Goal: Task Accomplishment & Management: Manage account settings

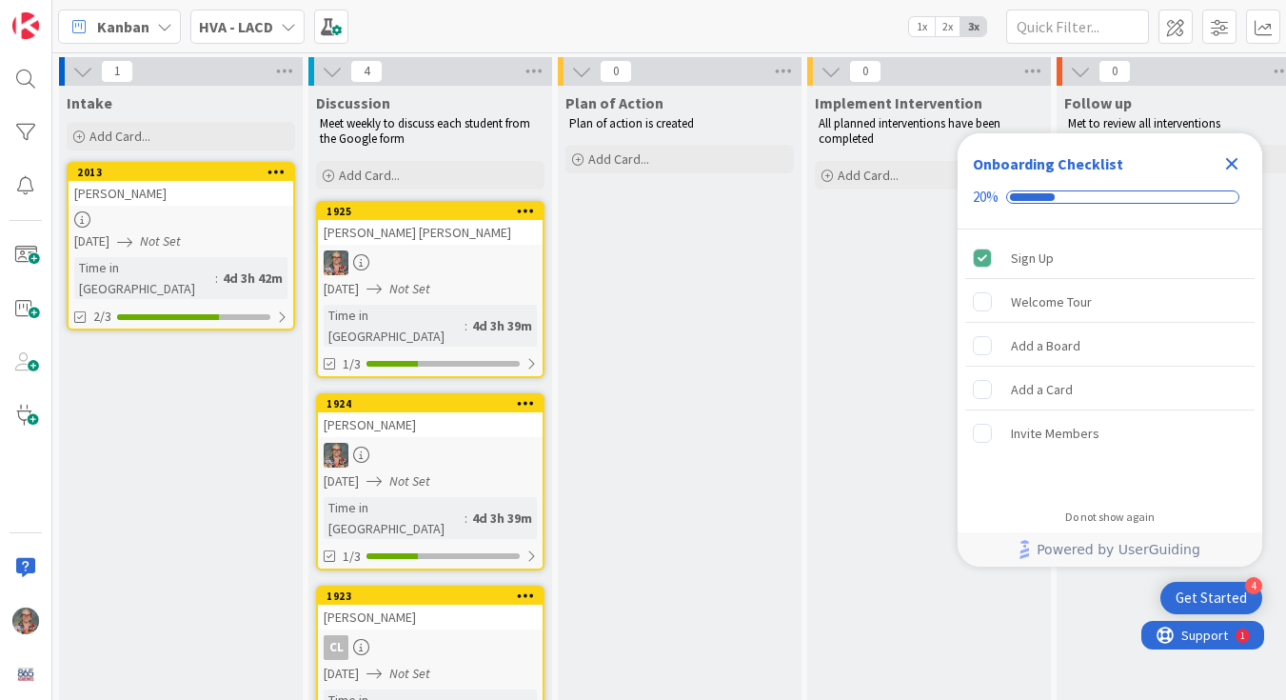
click at [1235, 160] on icon "Close Checklist" at bounding box center [1232, 164] width 12 height 12
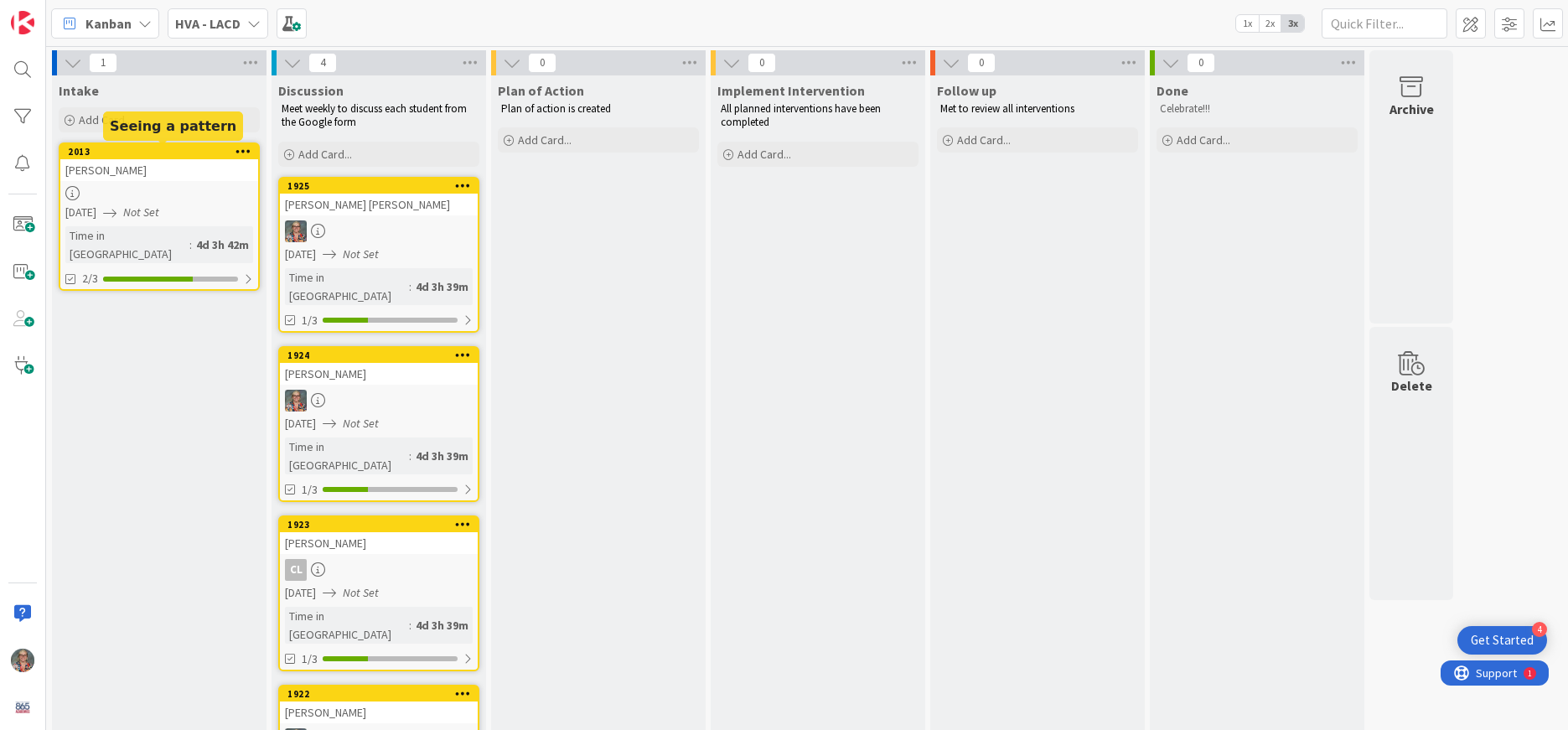
click at [162, 151] on div "2013" at bounding box center [163, 151] width 190 height 11
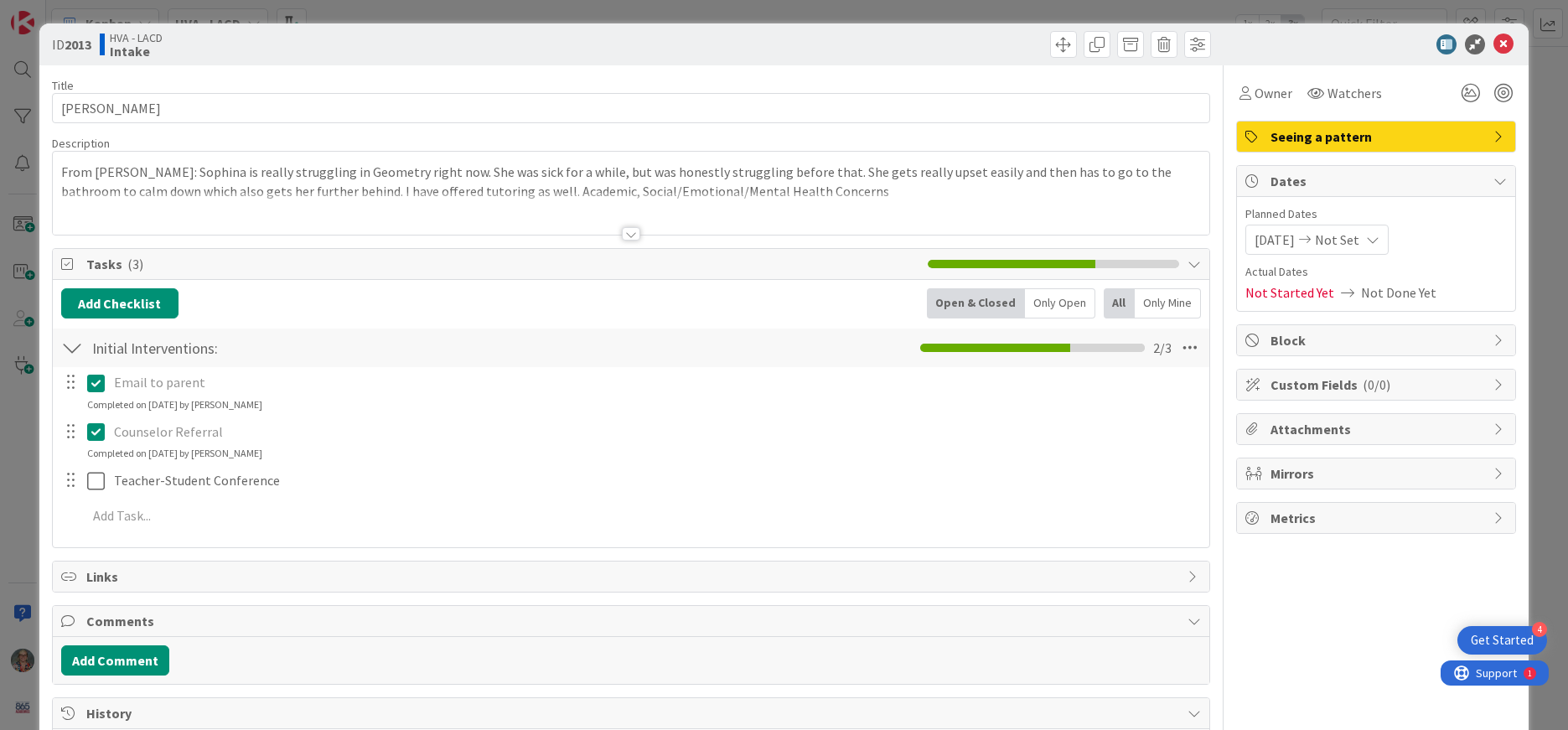
click at [1131, 140] on span "Seeing a pattern" at bounding box center [1378, 136] width 215 height 20
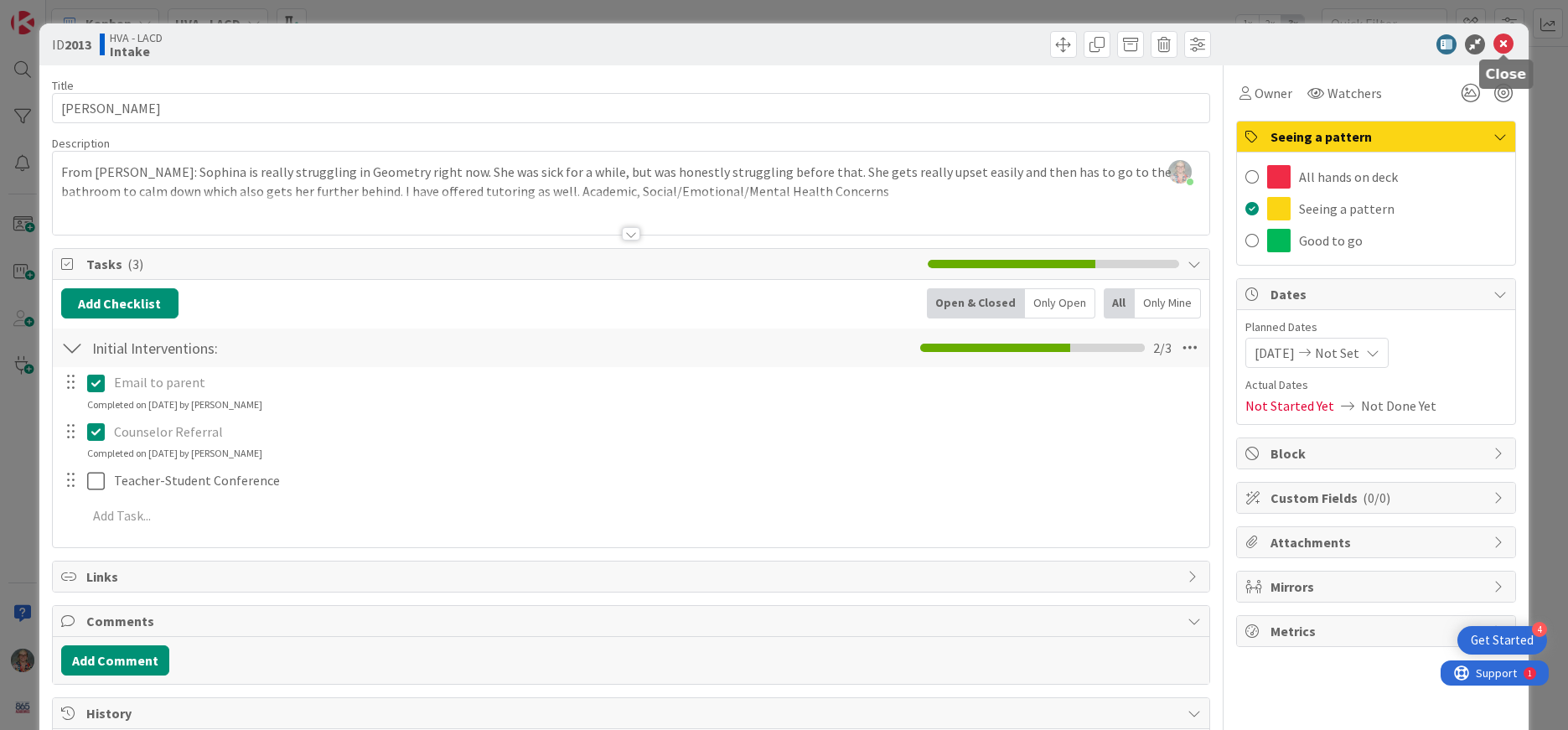
click at [1131, 42] on icon at bounding box center [1504, 44] width 20 height 20
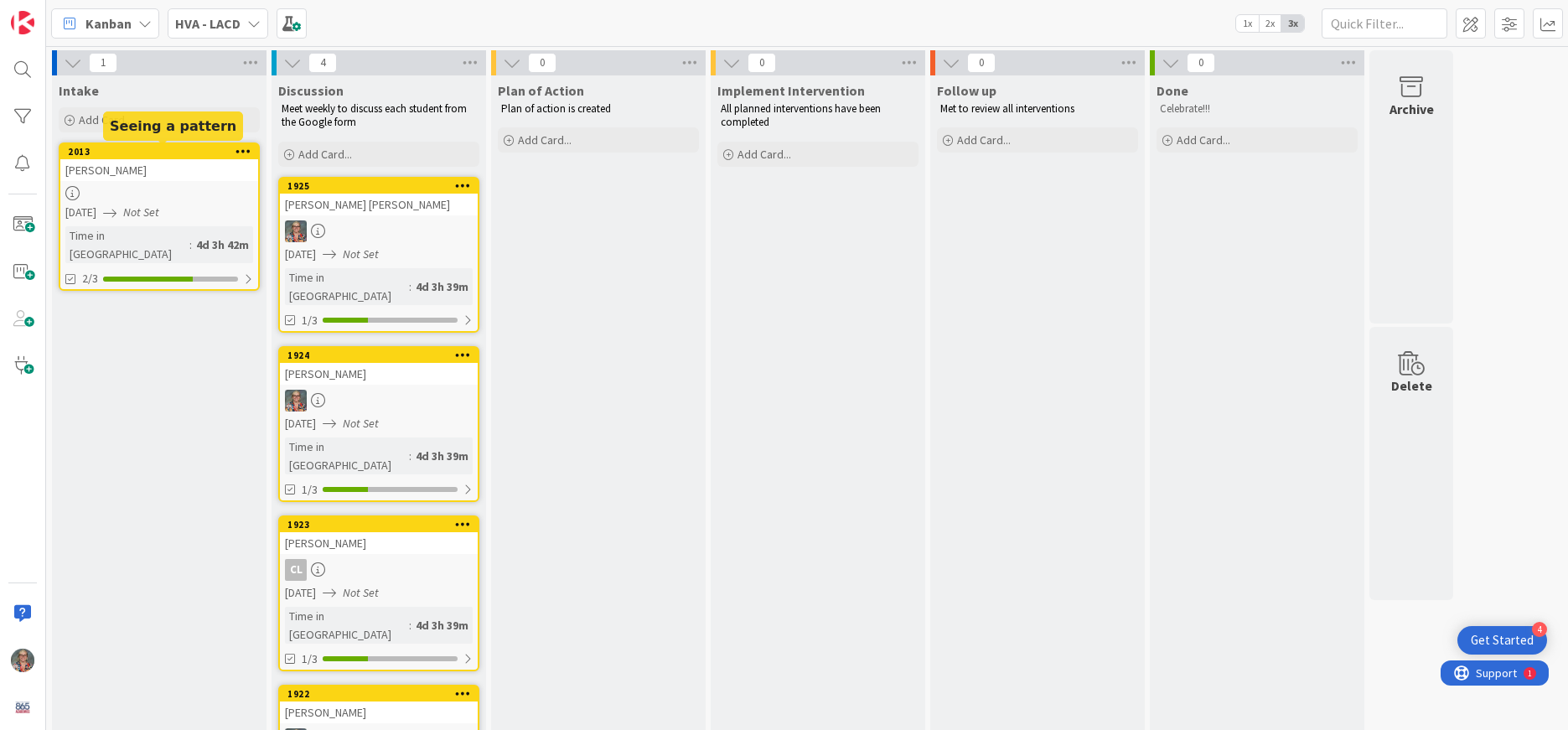
click at [152, 150] on div "2013" at bounding box center [163, 151] width 190 height 11
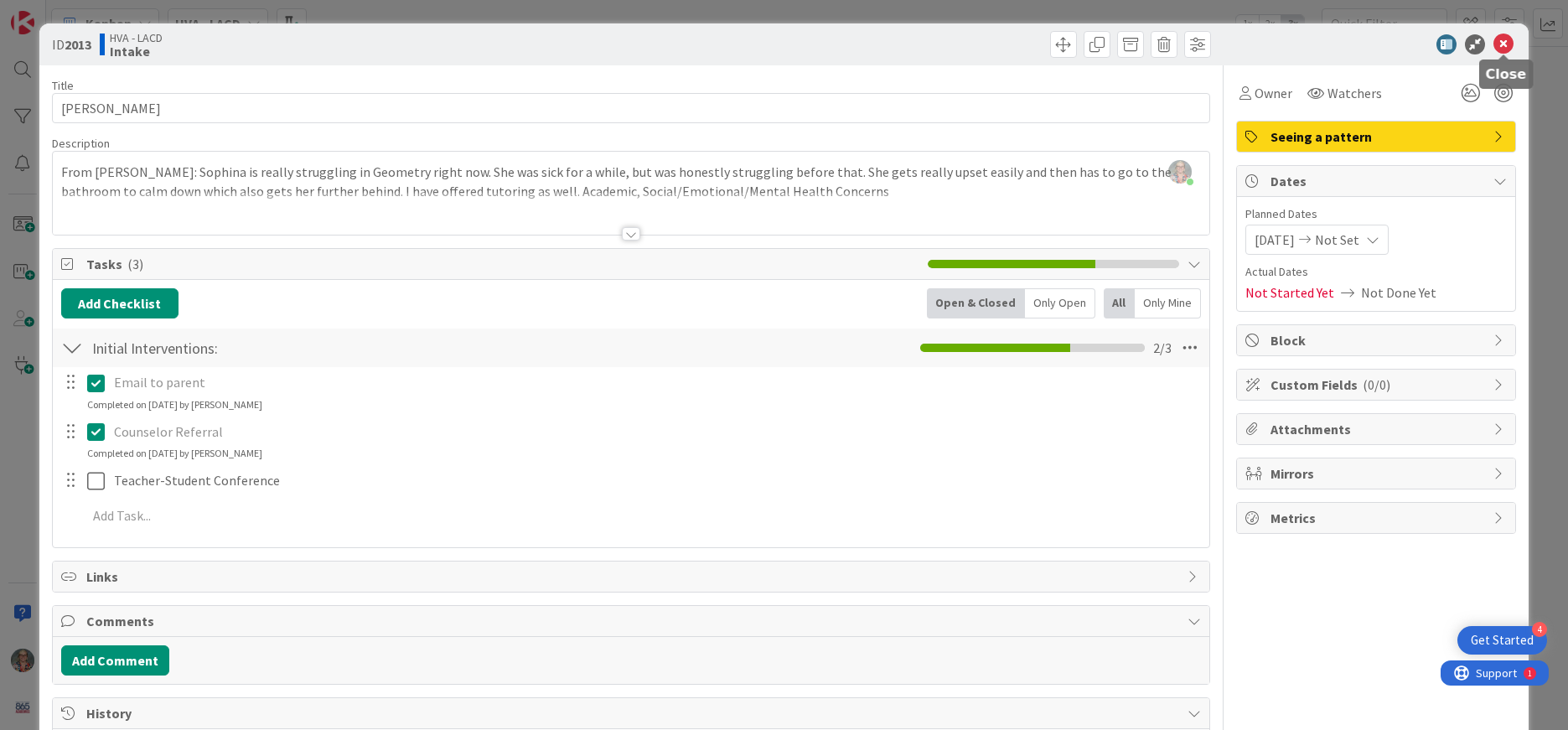
click at [1131, 39] on icon at bounding box center [1504, 44] width 20 height 20
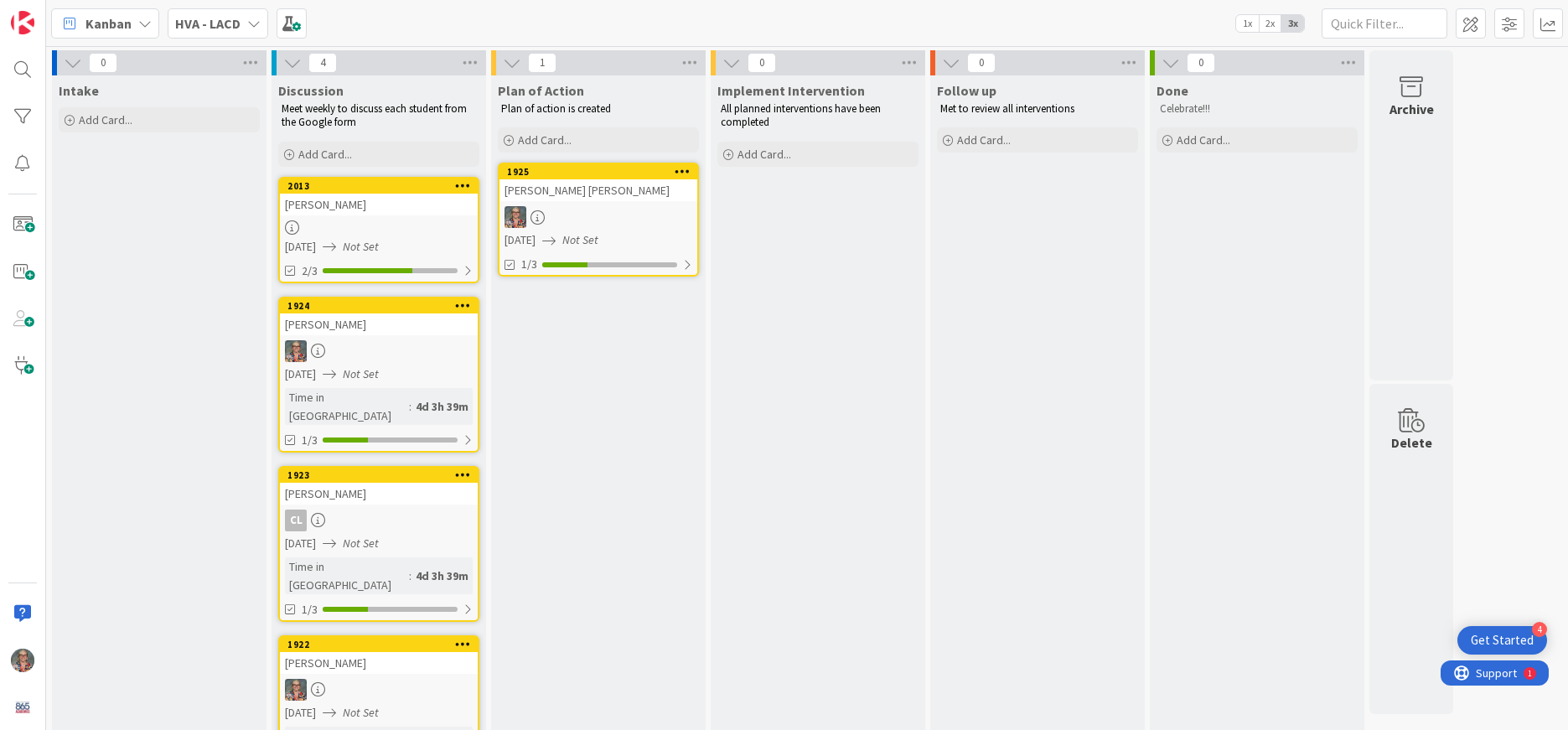
click at [253, 14] on div "HVA - LACD" at bounding box center [217, 24] width 100 height 30
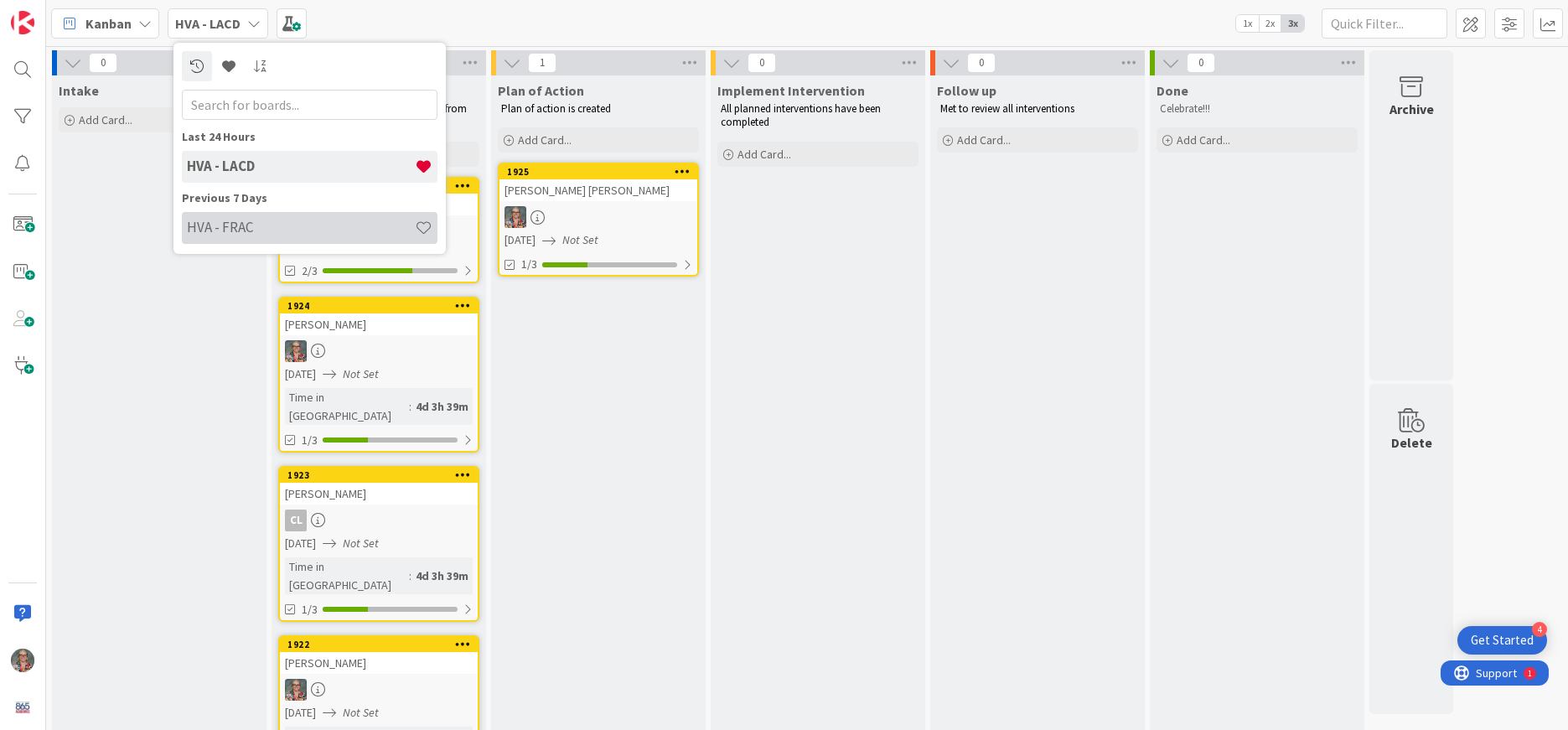
click at [212, 236] on div "HVA - FRAC" at bounding box center [310, 228] width 255 height 32
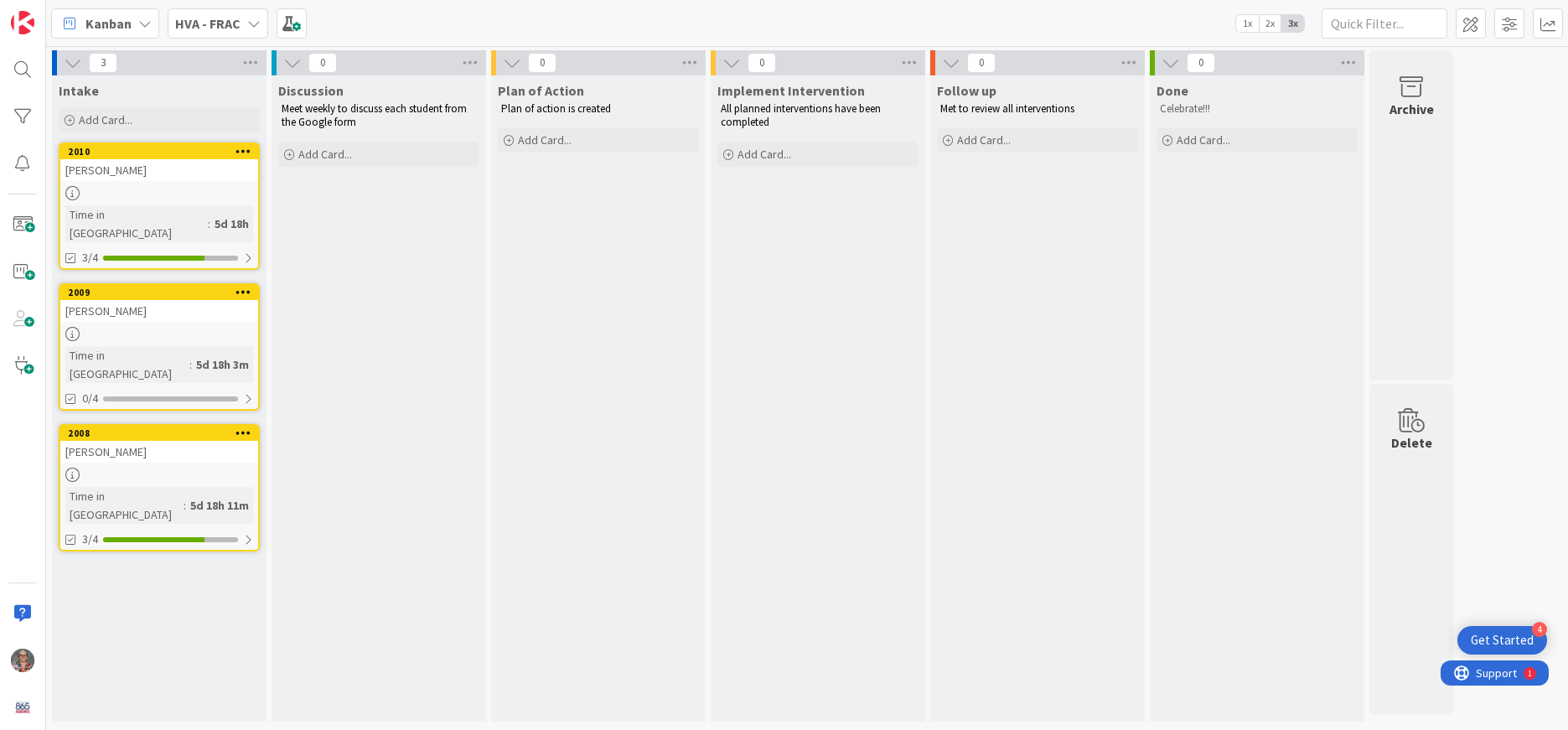
click at [253, 23] on icon at bounding box center [254, 23] width 13 height 13
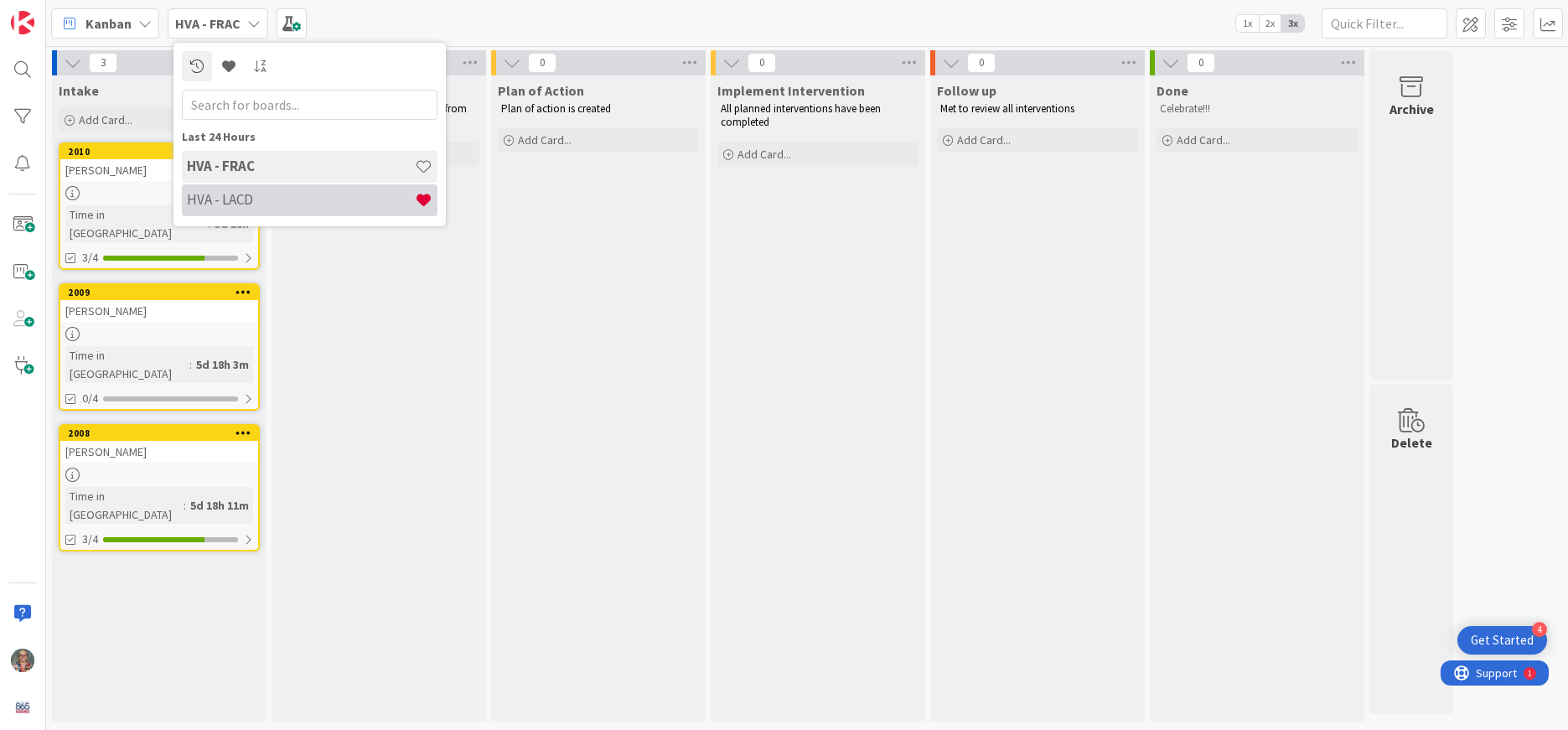
click at [228, 203] on h4 "HVA - LACD" at bounding box center [300, 199] width 228 height 17
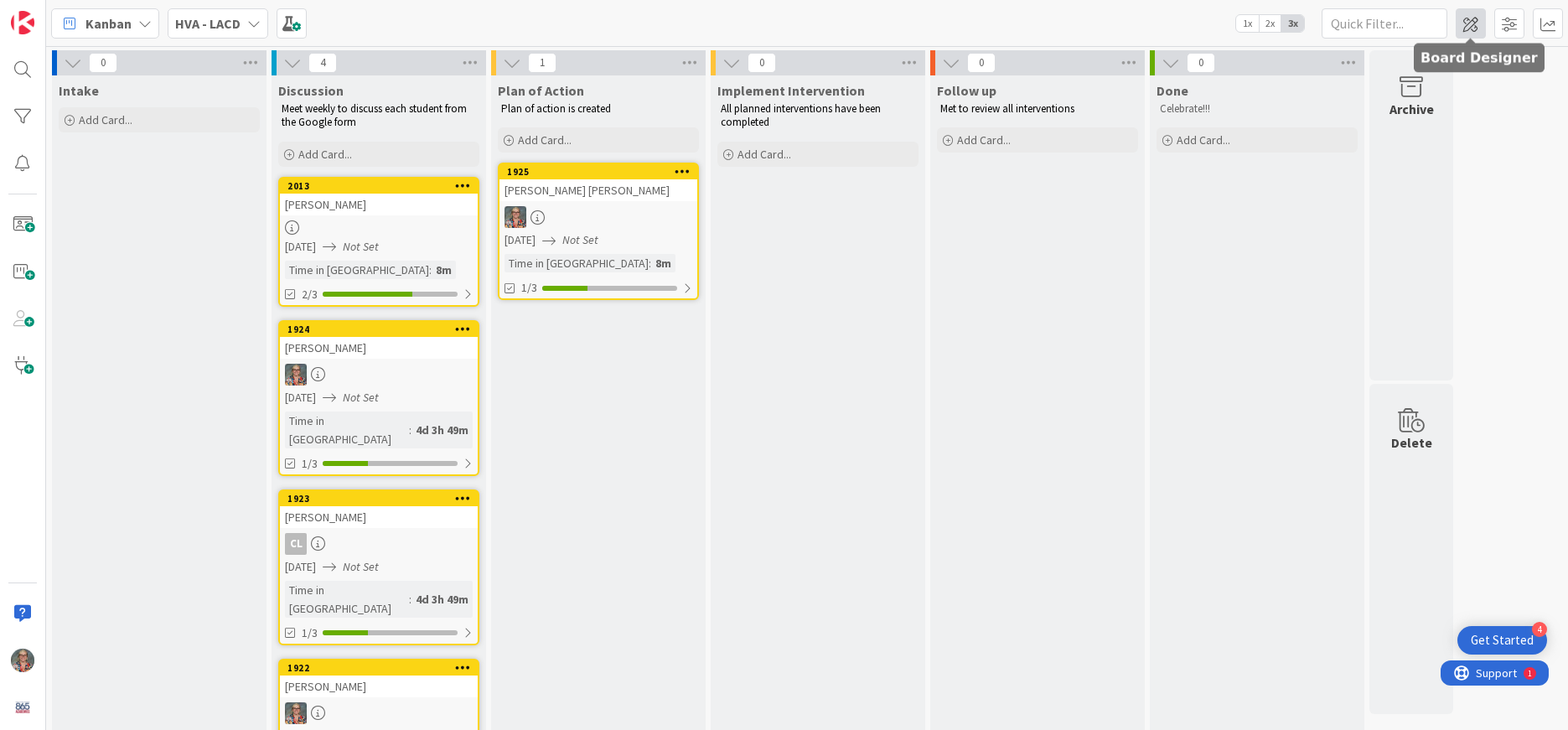
click at [1131, 27] on span at bounding box center [1471, 24] width 30 height 30
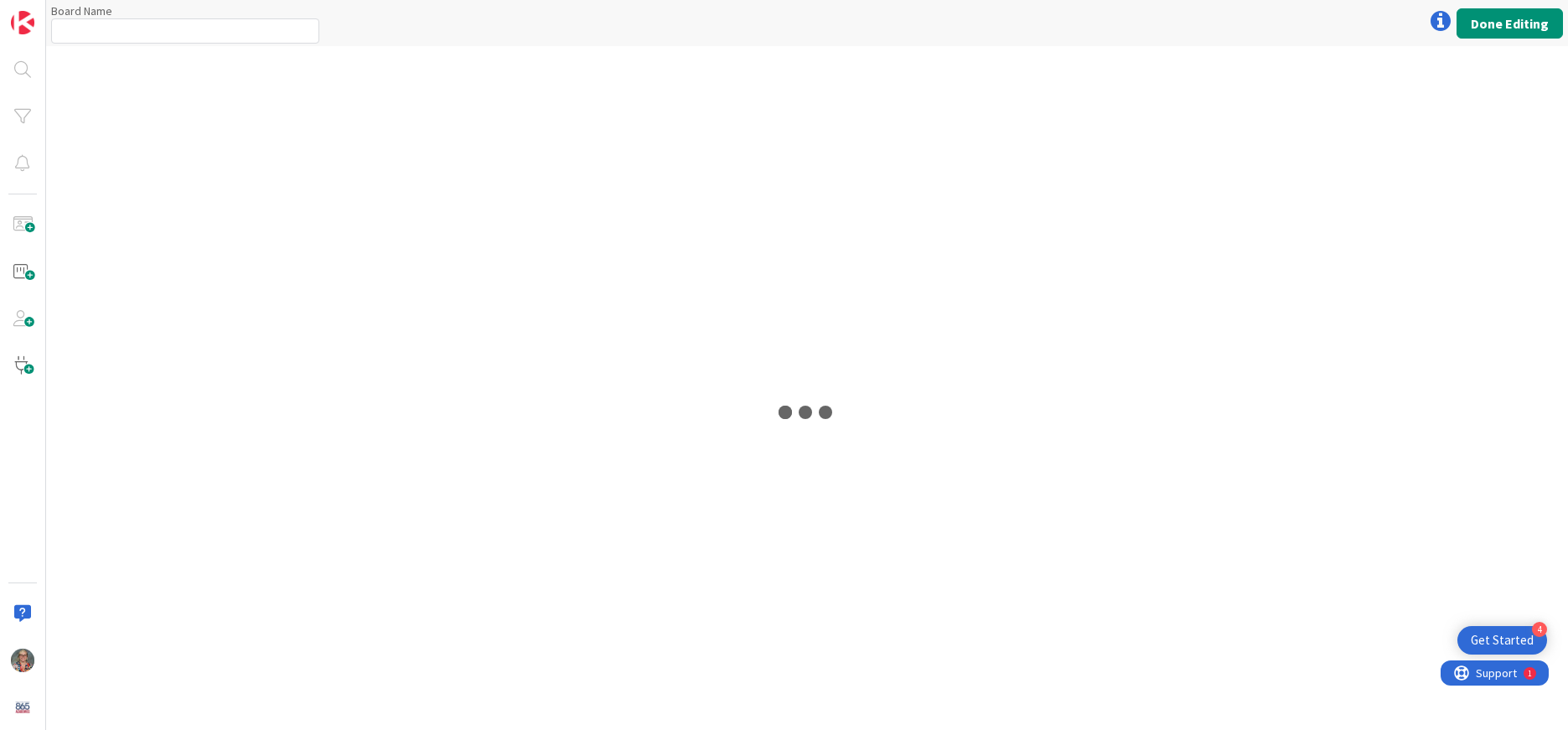
type input "HVA - LACD"
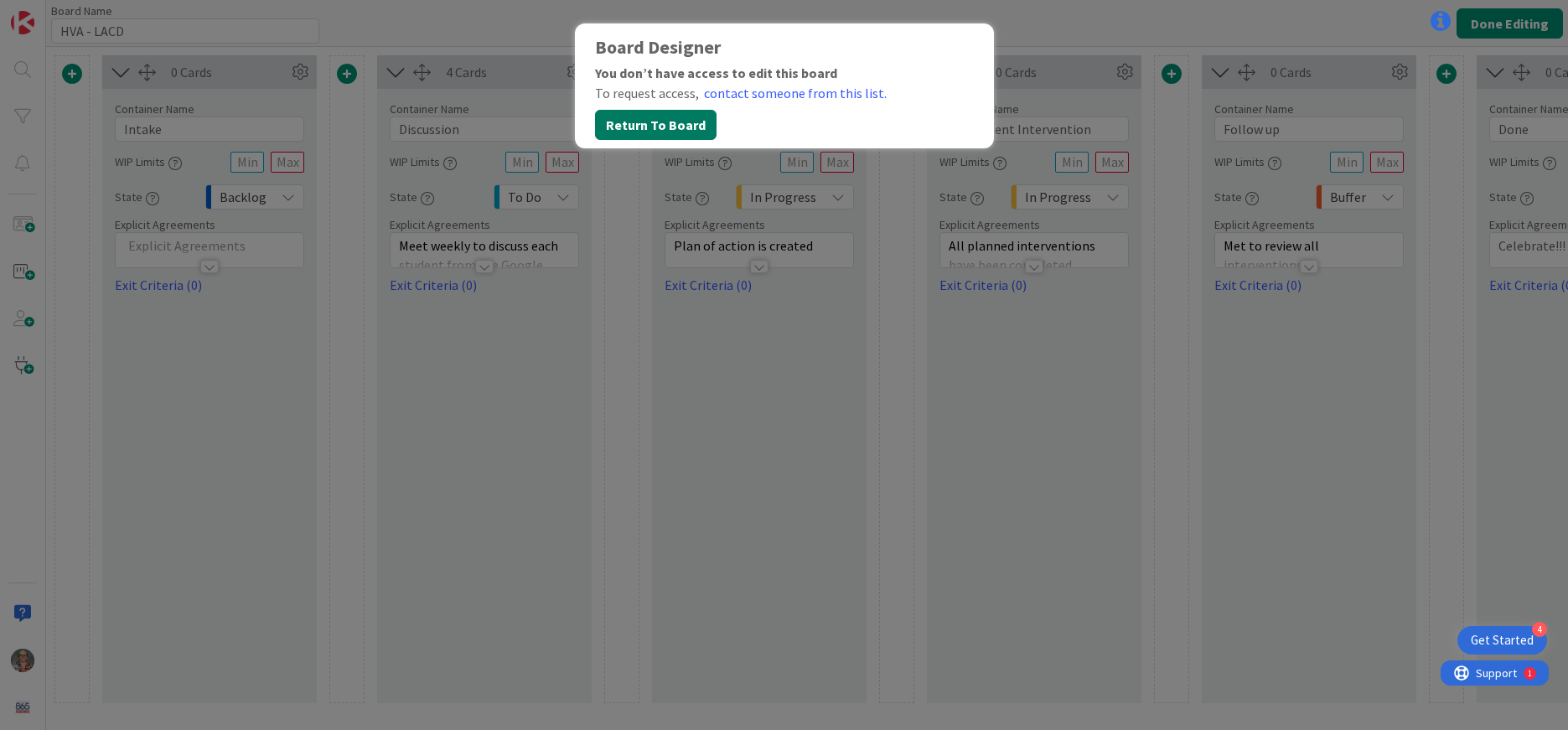
click at [644, 133] on button "Return To Board" at bounding box center [656, 125] width 121 height 30
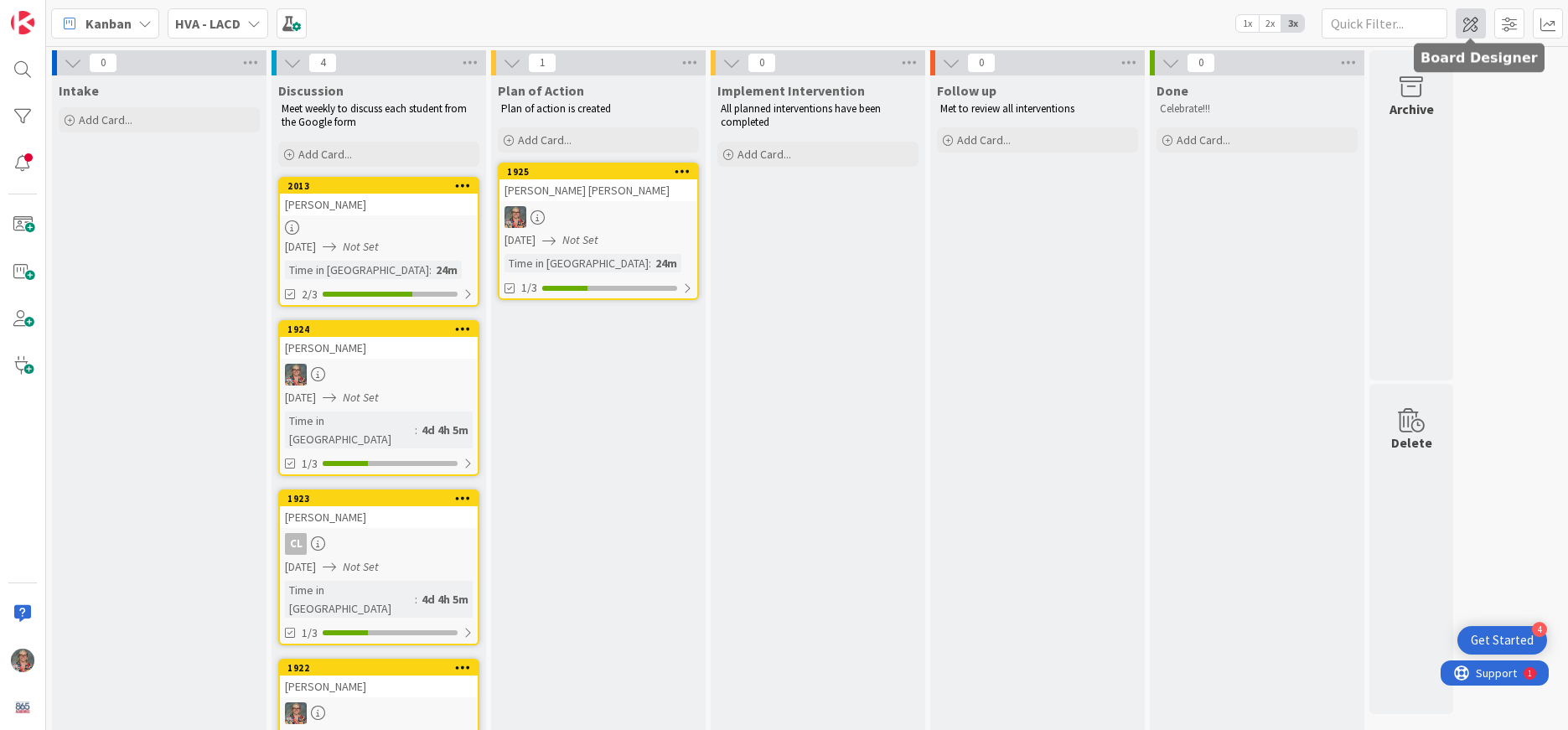
click at [1469, 29] on span at bounding box center [1471, 24] width 30 height 30
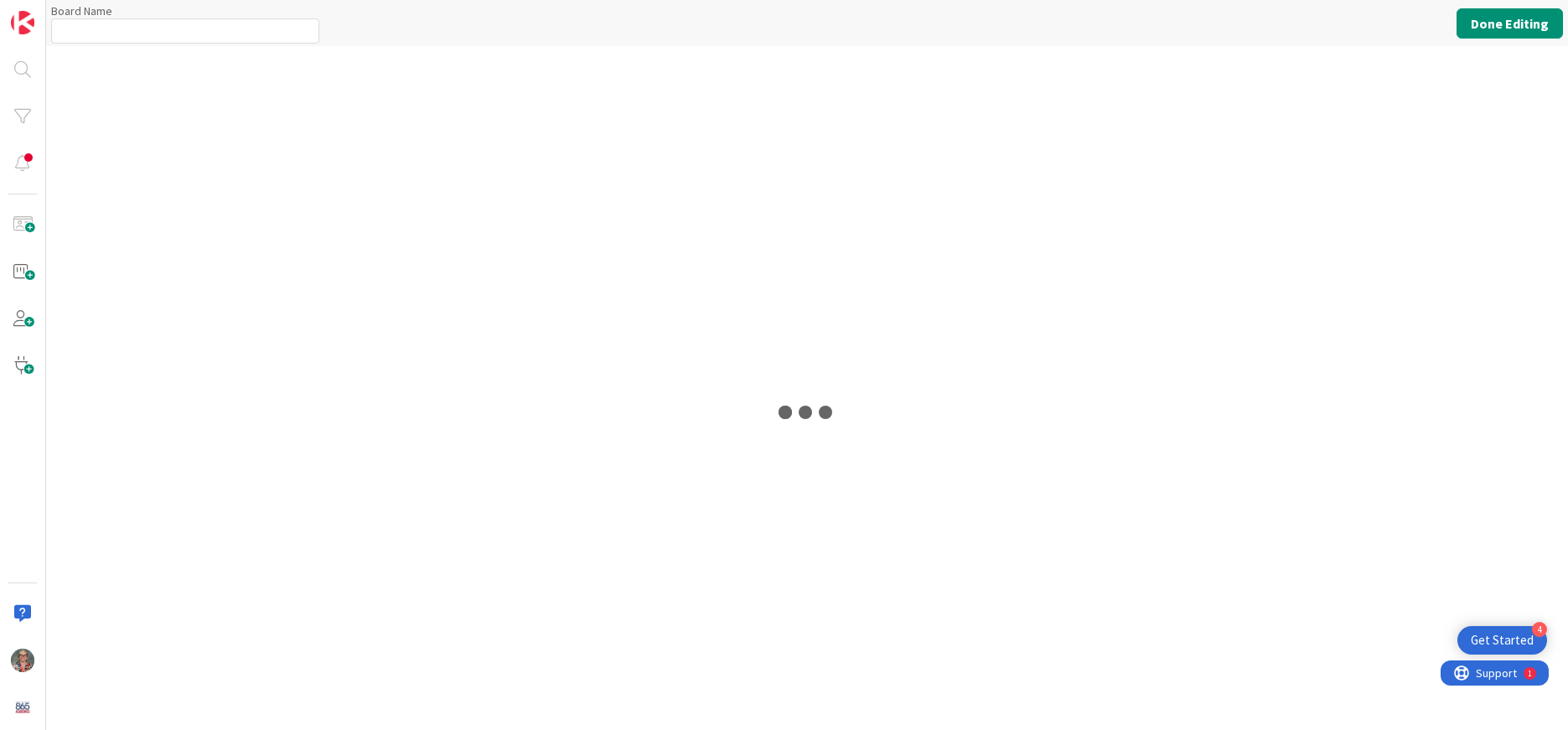
type input "HVA - LACD"
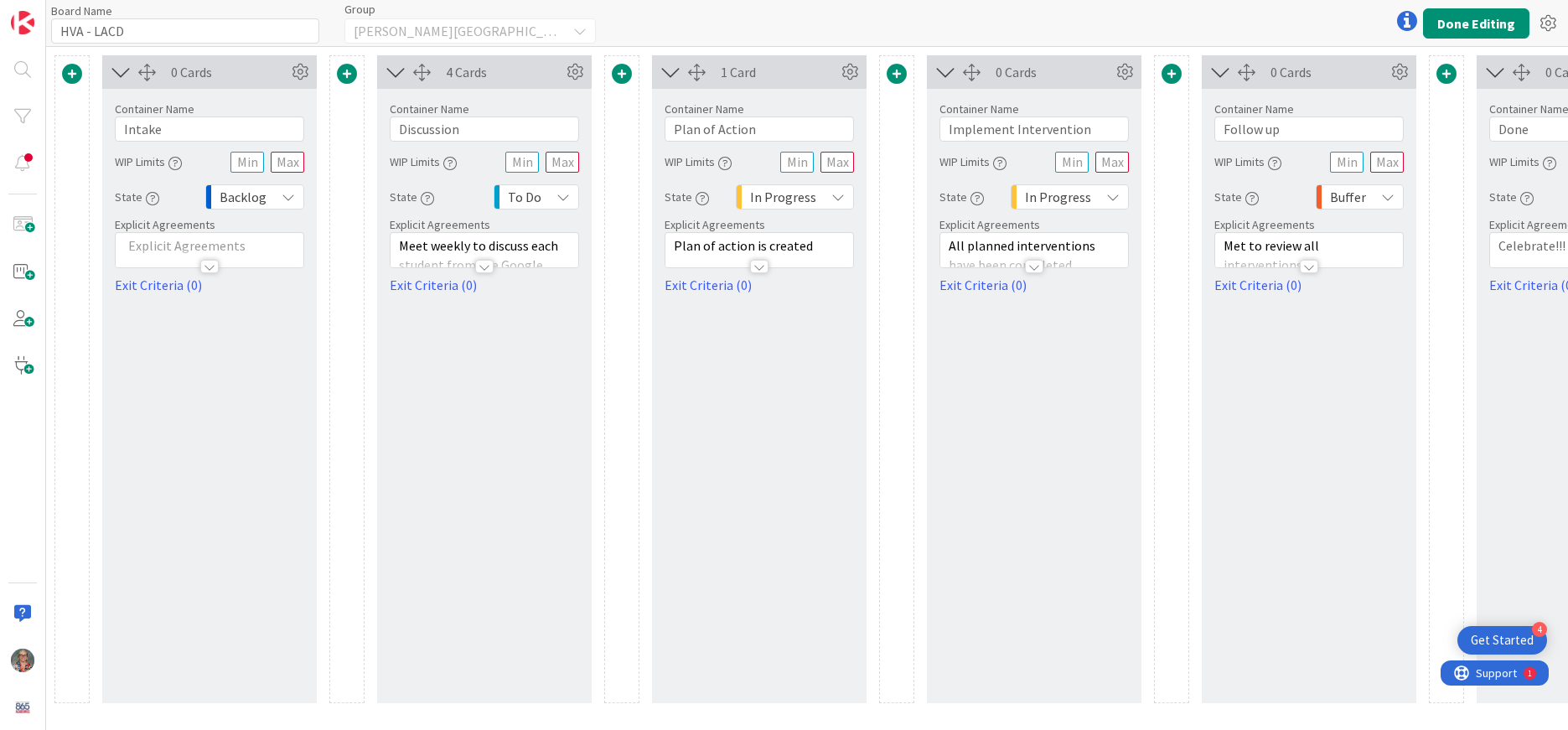
click at [188, 241] on p at bounding box center [210, 246] width 171 height 19
click at [209, 128] on input "Intake" at bounding box center [209, 129] width 189 height 26
click at [158, 294] on p at bounding box center [210, 298] width 171 height 19
click at [275, 294] on p "New students added to whole school google form" at bounding box center [210, 306] width 171 height 38
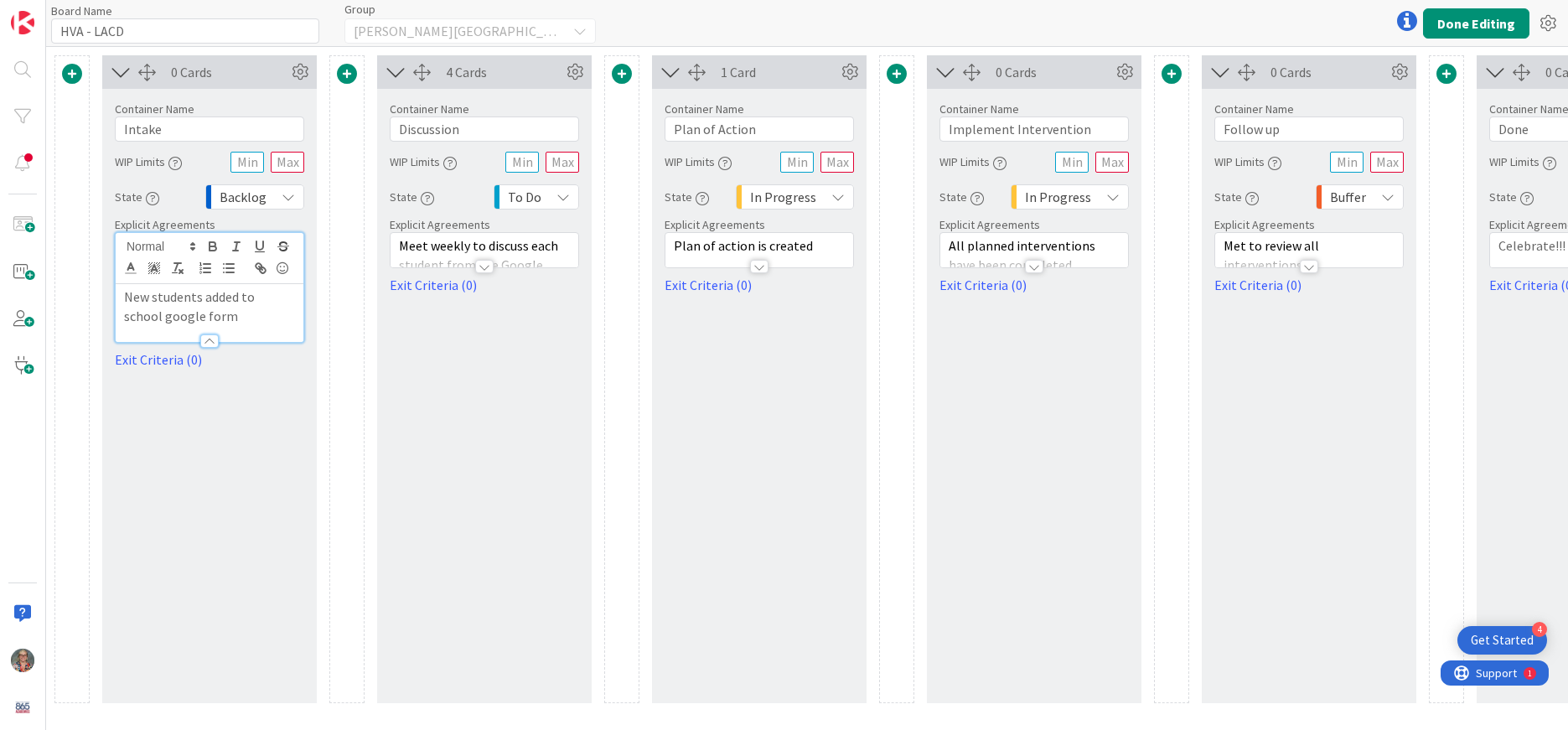
click at [160, 318] on p "New students added to school google form" at bounding box center [210, 306] width 171 height 38
click at [198, 476] on div "0 Cards Container Name 6 / 64 Intake WIP Limits State Backlog Explicit Agreemen…" at bounding box center [210, 380] width 215 height 648
click at [295, 525] on div "0 Cards Container Name 6 / 64 Intake WIP Limits State Backlog Explicit Agreemen…" at bounding box center [210, 380] width 215 height 648
click at [128, 361] on link "Exit Criteria (0)" at bounding box center [209, 359] width 189 height 20
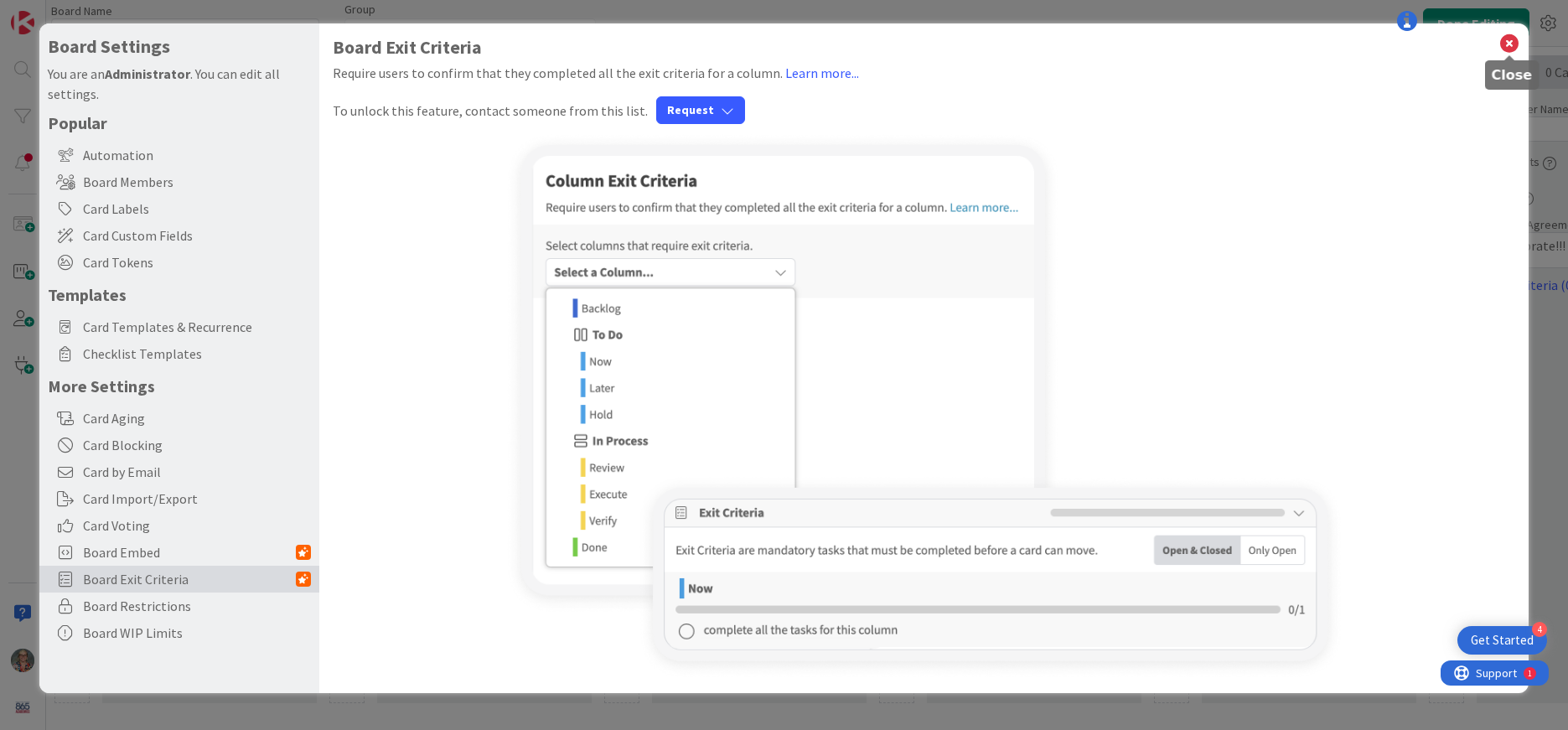
click at [1512, 46] on icon at bounding box center [1509, 43] width 22 height 24
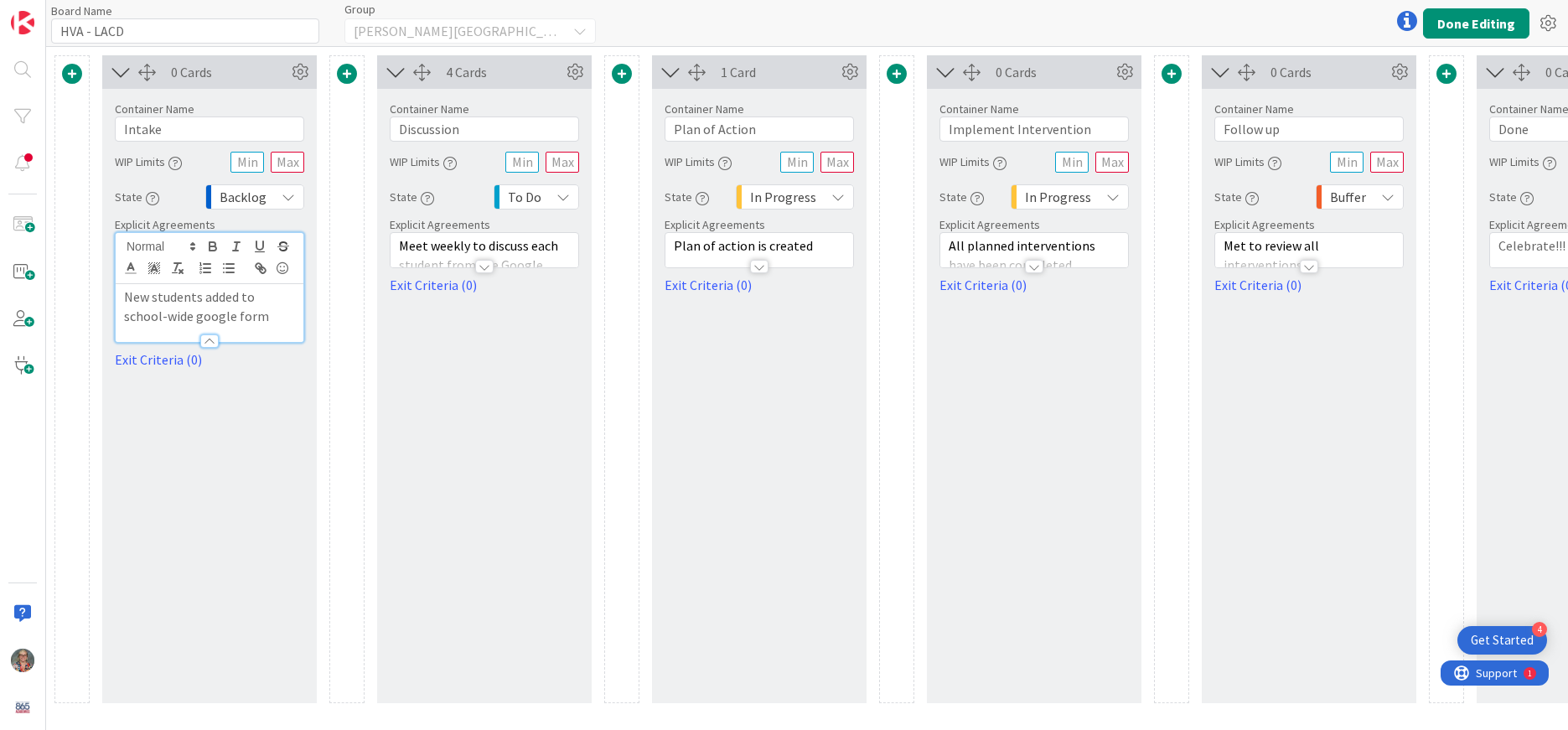
click at [211, 473] on div "0 Cards Container Name 6 / 64 Intake WIP Limits State Backlog Explicit Agreemen…" at bounding box center [210, 380] width 215 height 648
click at [478, 131] on input "Discussion" at bounding box center [484, 129] width 189 height 26
click at [488, 270] on div at bounding box center [484, 266] width 18 height 13
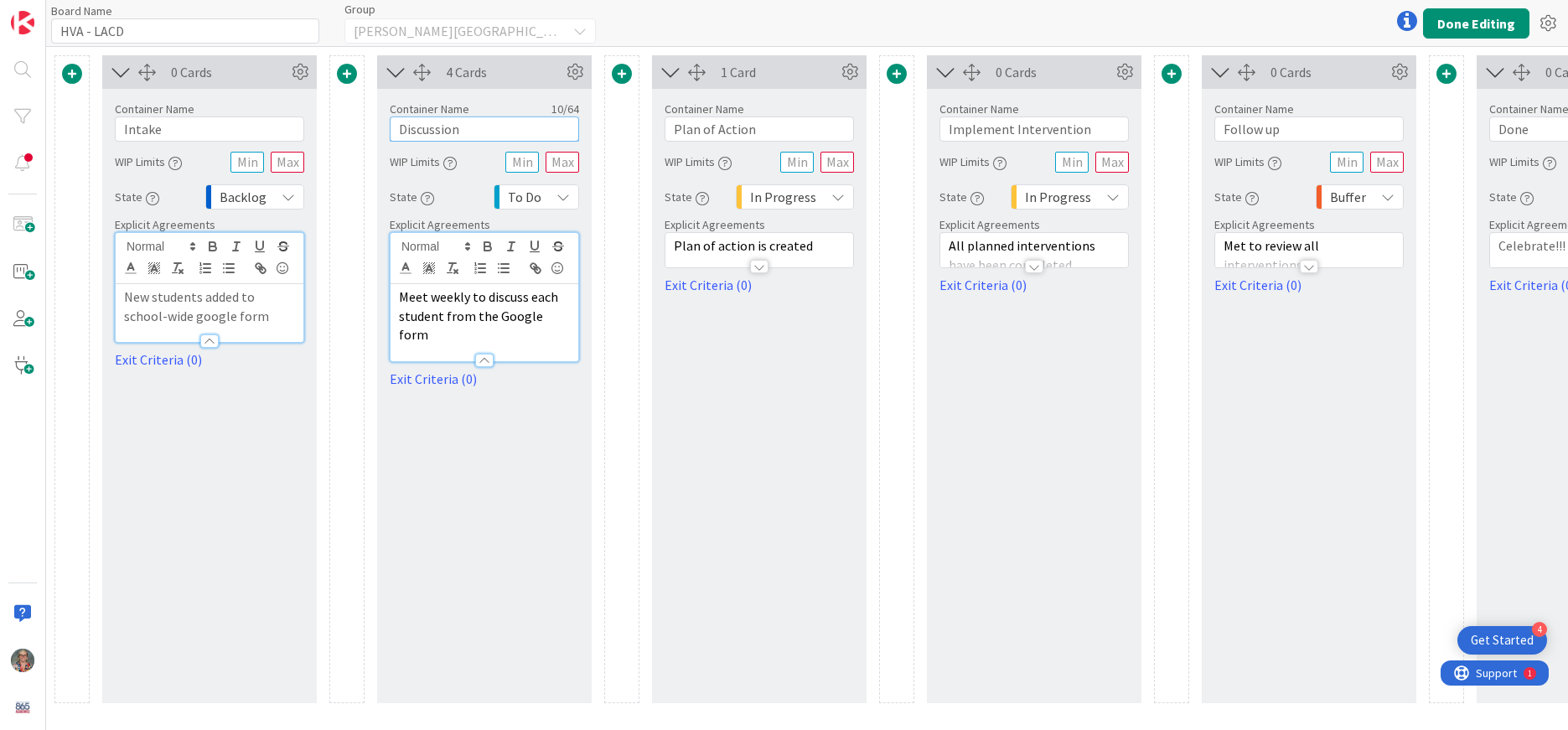
click at [489, 129] on input "Discussion" at bounding box center [484, 129] width 189 height 26
type input "Plan of Intervention"
drag, startPoint x: 814, startPoint y: 245, endPoint x: 669, endPoint y: 244, distance: 145.0
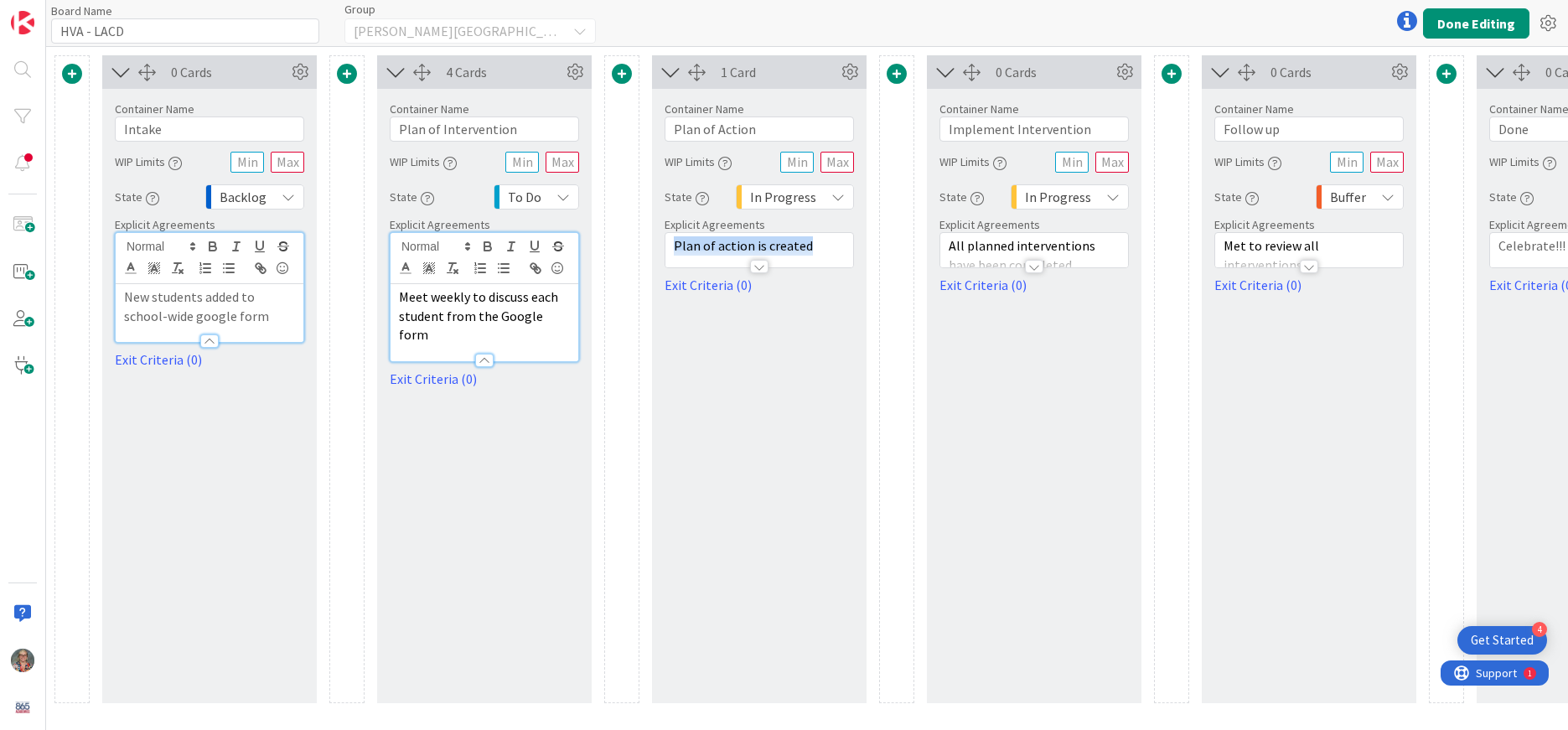
click at [669, 244] on div "Plan of action is created" at bounding box center [759, 250] width 188 height 34
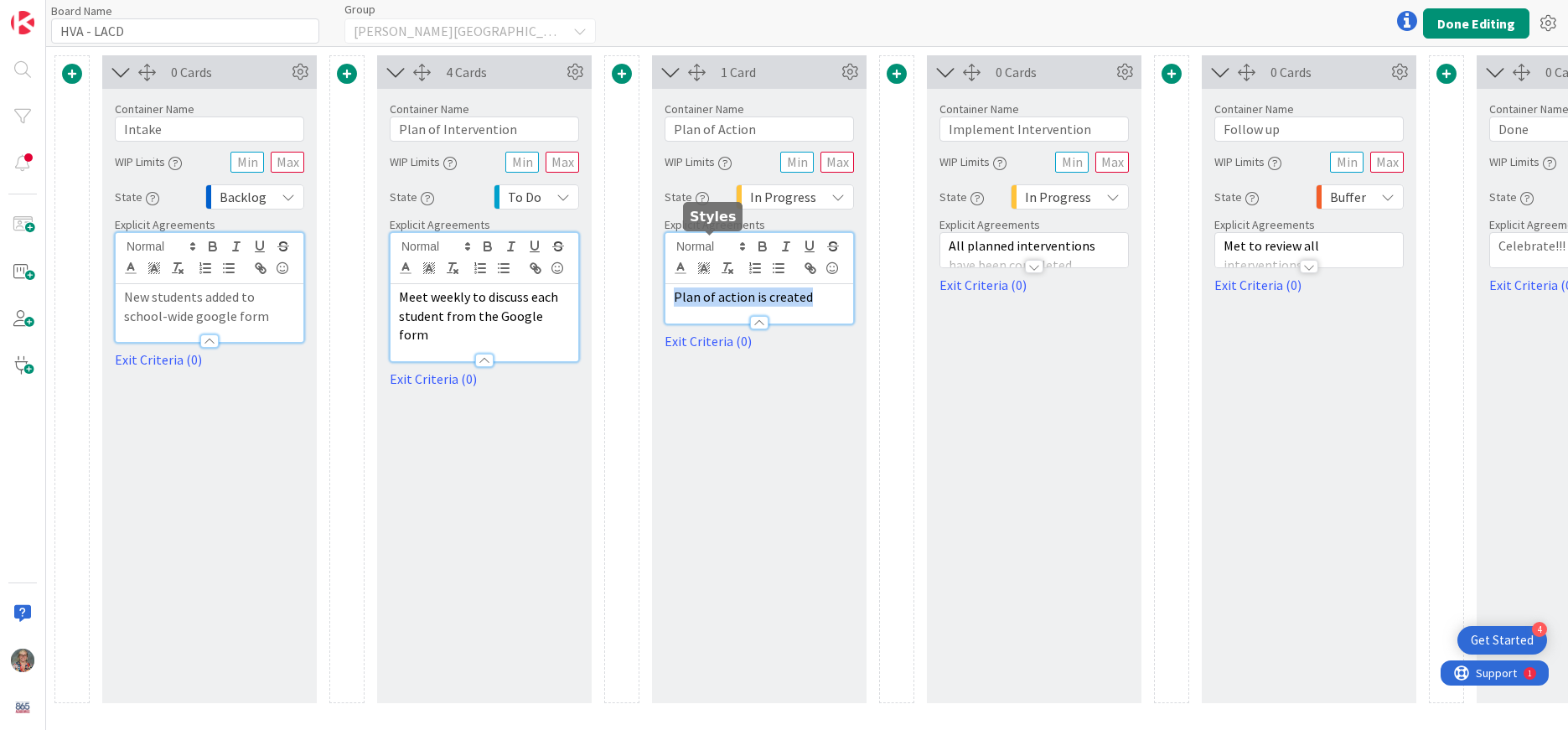
copy span "Plan of action is created"
click at [533, 314] on span "Meet weekly to discuss each student from the Google form" at bounding box center [480, 316] width 162 height 55
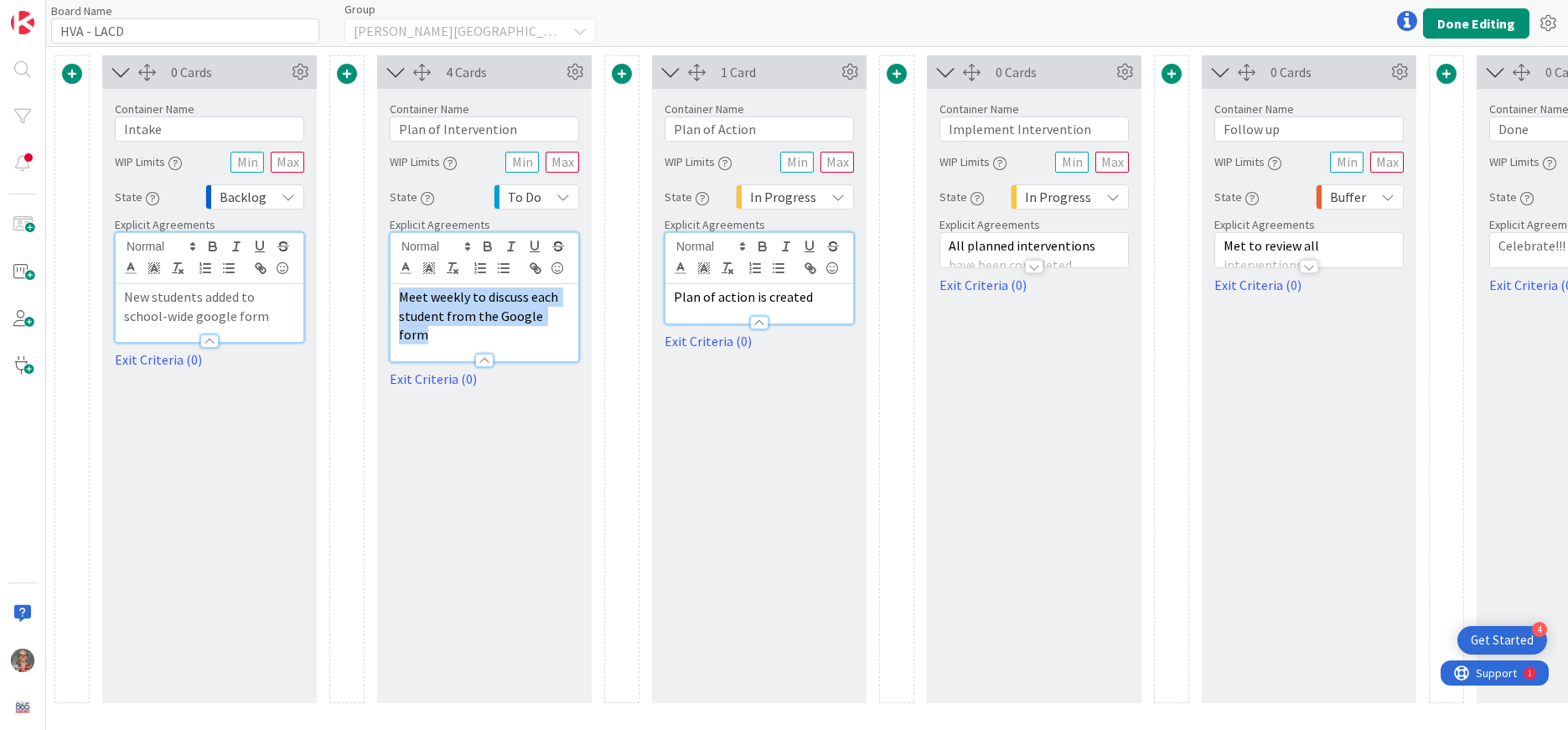
click at [533, 314] on span "Meet weekly to discuss each student from the Google form" at bounding box center [480, 316] width 162 height 55
click at [850, 74] on icon at bounding box center [850, 72] width 26 height 26
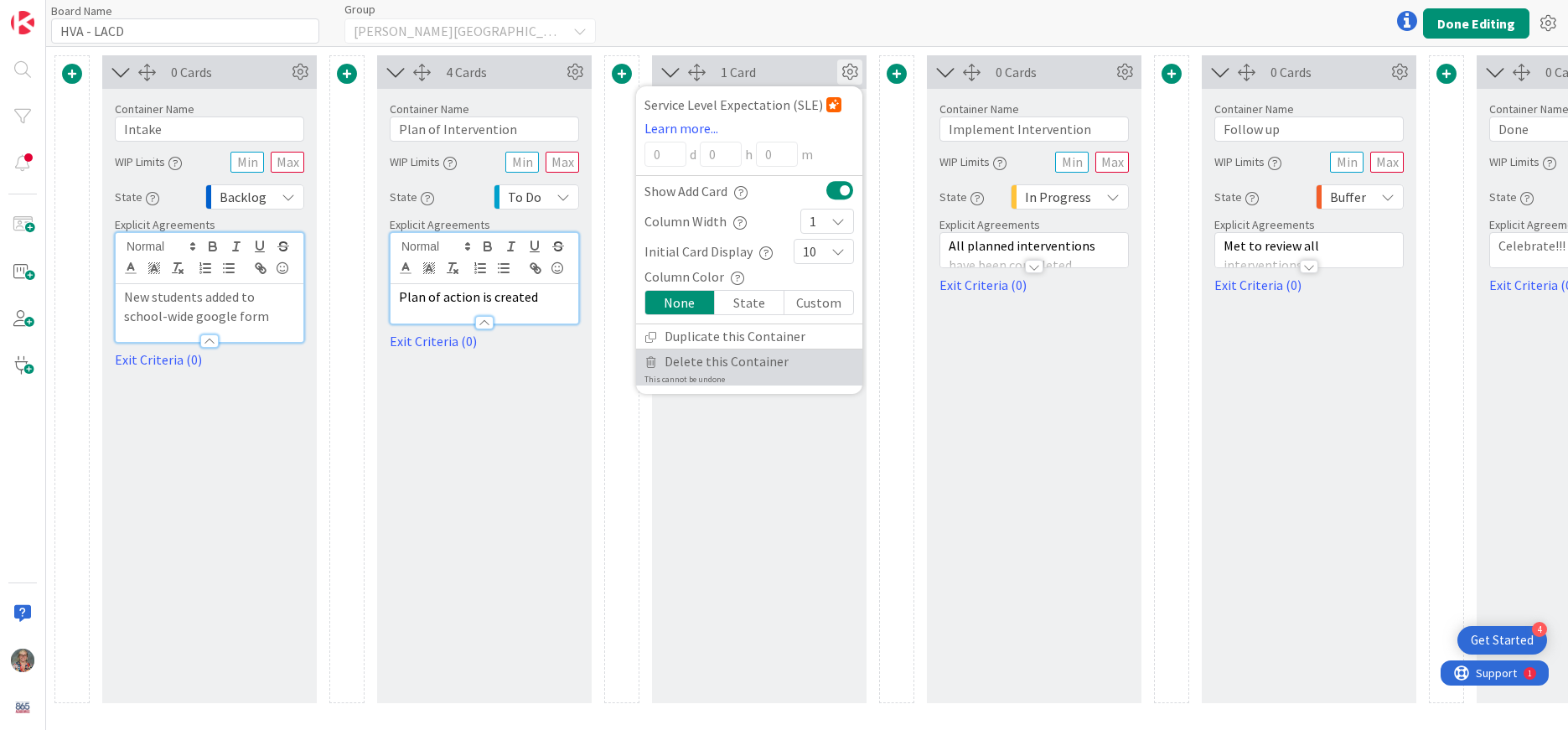
click at [744, 358] on span "Delete this Container" at bounding box center [726, 362] width 124 height 25
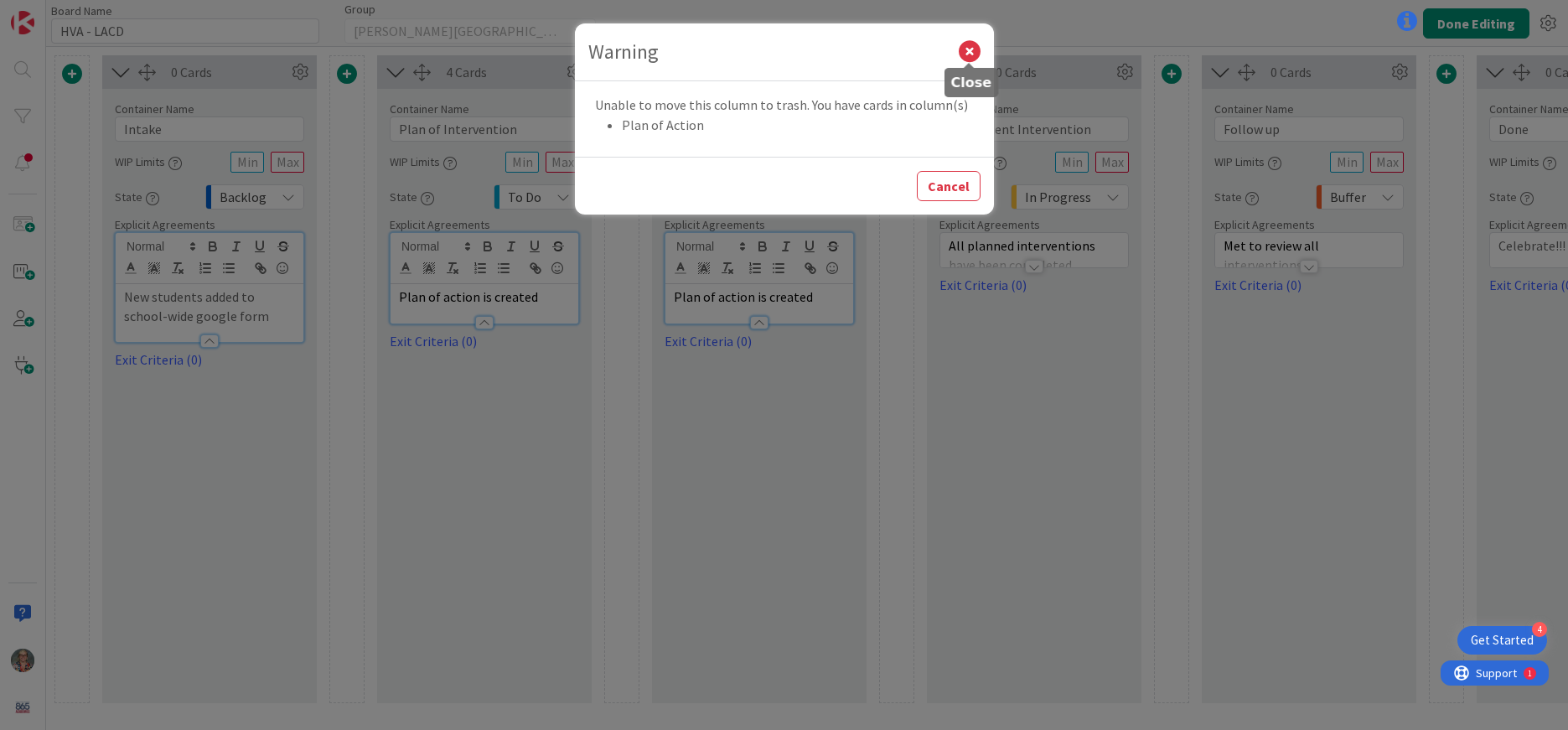
click at [970, 47] on icon at bounding box center [969, 52] width 22 height 22
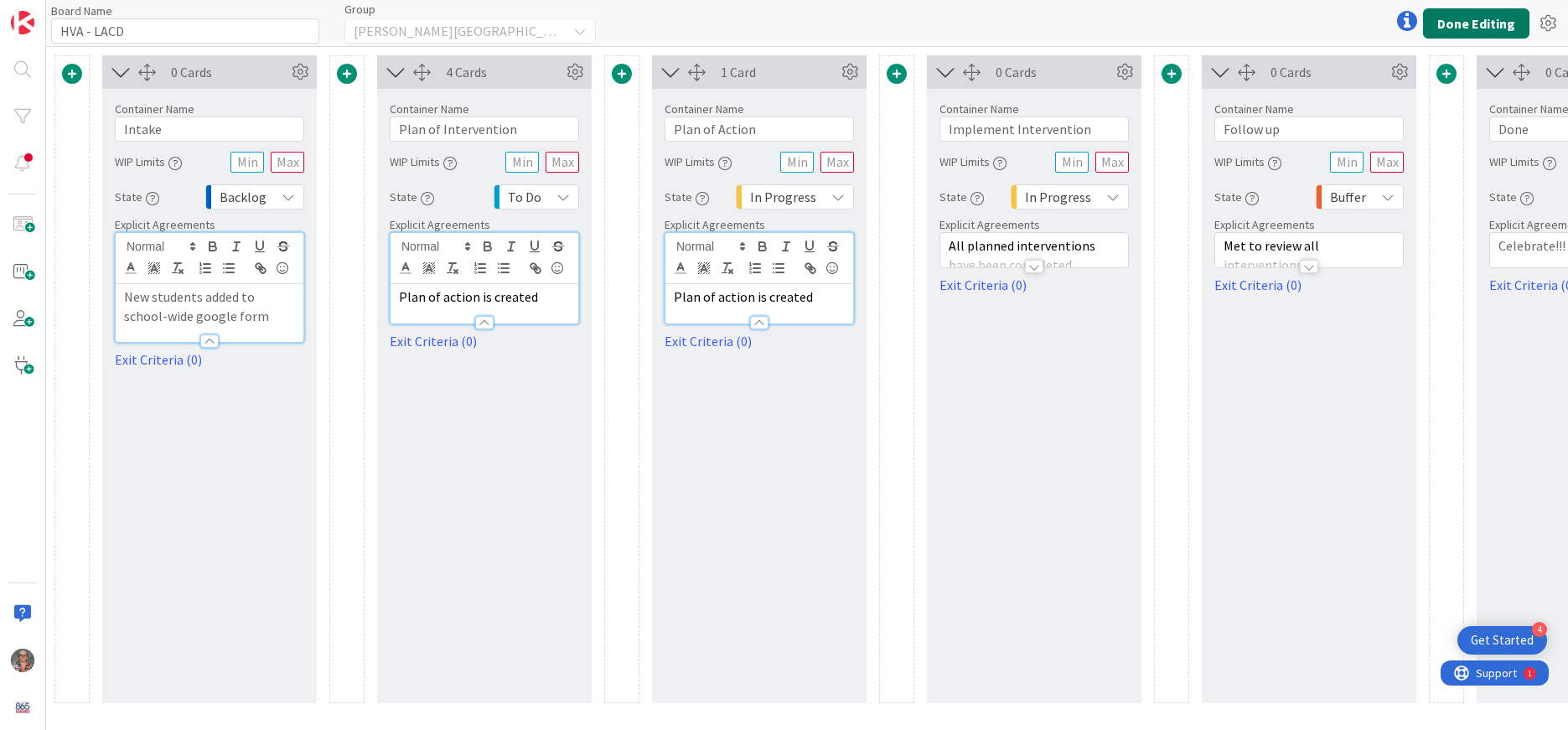
click at [1465, 25] on button "Done Editing" at bounding box center [1476, 24] width 107 height 30
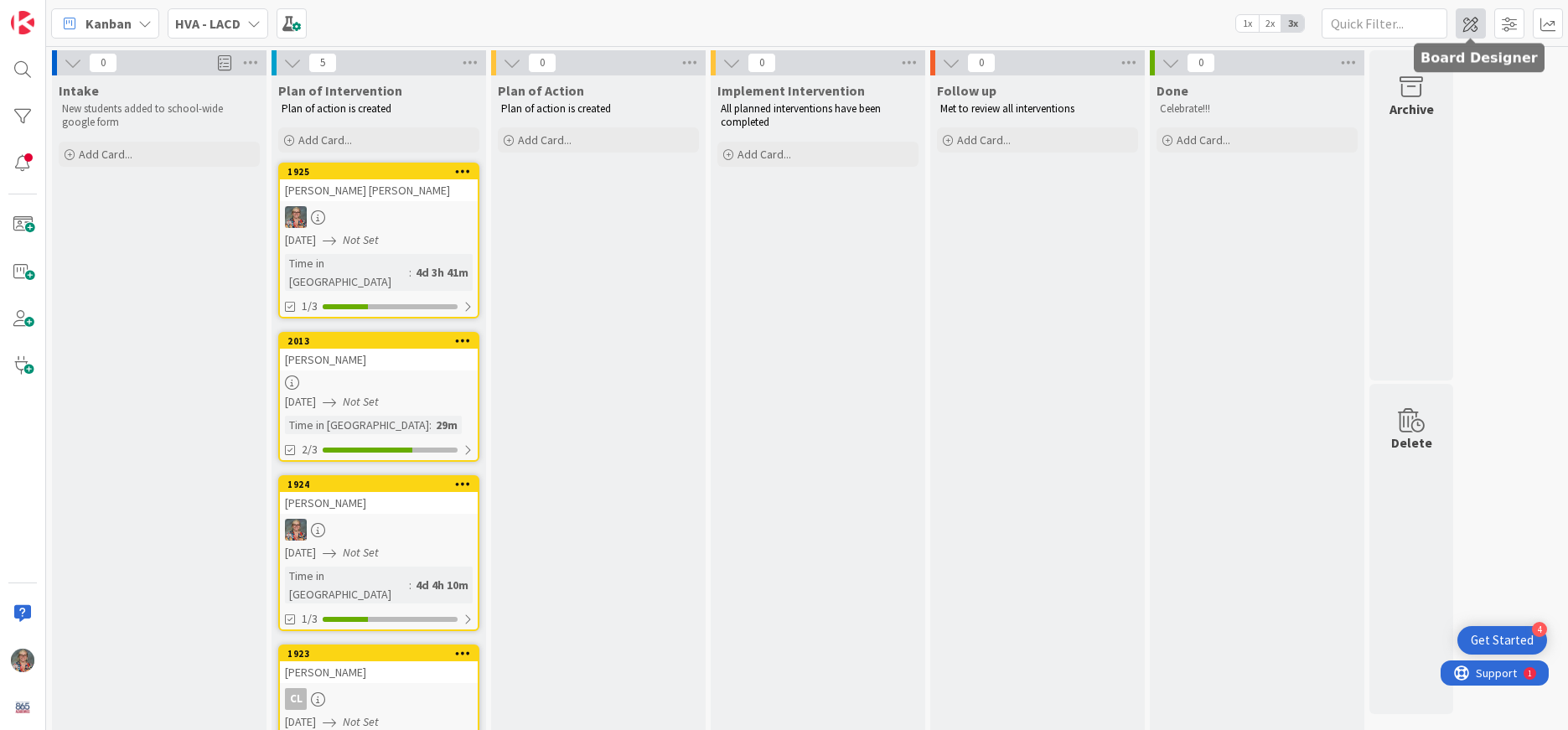
click at [1464, 18] on span at bounding box center [1471, 24] width 30 height 30
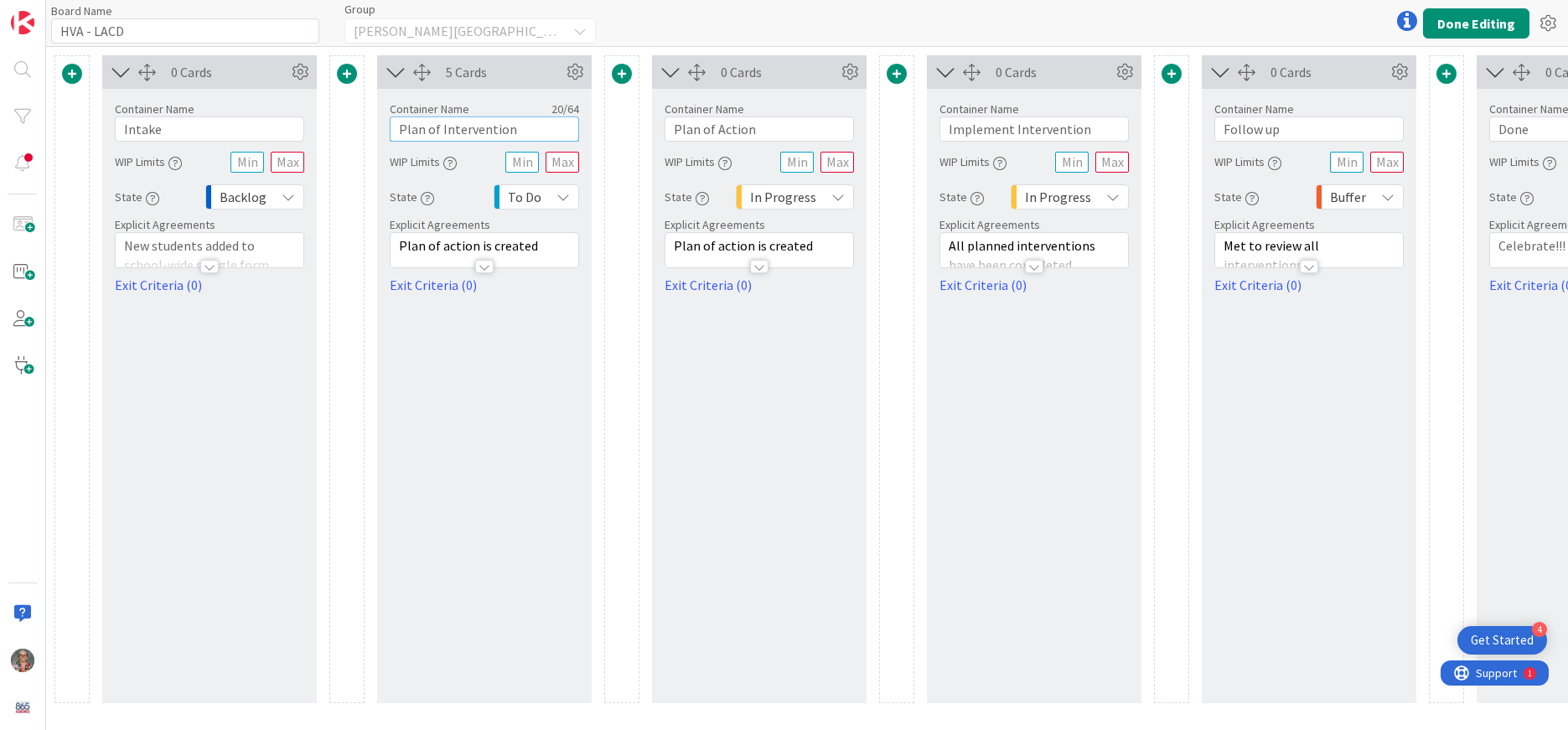
click at [513, 125] on input "Plan of Intervention" at bounding box center [484, 129] width 189 height 26
click at [530, 254] on div at bounding box center [484, 259] width 188 height 18
click at [847, 64] on icon at bounding box center [850, 72] width 26 height 26
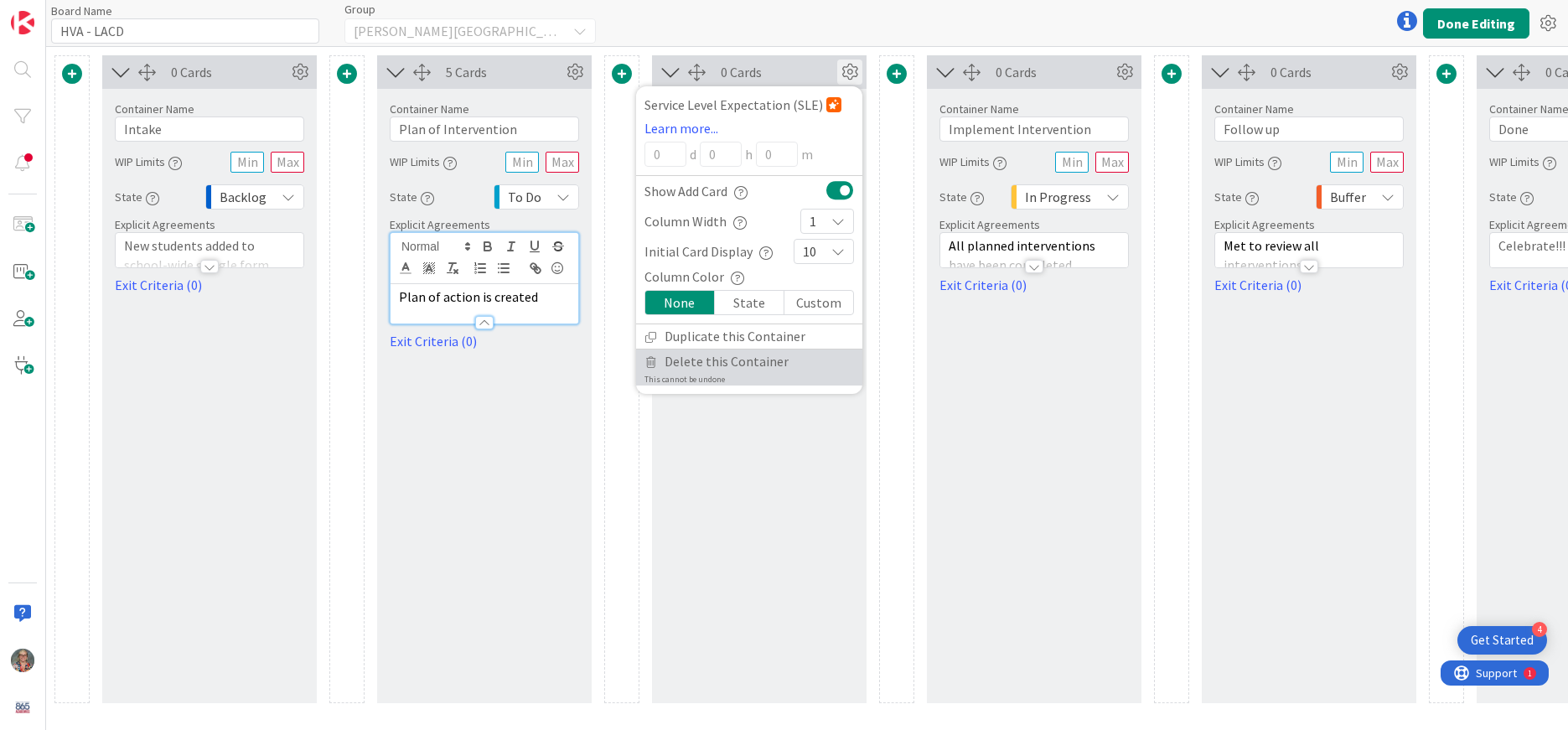
click at [747, 358] on span "Delete this Container" at bounding box center [726, 362] width 124 height 25
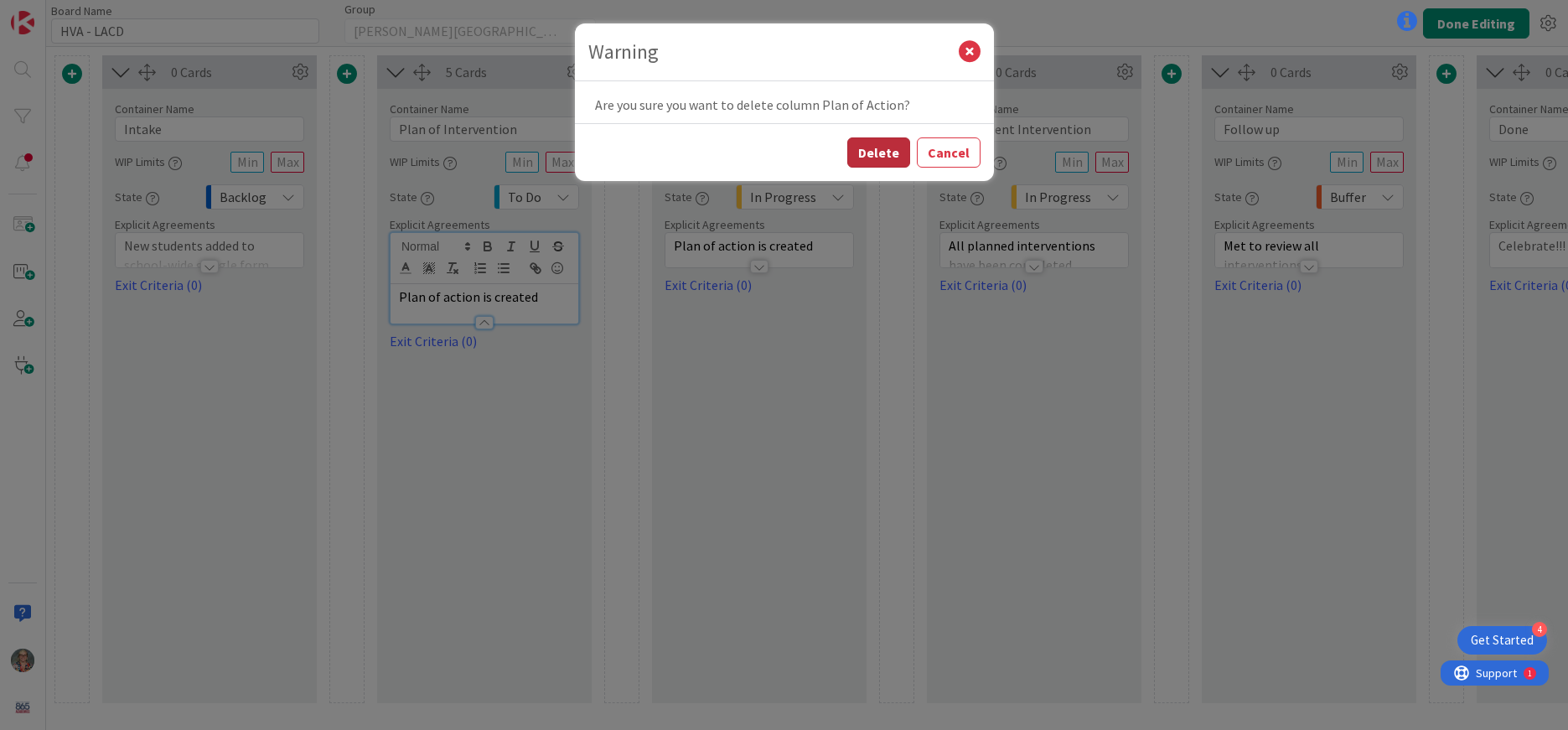
click at [882, 151] on button "Delete" at bounding box center [879, 152] width 63 height 30
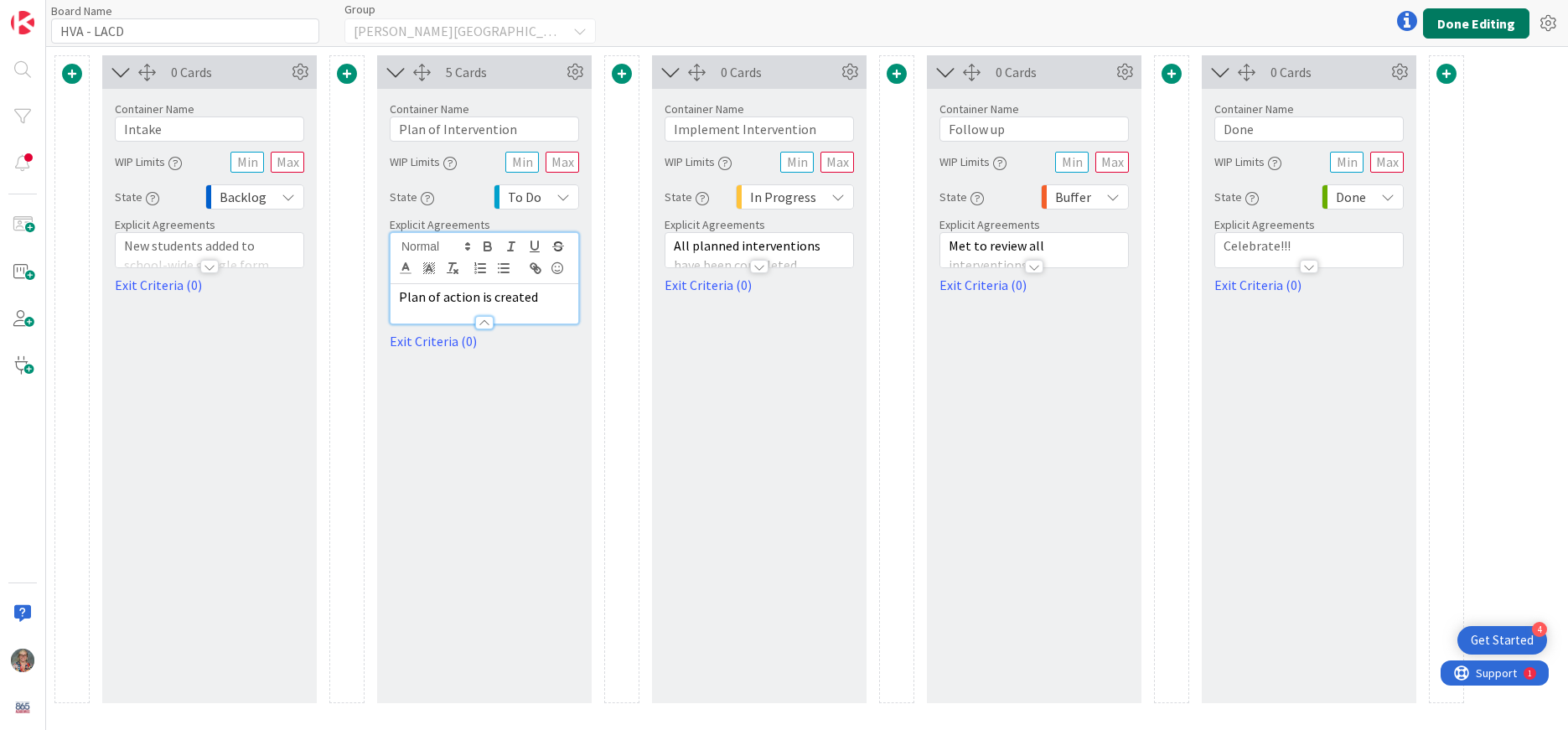
click at [1447, 30] on button "Done Editing" at bounding box center [1476, 24] width 107 height 30
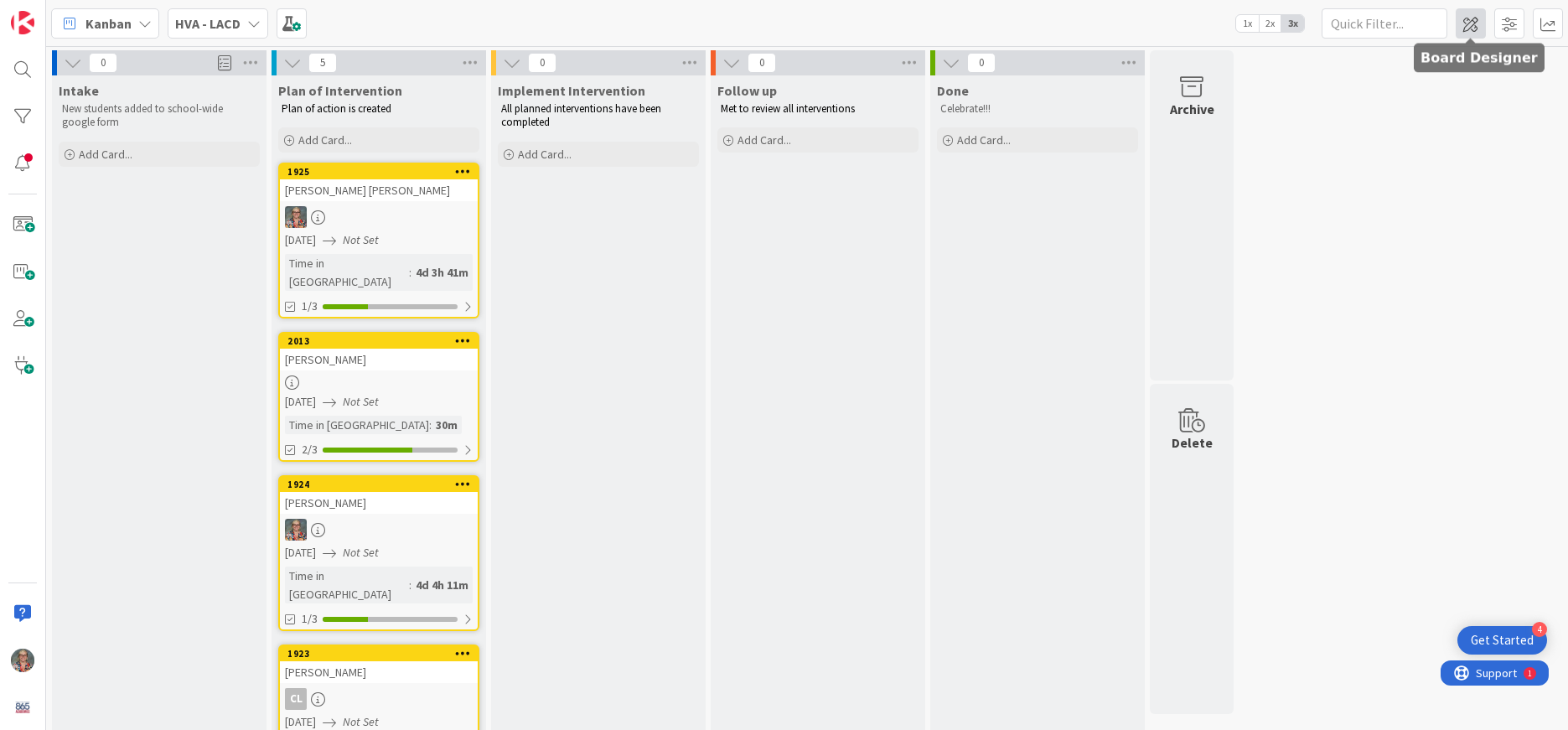
click at [1469, 27] on span at bounding box center [1471, 24] width 30 height 30
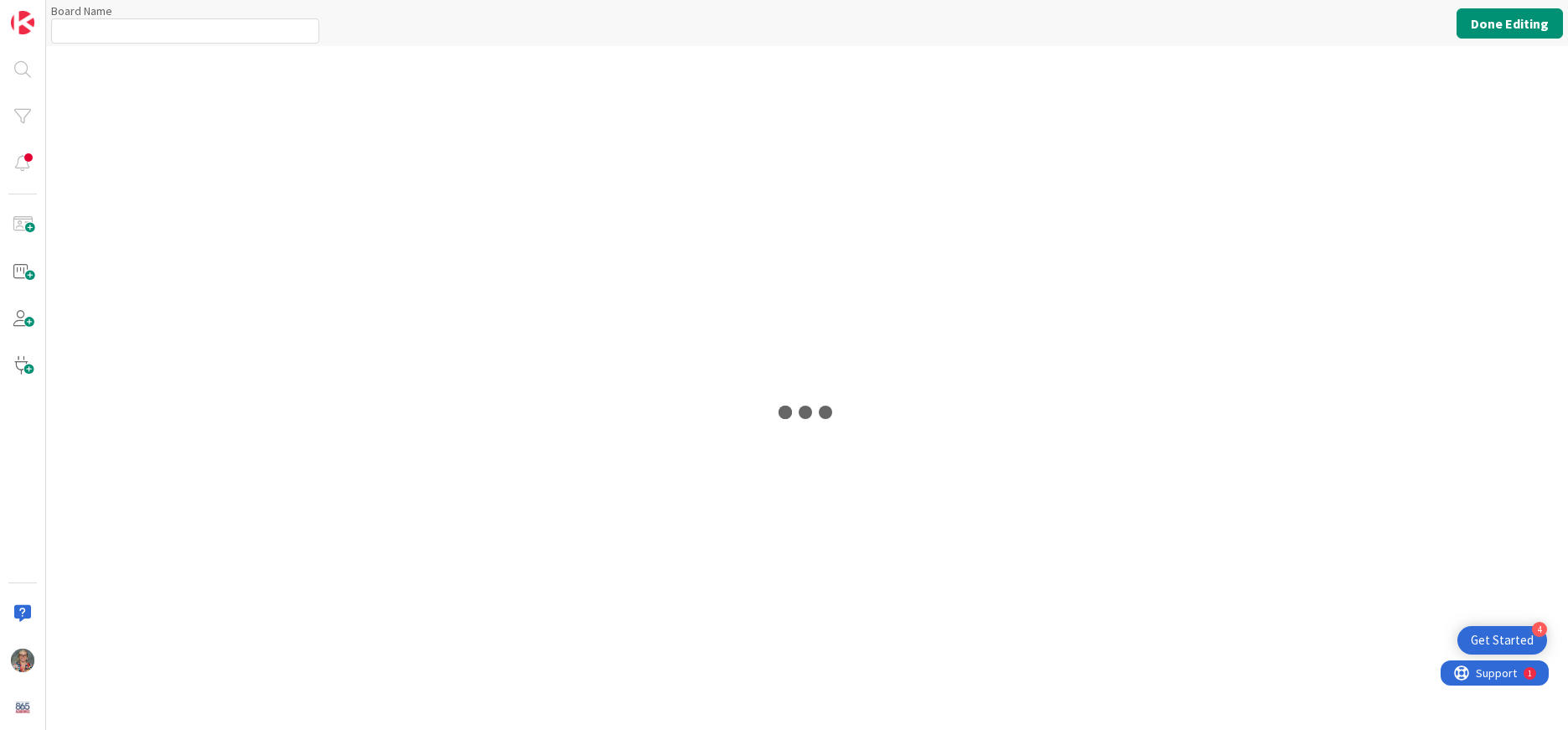
type input "HVA - LACD"
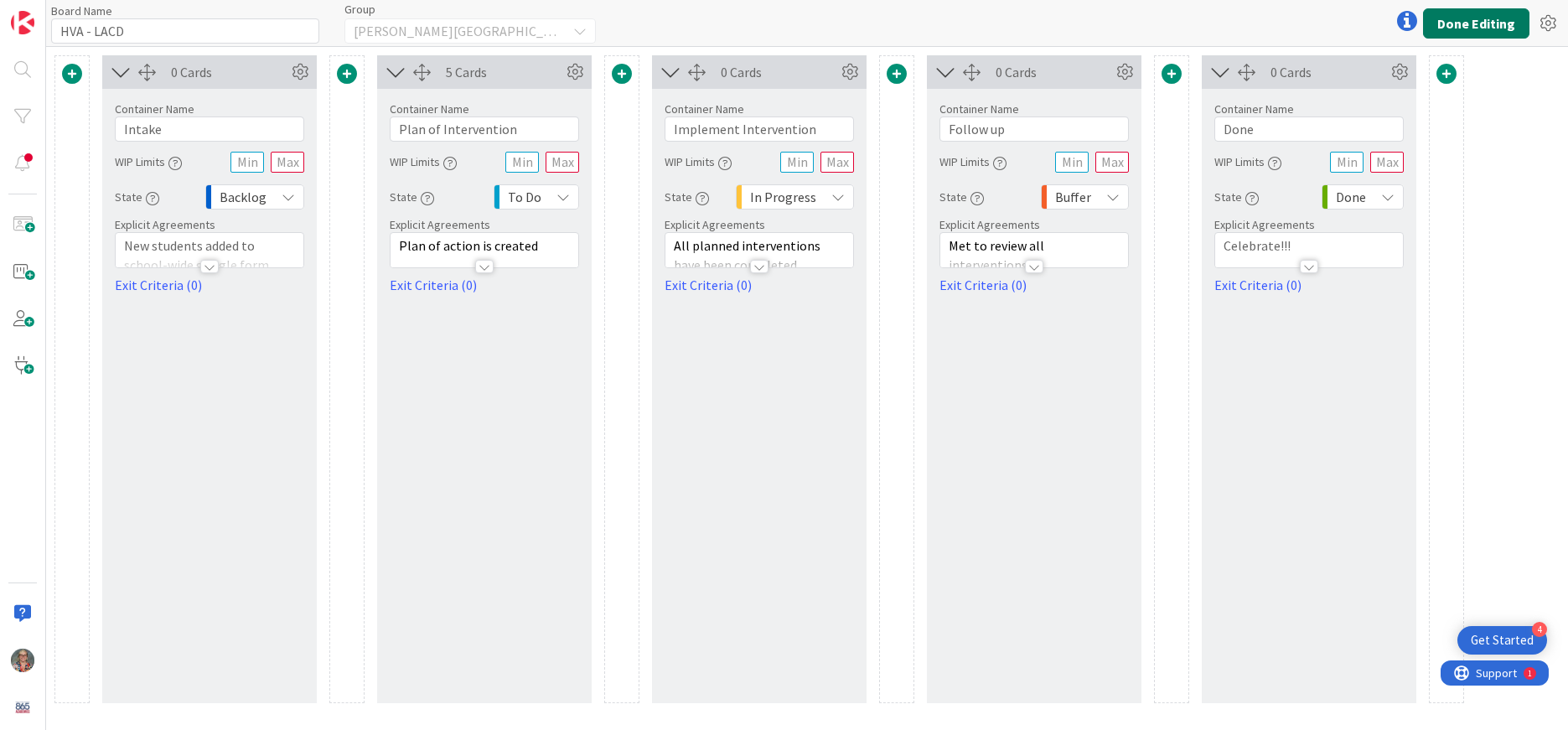
click at [1460, 24] on button "Done Editing" at bounding box center [1476, 24] width 107 height 30
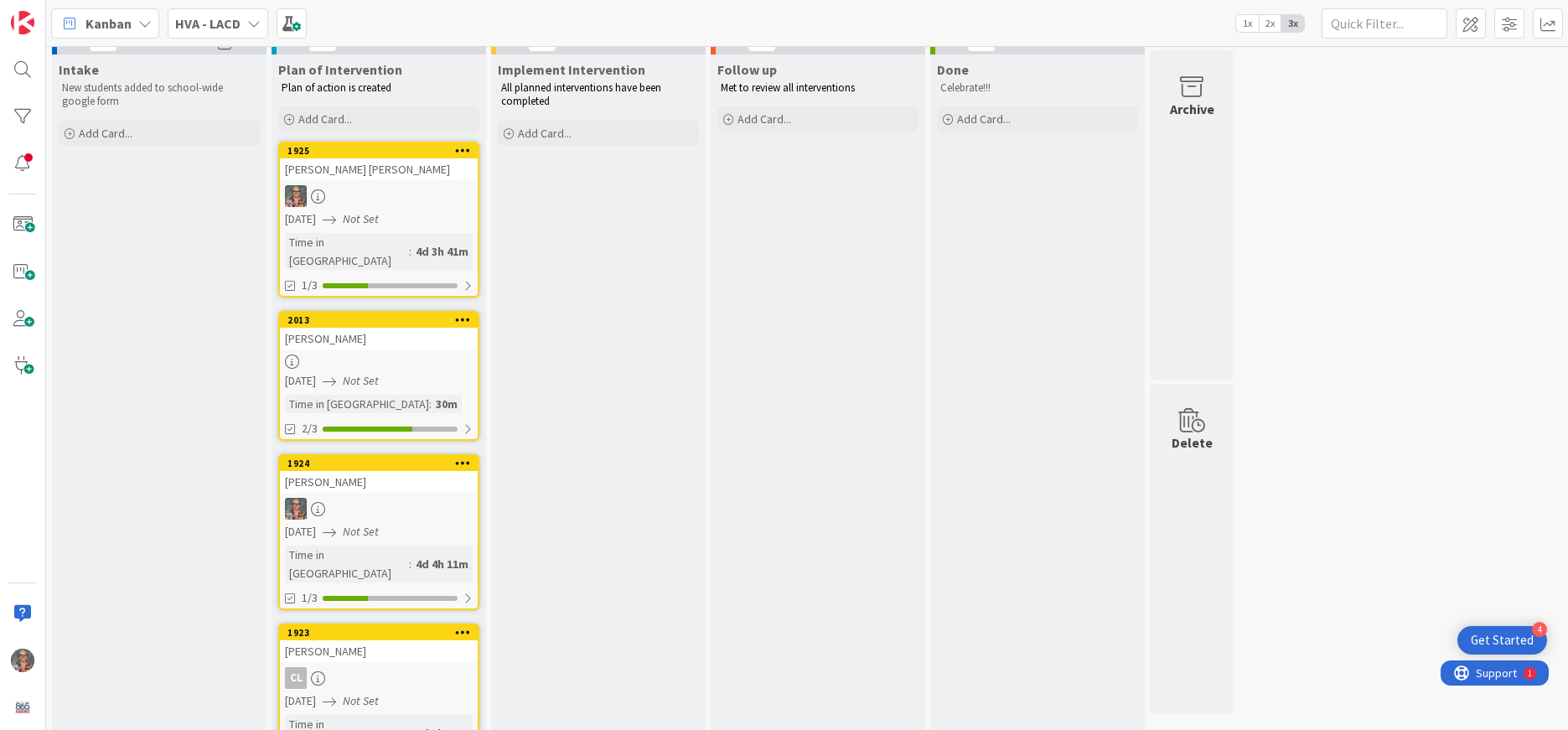
click at [361, 328] on div "[PERSON_NAME]" at bounding box center [379, 338] width 198 height 22
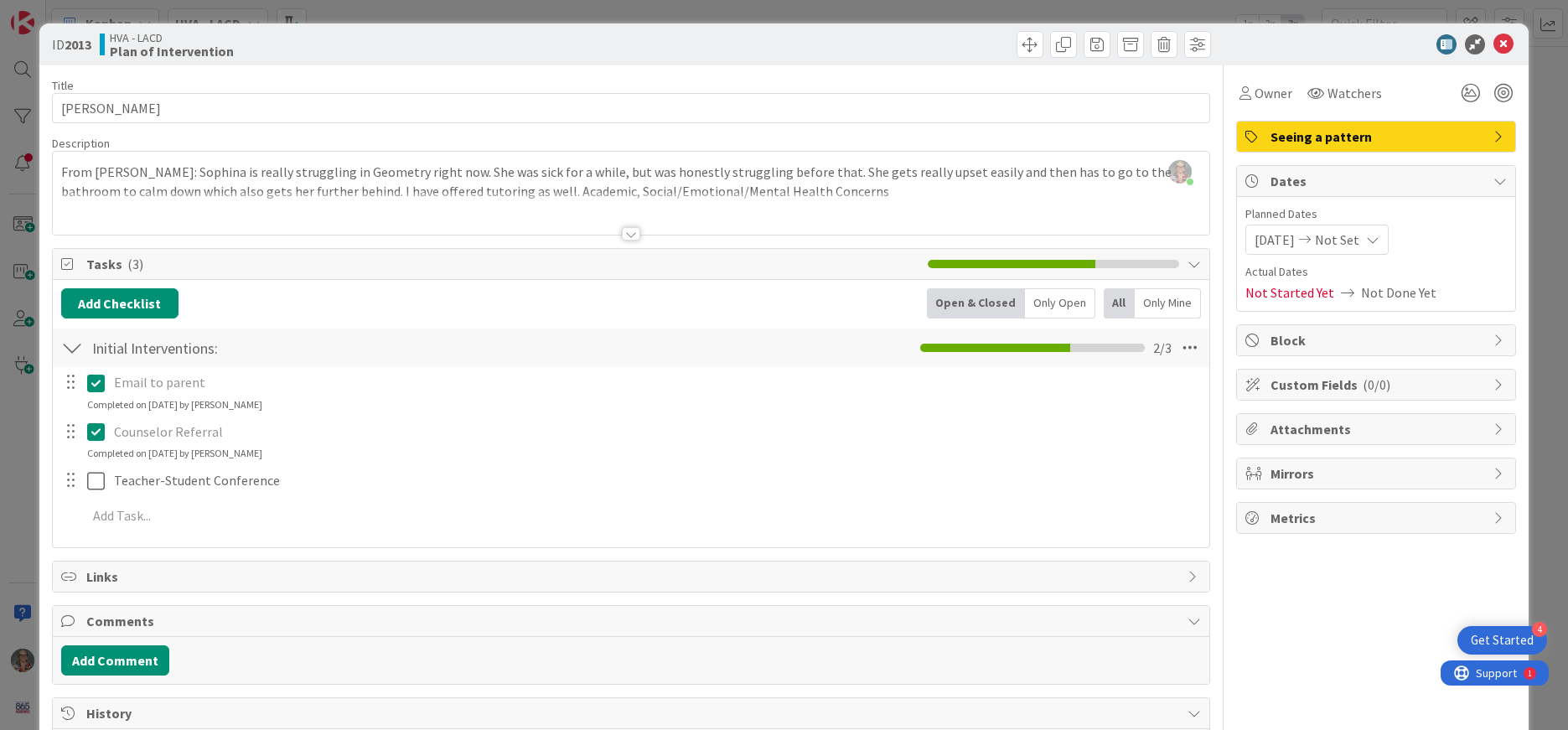
click at [631, 234] on div at bounding box center [630, 233] width 18 height 13
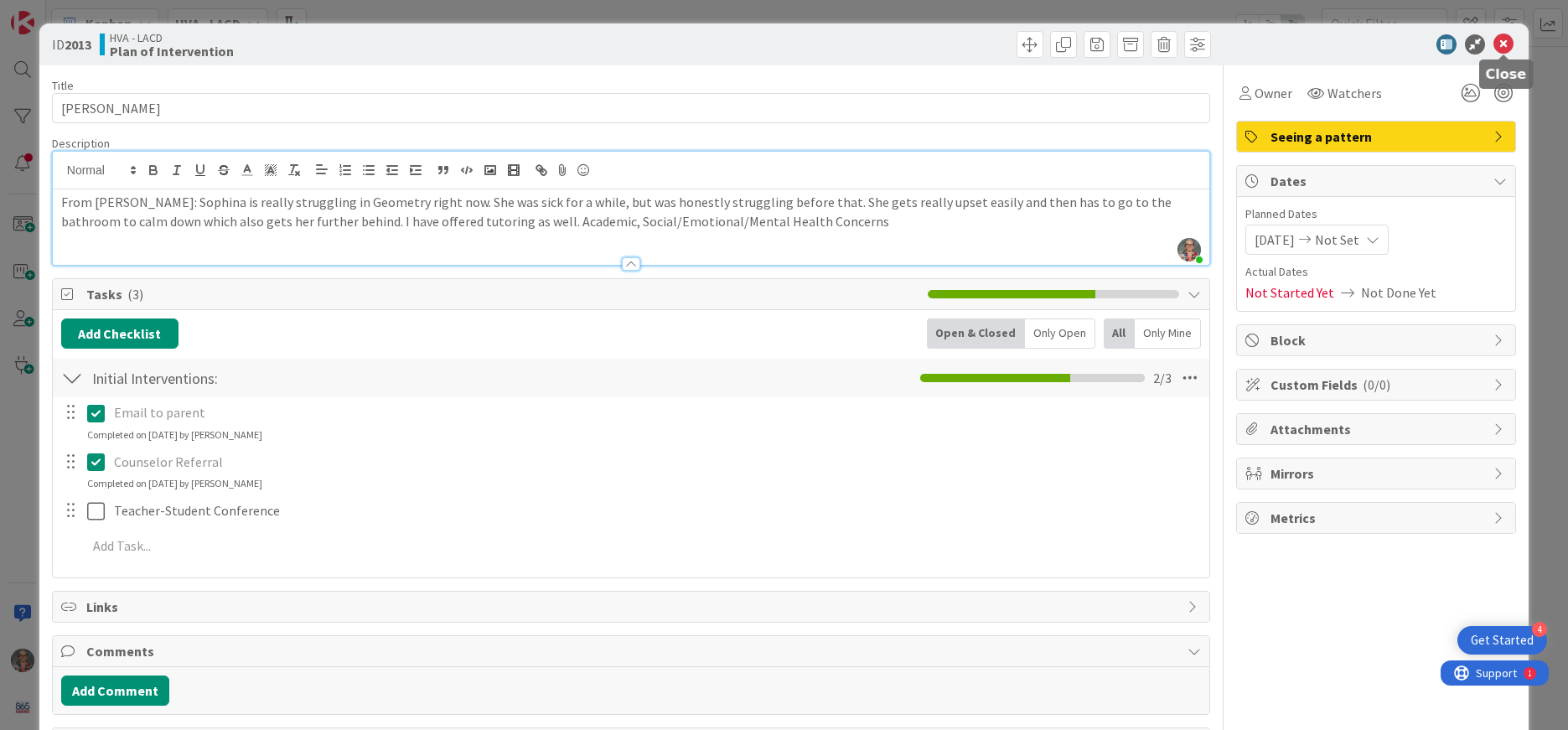
click at [1505, 45] on icon at bounding box center [1504, 44] width 20 height 20
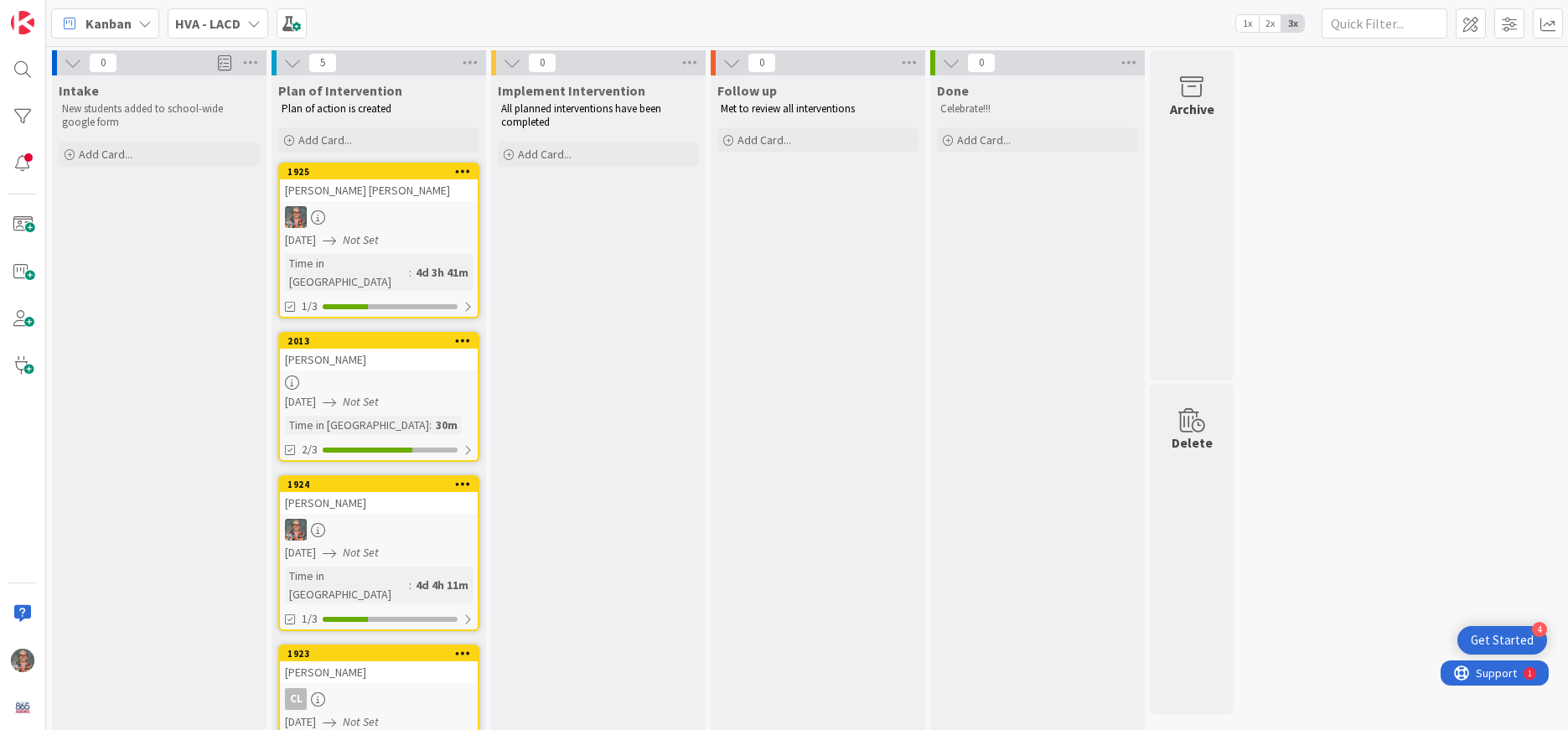
click at [254, 26] on icon at bounding box center [254, 23] width 13 height 13
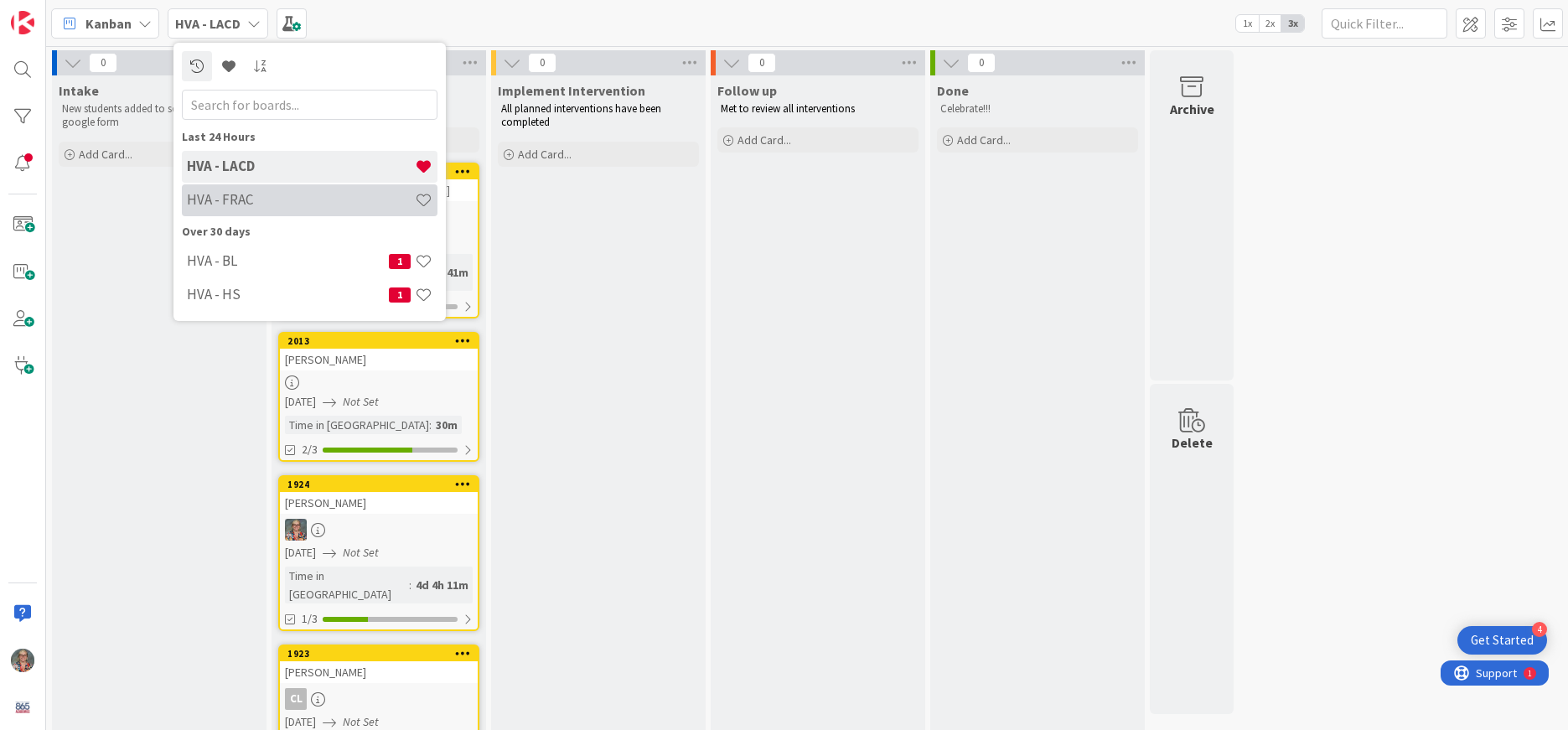
click at [273, 199] on h4 "HVA - FRAC" at bounding box center [300, 199] width 228 height 17
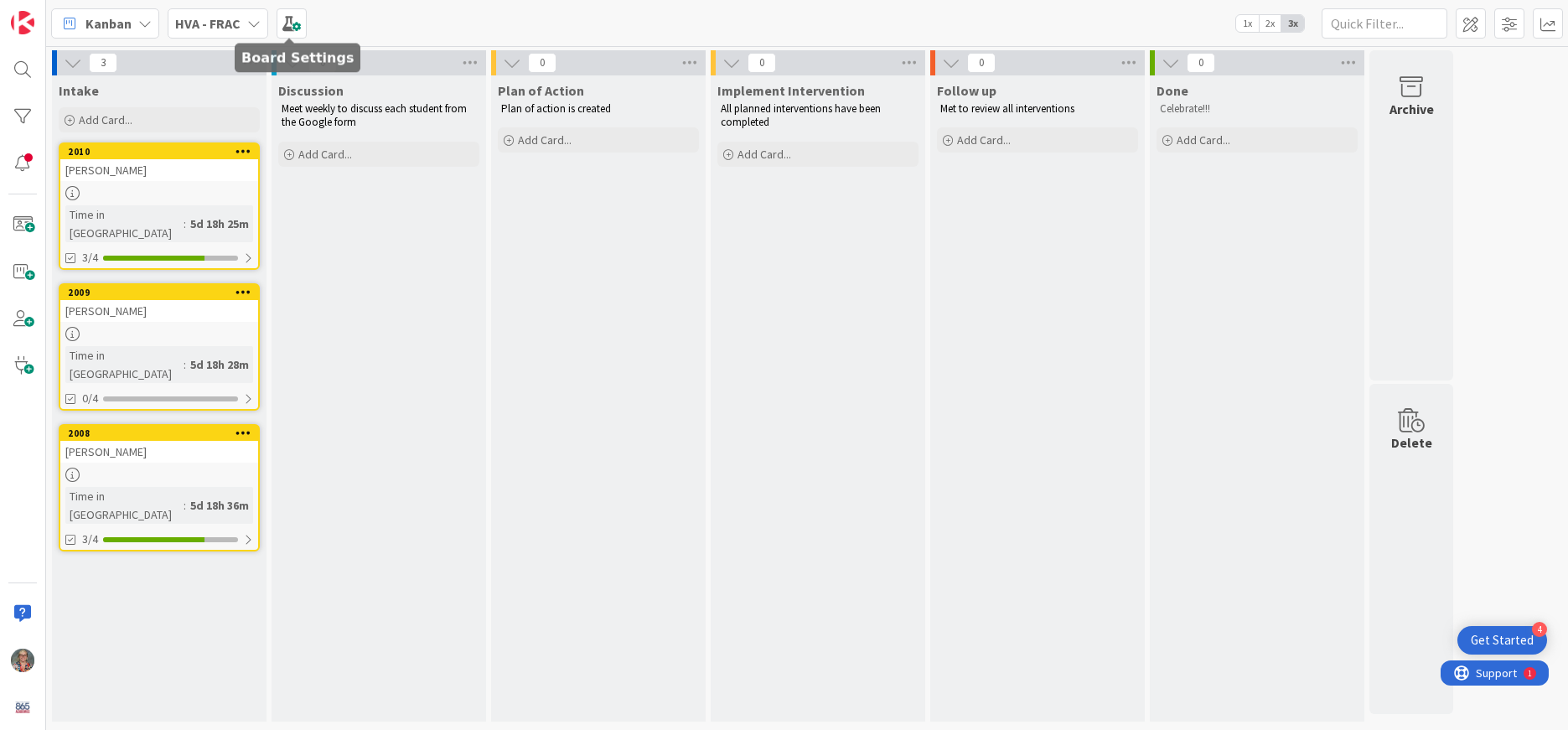
click at [247, 23] on icon at bounding box center [254, 23] width 13 height 13
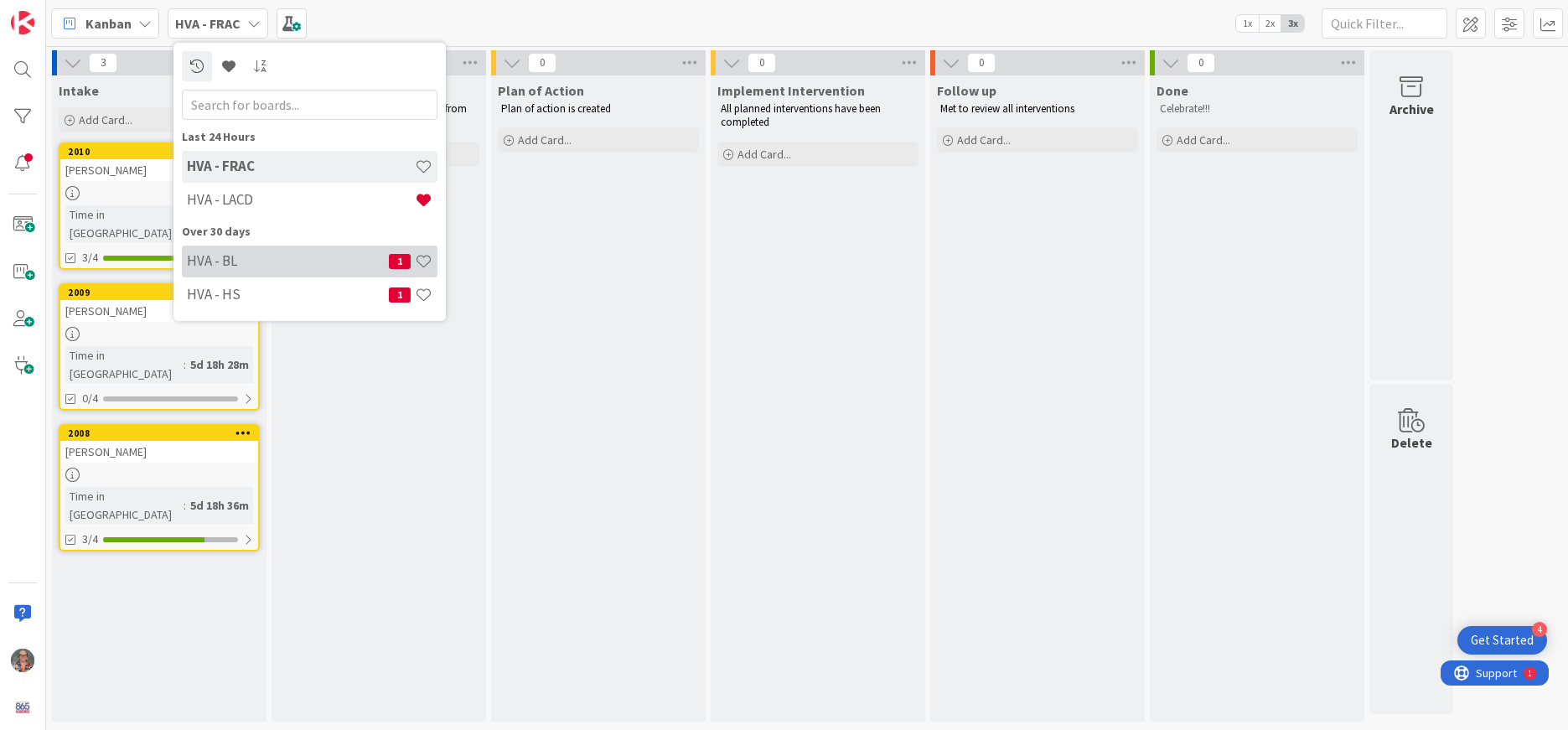
click at [259, 262] on h4 "HVA - BL" at bounding box center [287, 261] width 202 height 17
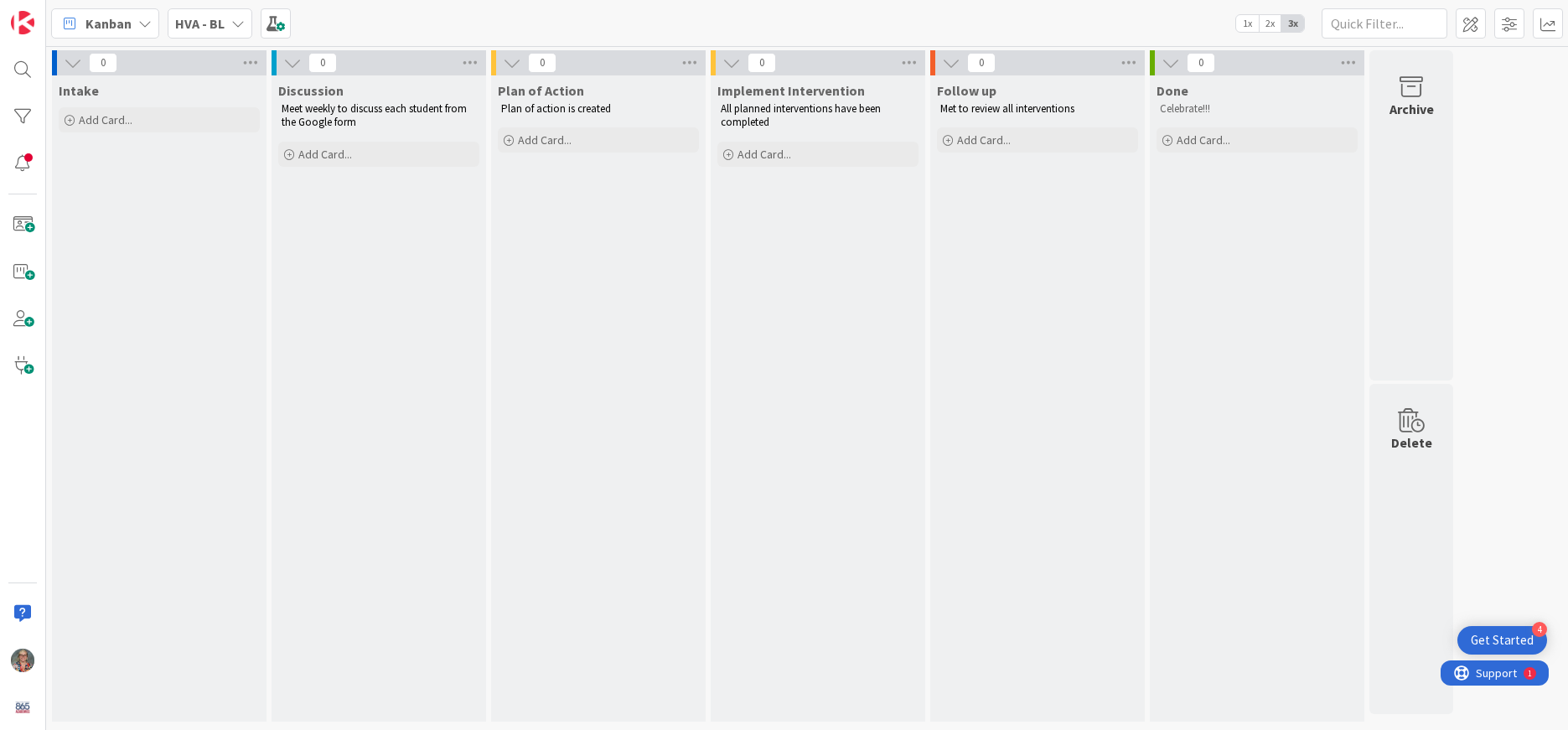
click at [254, 22] on div "Kanban HVA - BL 1x 2x 3x" at bounding box center [806, 23] width 1522 height 46
click at [233, 26] on icon at bounding box center [238, 23] width 13 height 13
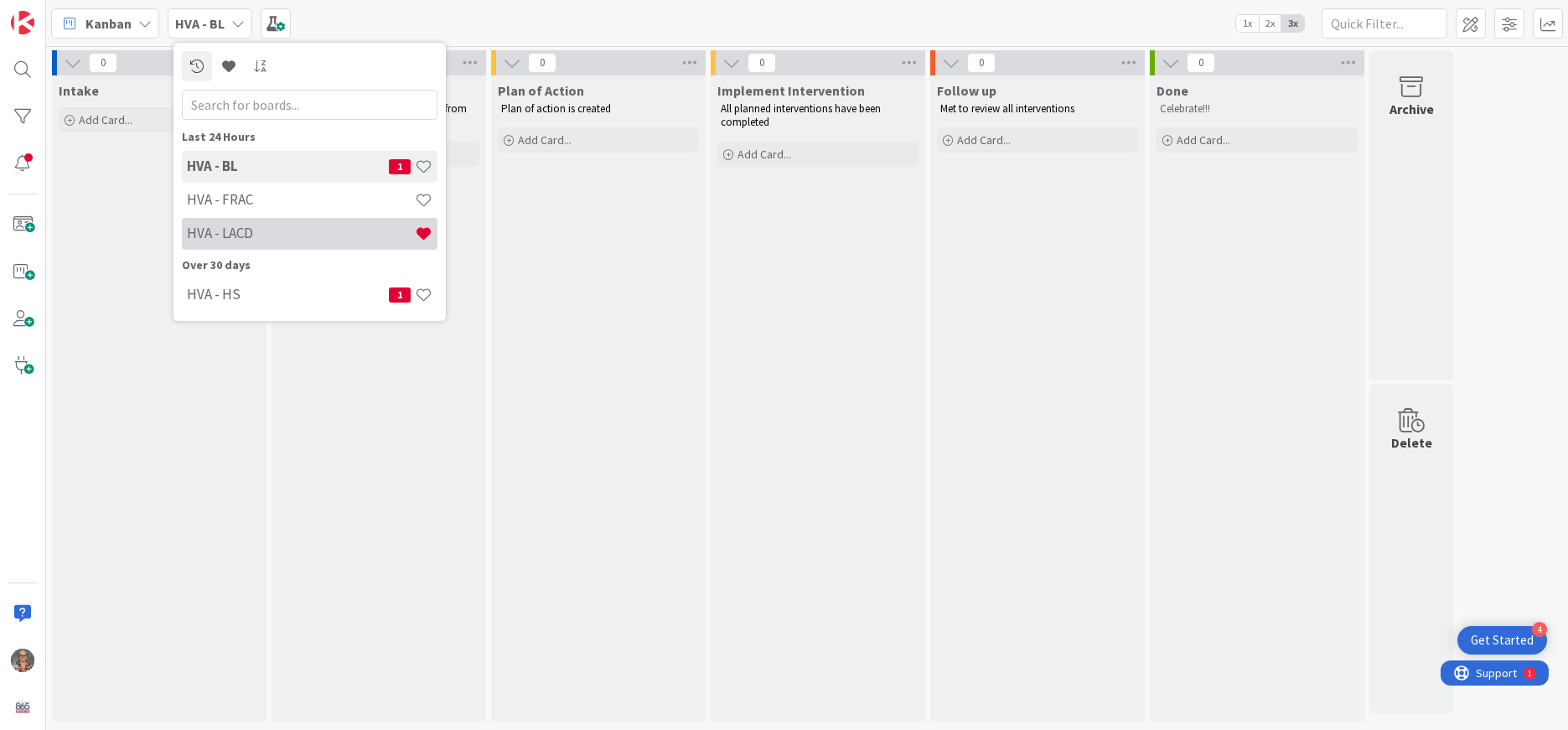
click at [261, 232] on h4 "HVA - LACD" at bounding box center [300, 232] width 228 height 17
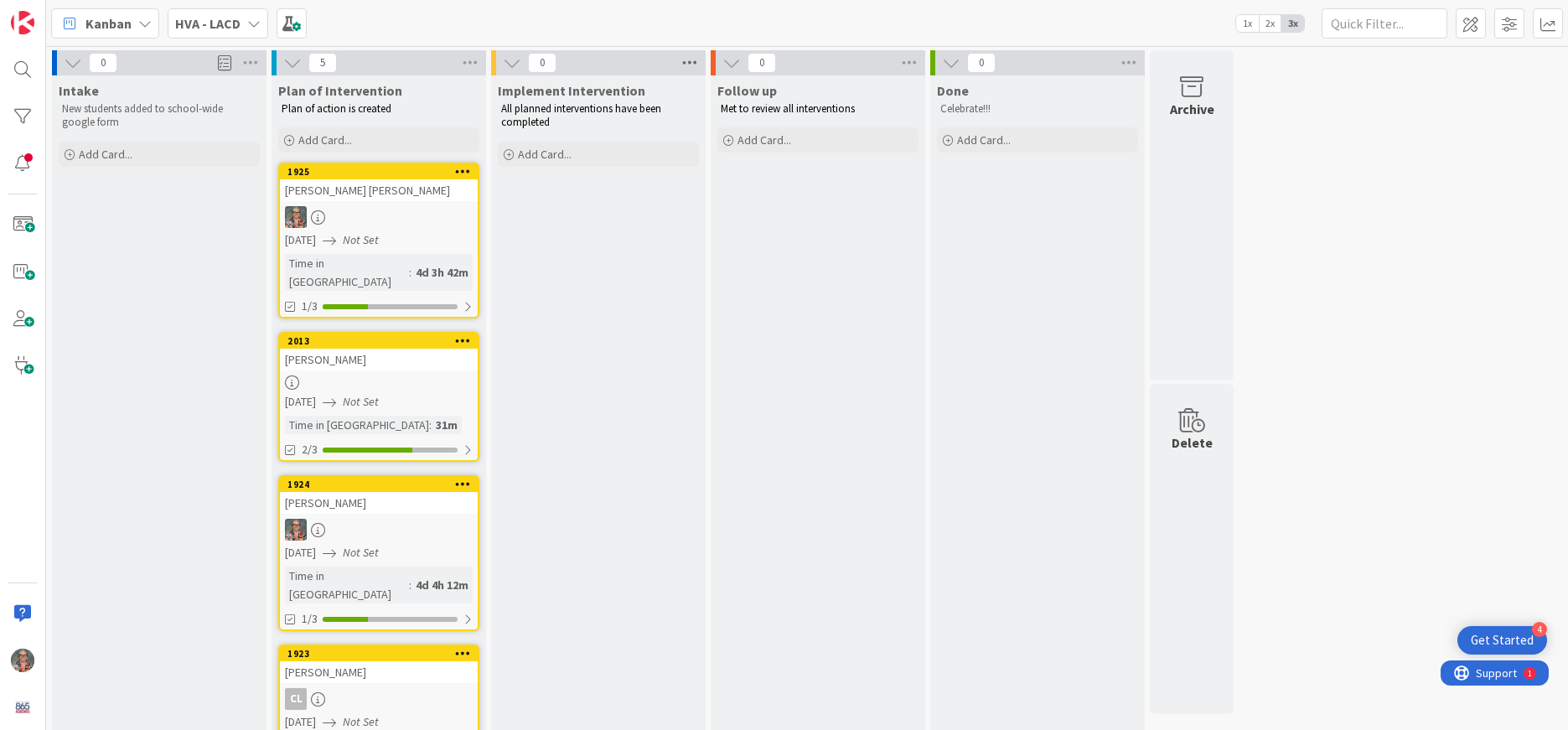
click at [691, 65] on icon at bounding box center [689, 63] width 22 height 26
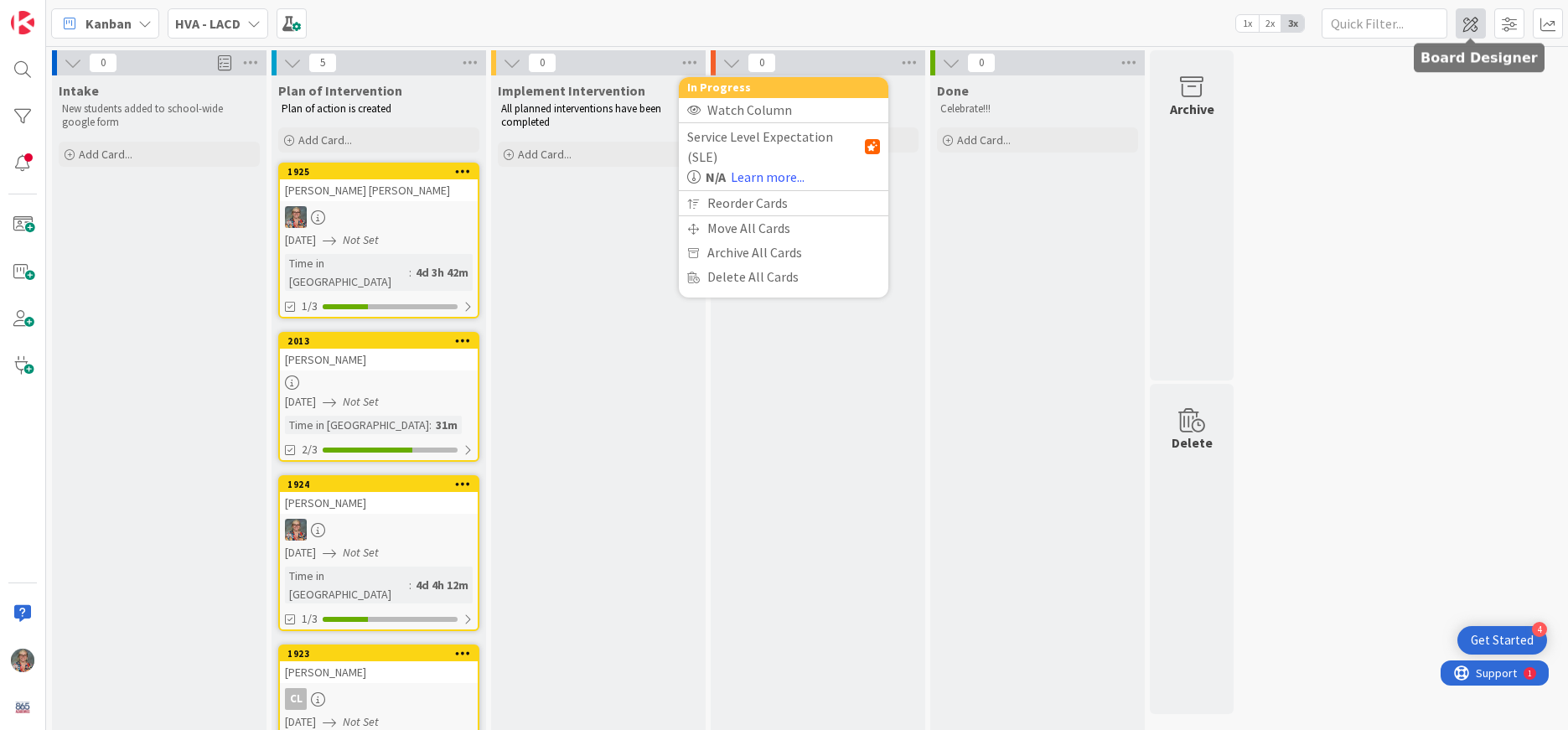
click at [1467, 23] on span at bounding box center [1471, 24] width 30 height 30
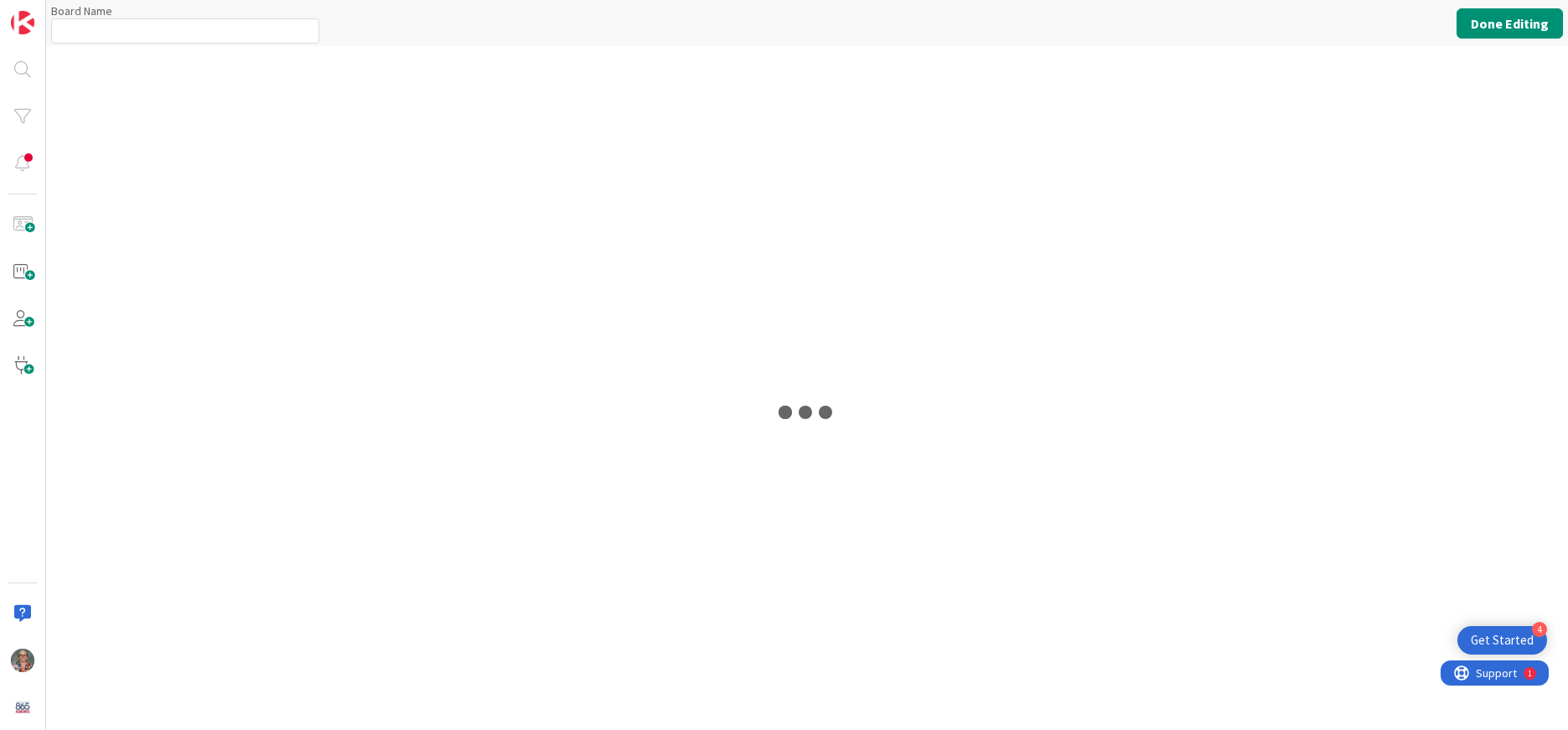
type input "HVA - LACD"
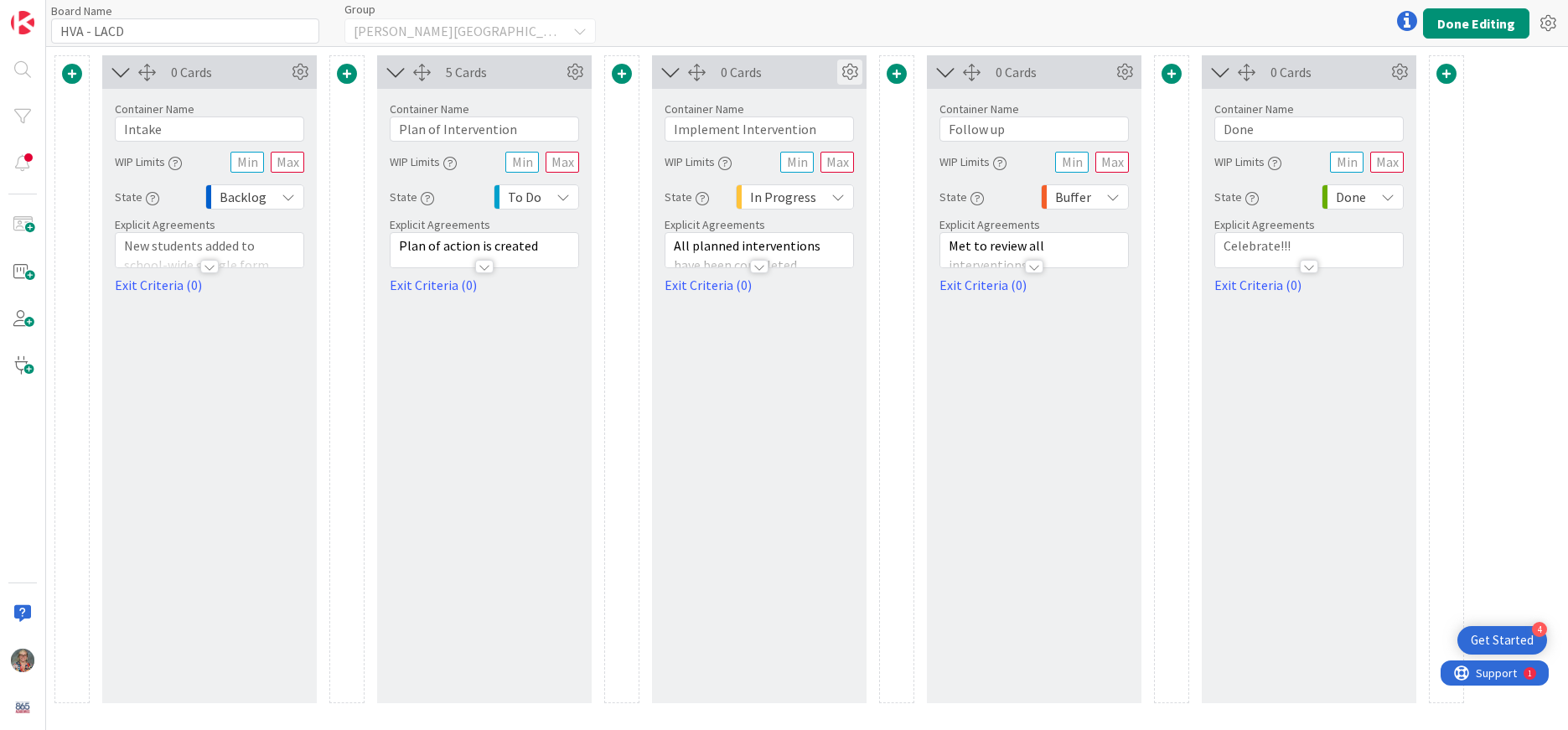
click at [857, 67] on icon at bounding box center [850, 72] width 26 height 26
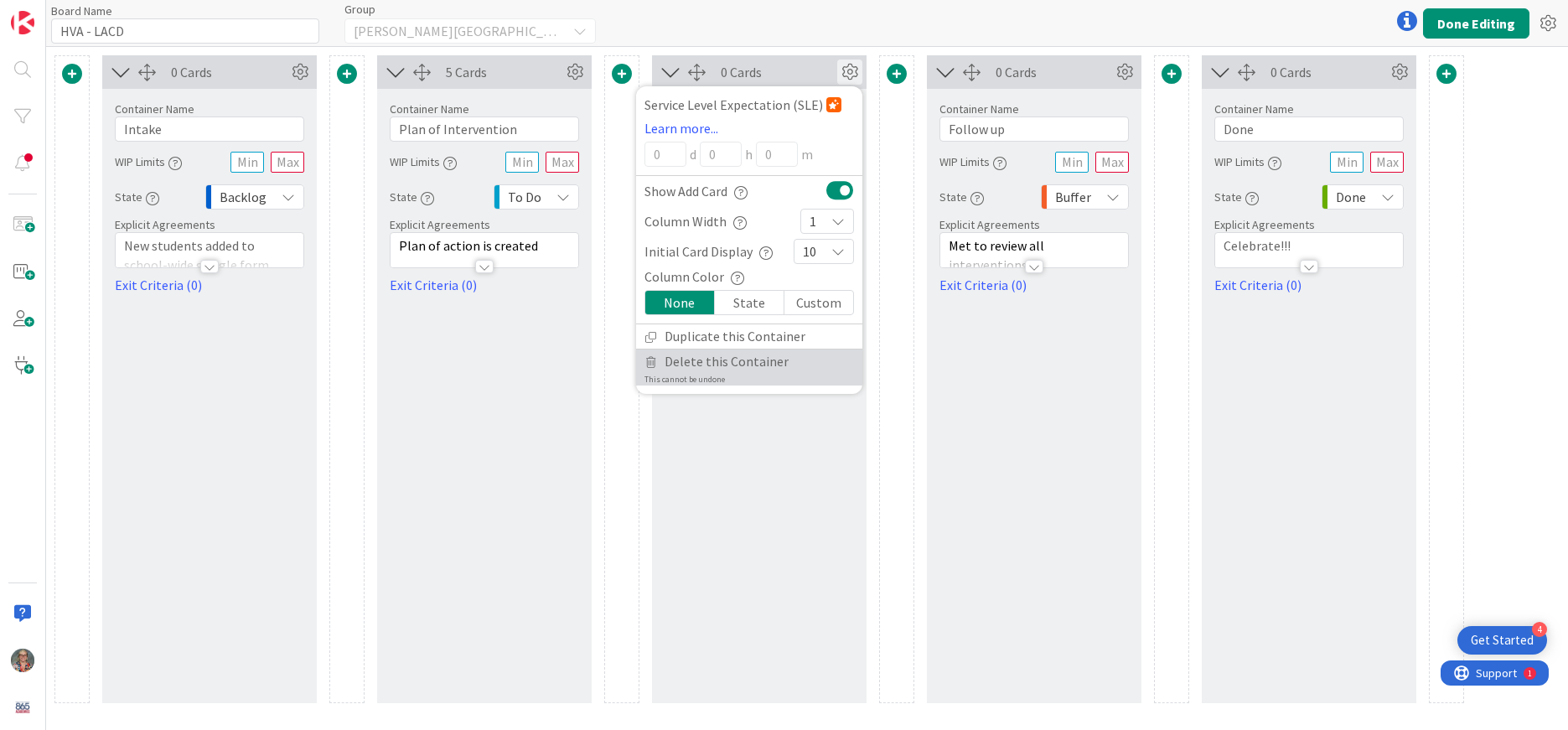
click at [709, 365] on span "Delete this Container" at bounding box center [726, 362] width 124 height 25
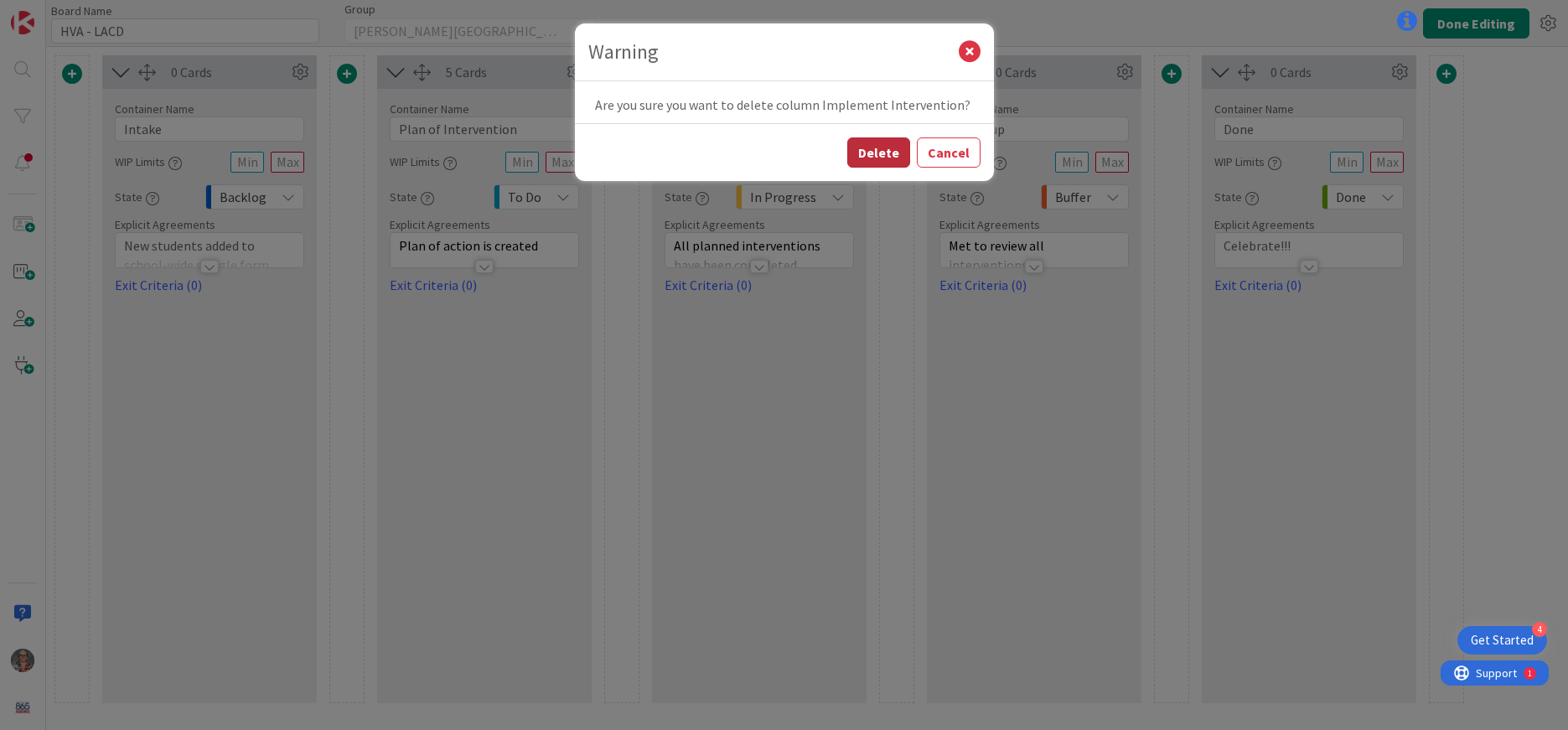
click at [880, 151] on button "Delete" at bounding box center [879, 152] width 63 height 30
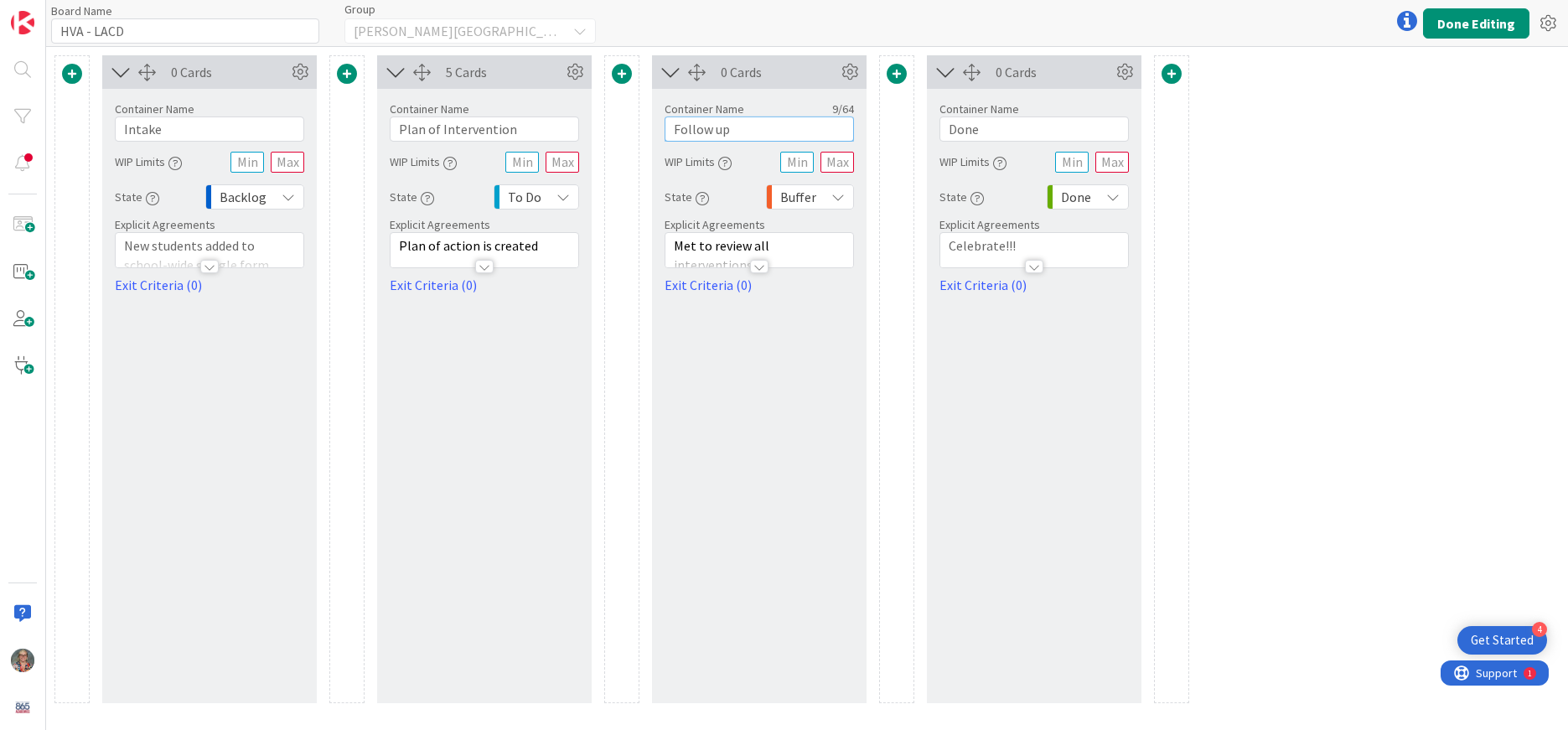
click at [717, 133] on input "Follow up" at bounding box center [759, 129] width 189 height 26
click at [747, 134] on input "Follow up" at bounding box center [759, 129] width 189 height 26
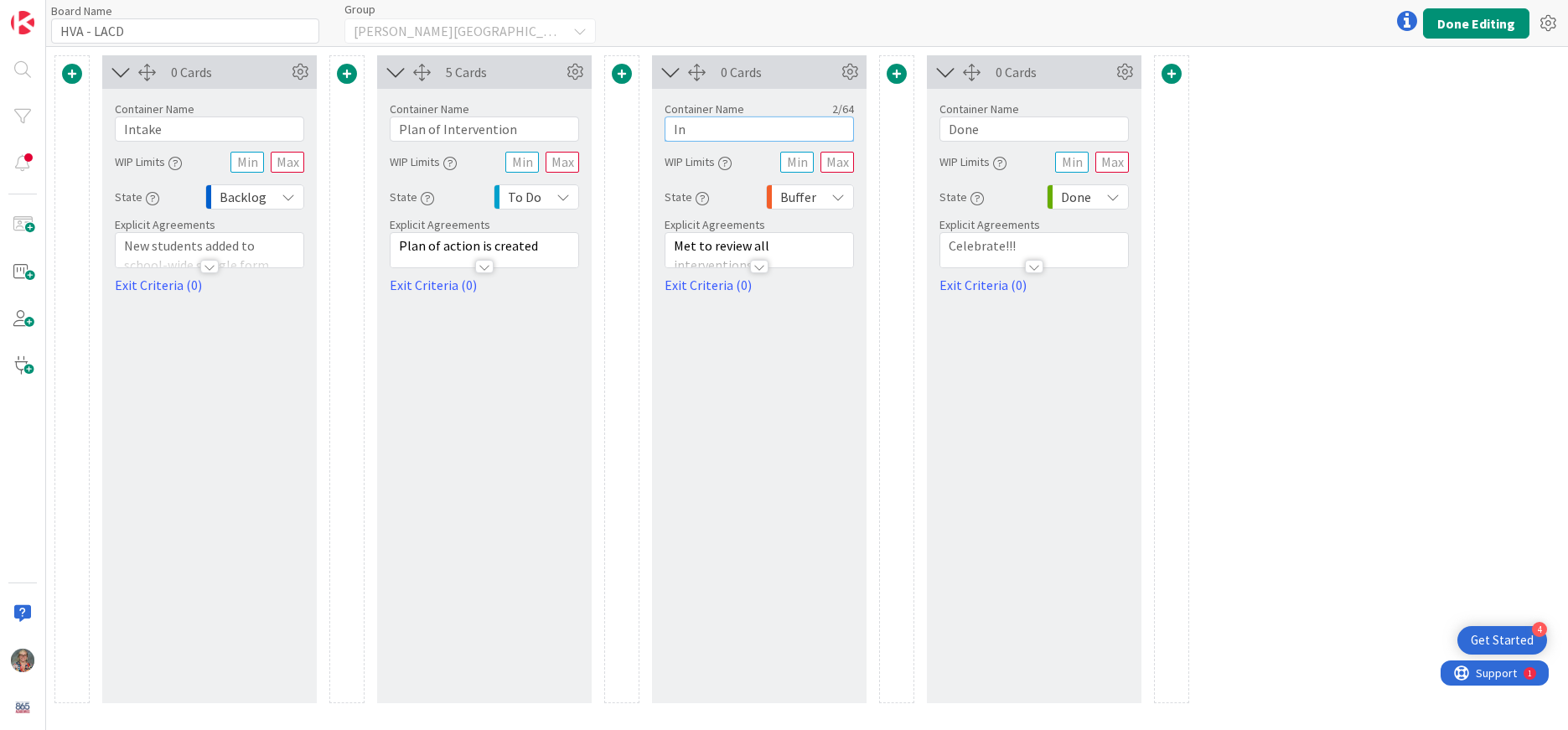
type input "I"
type input "Intervention(s) in Progress"
click at [738, 242] on span "Met to review all interventions" at bounding box center [722, 254] width 98 height 36
click at [0, 0] on icon at bounding box center [0, 0] width 0 height 0
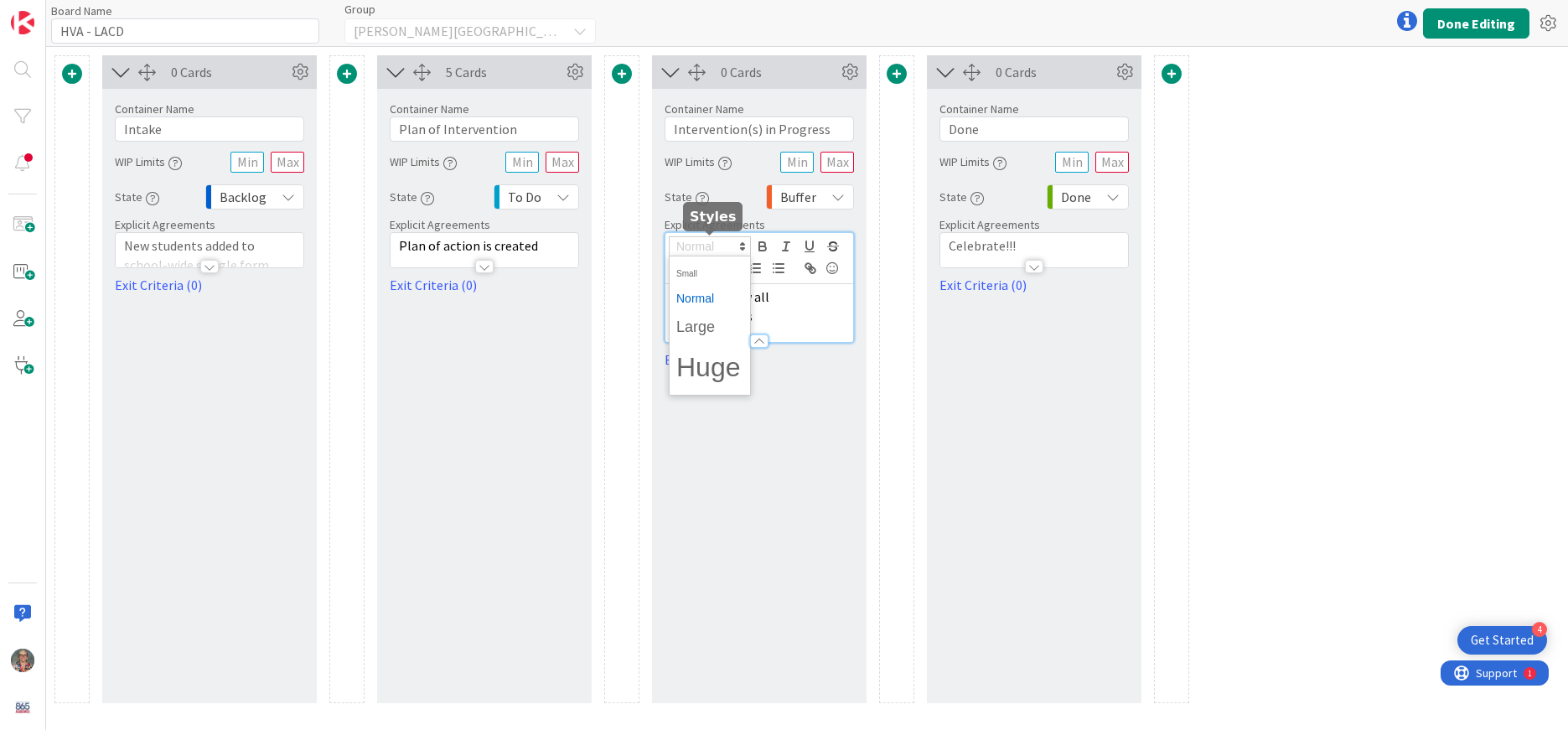
click at [738, 242] on icon at bounding box center [742, 246] width 15 height 15
click at [772, 299] on span "Met to review all interventions" at bounding box center [722, 306] width 98 height 36
click at [986, 127] on input "Done" at bounding box center [1034, 129] width 189 height 26
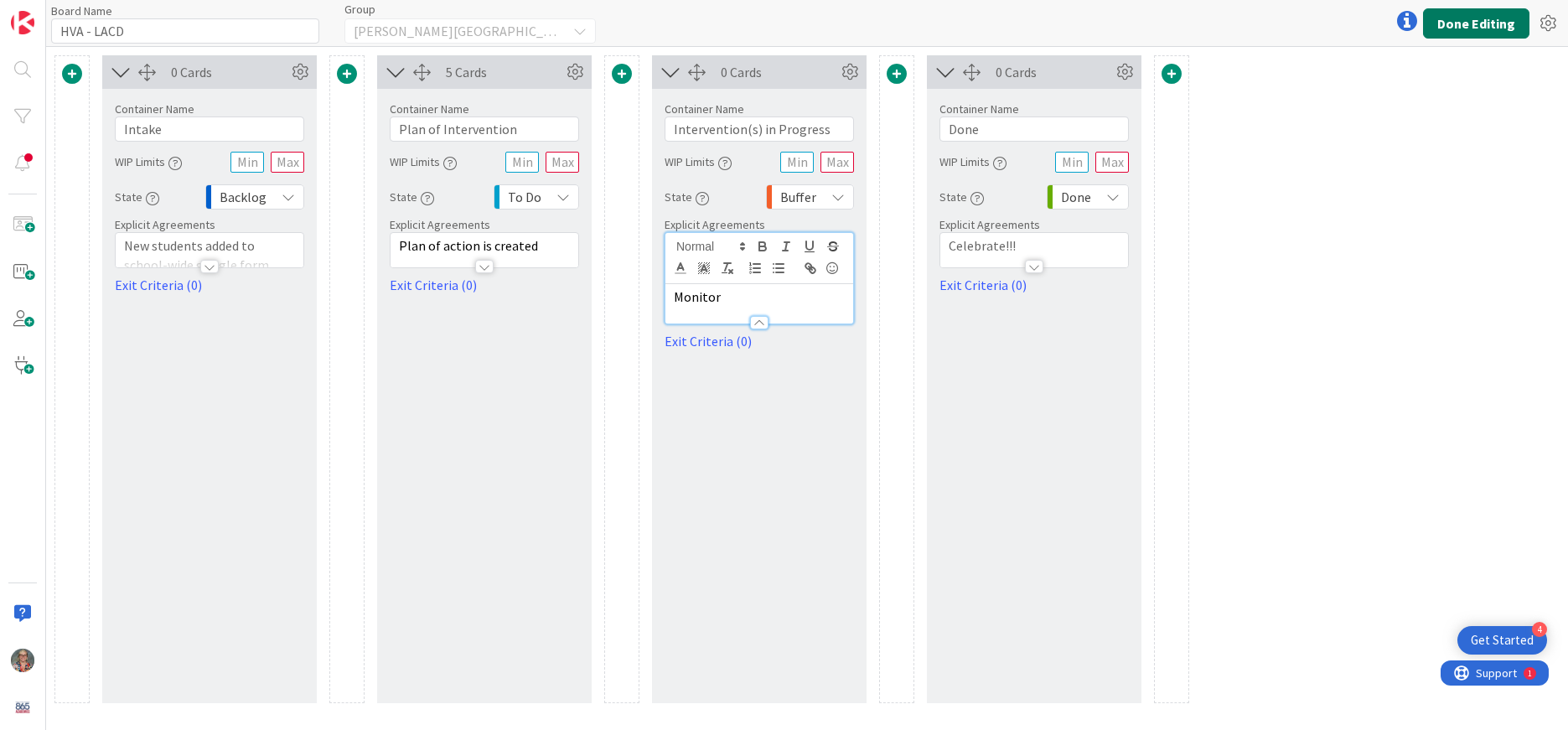
click at [1495, 22] on button "Done Editing" at bounding box center [1476, 24] width 107 height 30
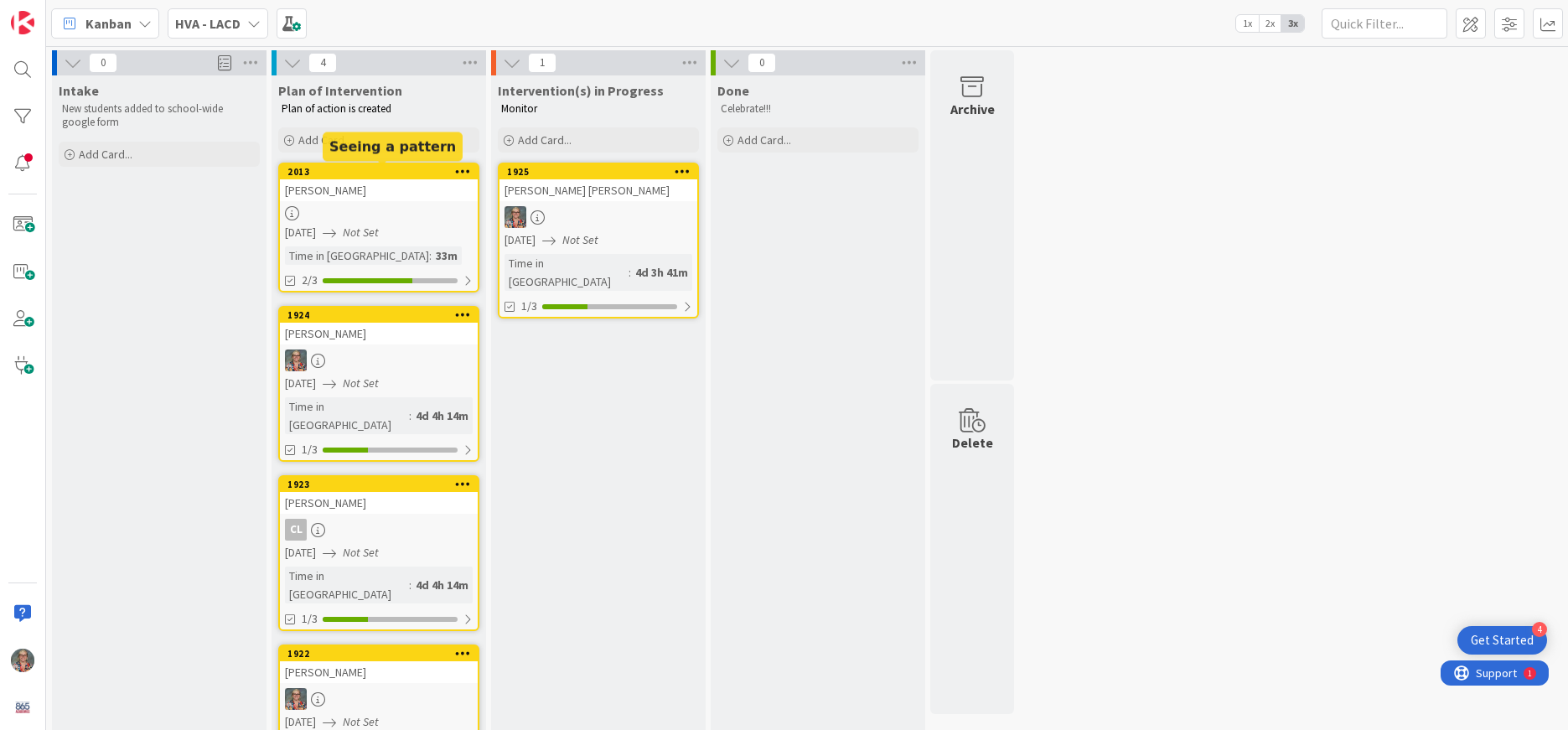
click at [537, 171] on div "1925" at bounding box center [602, 172] width 190 height 11
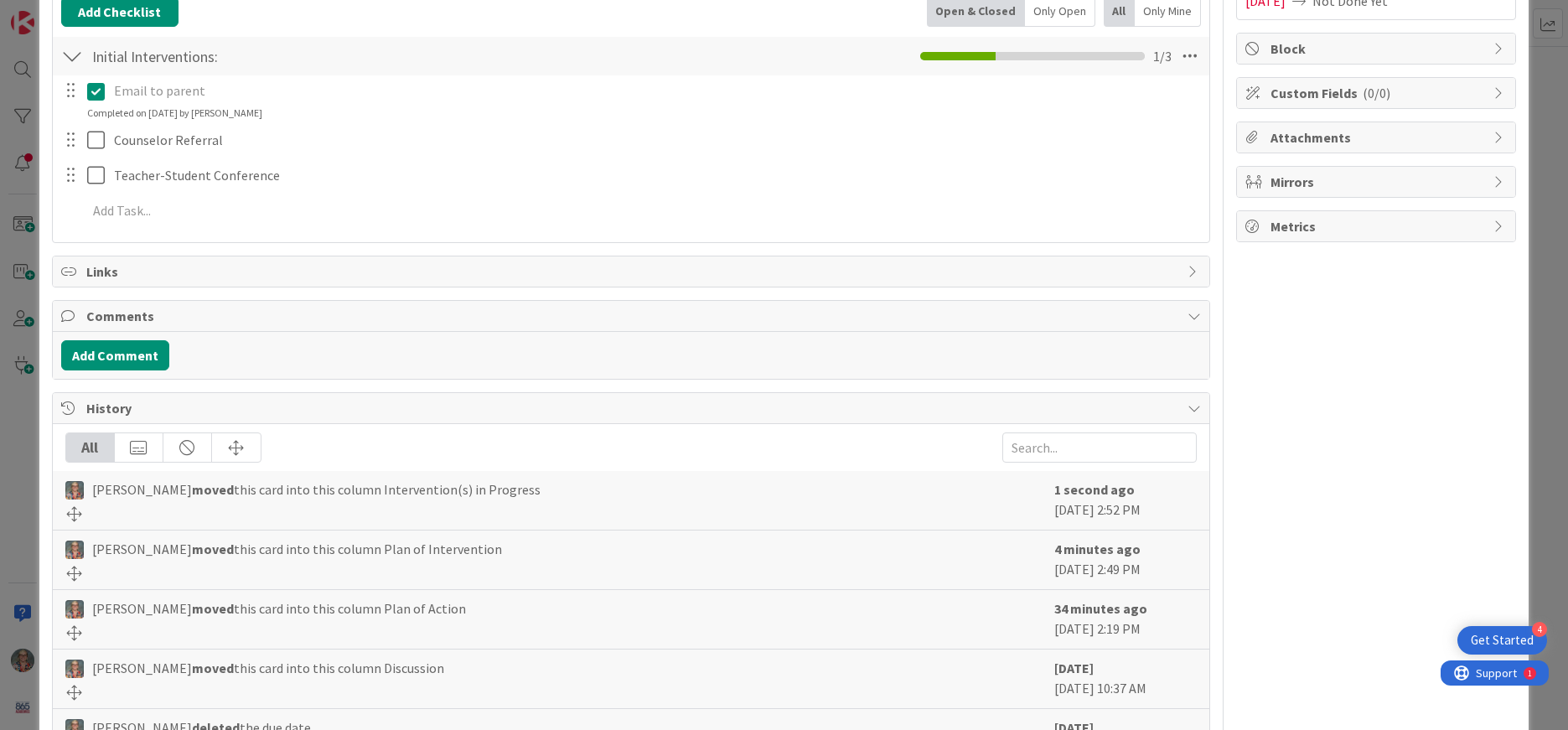
scroll to position [271, 0]
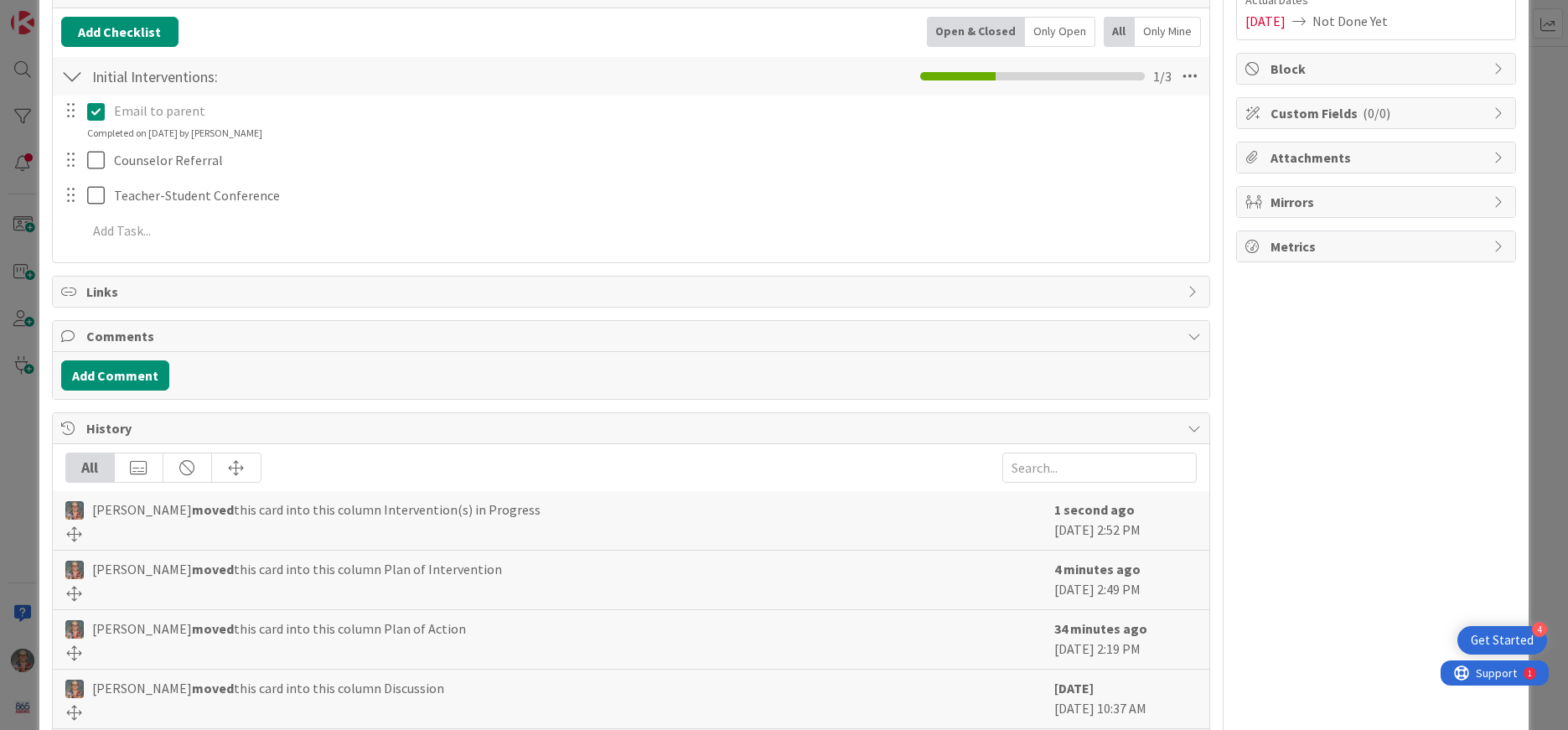
click at [282, 379] on div "Add Comment" at bounding box center [631, 375] width 1140 height 30
click at [164, 324] on div "Comments" at bounding box center [631, 336] width 1157 height 31
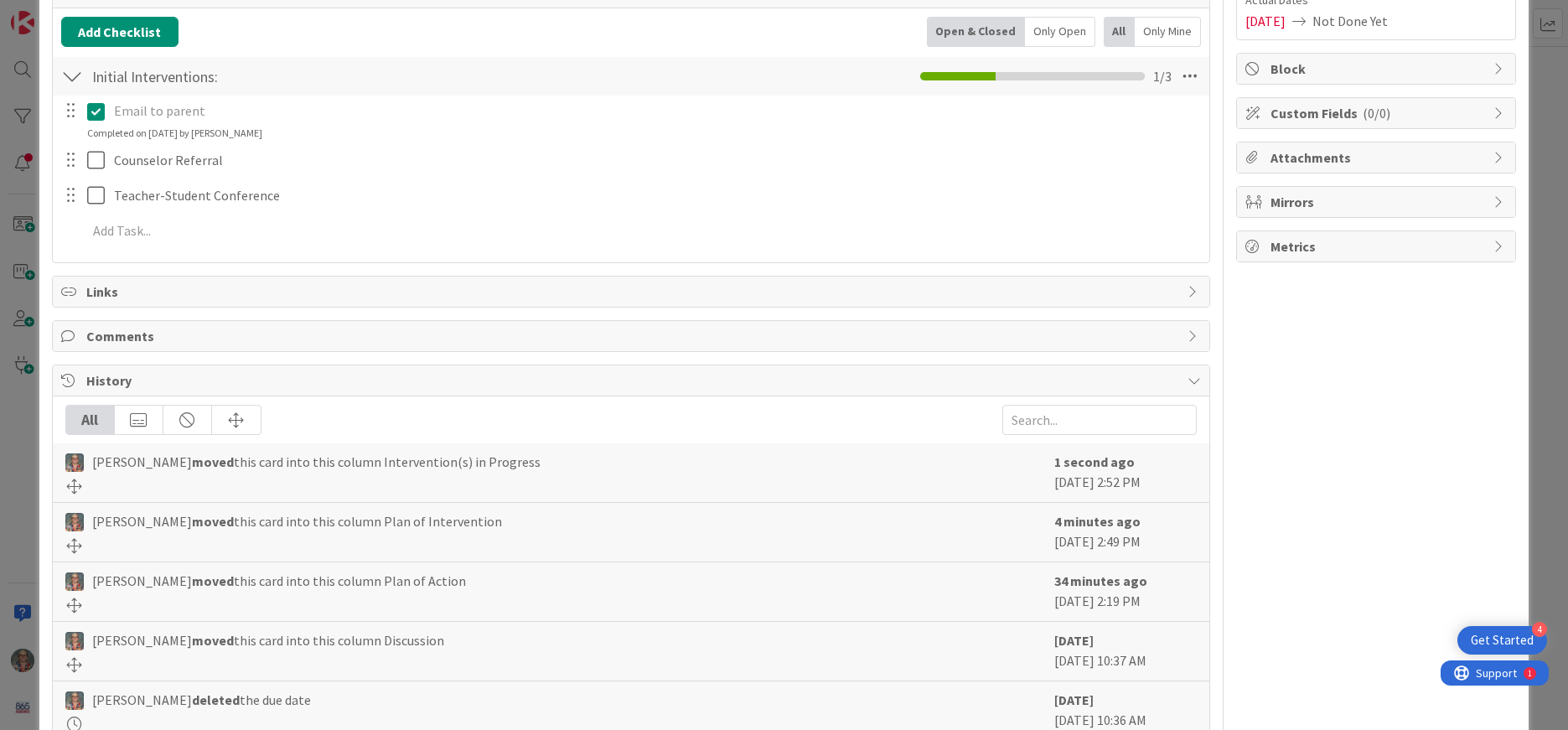
click at [141, 333] on span "Comments" at bounding box center [633, 336] width 1093 height 20
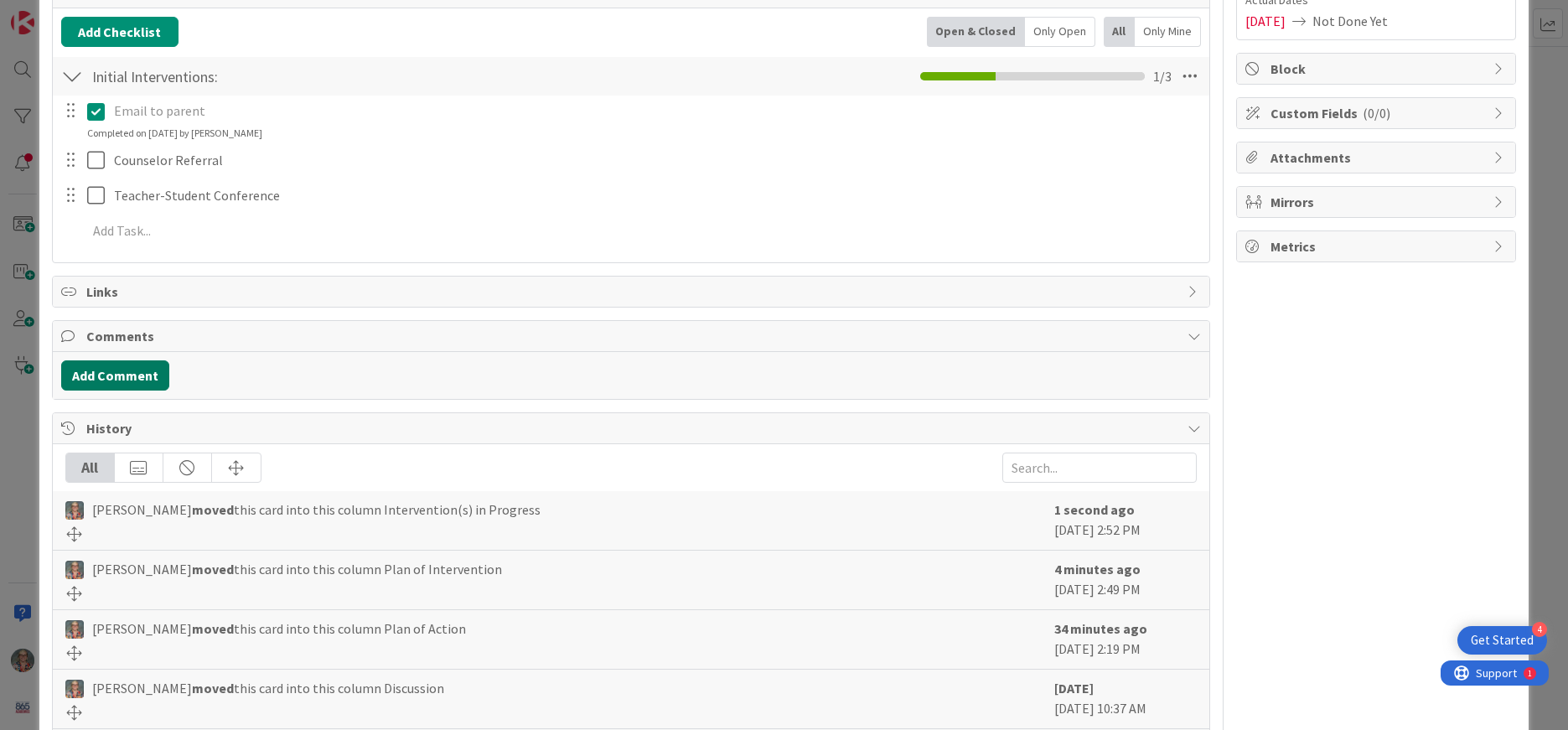
click at [135, 380] on button "Add Comment" at bounding box center [115, 375] width 108 height 30
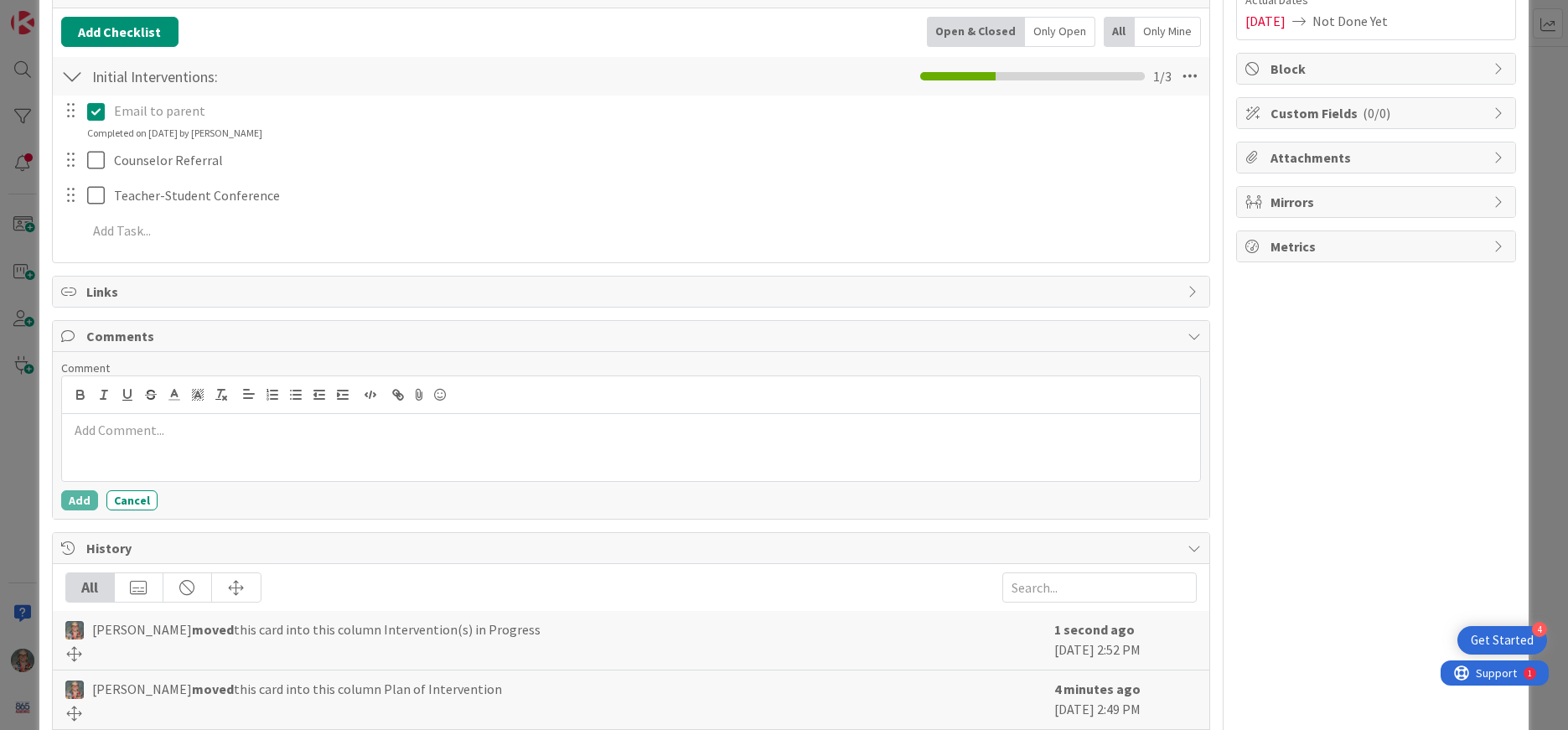
click at [166, 436] on p at bounding box center [631, 431] width 1125 height 19
click at [70, 427] on p "Starting trial at KVA on 9/22" at bounding box center [631, 431] width 1125 height 19
click at [83, 498] on button "Add" at bounding box center [80, 500] width 37 height 20
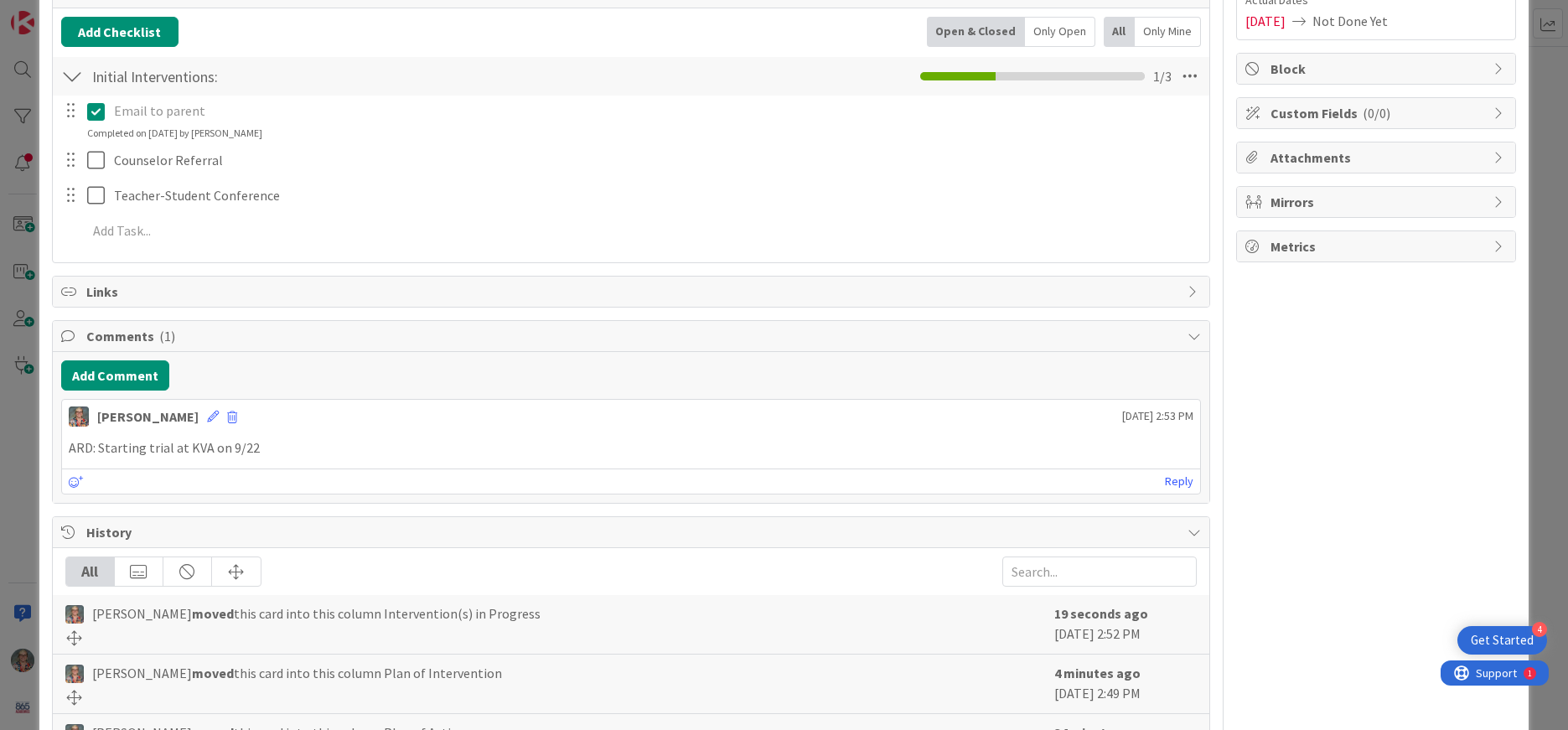
scroll to position [0, 0]
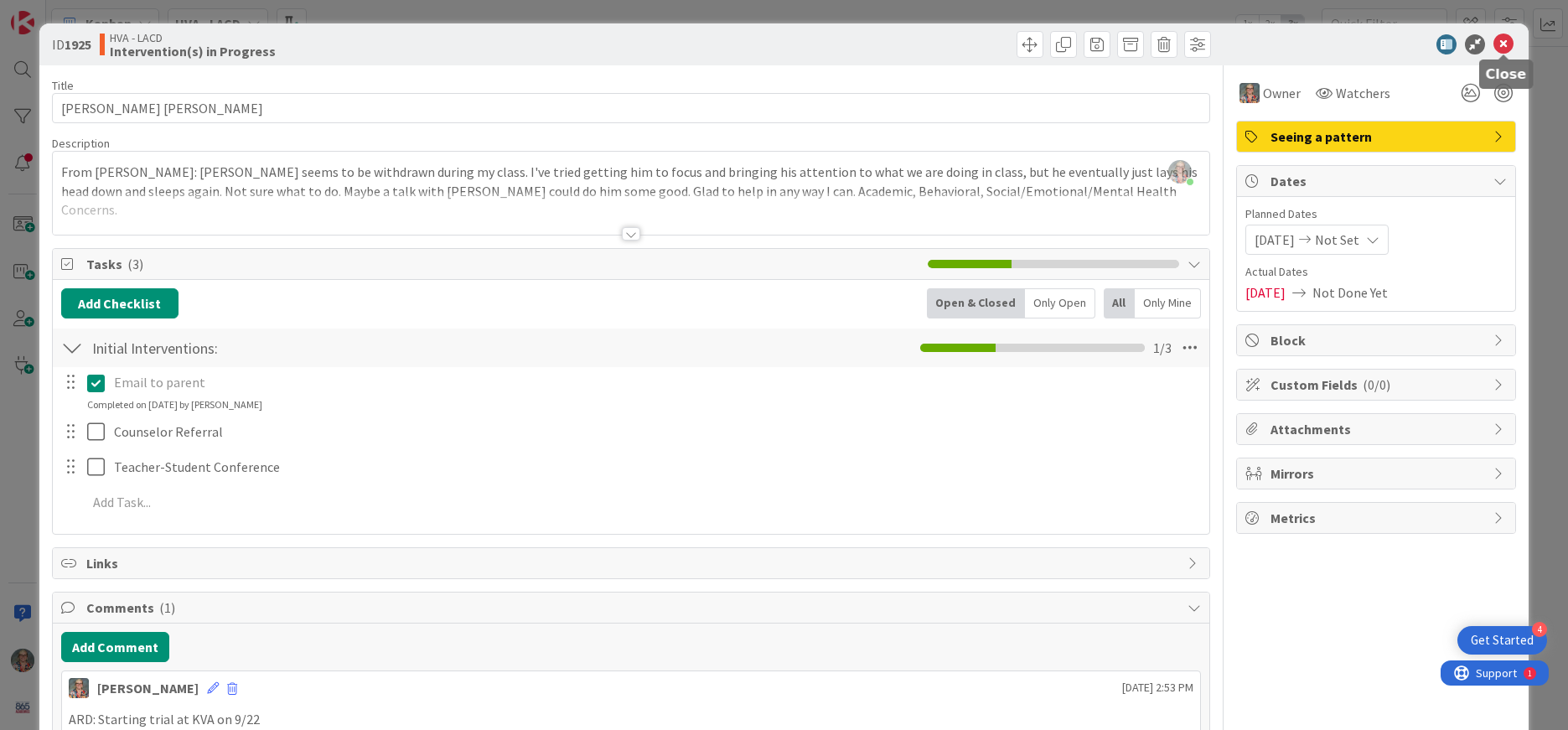
click at [1510, 46] on icon at bounding box center [1504, 44] width 20 height 20
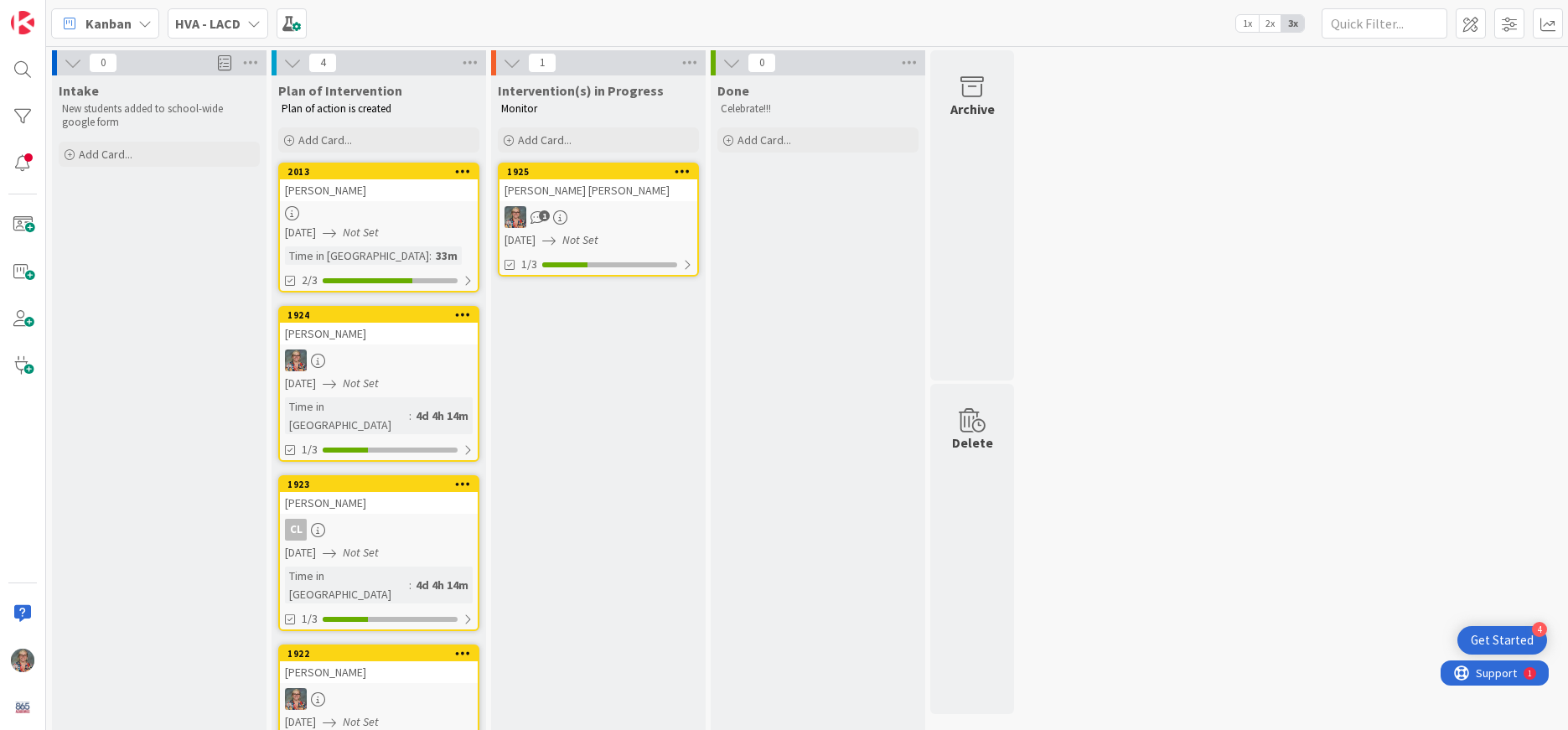
click at [685, 173] on icon at bounding box center [682, 171] width 16 height 11
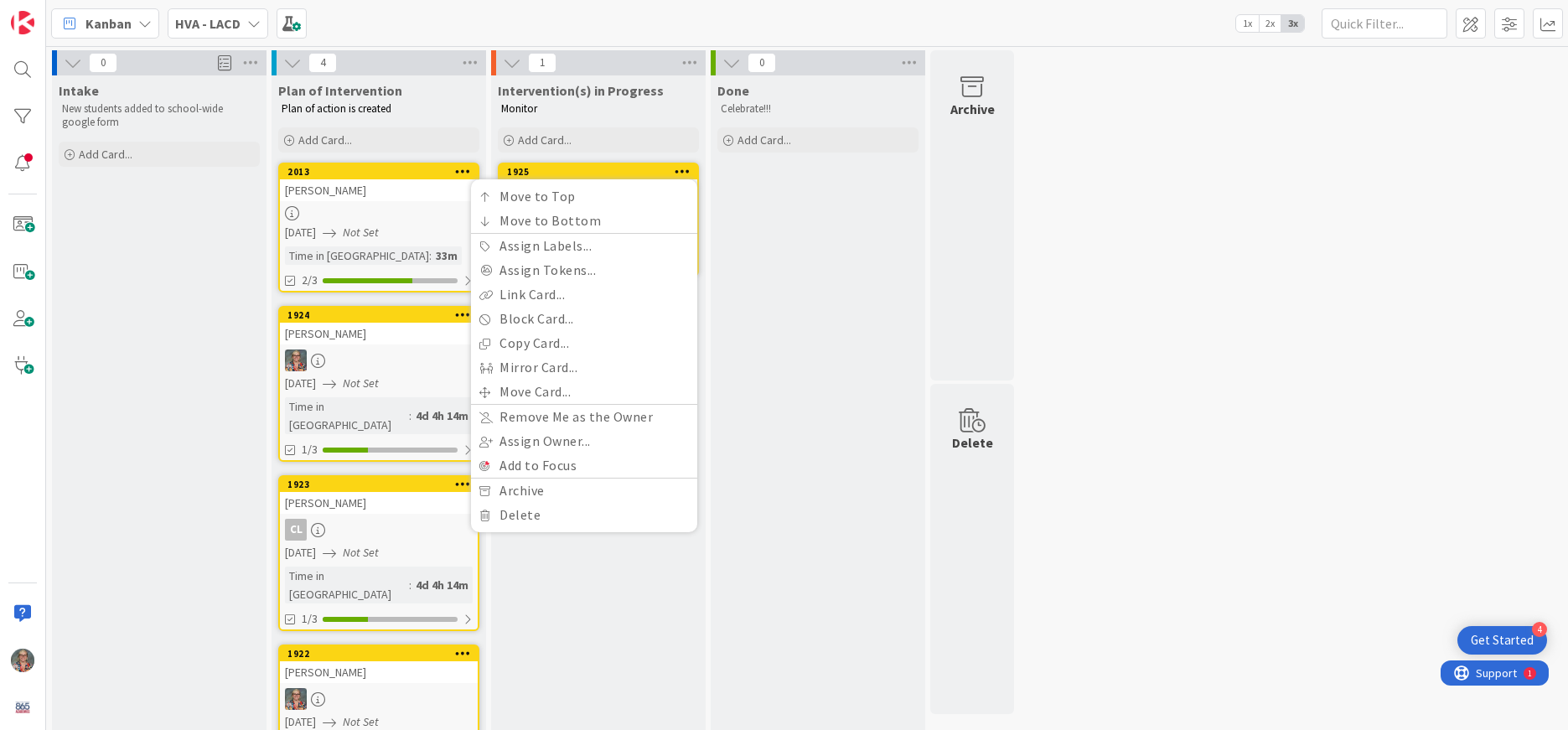
click at [776, 193] on div "Done Celebrate!!! Add Card..." at bounding box center [818, 445] width 215 height 739
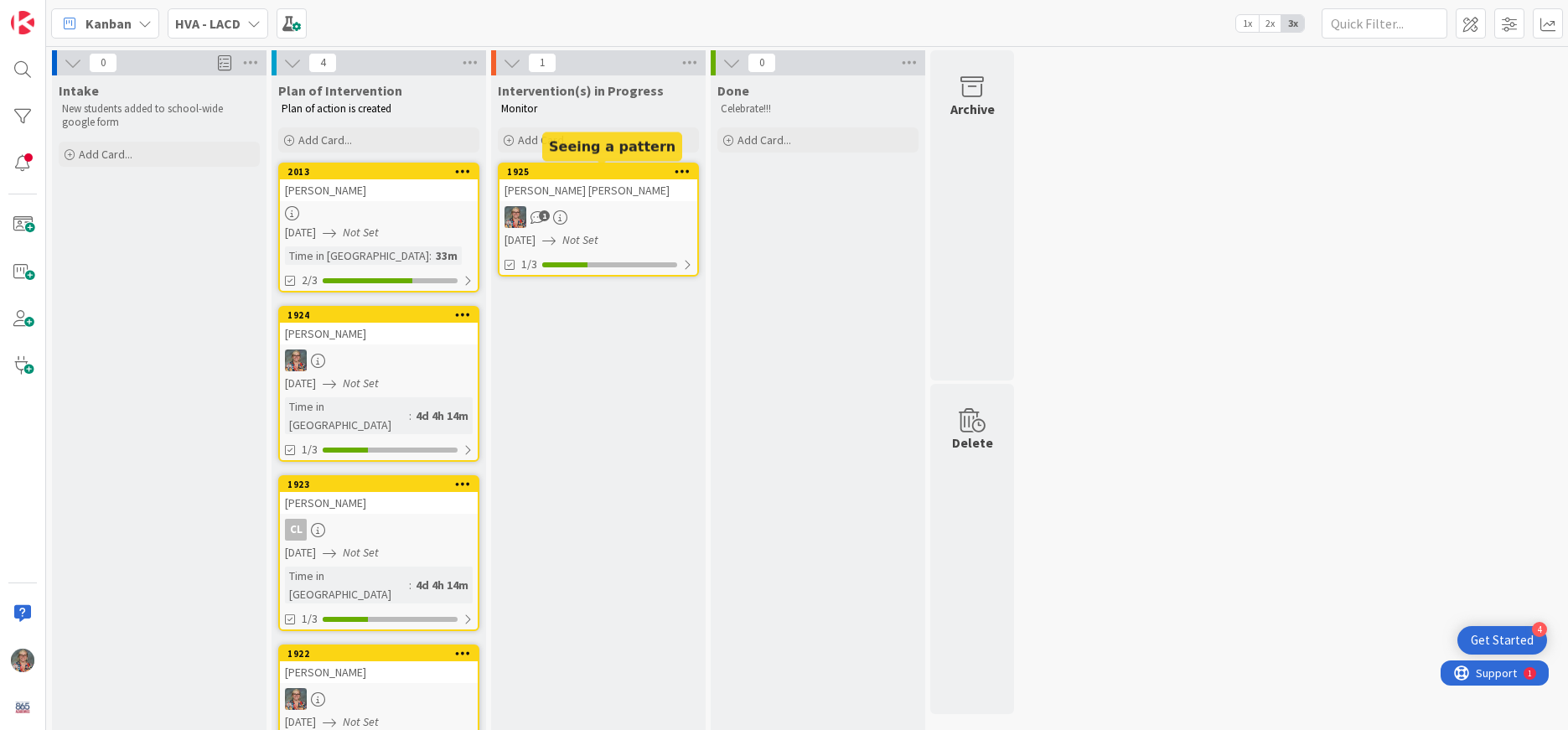
click at [568, 172] on div "1925" at bounding box center [602, 172] width 190 height 11
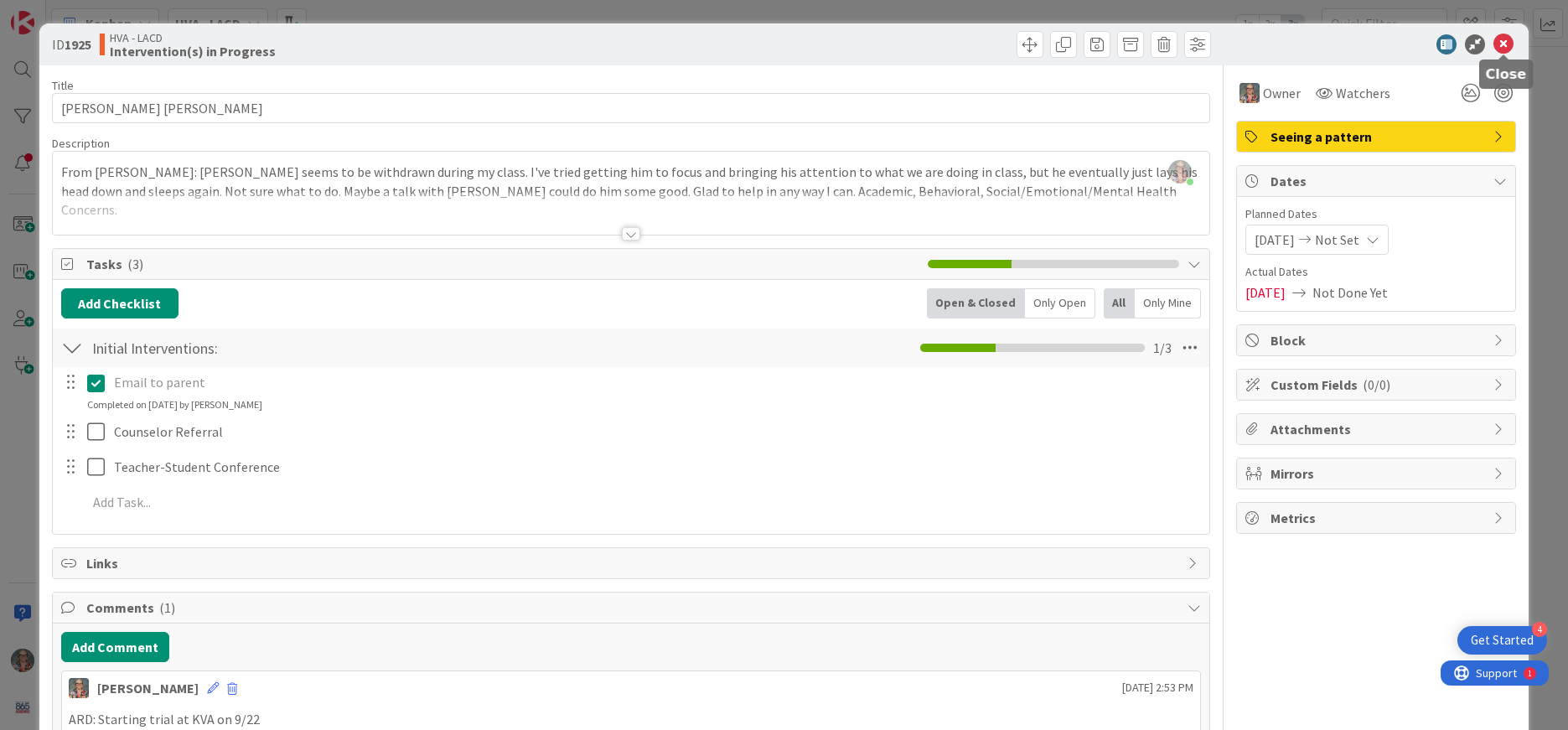
click at [1503, 46] on icon at bounding box center [1504, 44] width 20 height 20
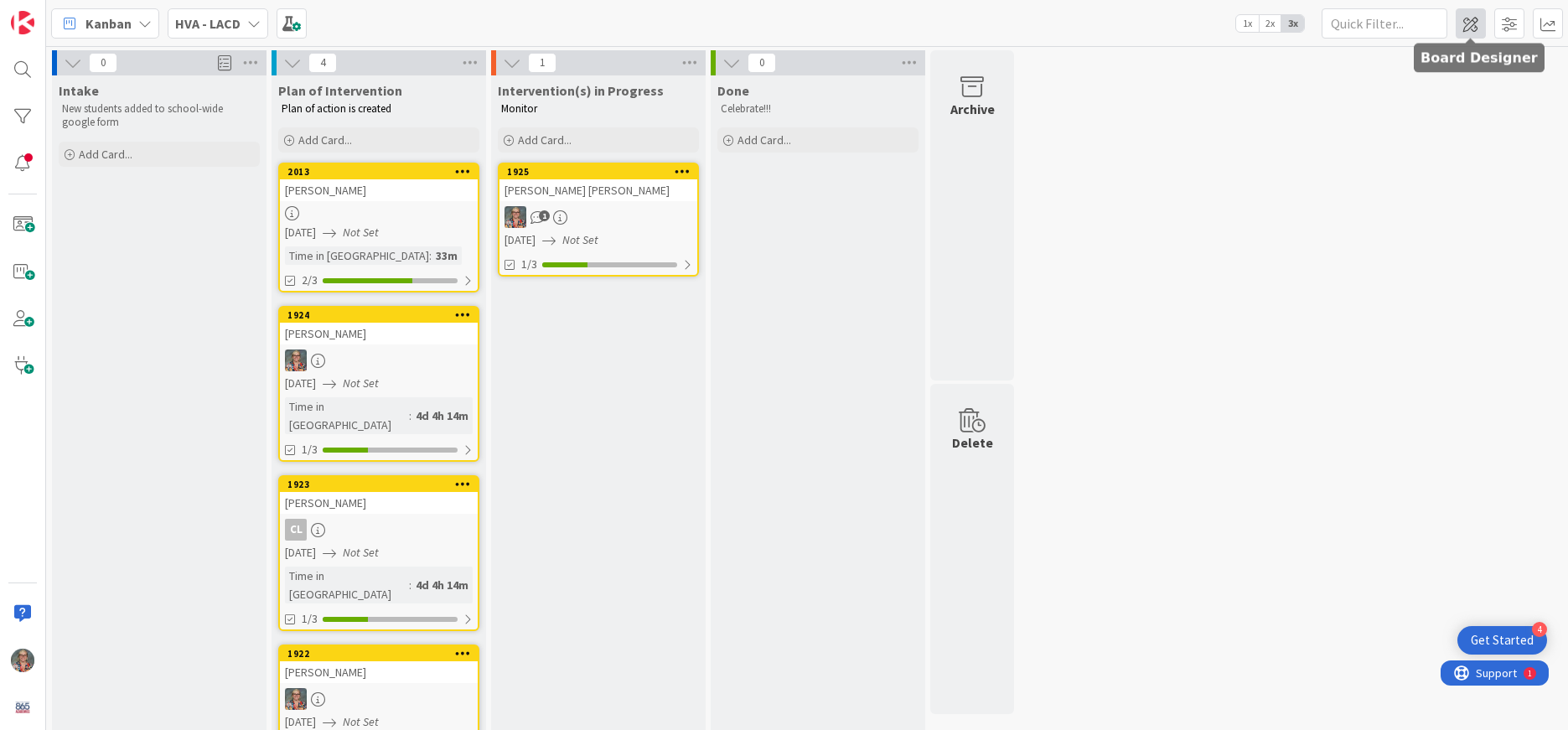
click at [1469, 25] on span at bounding box center [1471, 24] width 30 height 30
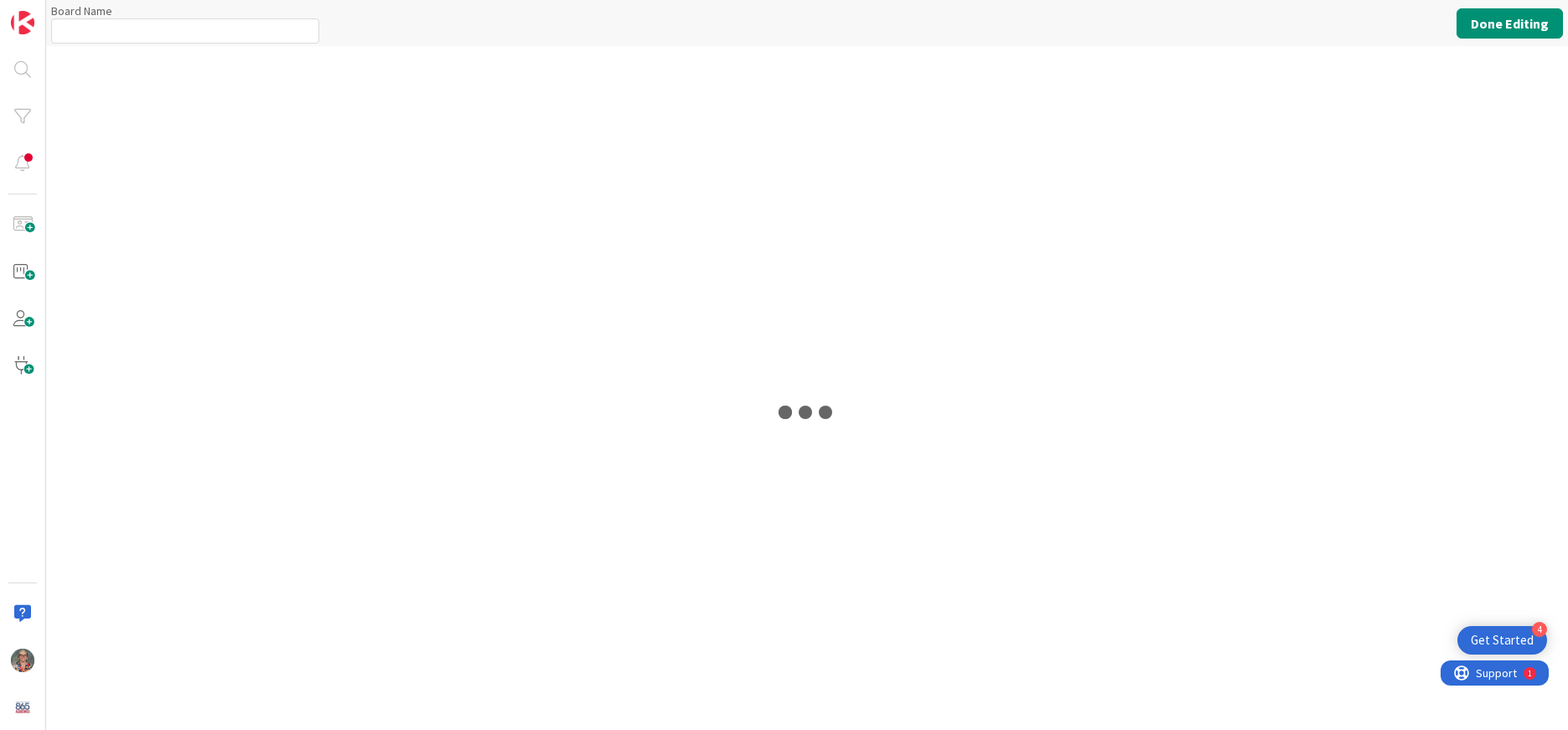
type input "HVA - LACD"
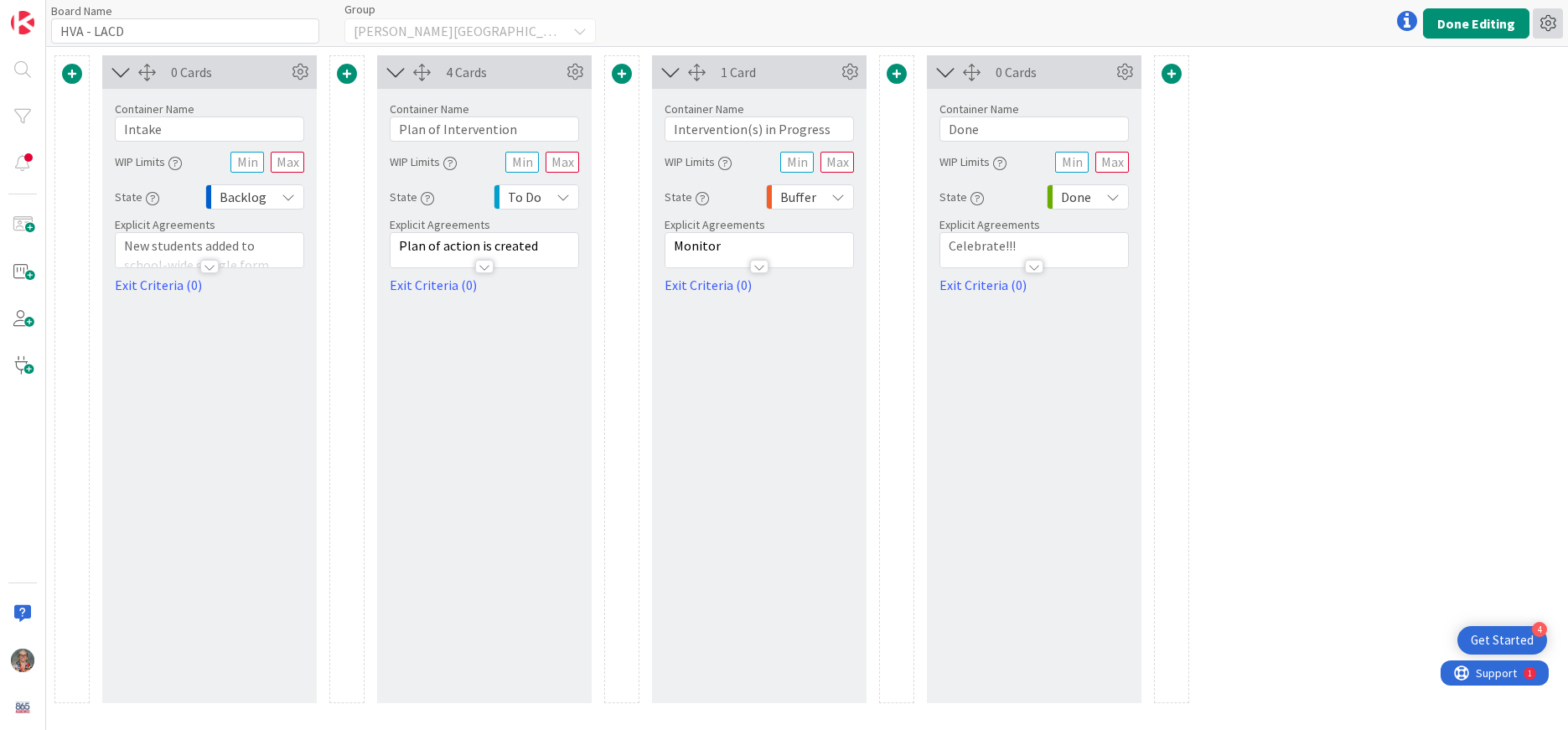
click at [1549, 23] on icon at bounding box center [1548, 24] width 30 height 30
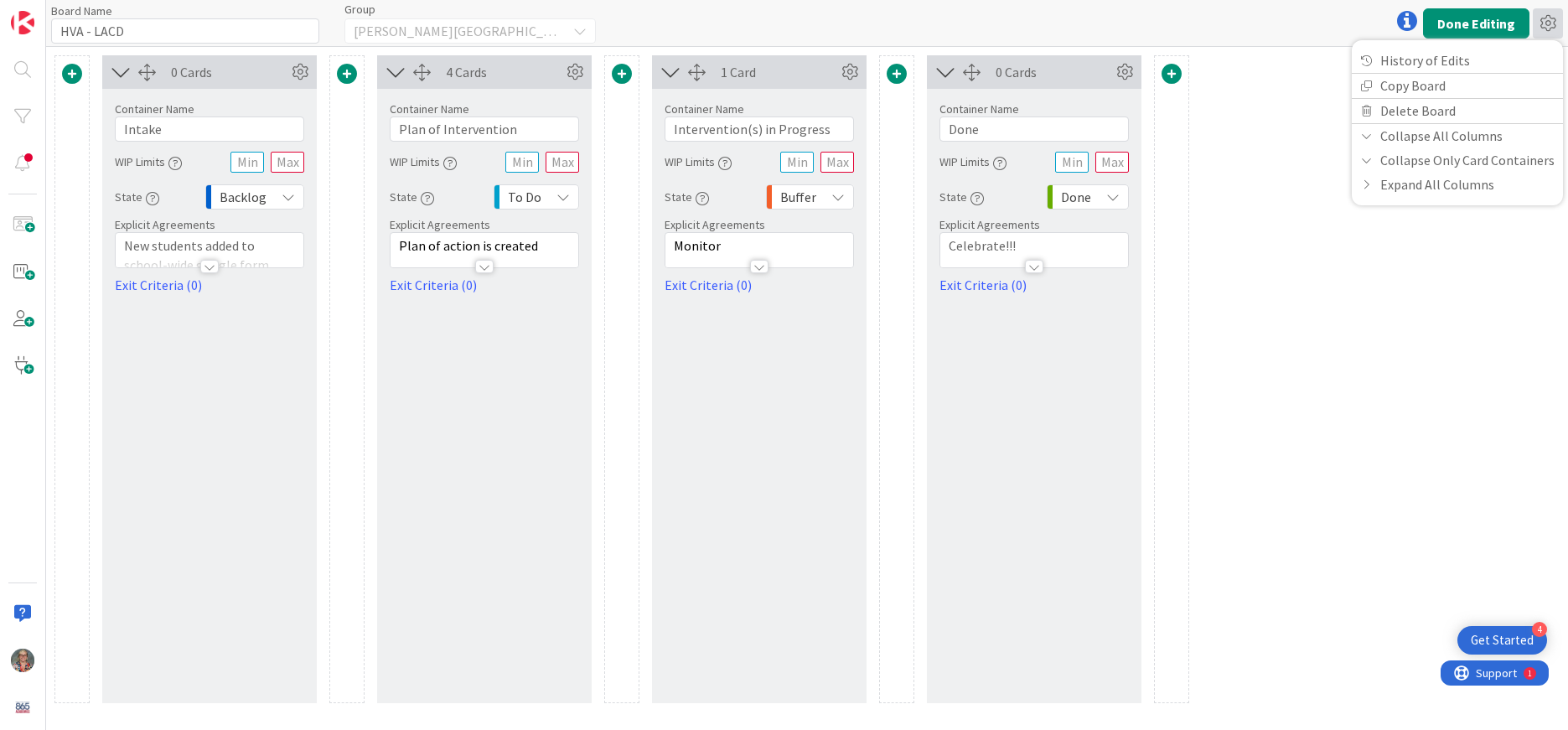
click at [1291, 321] on div "0 Cards Container Name 6 / 64 Intake WIP Limits State Backlog Explicit Agreemen…" at bounding box center [806, 388] width 1522 height 683
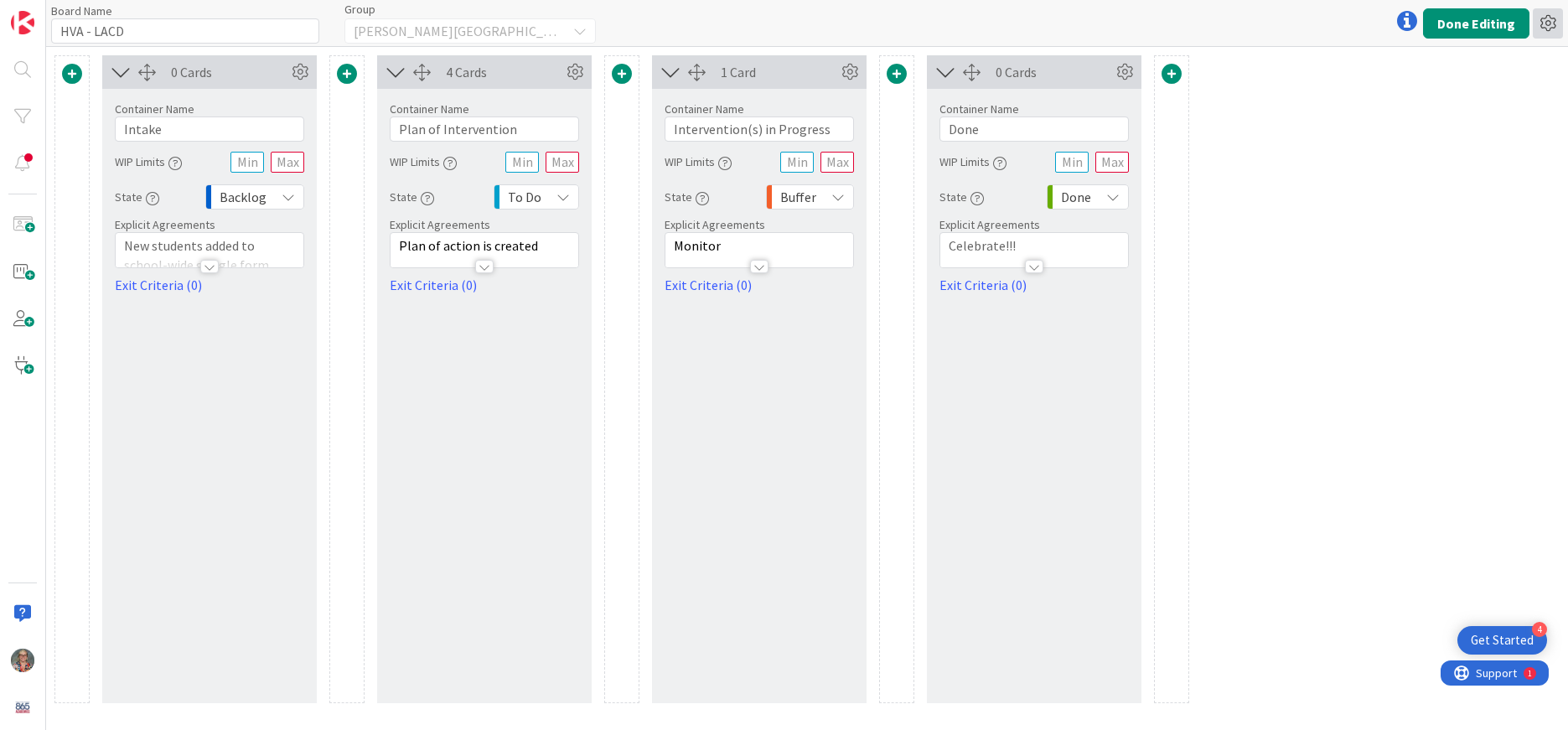
click at [1552, 28] on icon at bounding box center [1548, 24] width 30 height 30
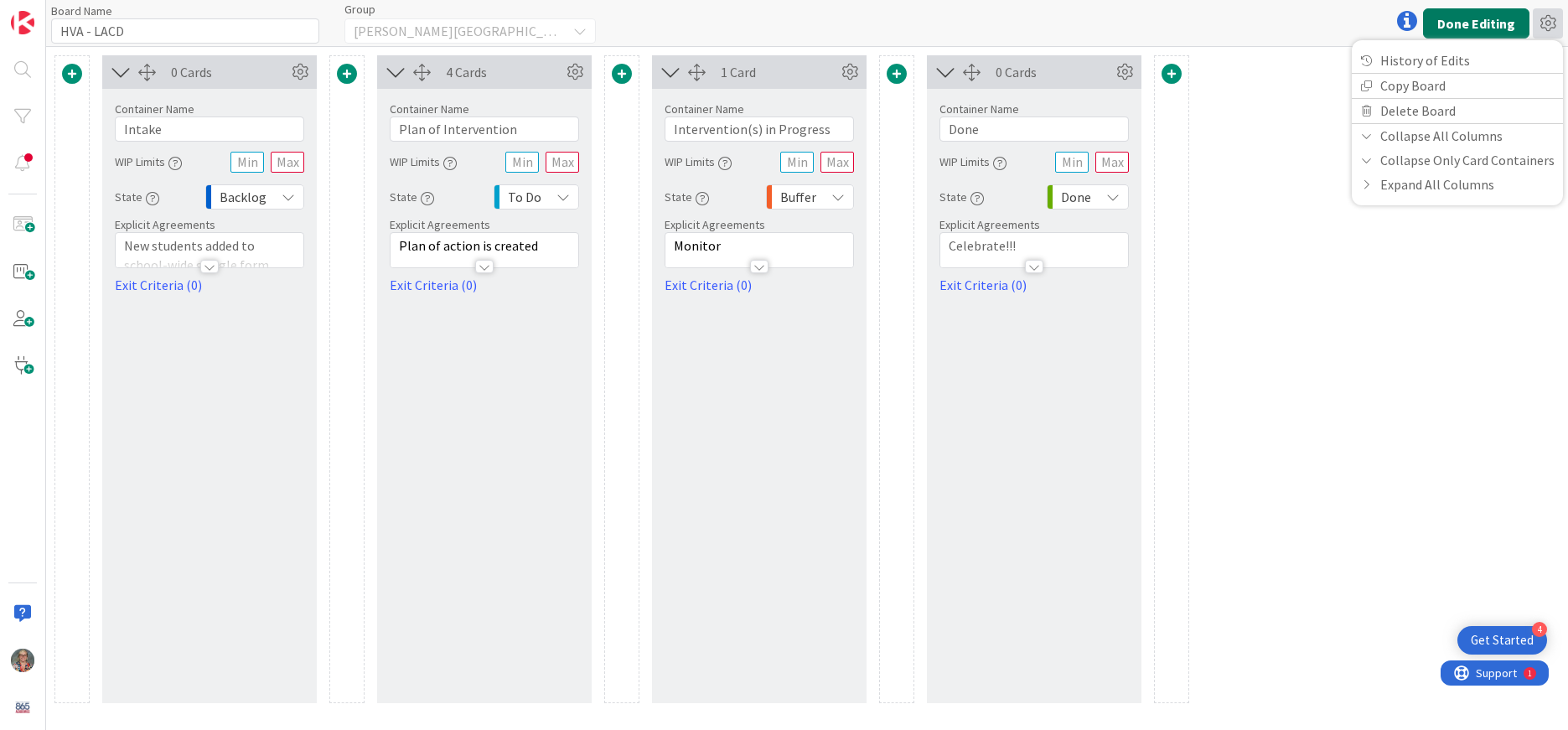
click at [1461, 26] on button "Done Editing" at bounding box center [1476, 24] width 107 height 30
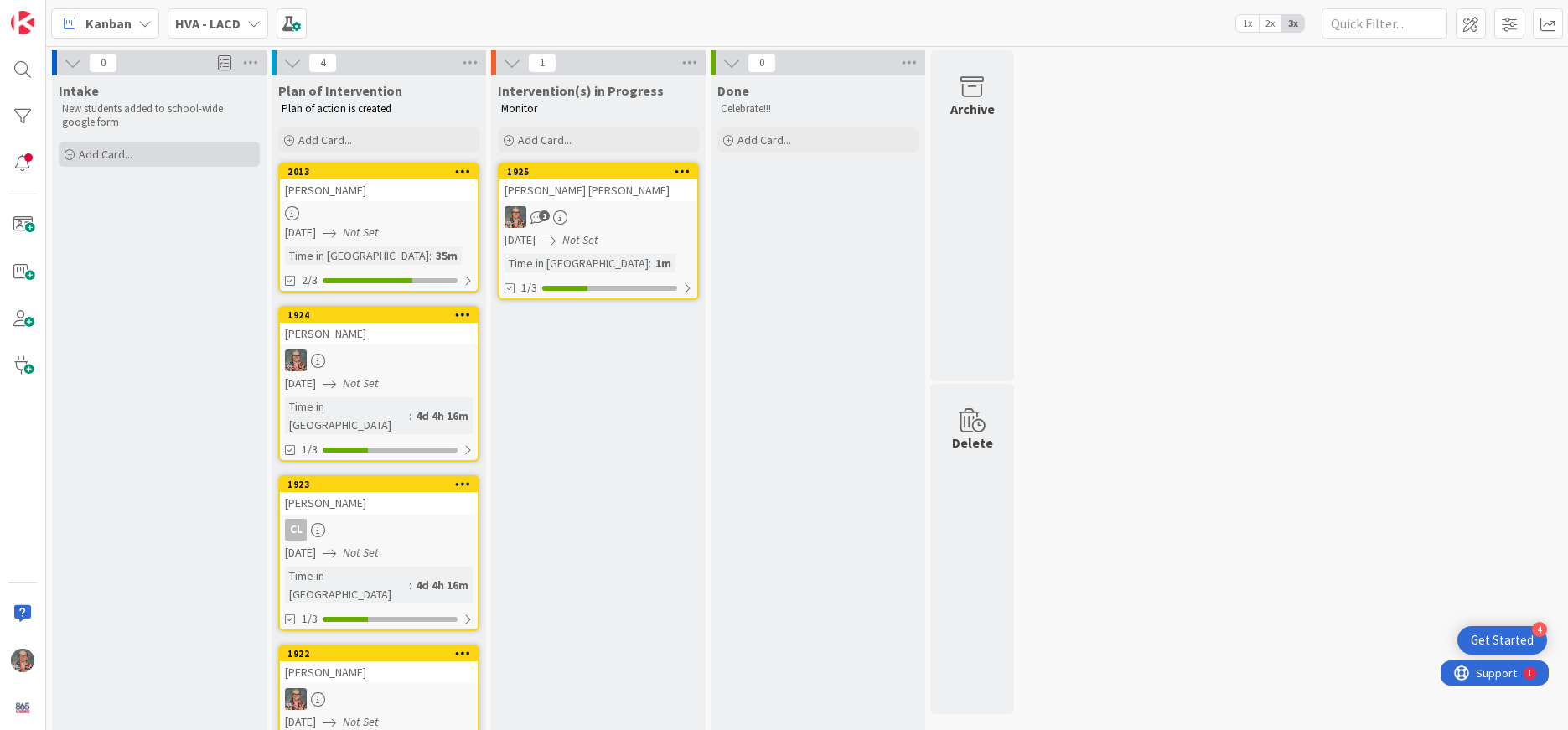
click at [116, 159] on span "Add Card..." at bounding box center [105, 154] width 54 height 15
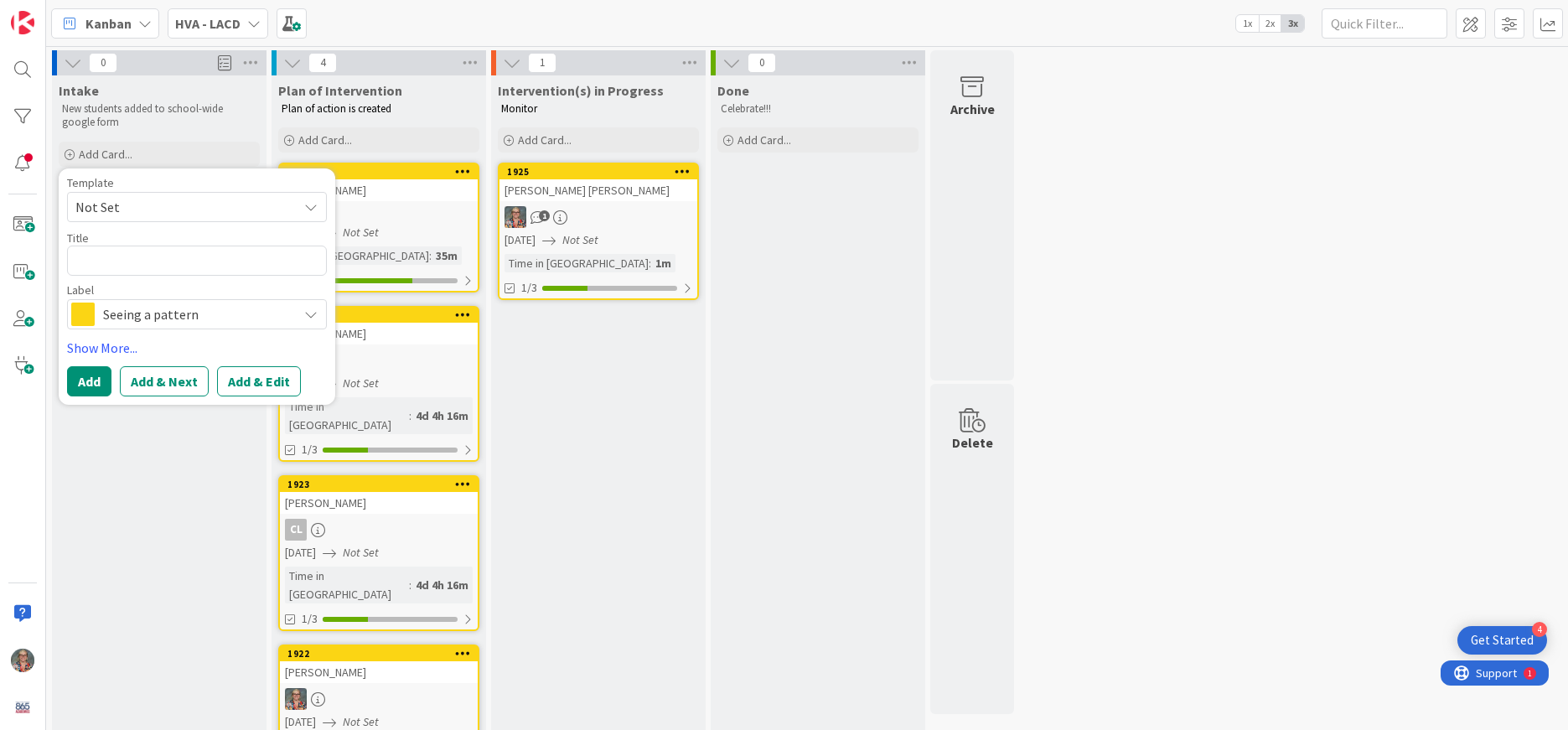
click at [289, 312] on div "Seeing a pattern" at bounding box center [196, 314] width 260 height 30
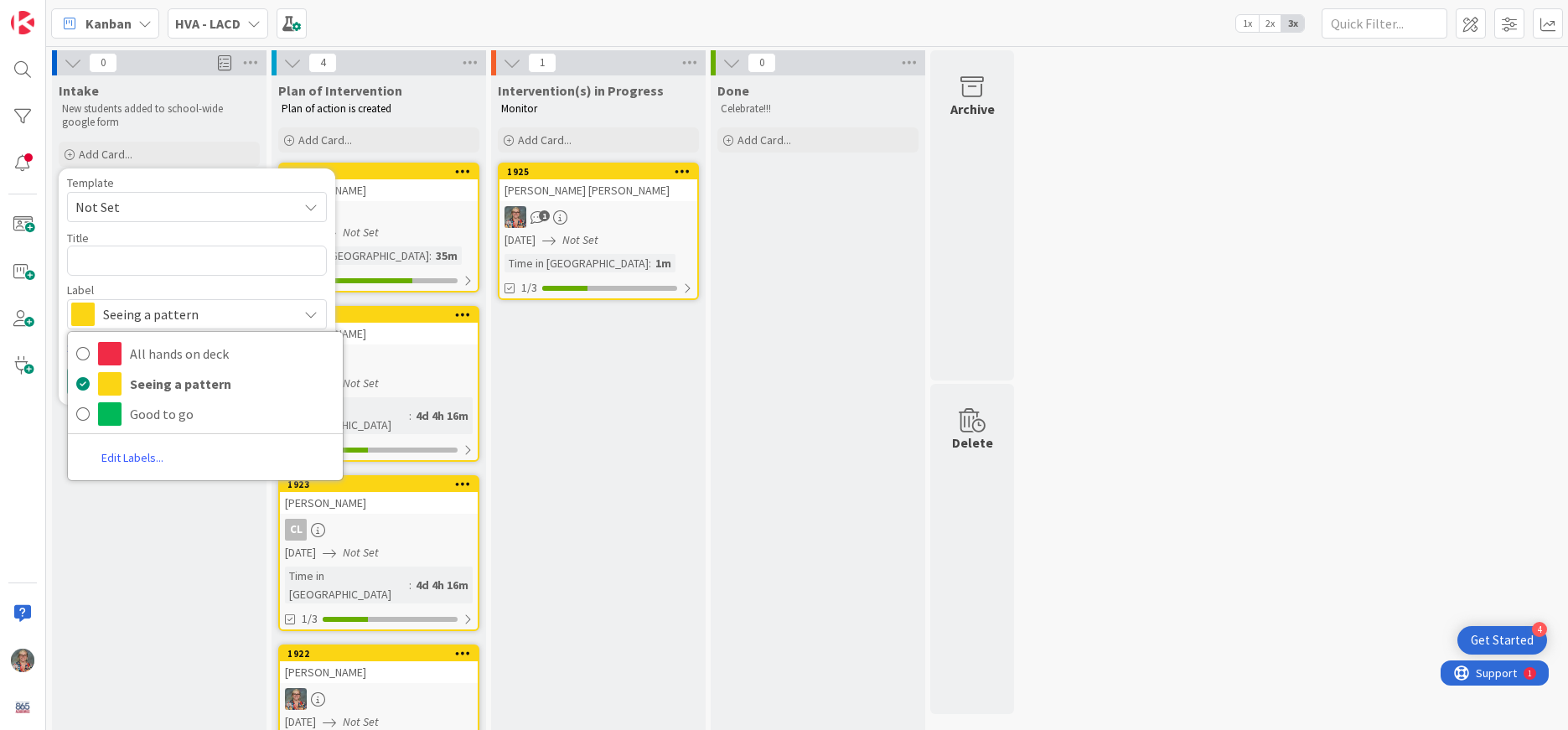
click at [133, 459] on link "Edit Labels..." at bounding box center [132, 459] width 129 height 30
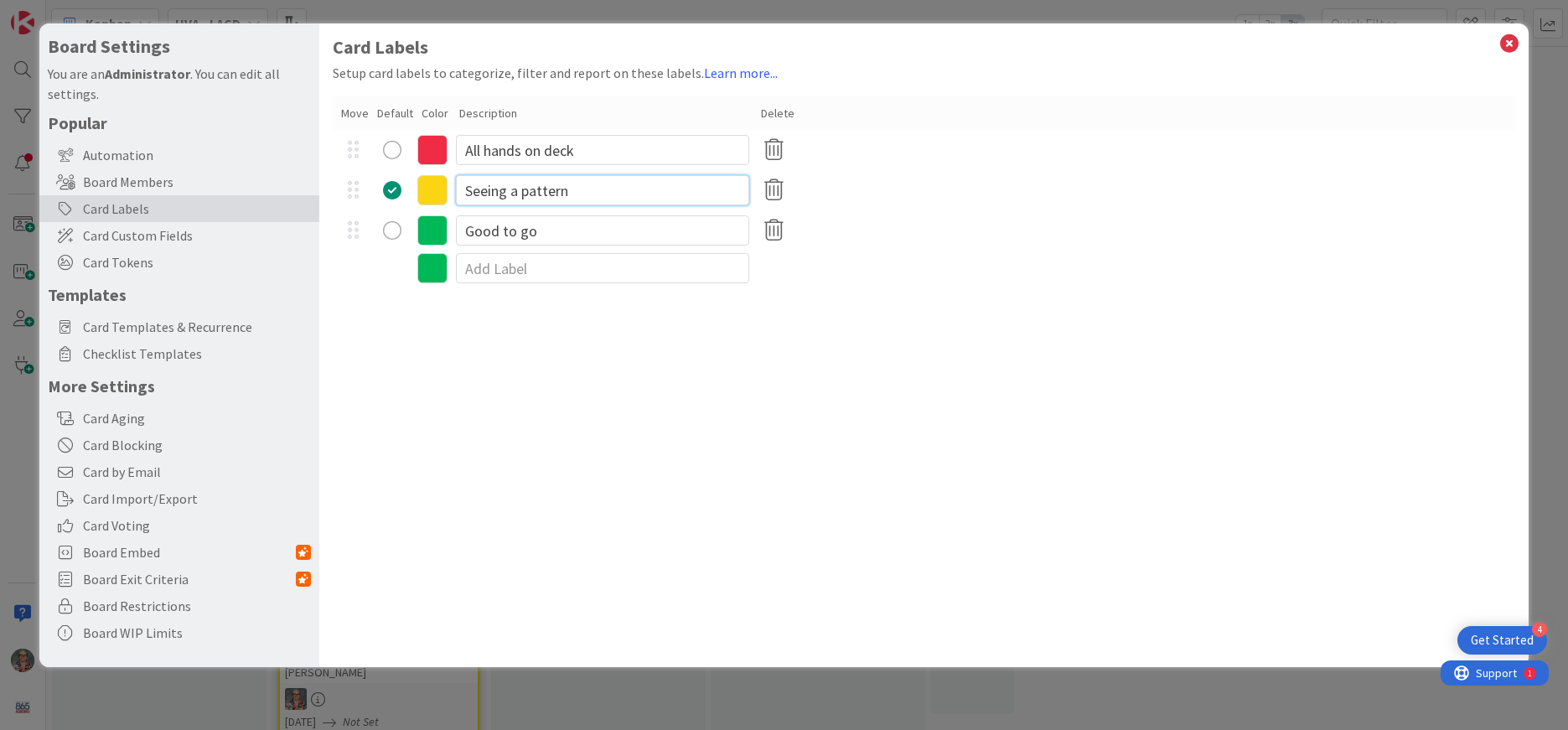
click at [608, 191] on input "Seeing a pattern" at bounding box center [602, 190] width 293 height 30
click at [608, 189] on input "Seeing a pattern" at bounding box center [602, 190] width 293 height 30
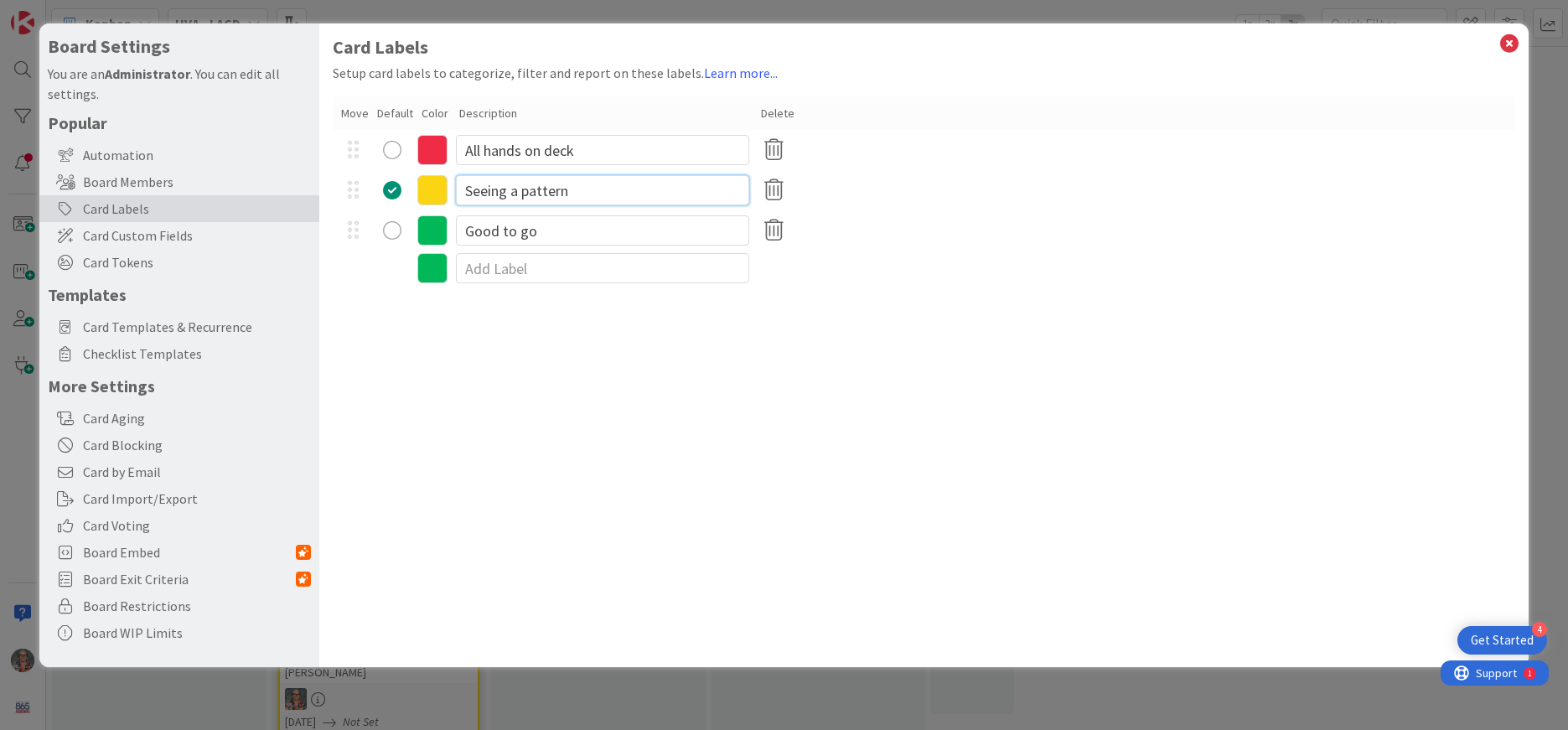
click at [608, 189] on input "Seeing a pattern" at bounding box center [602, 190] width 293 height 30
type input "Keep an eye out"
click at [653, 153] on input "All hands on deck" at bounding box center [602, 150] width 293 height 30
click at [624, 188] on input "Keep an eye out" at bounding box center [602, 190] width 293 height 30
click at [1510, 43] on icon at bounding box center [1509, 43] width 22 height 24
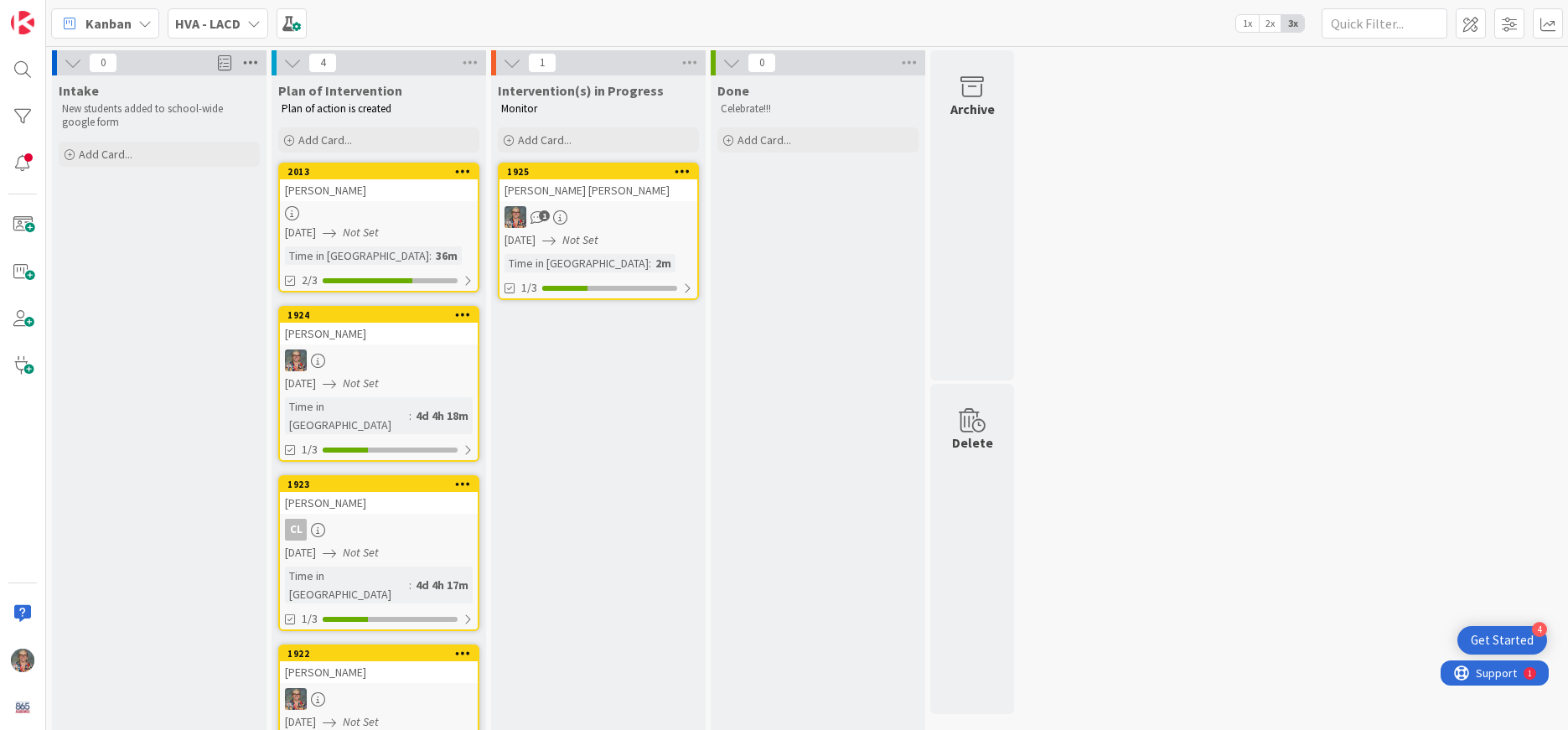
click at [247, 66] on icon at bounding box center [250, 63] width 22 height 26
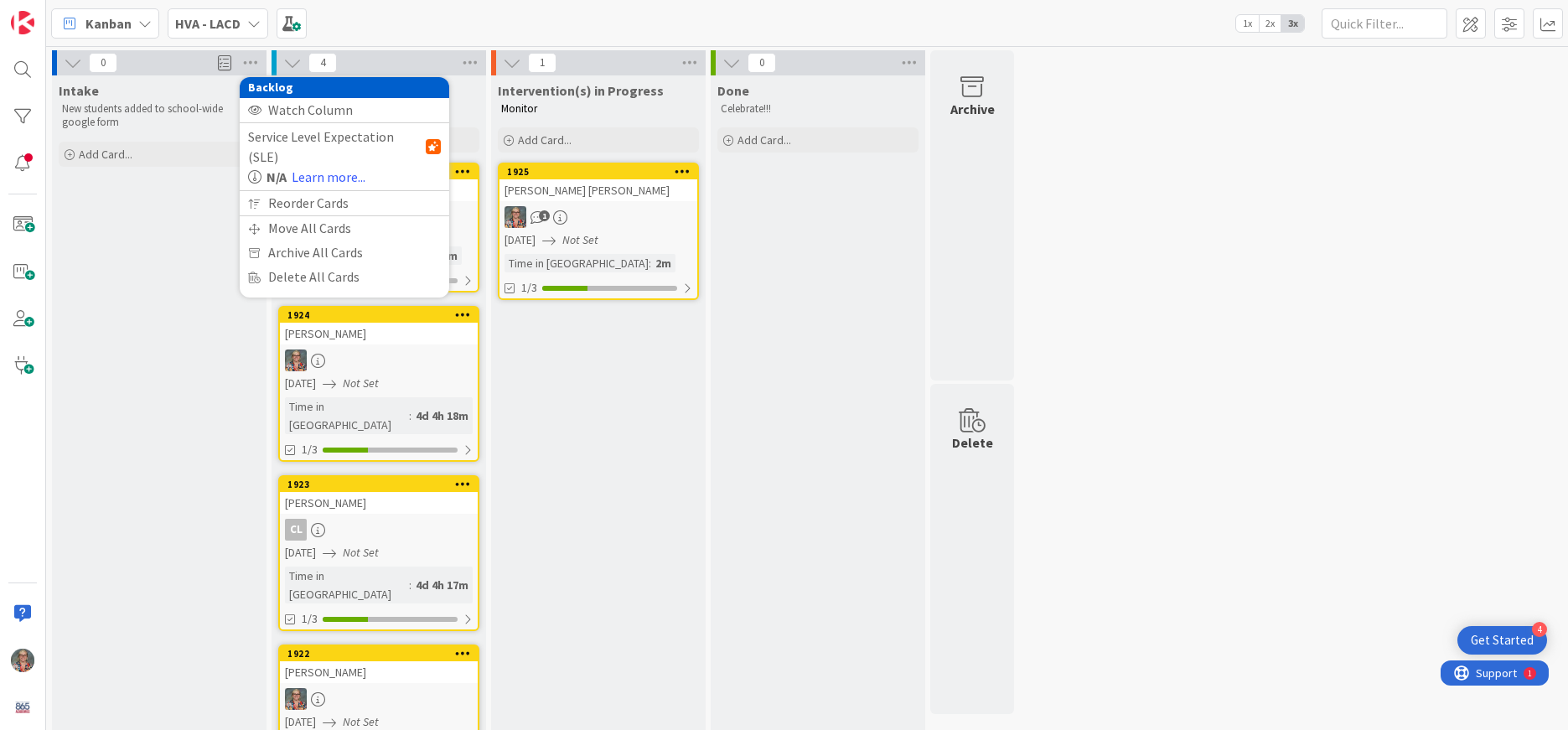
click at [149, 216] on div "Intake New students added to school-wide google form Add Card... Template Not S…" at bounding box center [159, 445] width 215 height 739
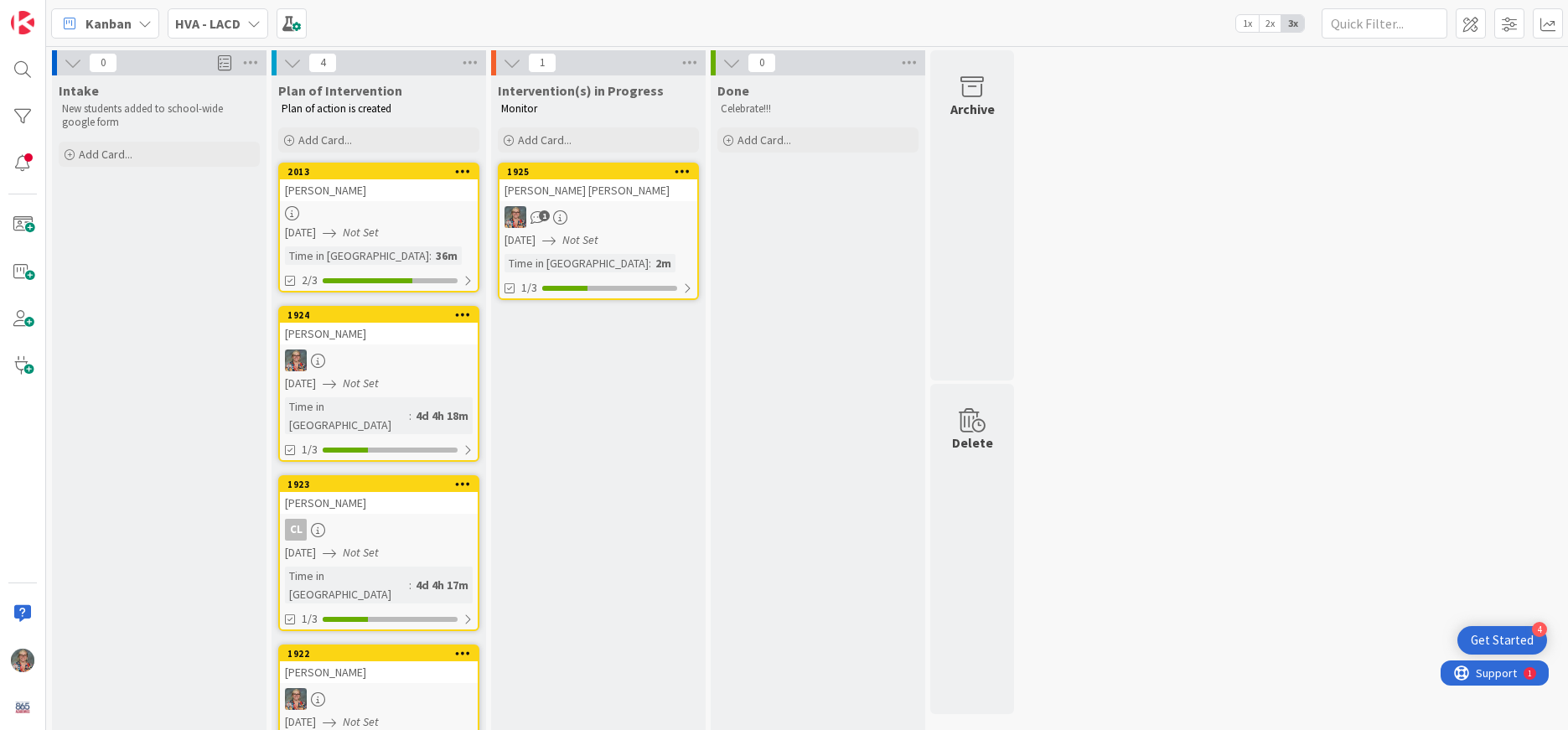
click at [468, 171] on icon at bounding box center [463, 171] width 16 height 11
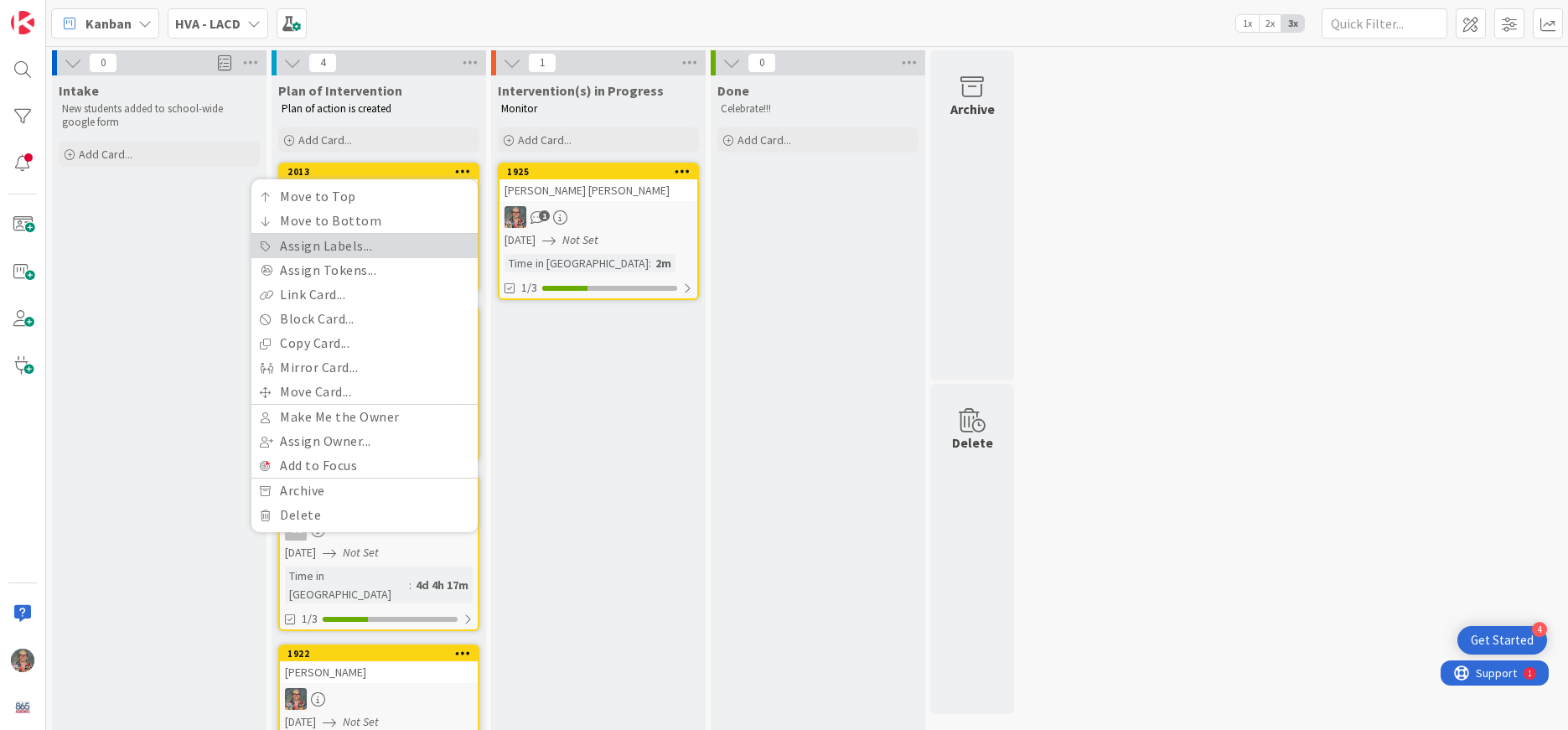
click at [350, 247] on link "Assign Labels..." at bounding box center [364, 247] width 226 height 25
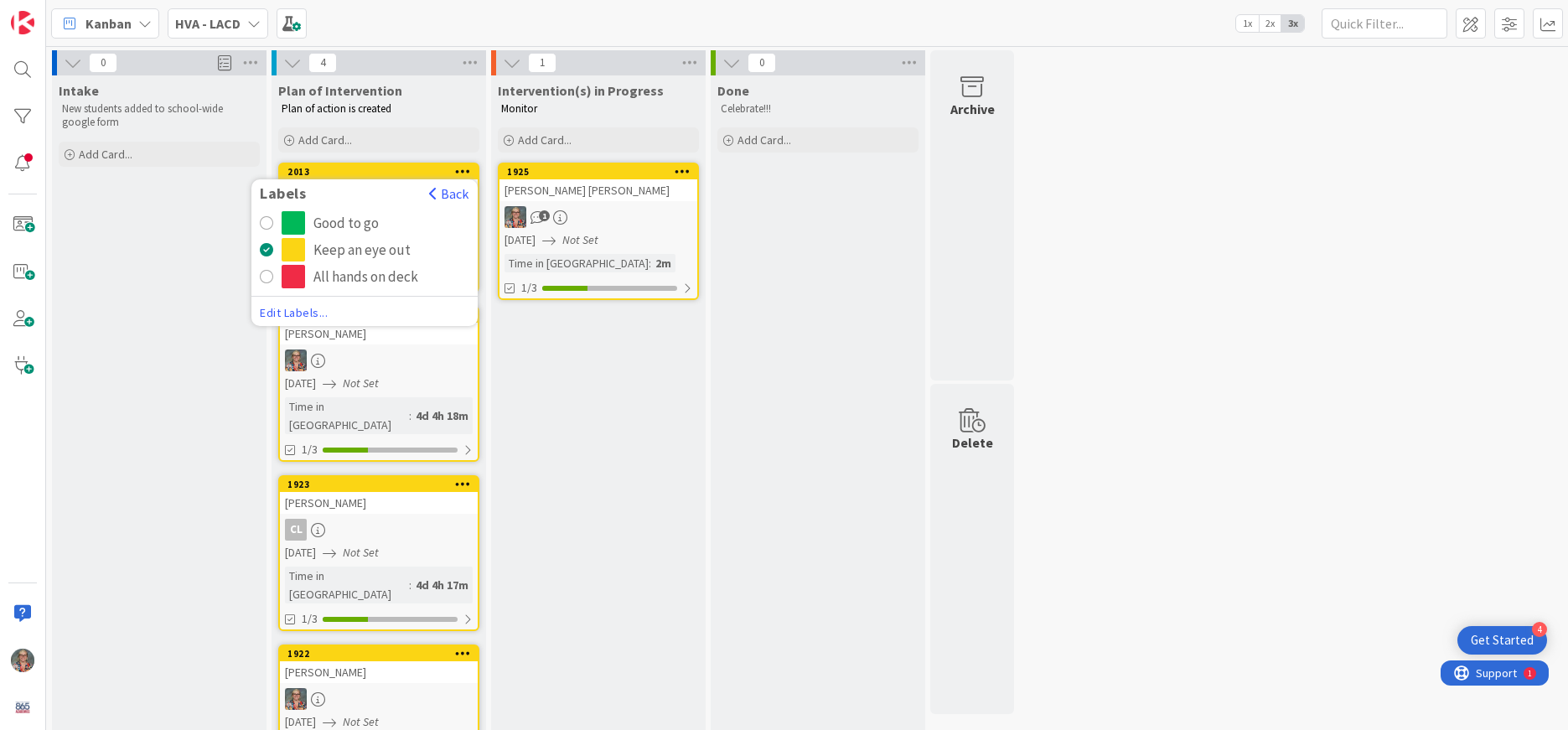
click at [278, 316] on span "Edit Labels..." at bounding box center [364, 313] width 210 height 17
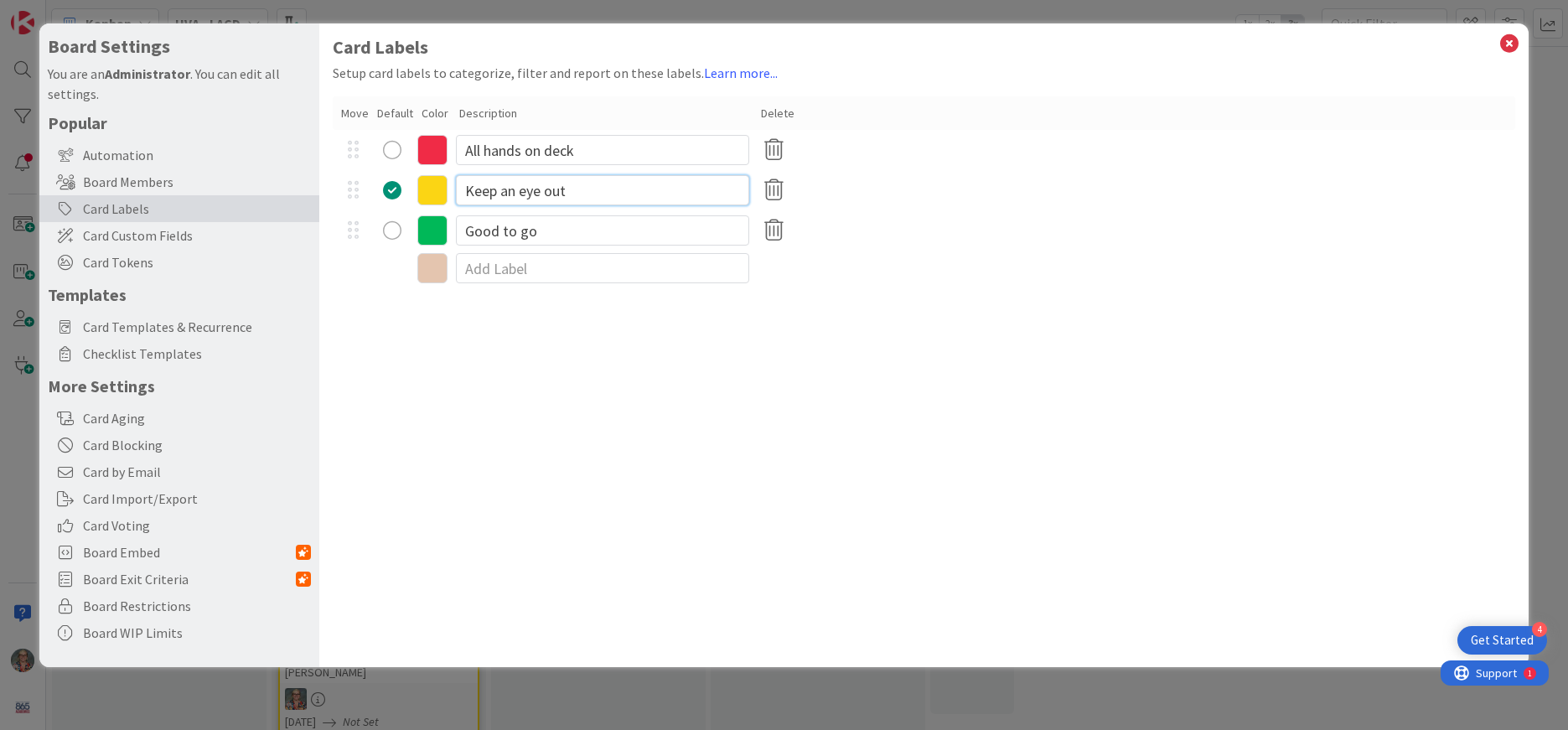
click at [563, 190] on input "Keep an eye out" at bounding box center [602, 190] width 293 height 30
click at [600, 159] on input "All hands on deck" at bounding box center [602, 150] width 293 height 30
click at [693, 207] on div "Keep an eye on this studen" at bounding box center [924, 190] width 1182 height 41
click at [686, 181] on input "Keep an eye on this studen" at bounding box center [602, 190] width 293 height 30
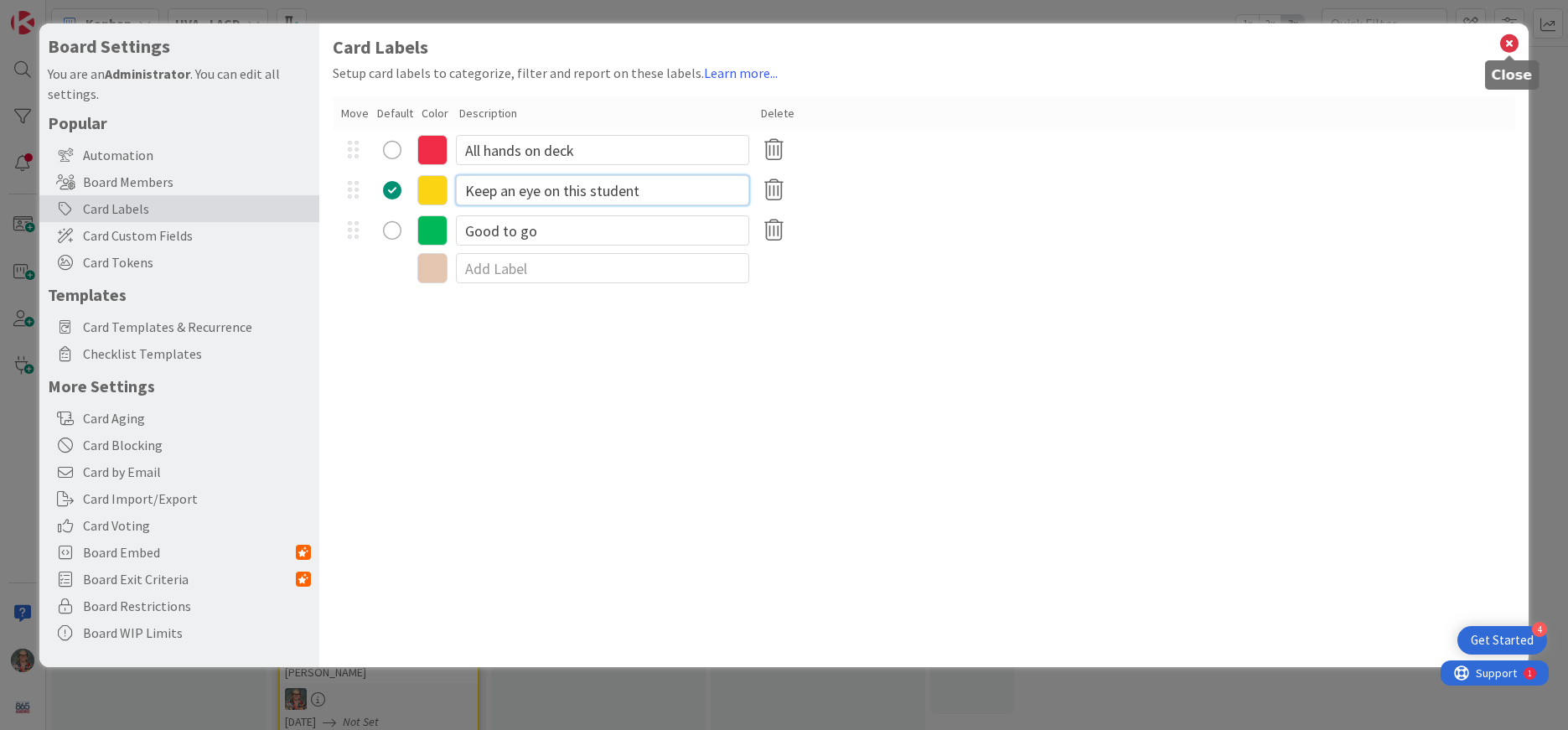
type input "Keep an eye on this student"
click at [1507, 48] on icon at bounding box center [1509, 43] width 22 height 24
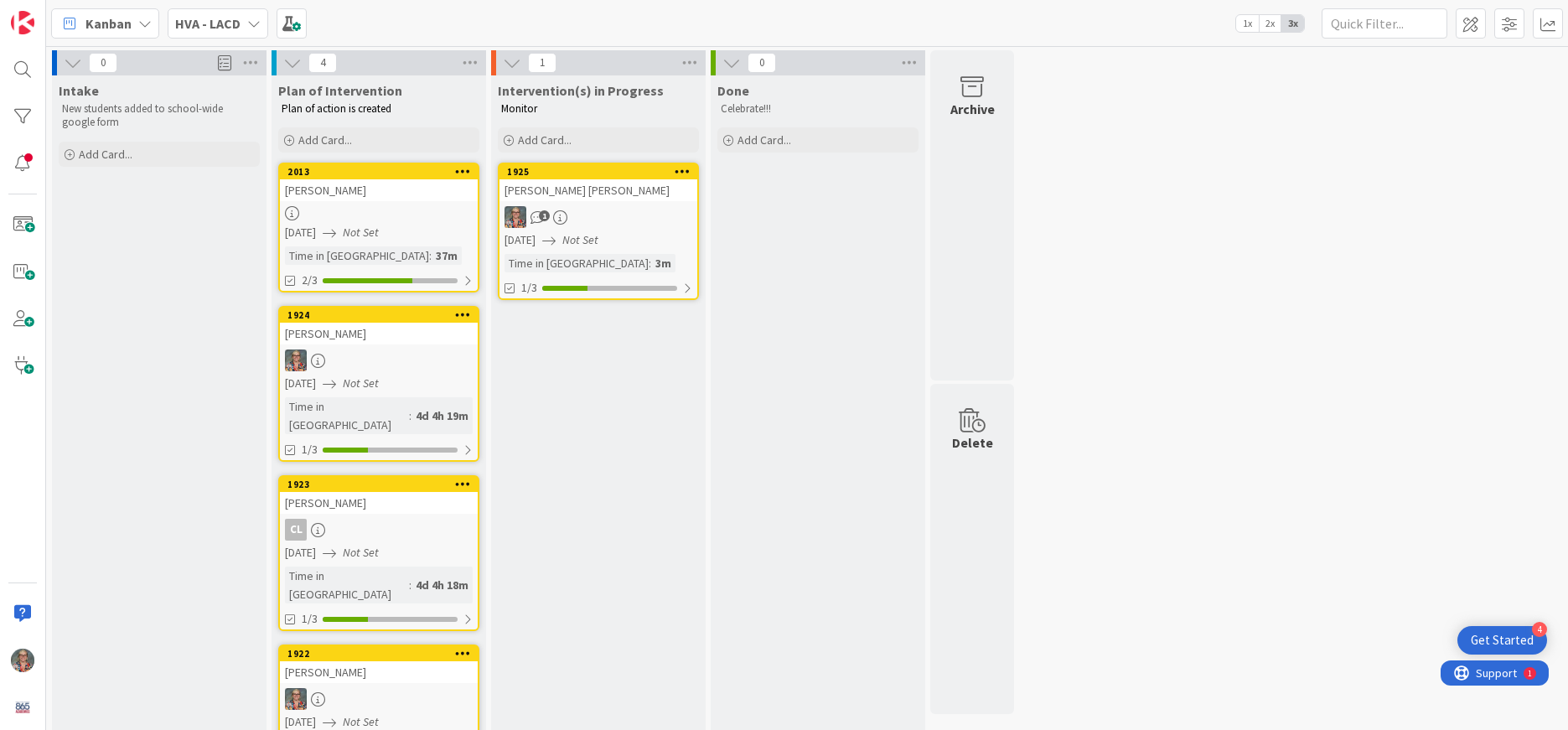
click at [467, 174] on icon at bounding box center [463, 171] width 16 height 11
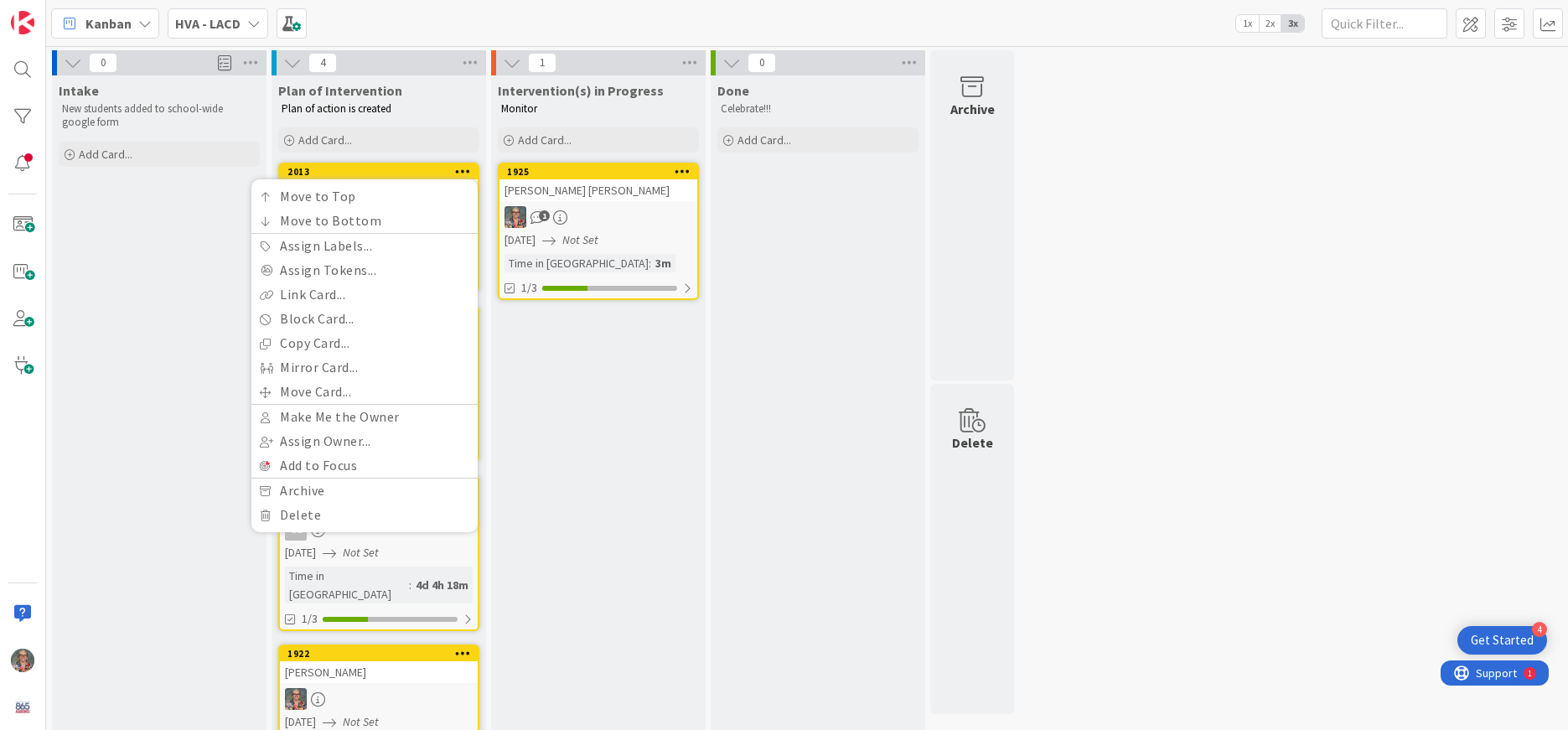
click at [171, 233] on div "Intake New students added to school-wide google form Add Card... Template Not S…" at bounding box center [159, 445] width 215 height 739
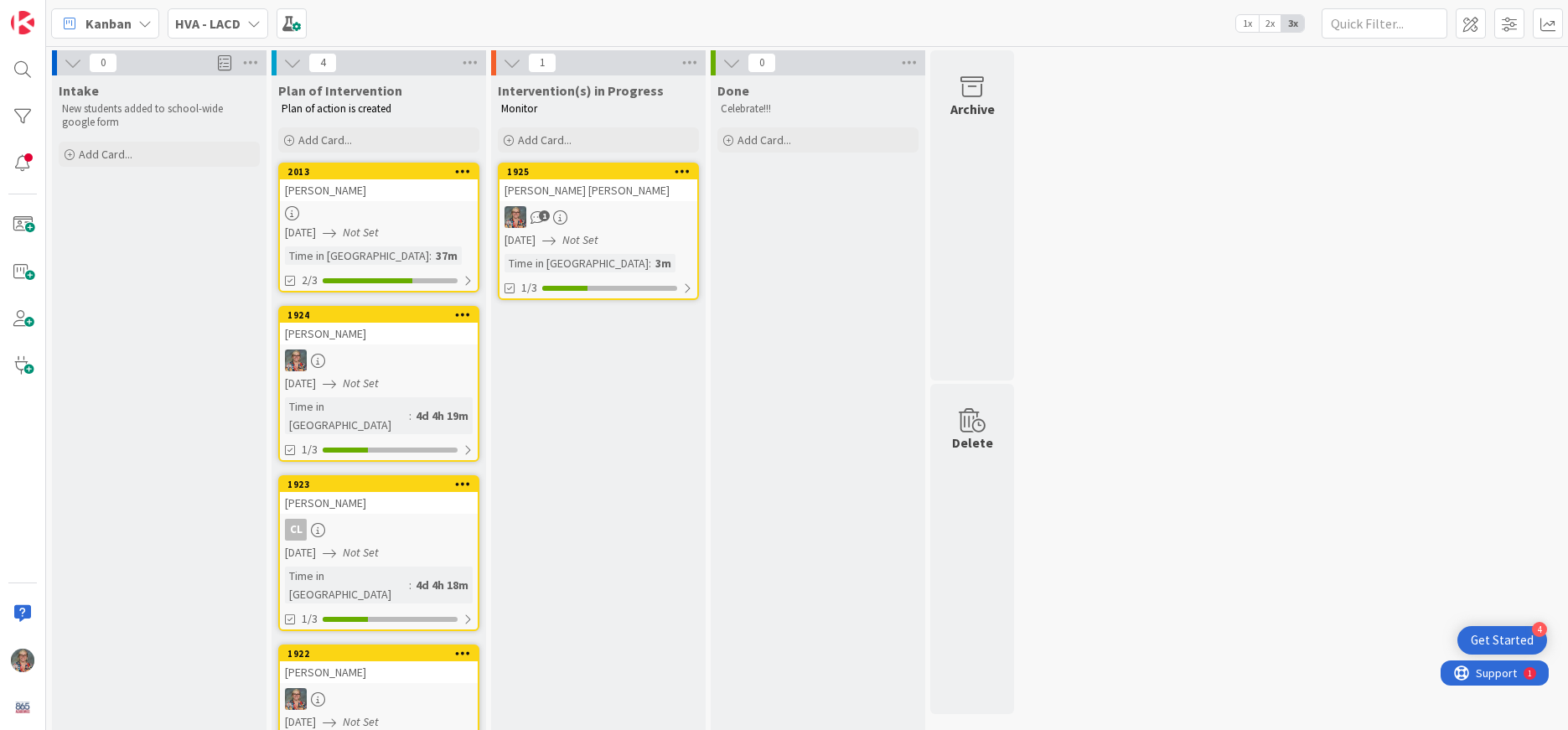
click at [334, 193] on div "[PERSON_NAME]" at bounding box center [379, 190] width 198 height 22
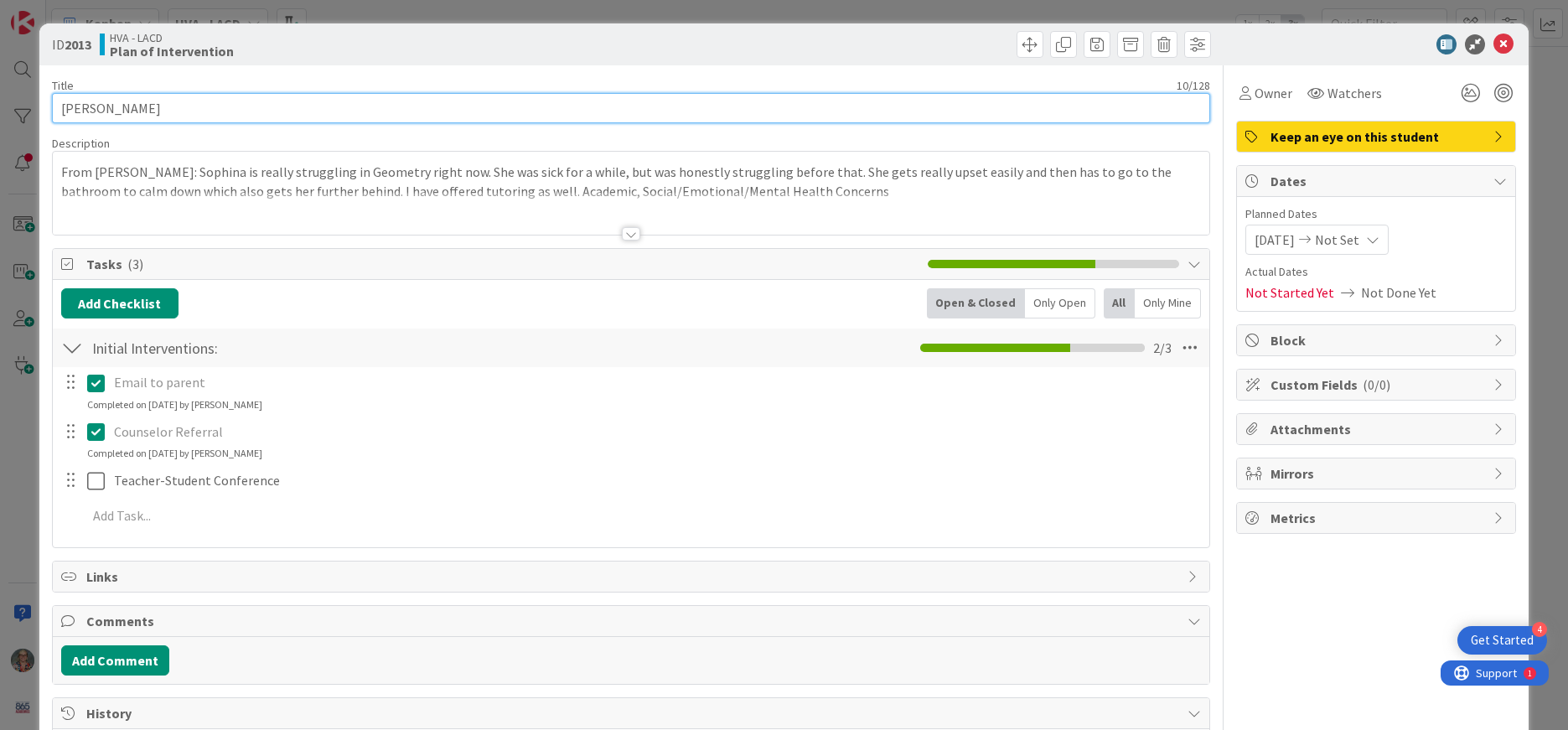
click at [148, 110] on input "[PERSON_NAME]" at bounding box center [631, 108] width 1159 height 30
type input "Sophina Lloyd"
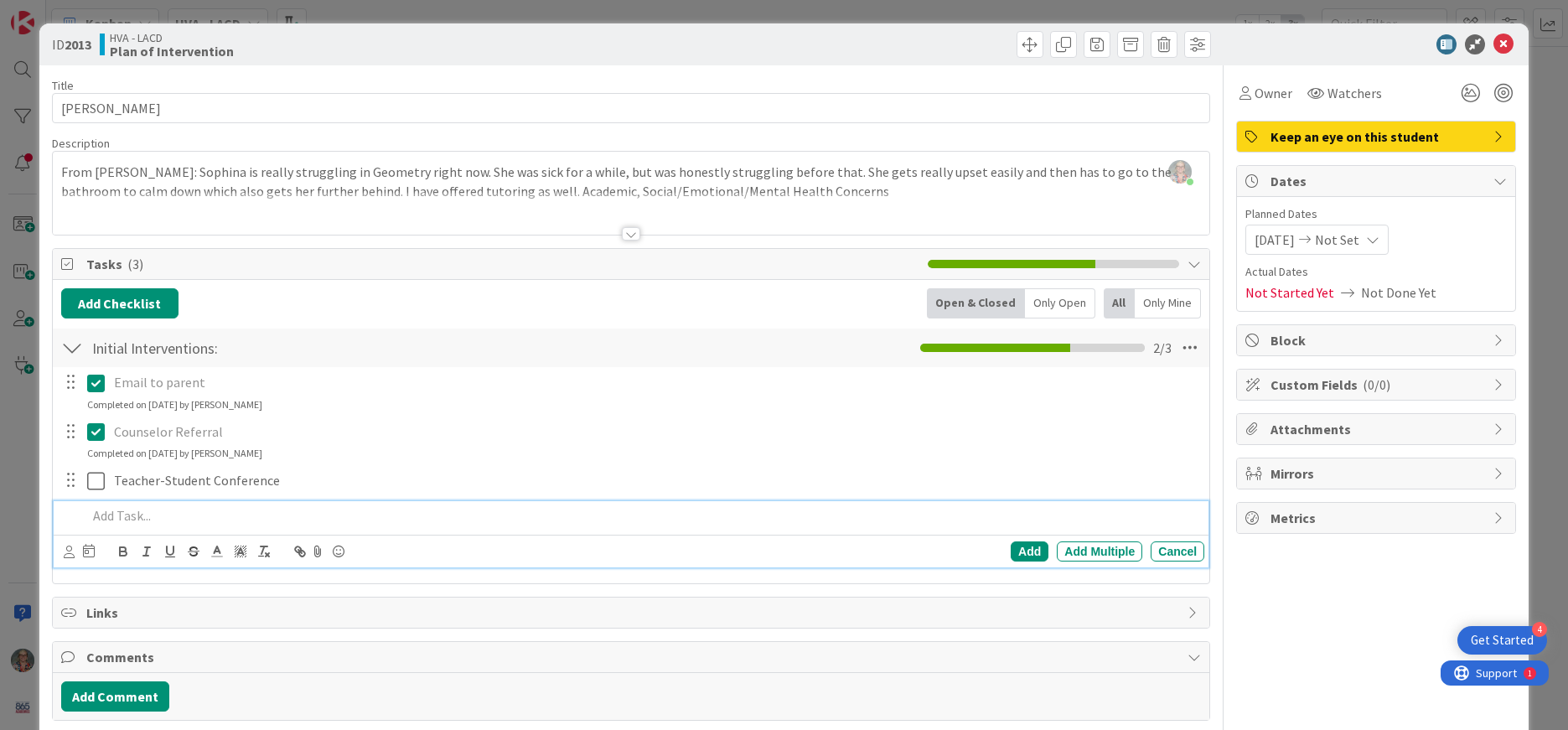
click at [119, 519] on p at bounding box center [643, 516] width 1111 height 19
click at [1507, 46] on icon at bounding box center [1504, 44] width 20 height 20
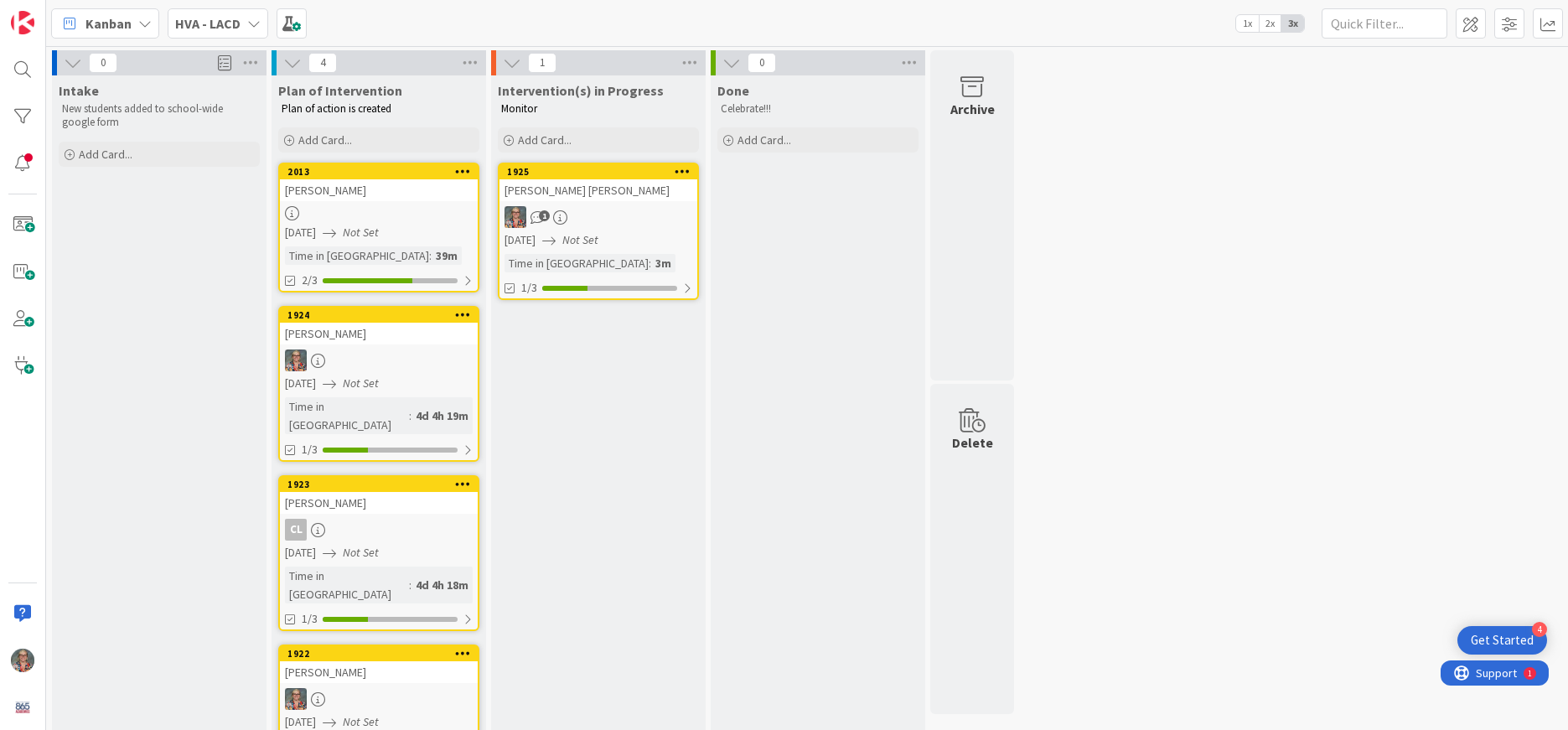
click at [249, 27] on icon at bounding box center [254, 23] width 13 height 13
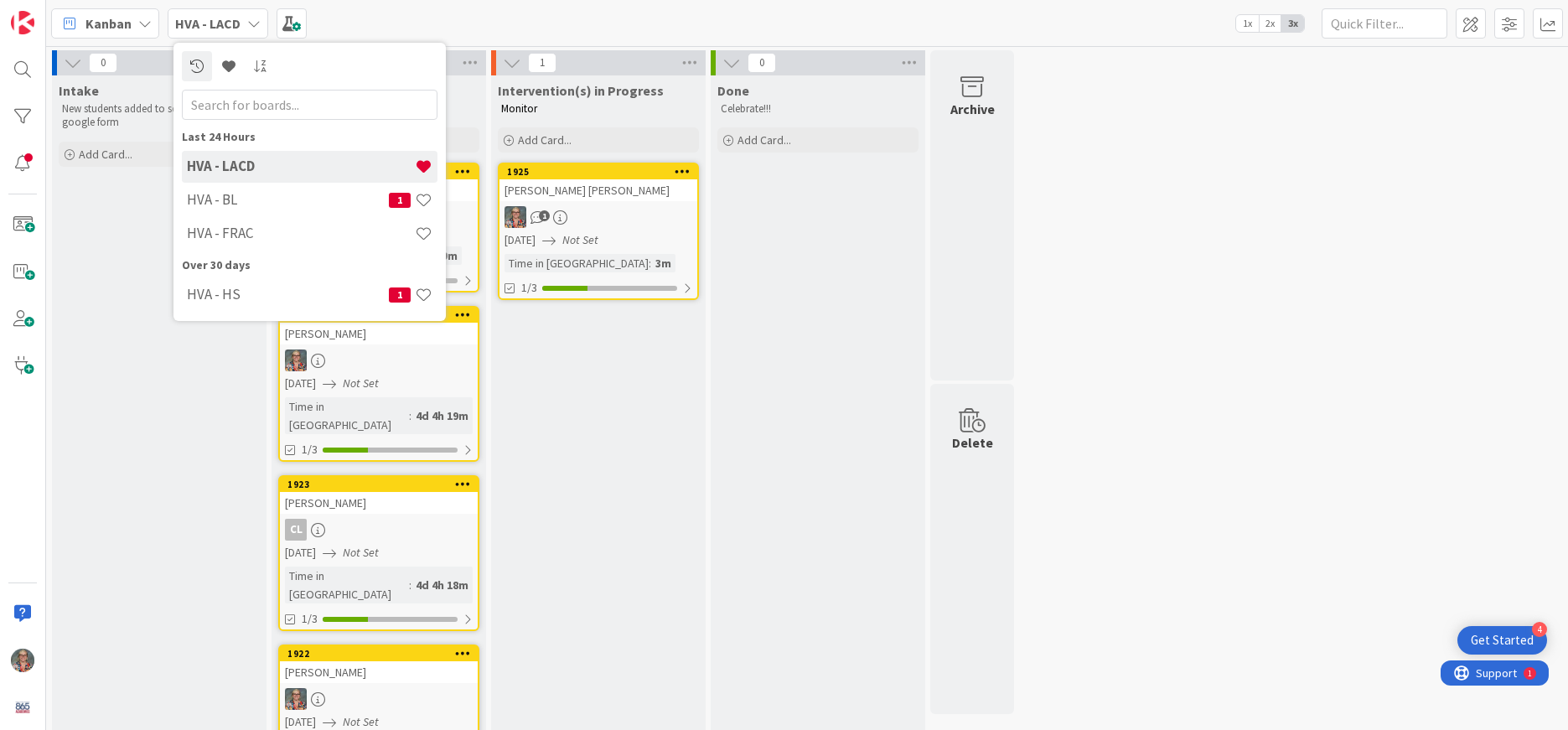
click at [99, 249] on div "Intake New students added to school-wide google form Add Card... Template Not S…" at bounding box center [159, 445] width 215 height 739
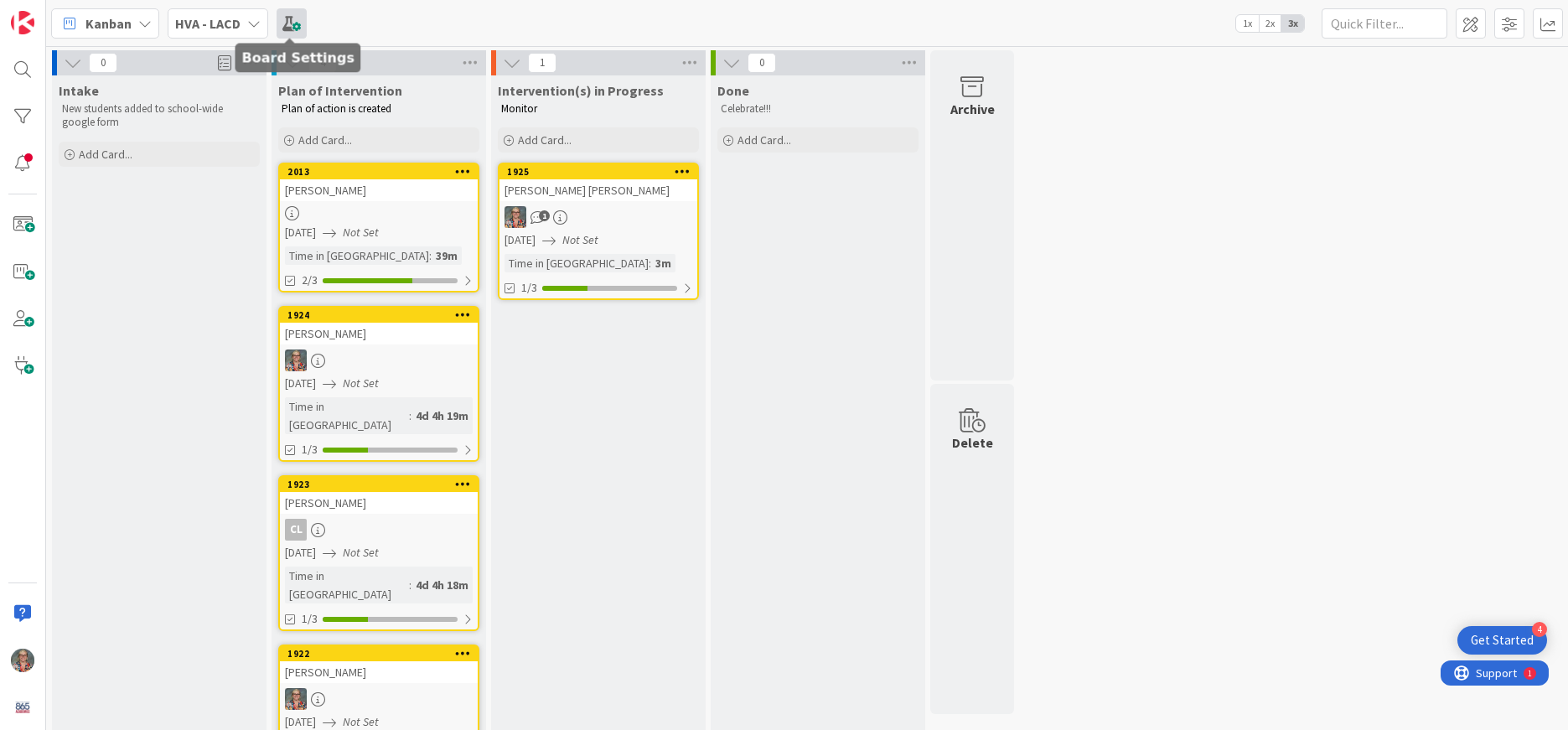
click at [291, 23] on span at bounding box center [291, 24] width 30 height 30
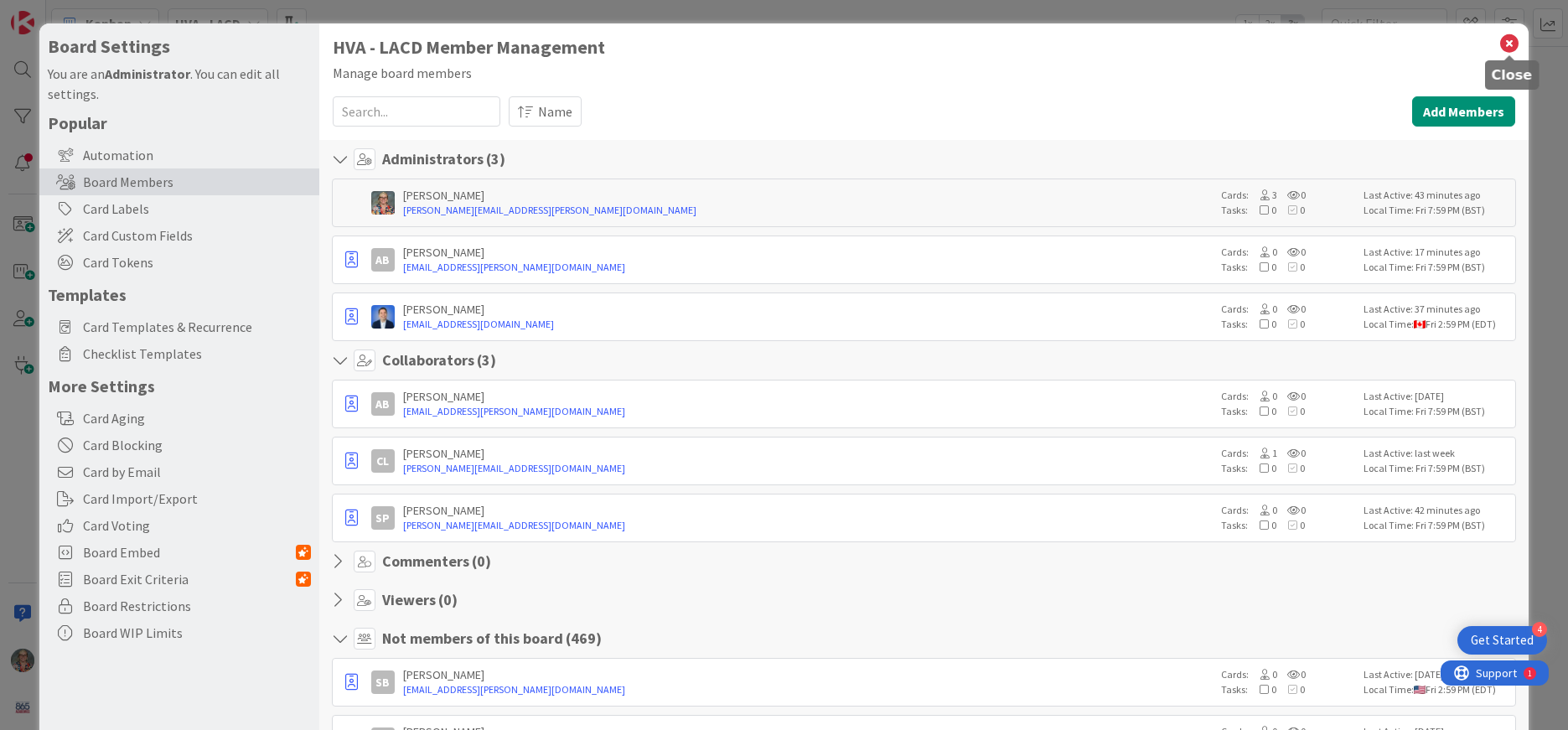
click at [1517, 40] on icon at bounding box center [1509, 43] width 22 height 24
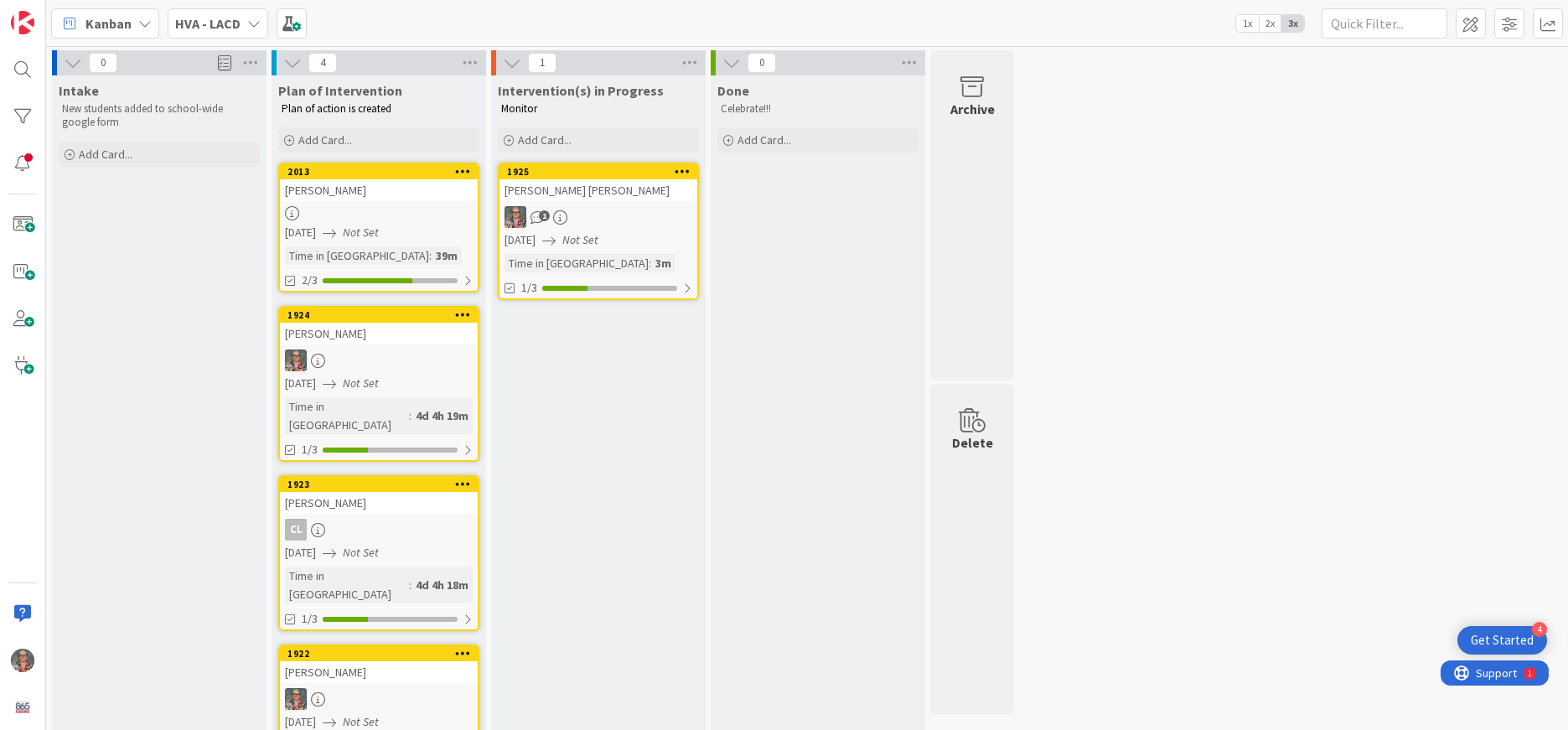
click at [367, 203] on link "2013 Move to Top Move to Bottom Assign Labels... Assign Tokens... Link Card... …" at bounding box center [379, 228] width 202 height 130
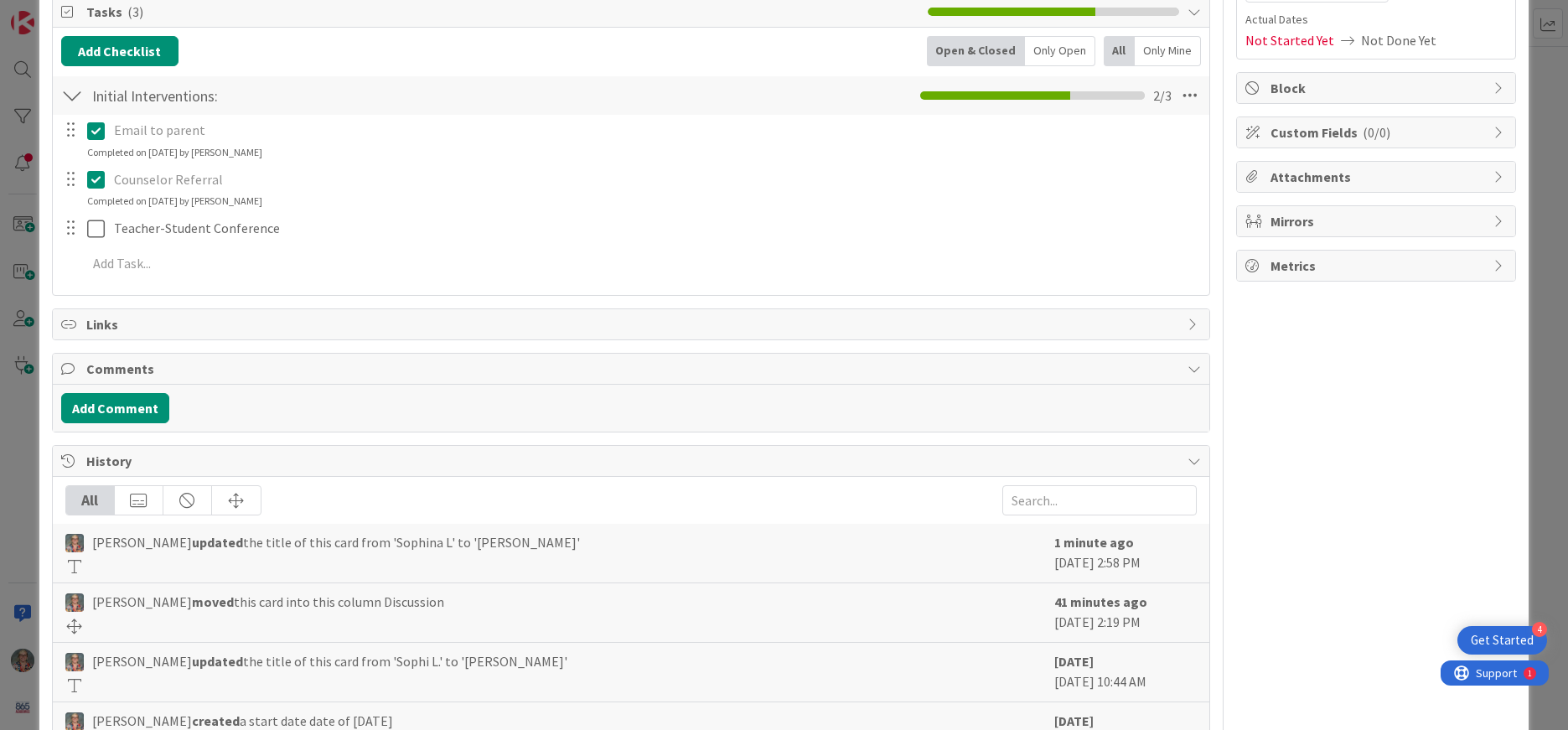
scroll to position [158, 0]
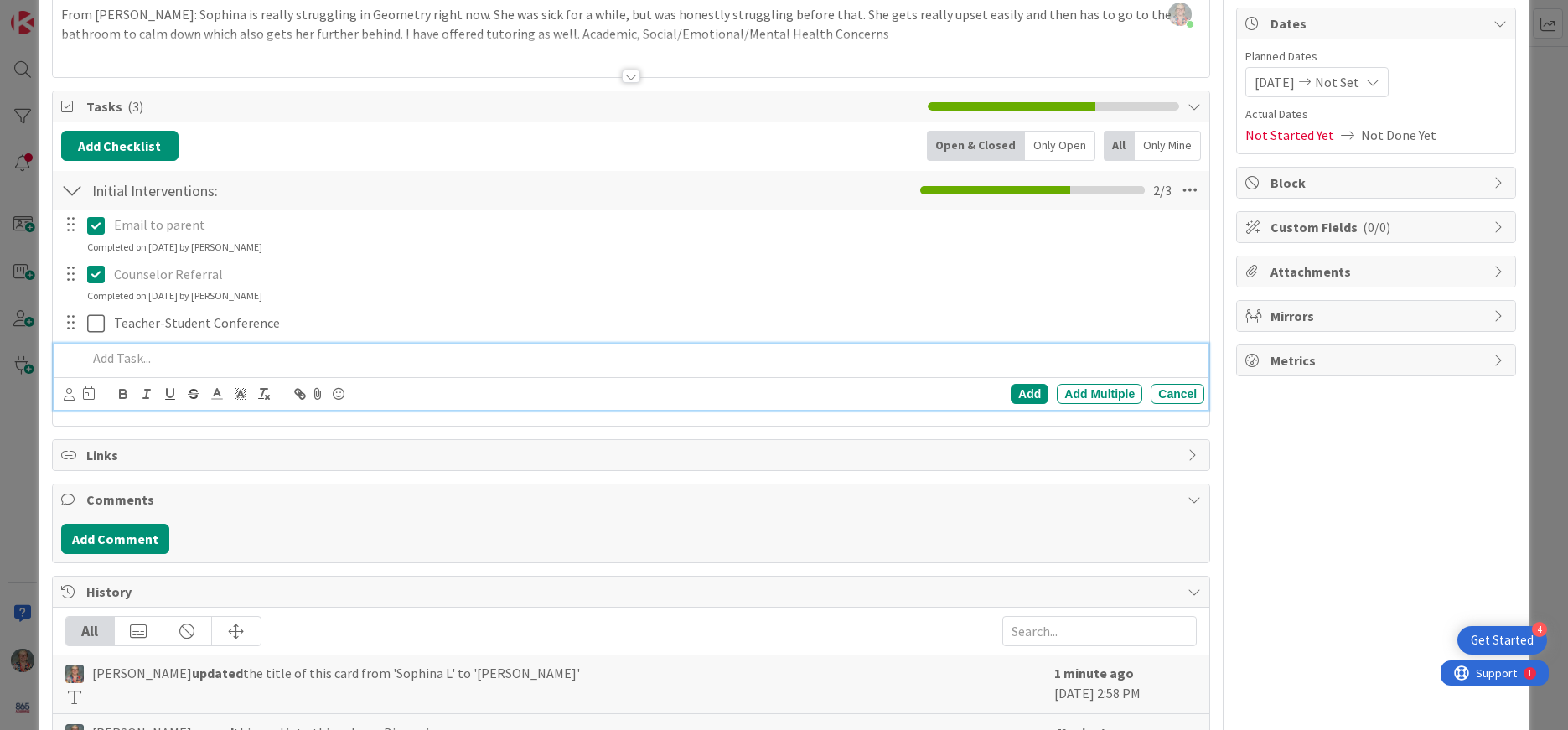
click at [108, 361] on p at bounding box center [643, 358] width 1111 height 19
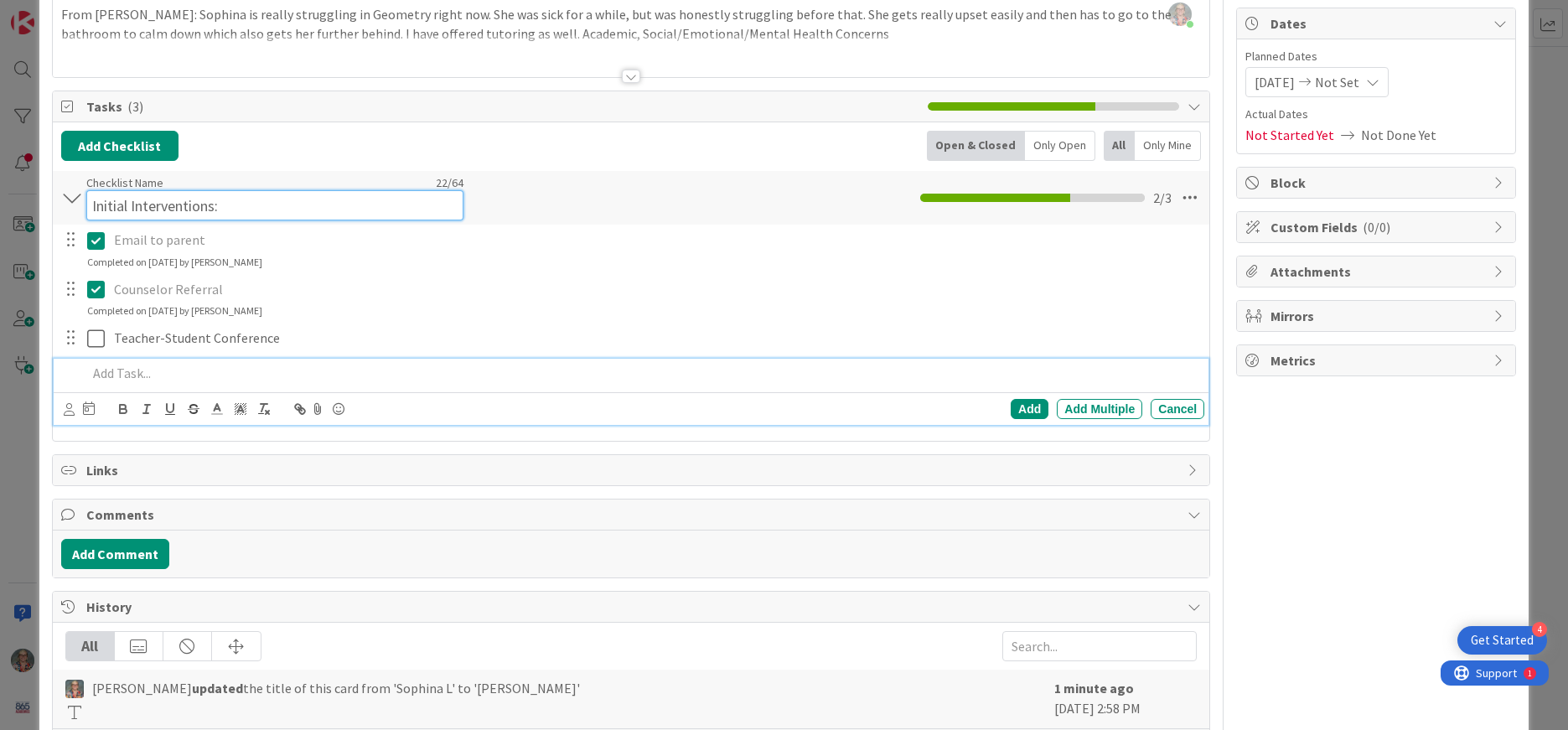
click at [165, 191] on input "Initial Interventions:" at bounding box center [275, 205] width 377 height 30
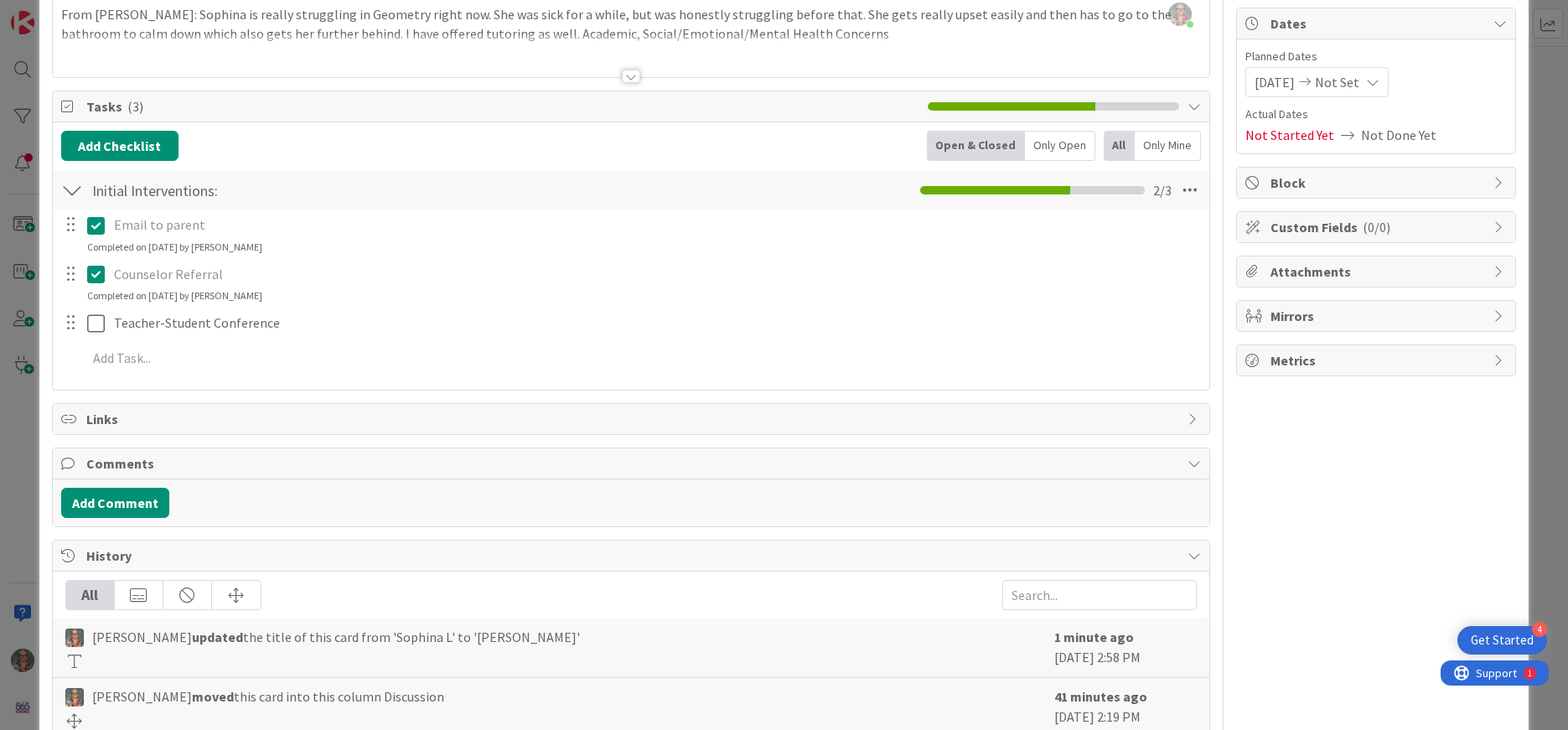
click at [490, 306] on div "Email to parent Update Cancel Completed on 09/08/2025 by ANGELA DICK Counselor …" at bounding box center [631, 294] width 1140 height 170
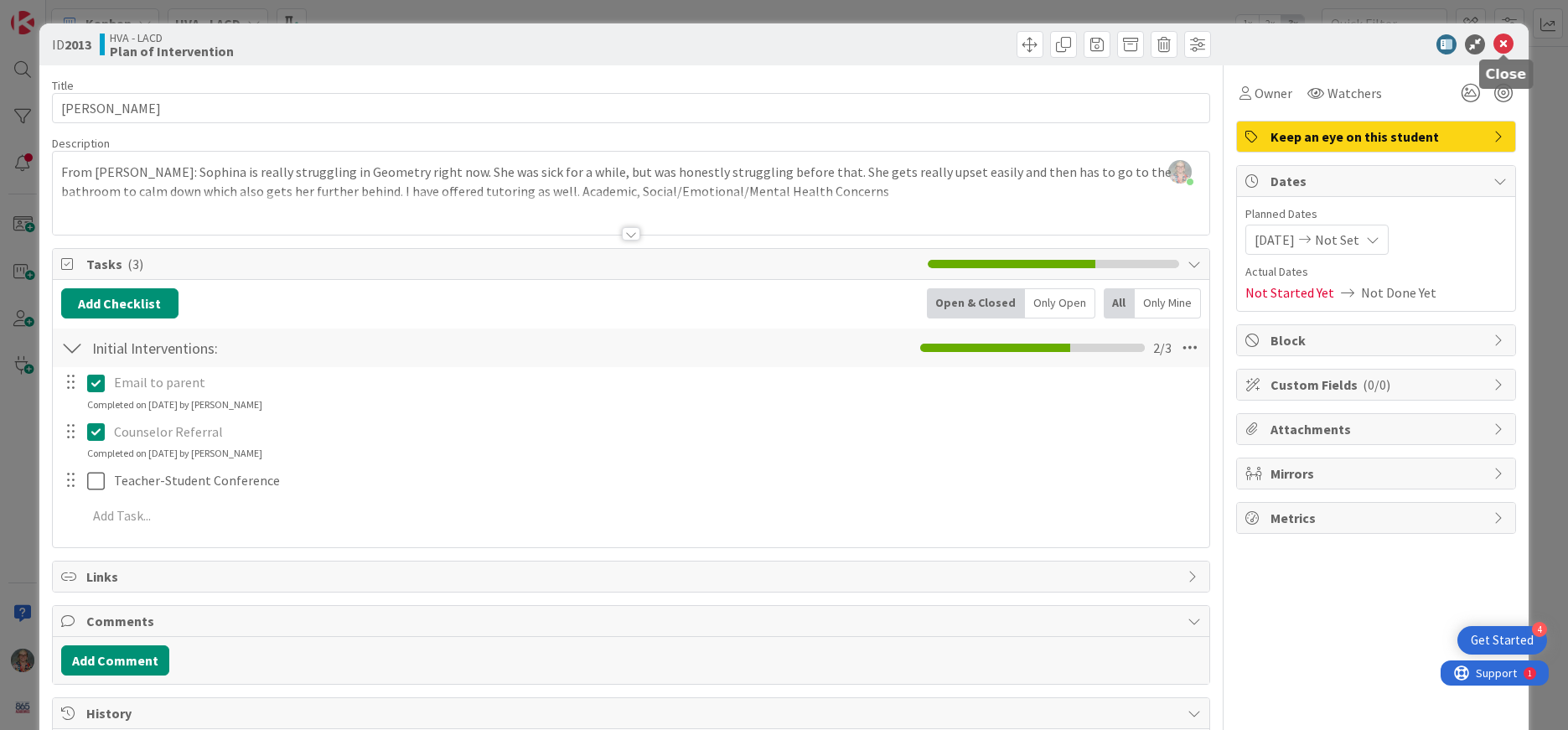
click at [1509, 41] on icon at bounding box center [1504, 44] width 20 height 20
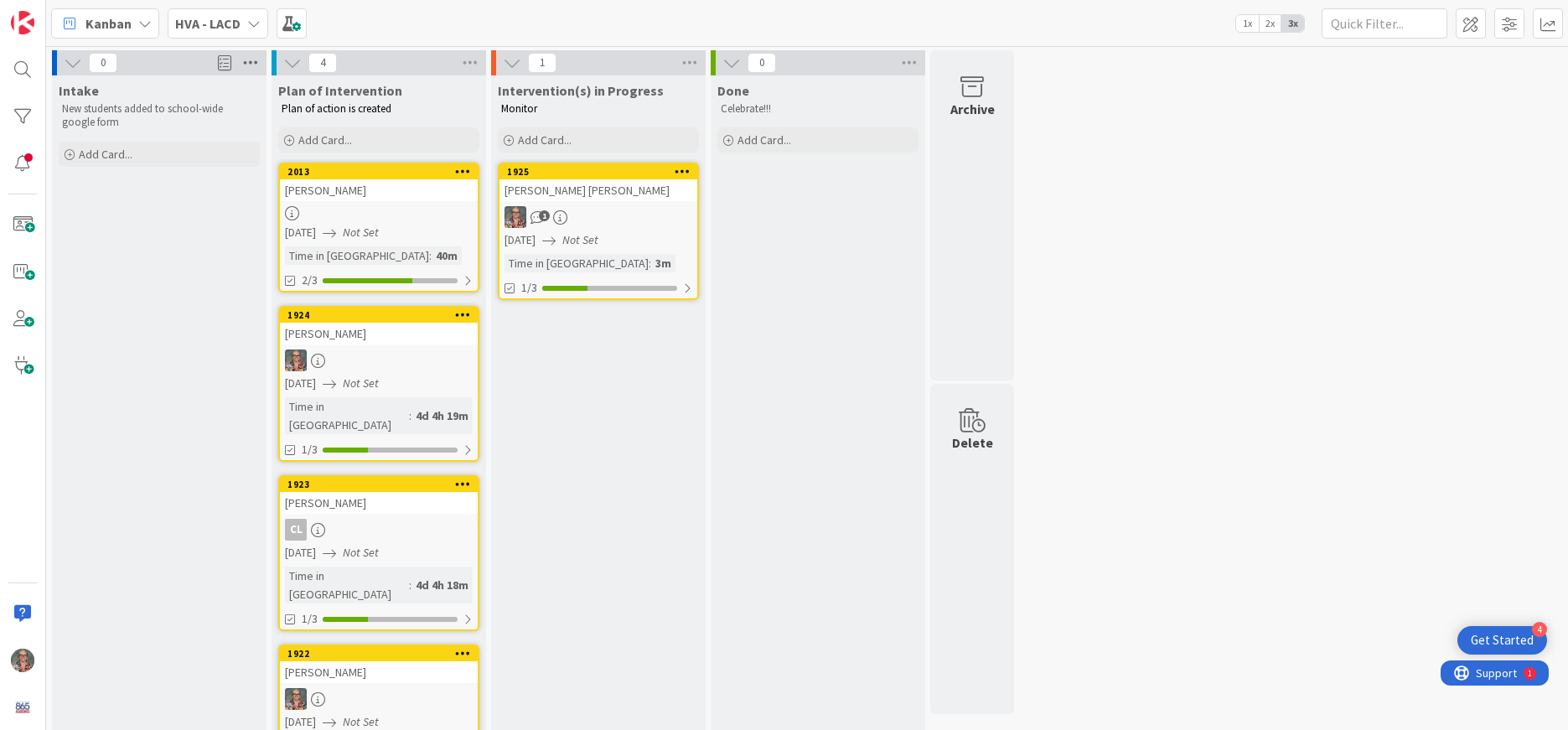
click at [242, 51] on icon at bounding box center [250, 63] width 22 height 26
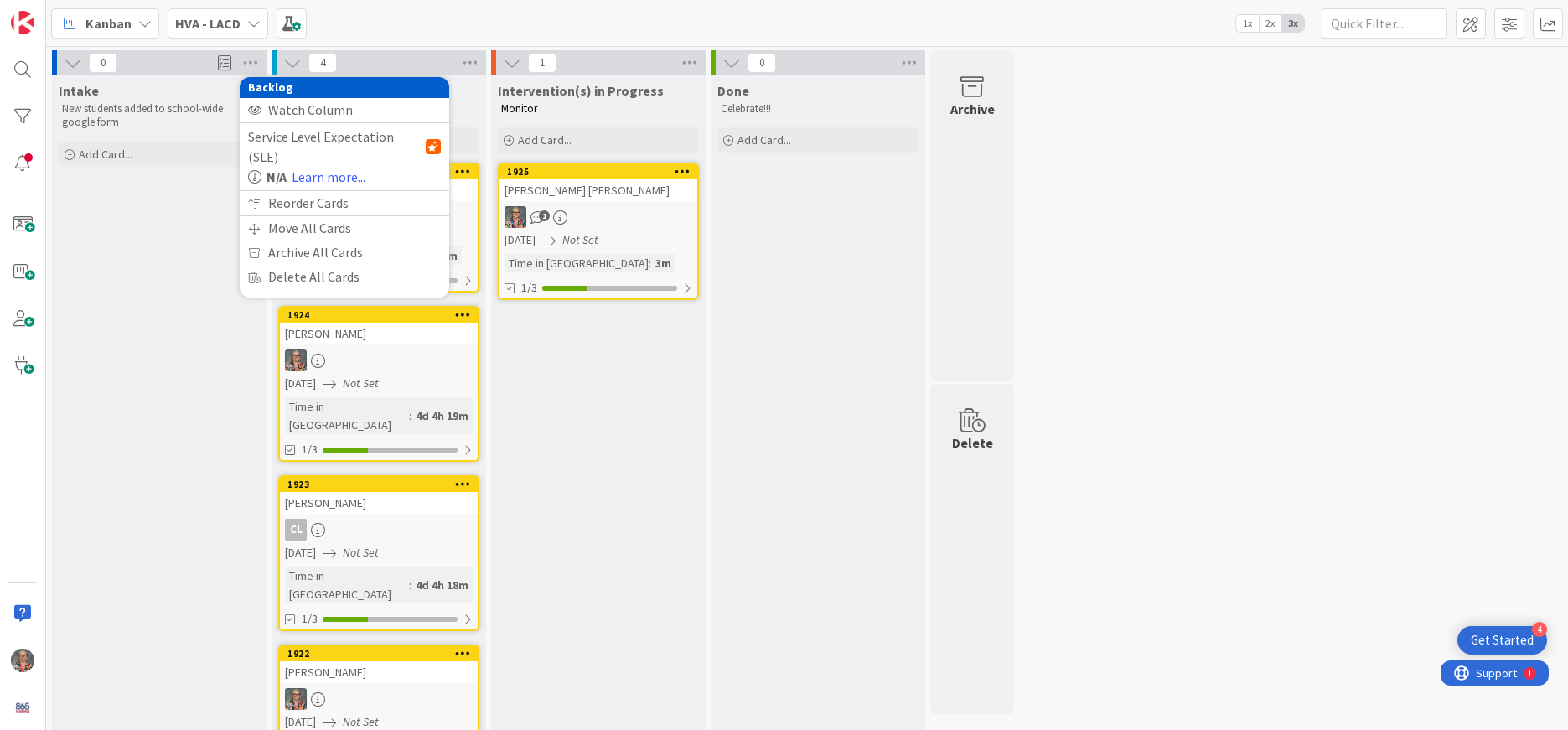
click at [165, 64] on div "0 Backlog Watch Column Service Level Expectation (SLE) N/A Learn more... Reorde…" at bounding box center [159, 63] width 215 height 26
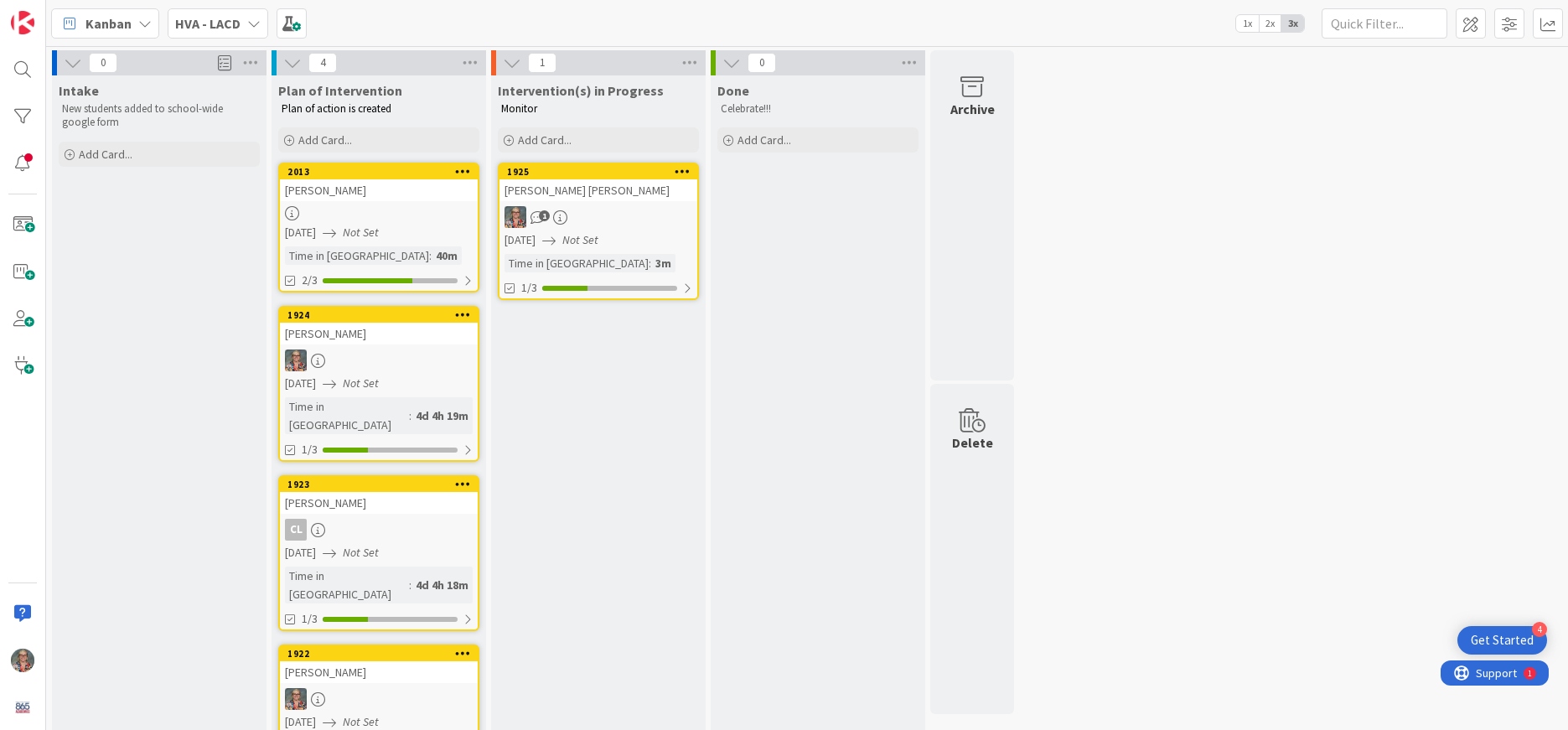
click at [228, 63] on span at bounding box center [225, 63] width 13 height 26
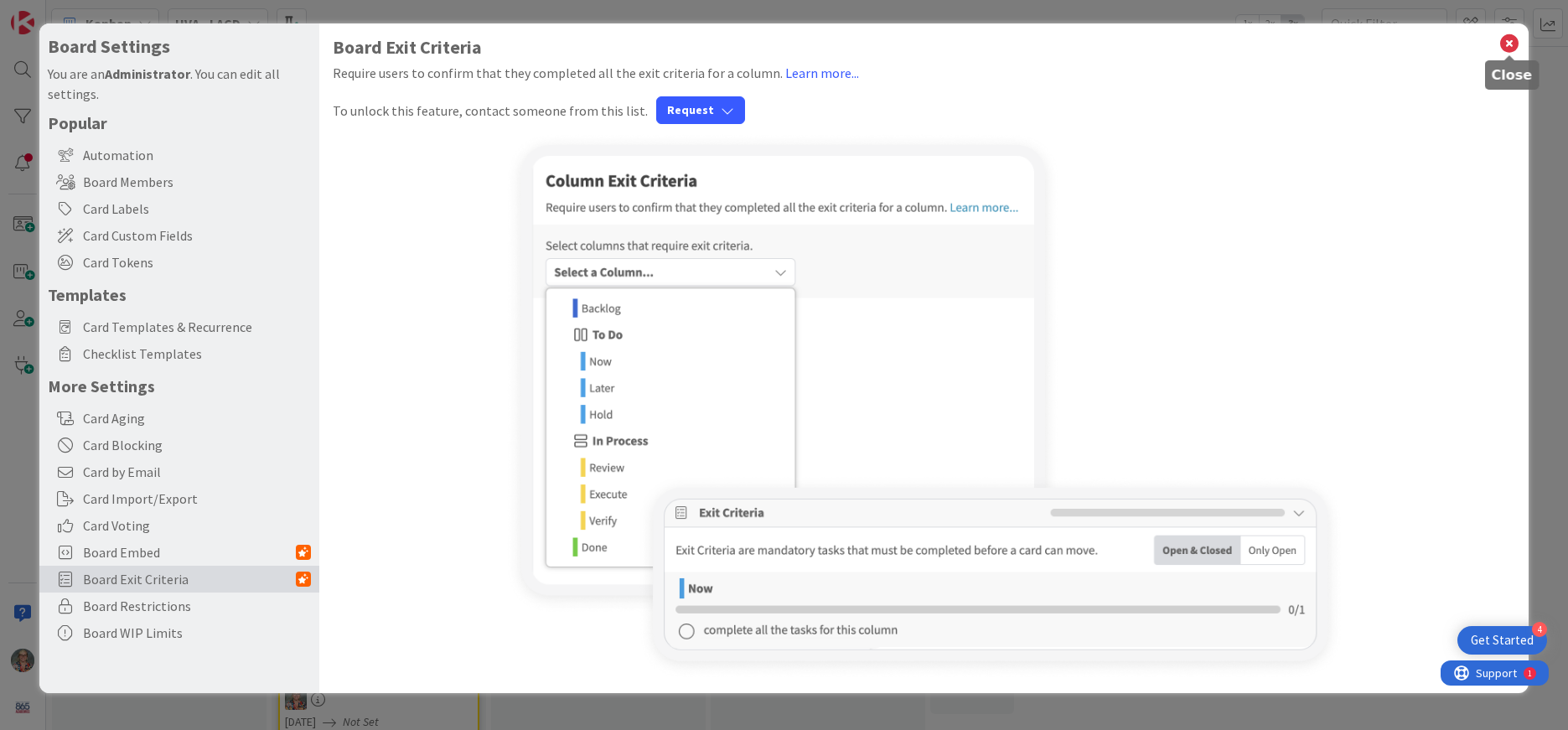
click at [1507, 41] on icon at bounding box center [1509, 43] width 22 height 24
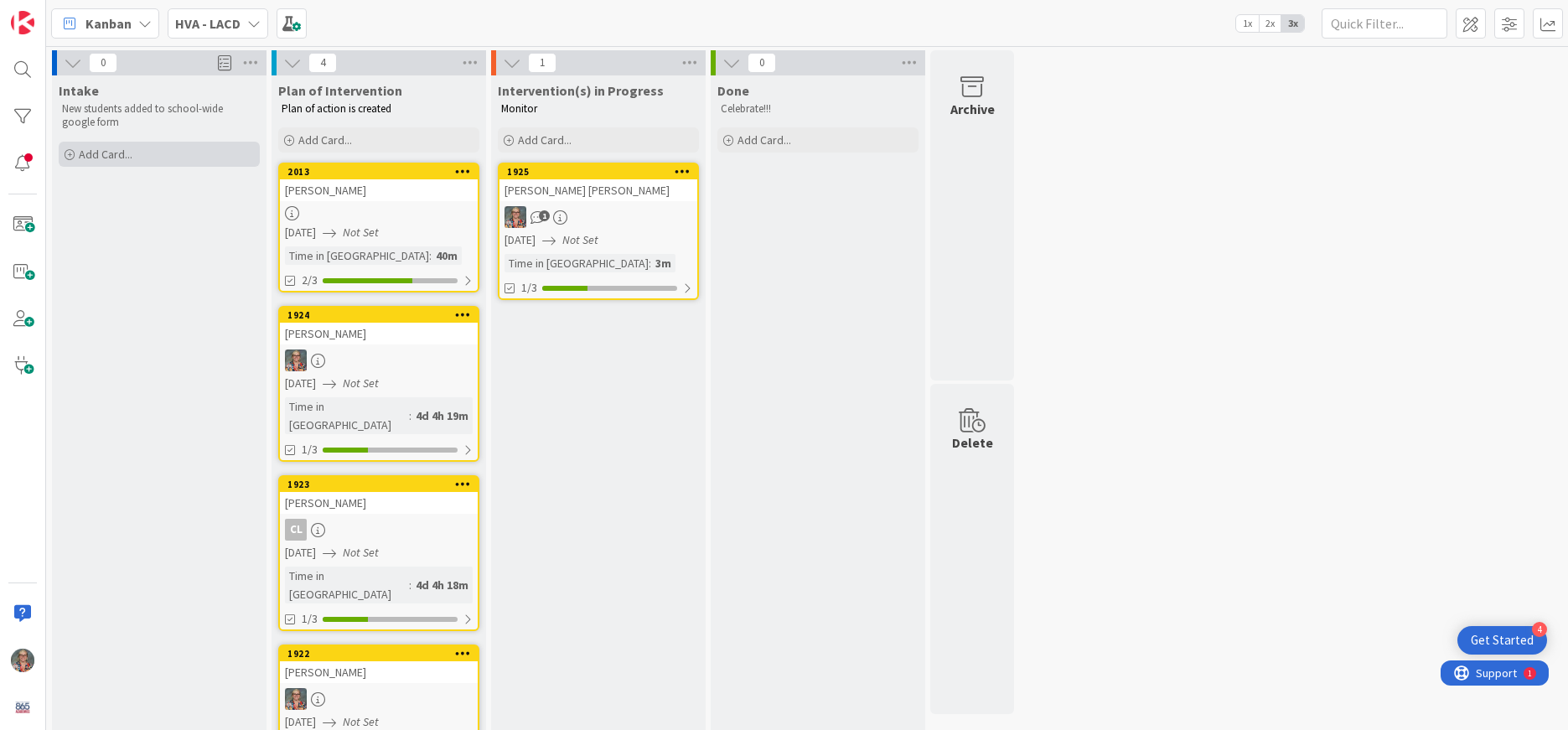
click at [83, 150] on span "Add Card..." at bounding box center [105, 154] width 54 height 15
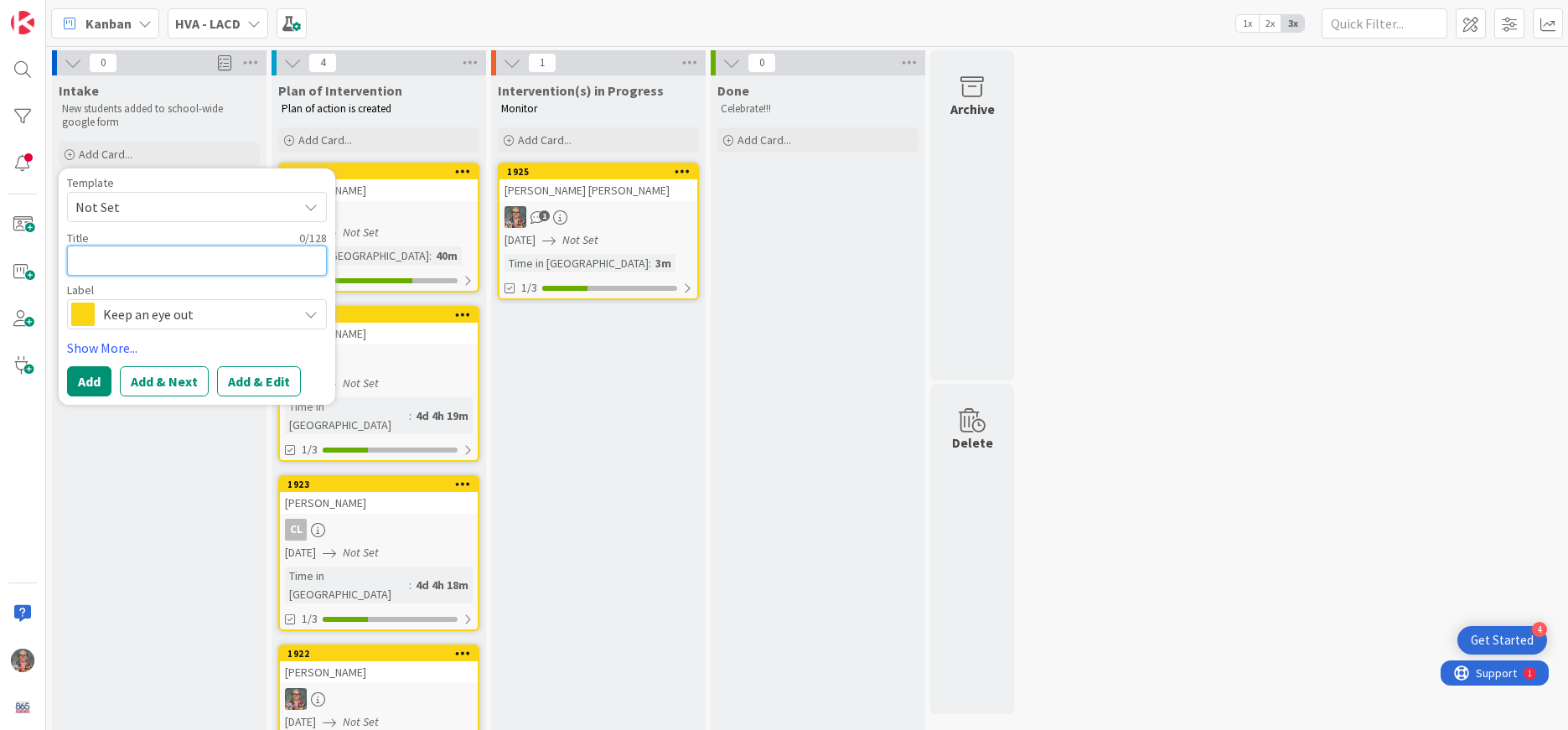
type textarea "x"
type textarea "T"
type textarea "x"
type textarea "Te"
type textarea "x"
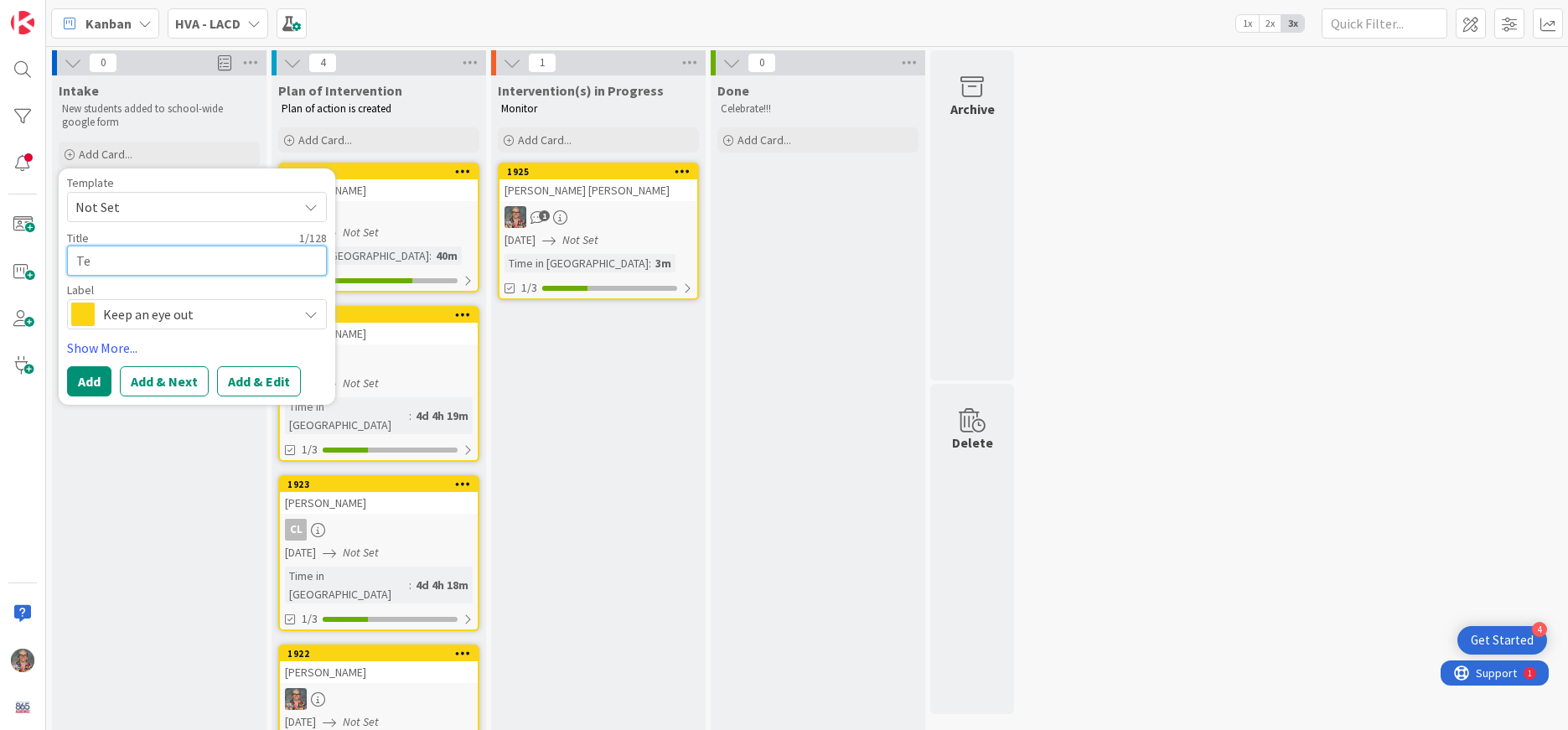
type textarea "Tes"
type textarea "x"
type textarea "Test"
click at [93, 380] on button "Add" at bounding box center [89, 381] width 44 height 30
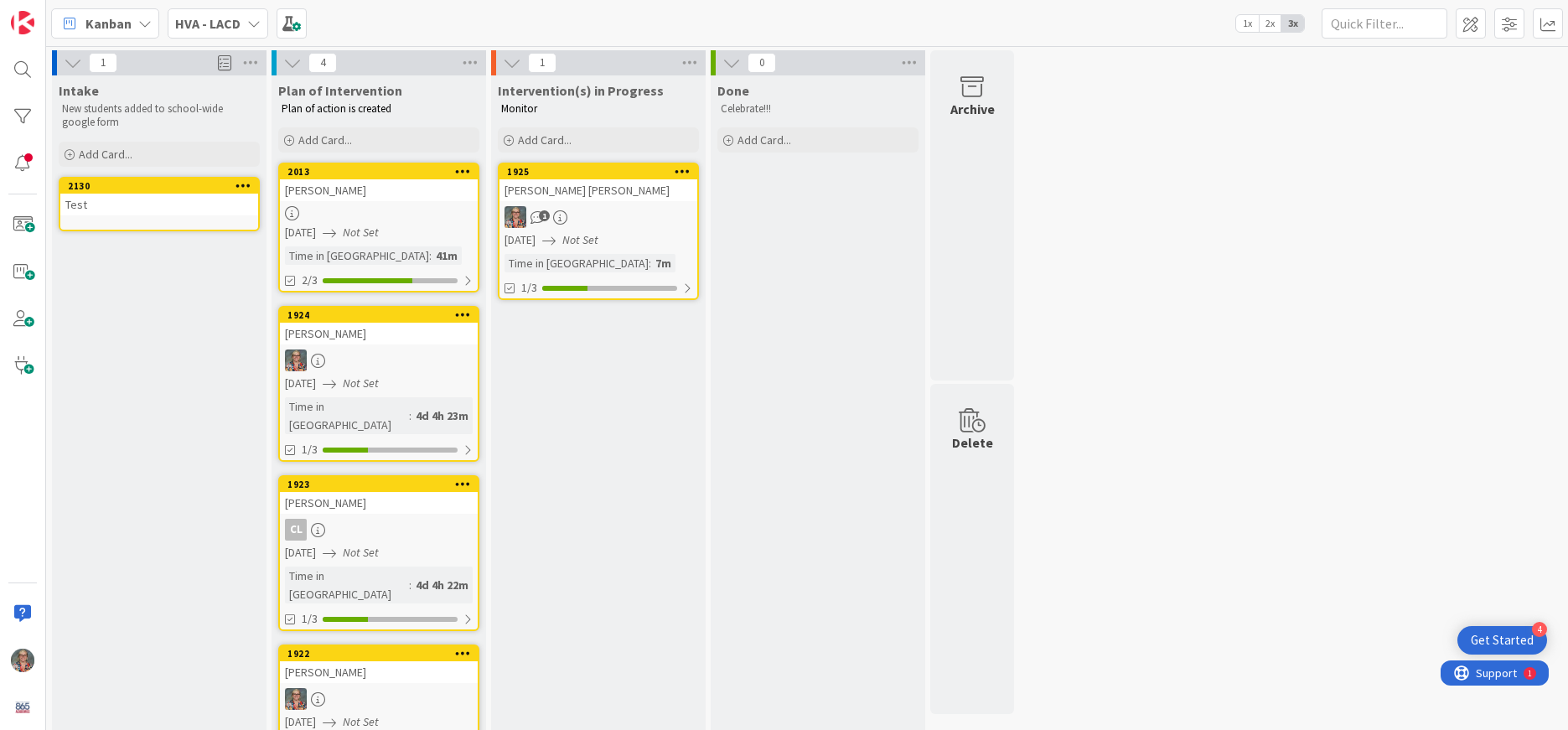
click at [128, 216] on link "2130 Test" at bounding box center [159, 204] width 202 height 55
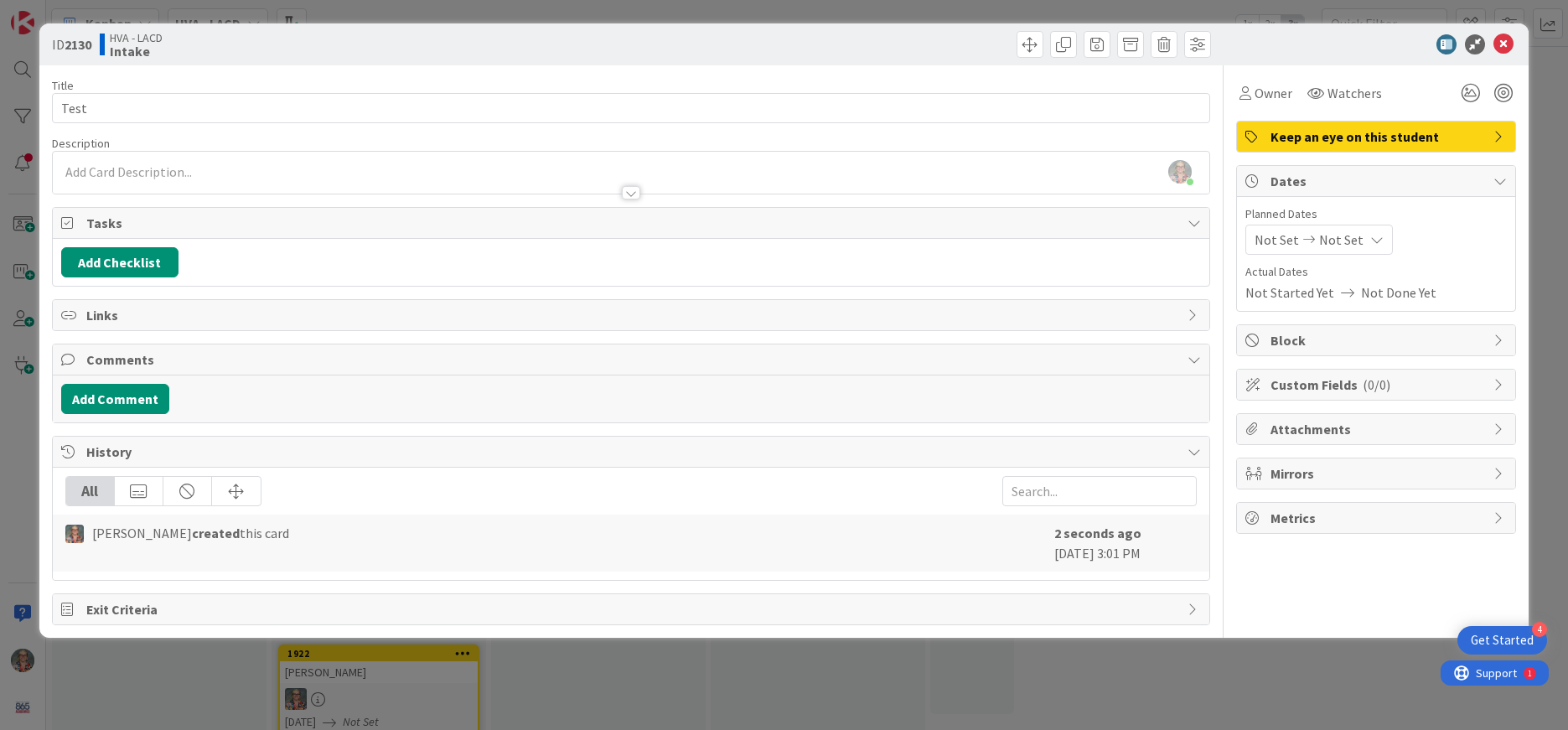
click at [1196, 222] on icon at bounding box center [1194, 223] width 13 height 13
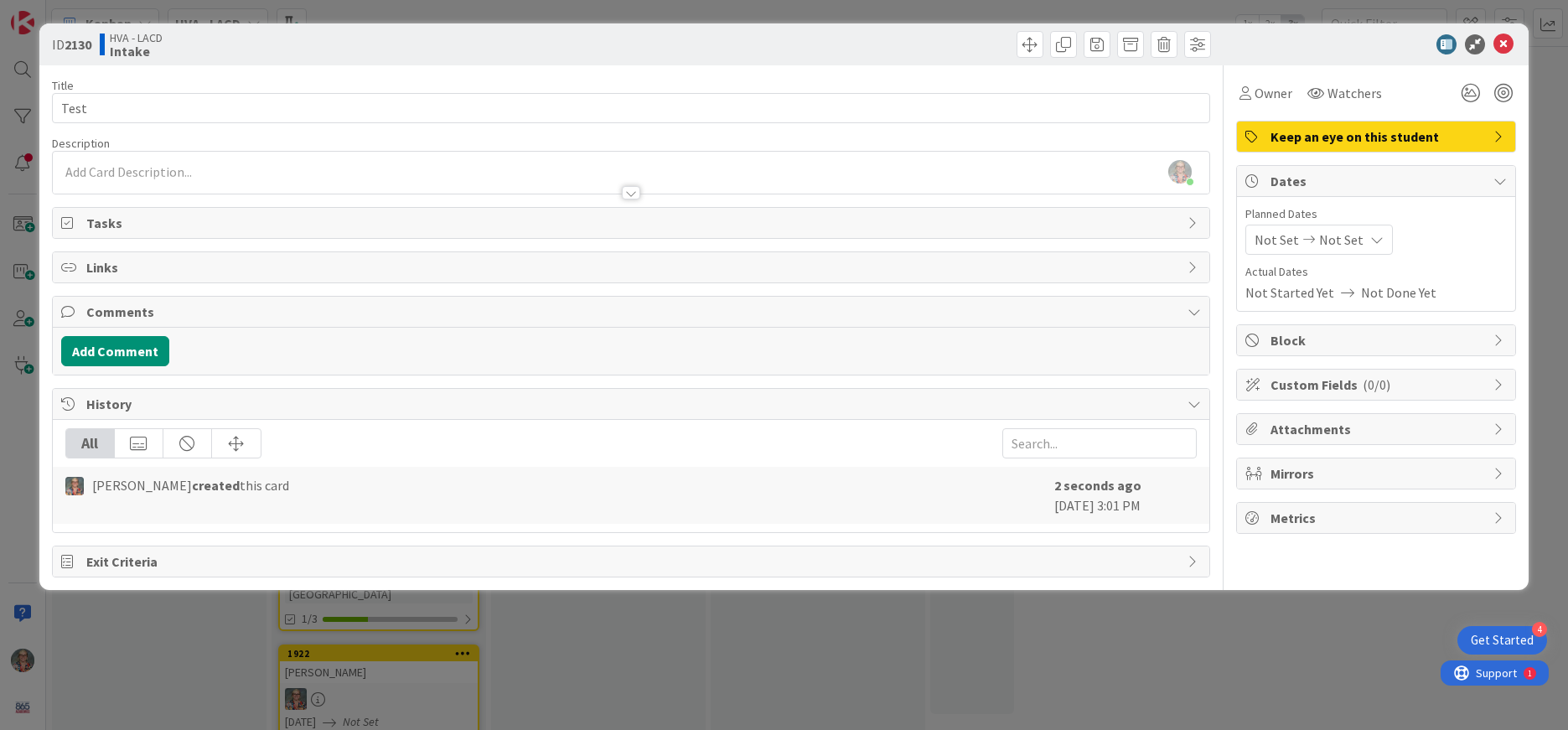
click at [1196, 222] on icon at bounding box center [1194, 223] width 13 height 13
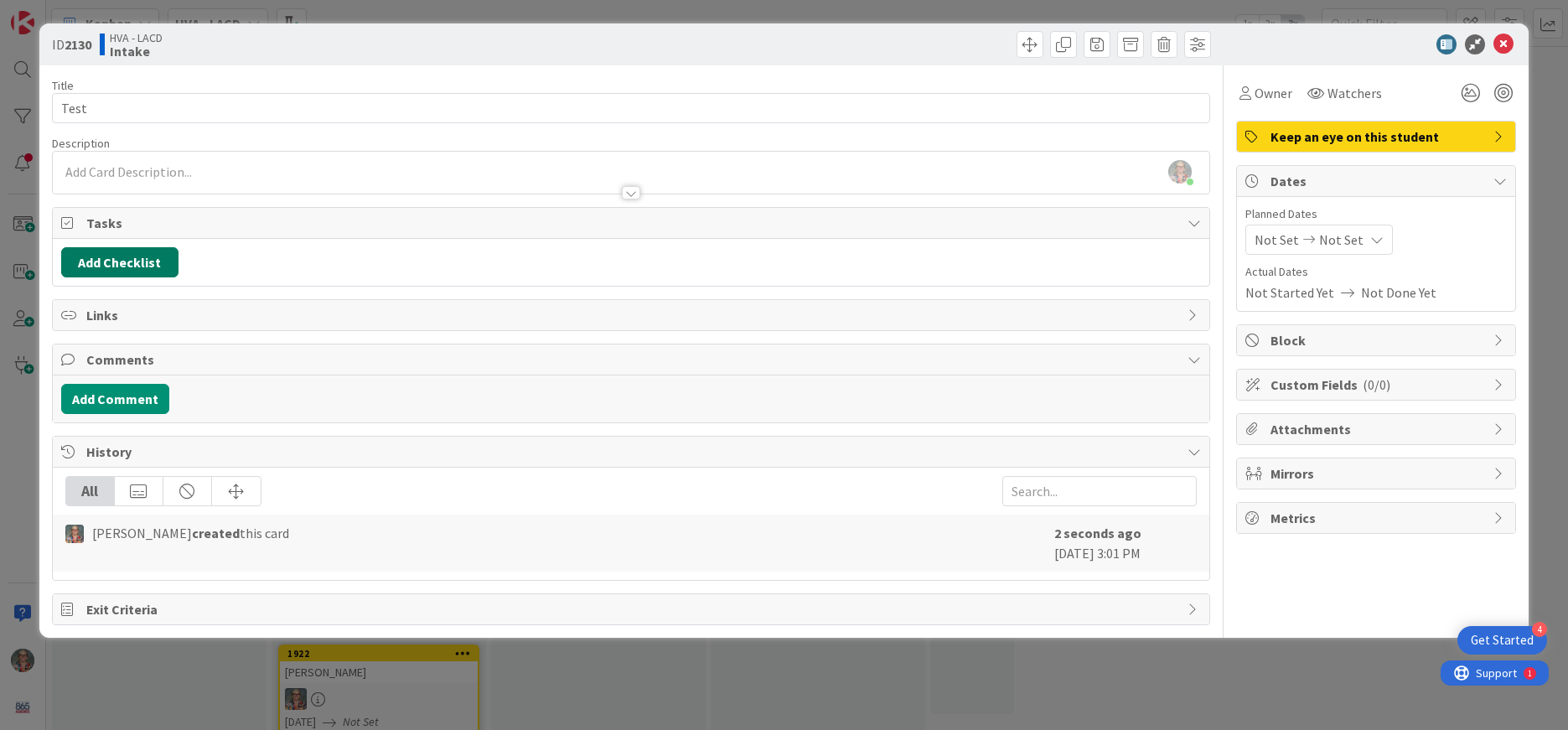
click at [143, 251] on button "Add Checklist" at bounding box center [120, 262] width 117 height 30
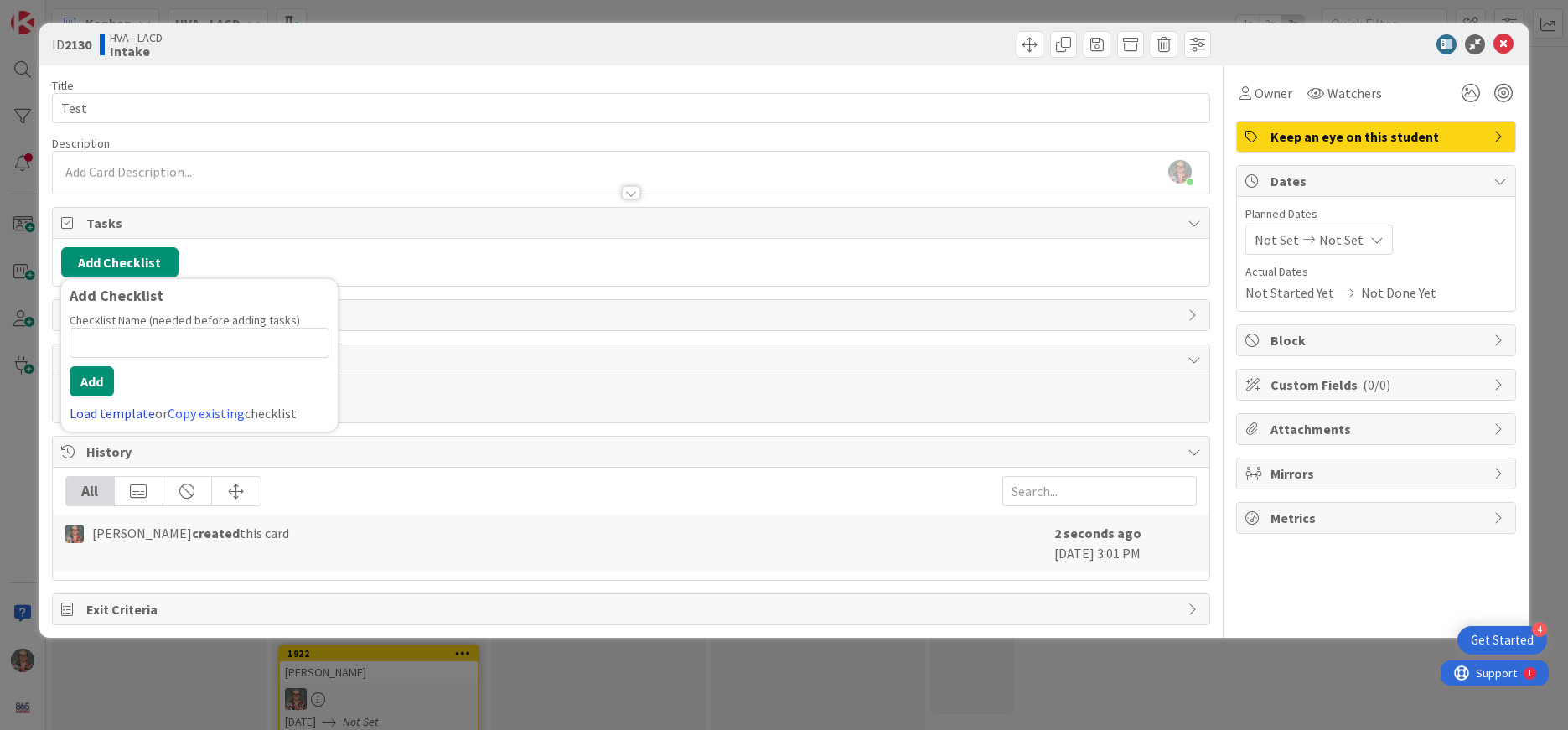
click at [99, 415] on link "Load template" at bounding box center [112, 413] width 85 height 17
click at [177, 343] on link "Edit Checklist Templates" at bounding box center [131, 343] width 123 height 30
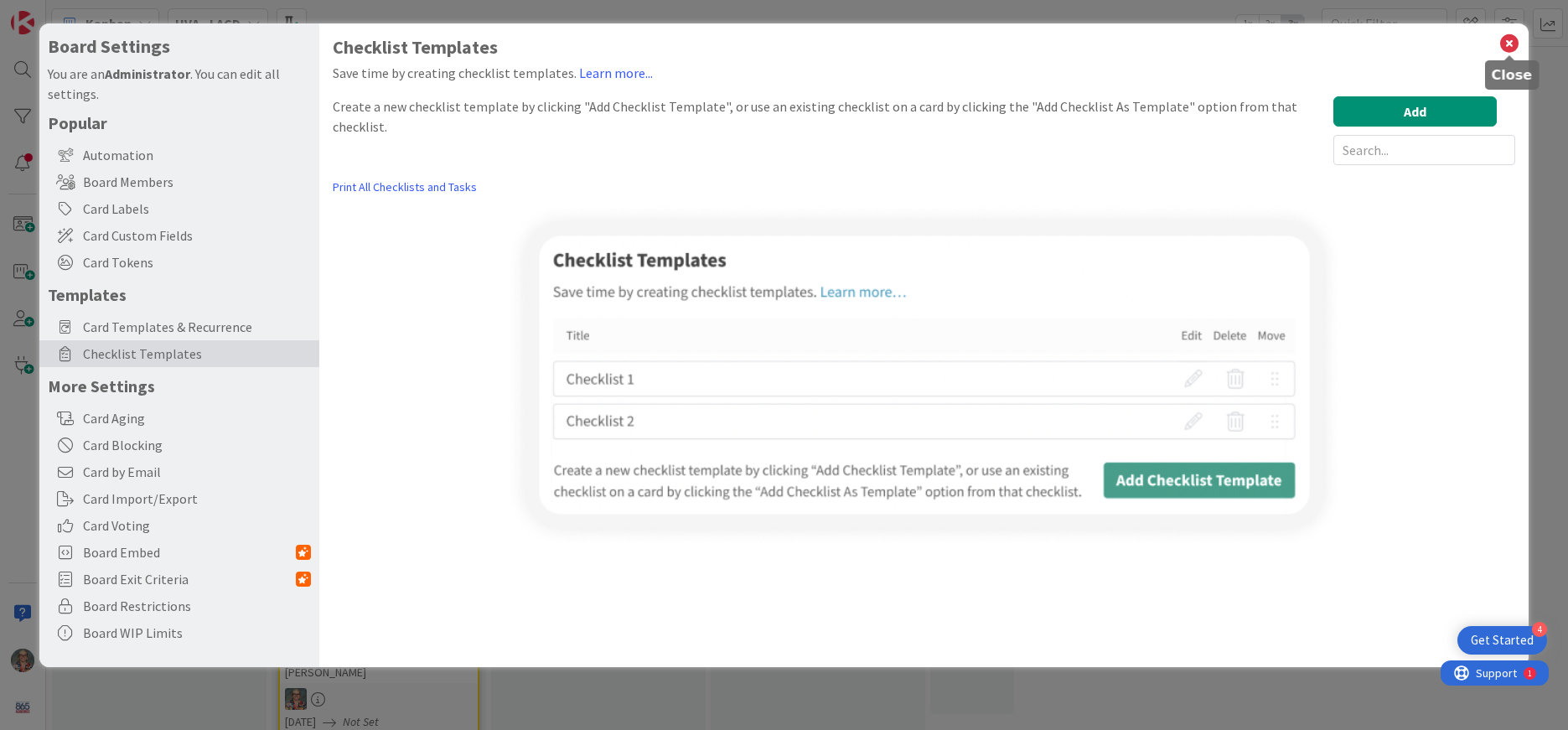
click at [1512, 40] on icon at bounding box center [1509, 43] width 22 height 24
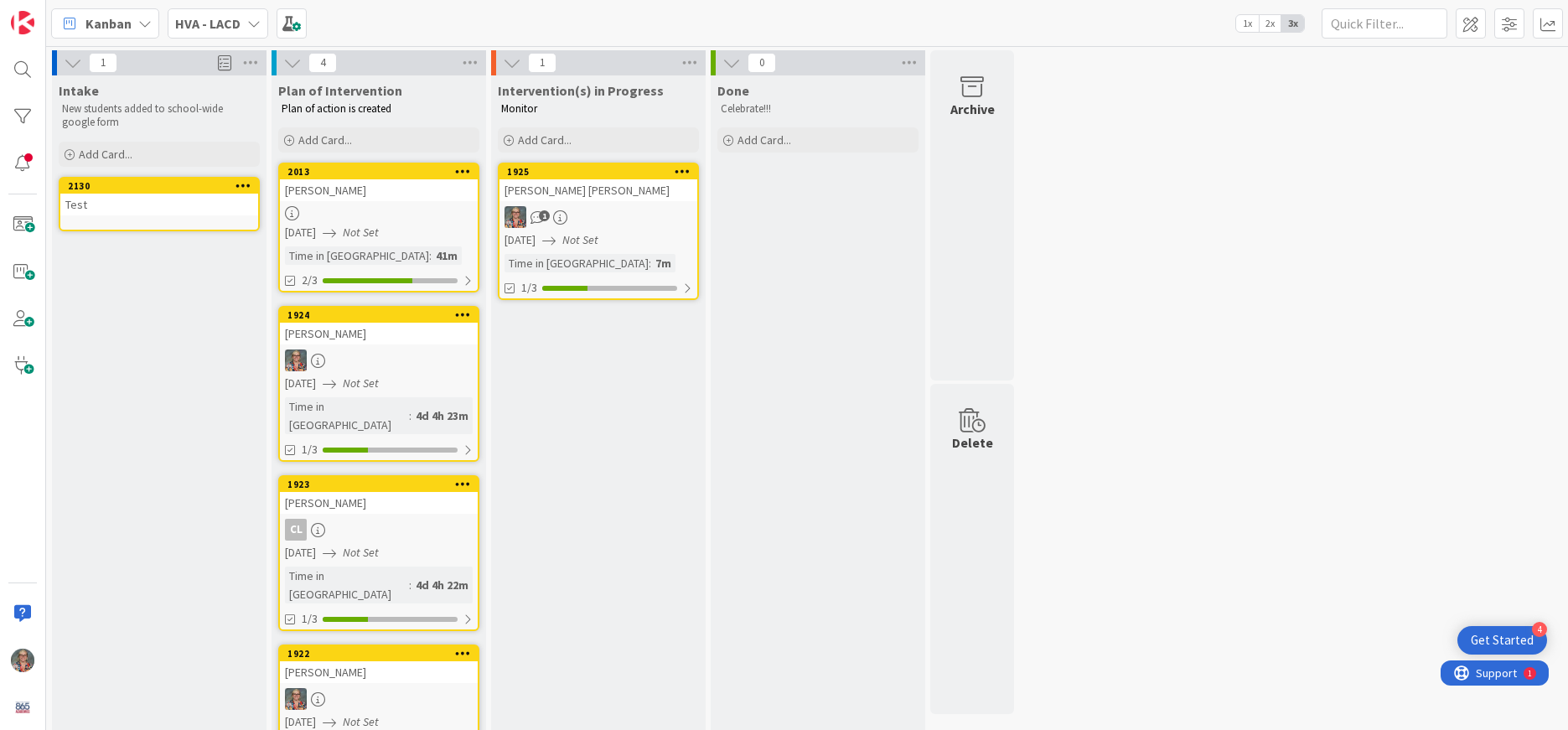
click at [240, 189] on icon at bounding box center [244, 185] width 16 height 11
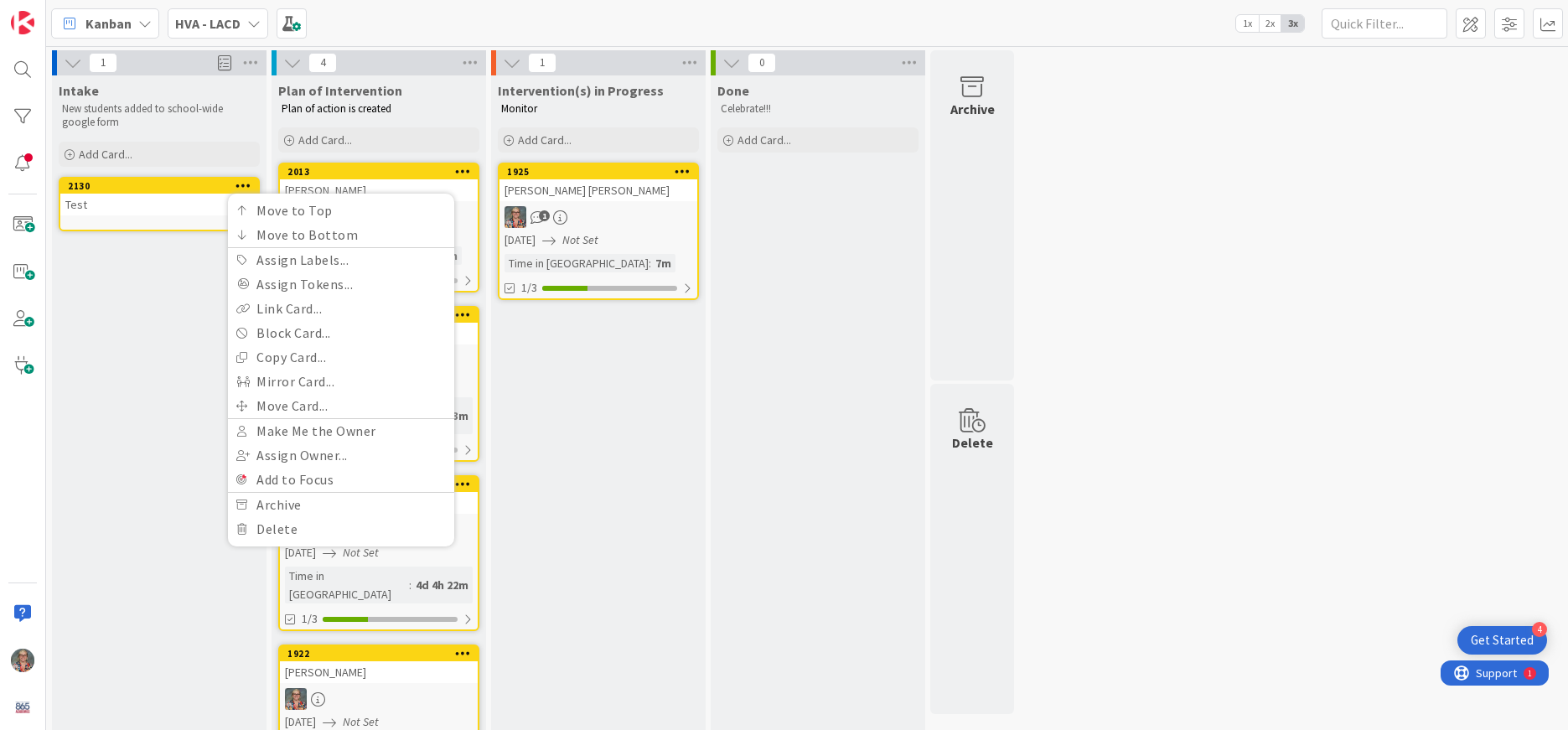
click at [79, 387] on div "Intake New students added to school-wide google form Add Card... Template Not S…" at bounding box center [159, 445] width 215 height 739
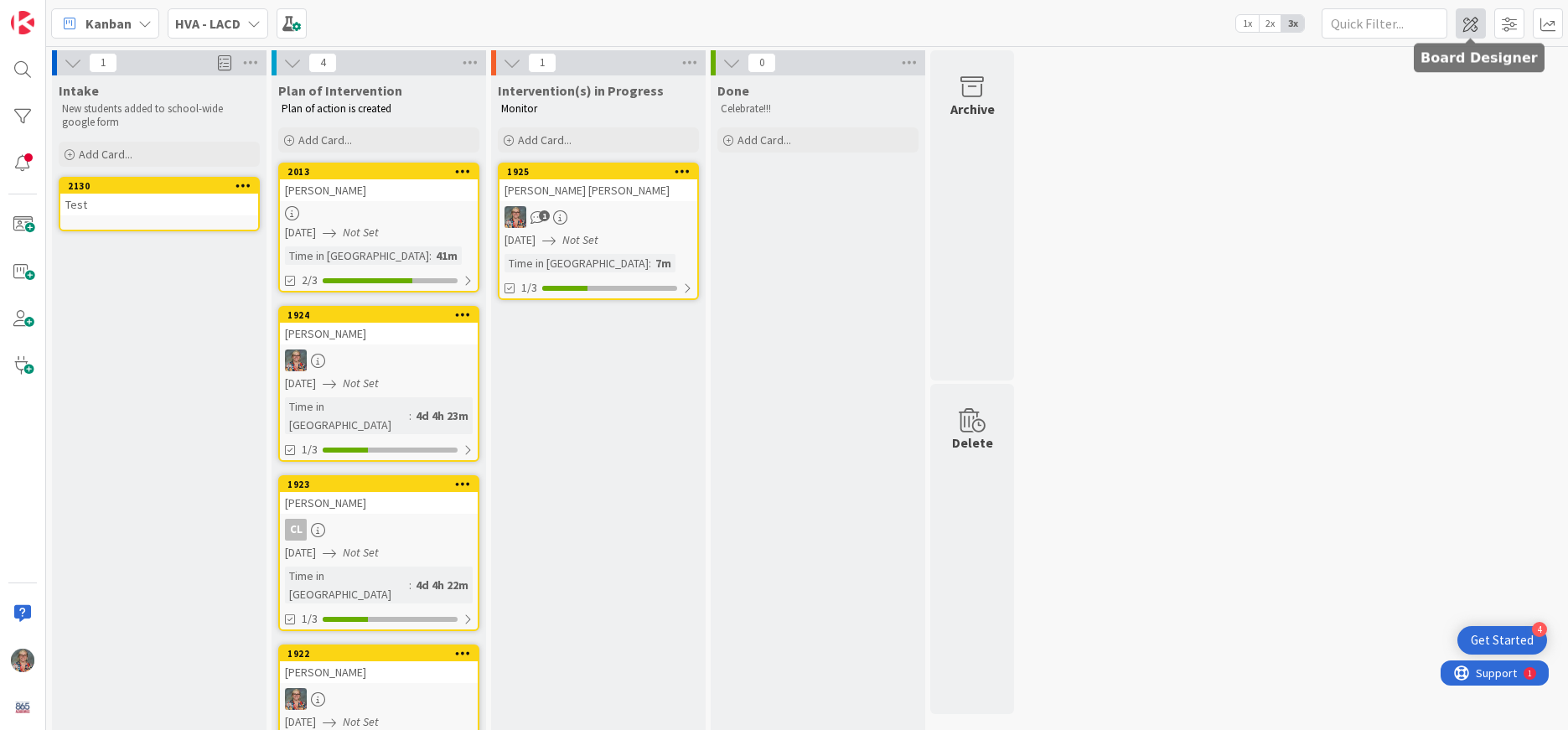
click at [1472, 24] on span at bounding box center [1471, 24] width 30 height 30
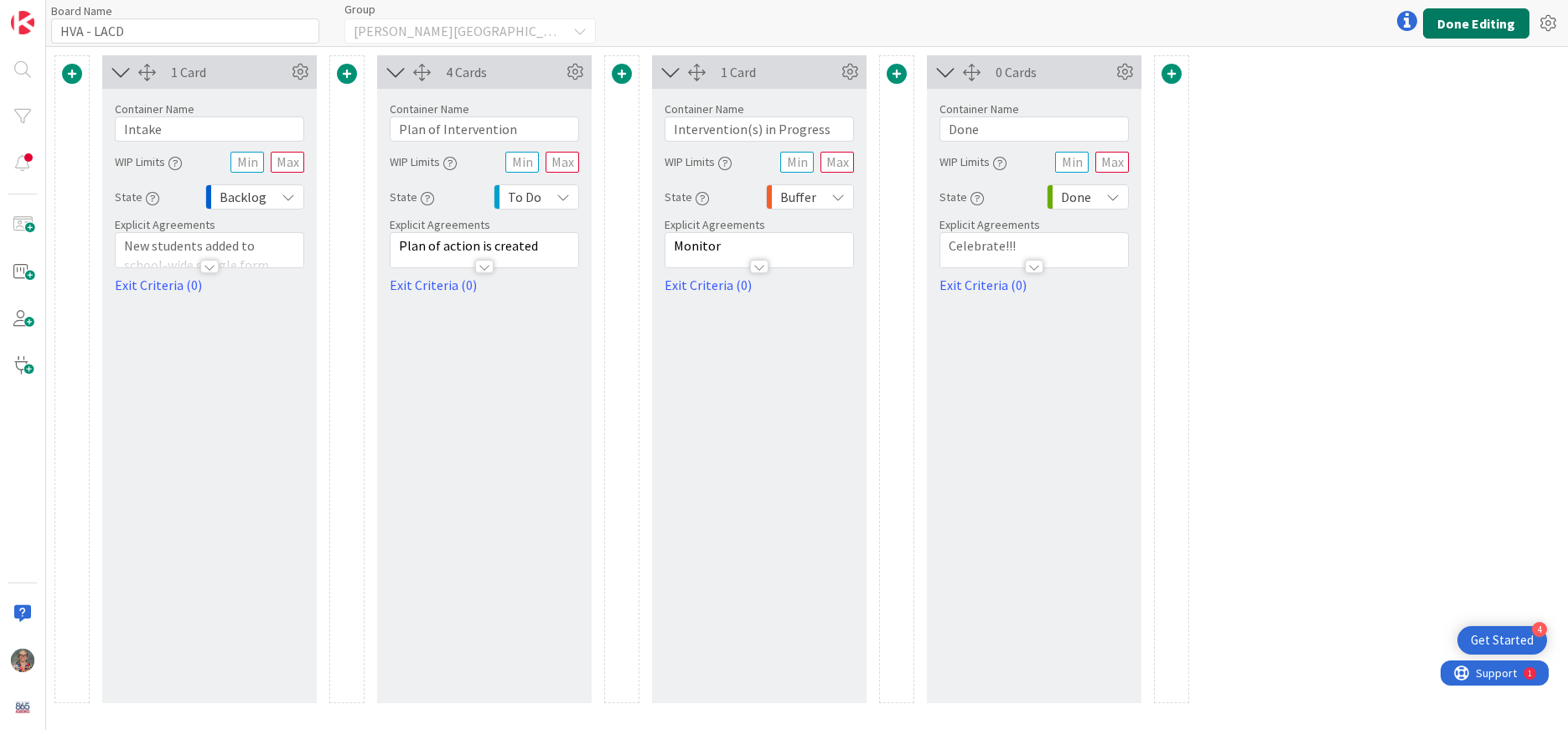
click at [1454, 24] on button "Done Editing" at bounding box center [1476, 24] width 107 height 30
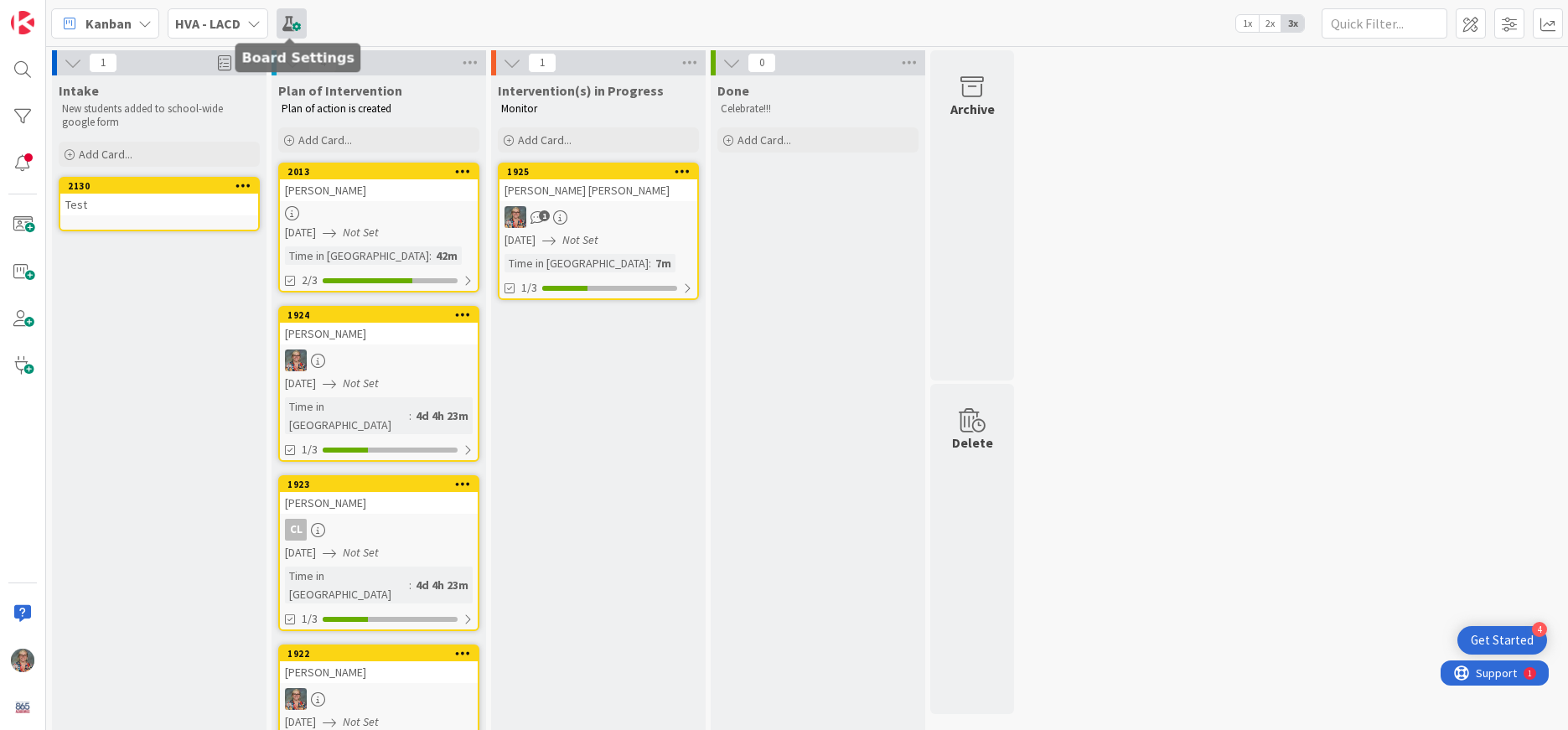
click at [296, 32] on span at bounding box center [291, 24] width 30 height 30
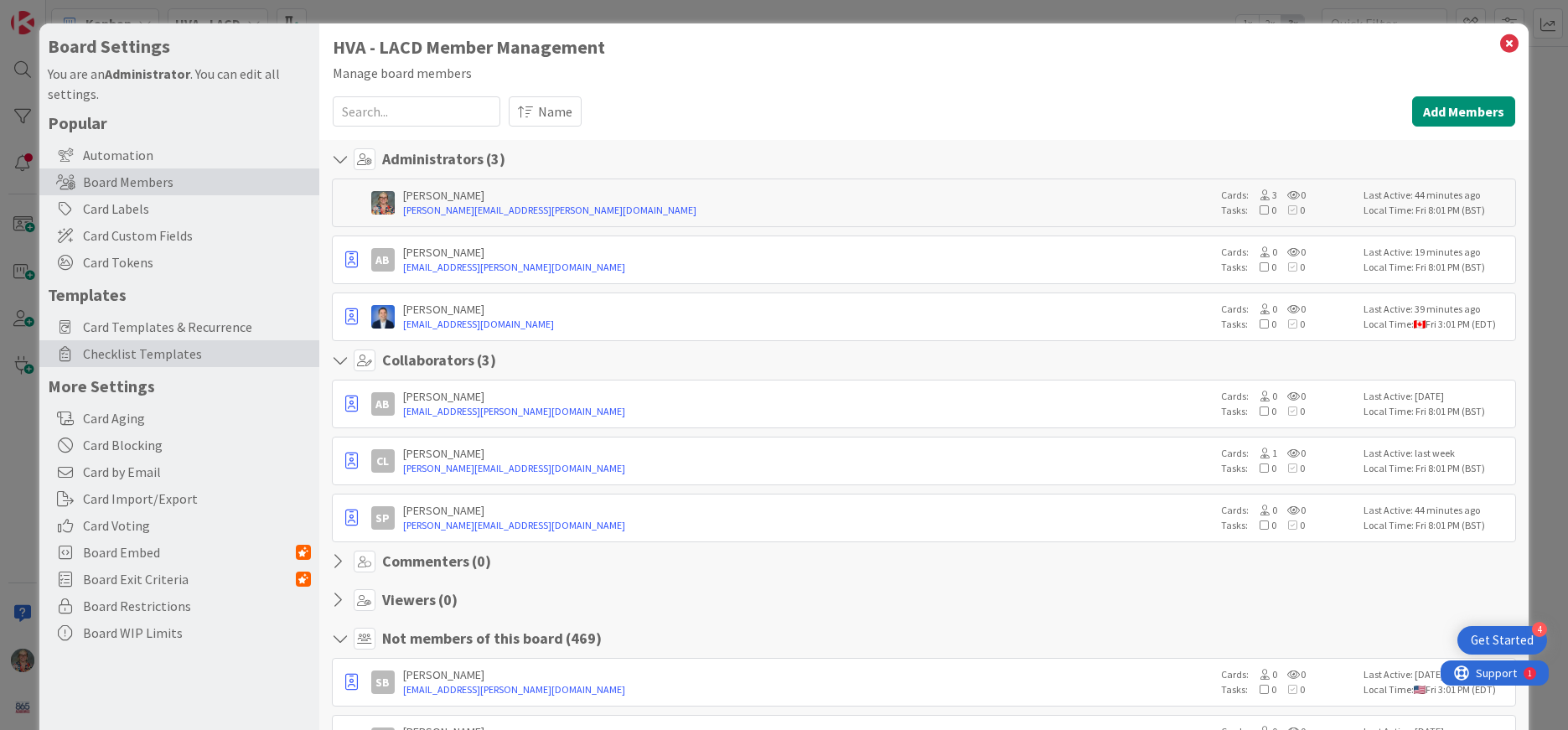
click at [166, 353] on span "Checklist Templates" at bounding box center [196, 353] width 228 height 20
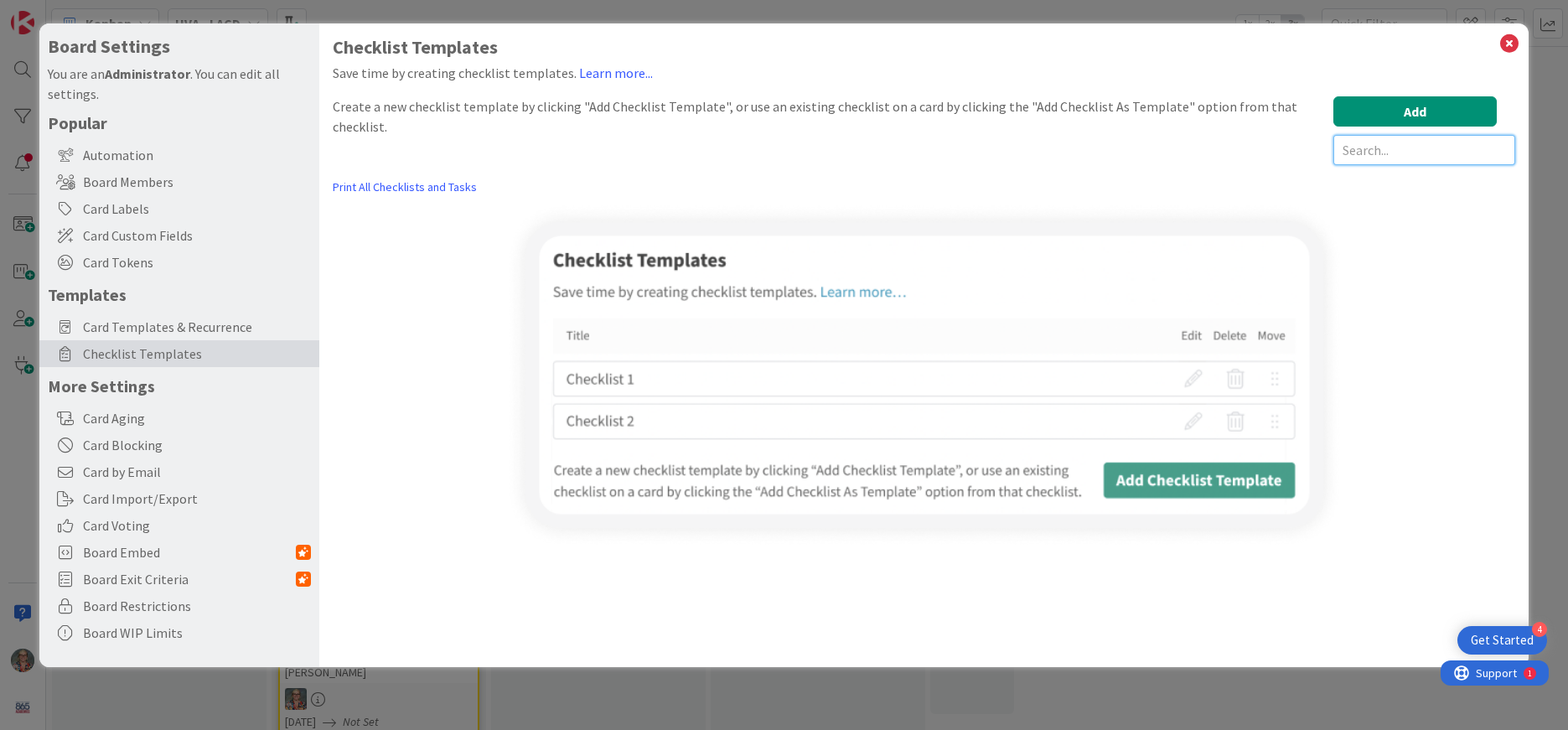
click at [1392, 149] on input "text" at bounding box center [1424, 150] width 182 height 30
click at [1454, 107] on button "Add" at bounding box center [1416, 111] width 164 height 30
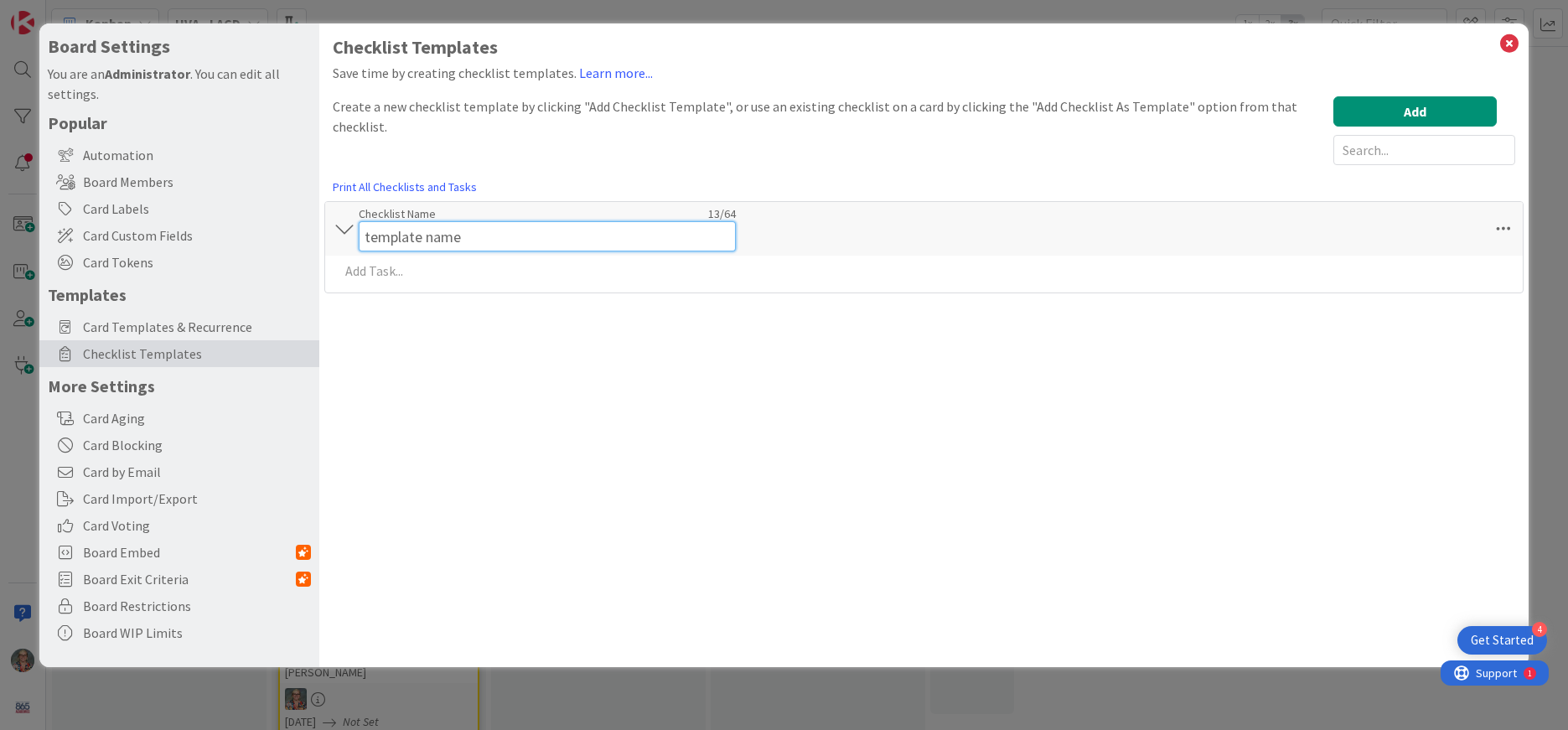
click at [376, 229] on input "template name" at bounding box center [547, 236] width 377 height 30
click at [497, 232] on input "teInmplate name" at bounding box center [547, 236] width 377 height 30
type input "Initial Interventions"
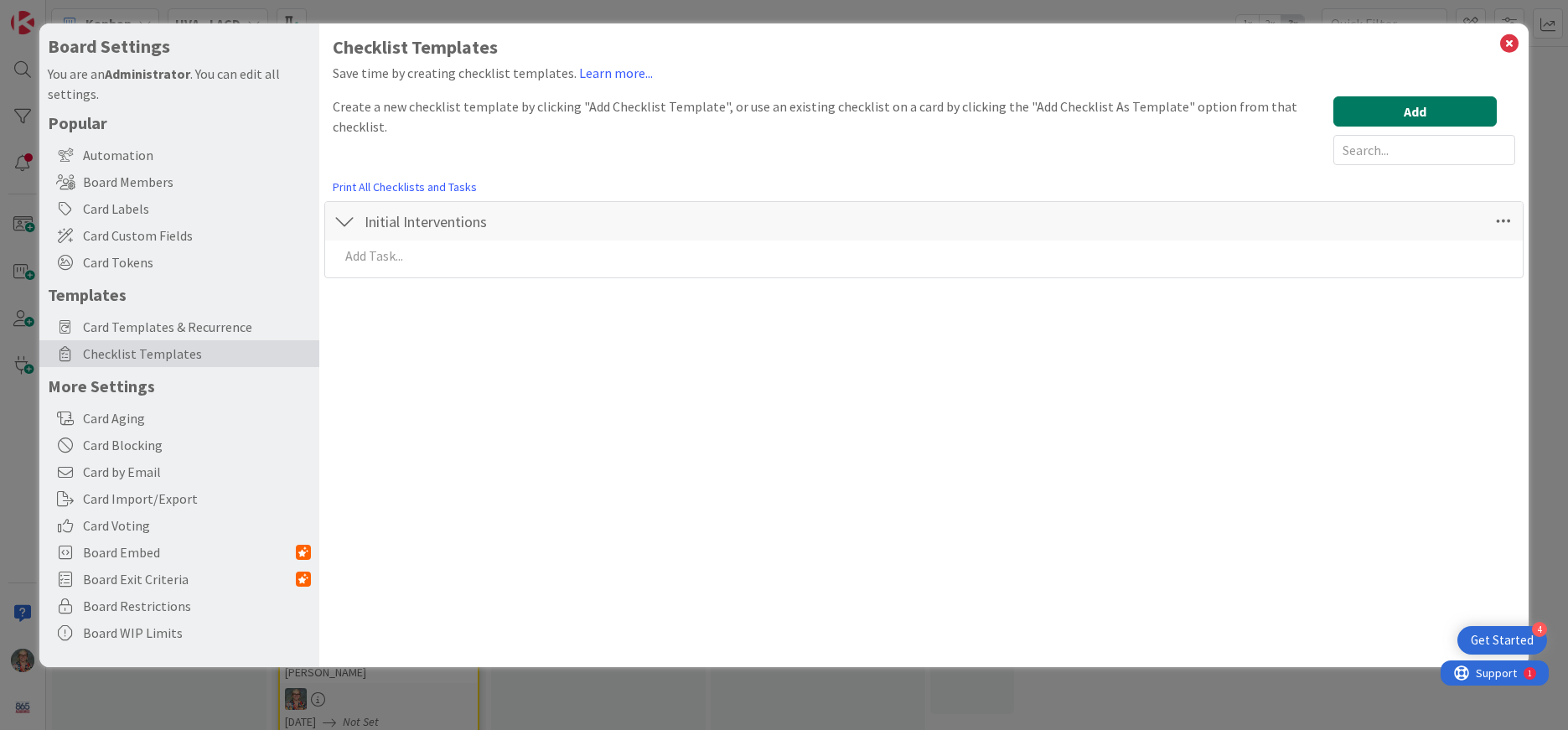
click at [1382, 114] on button "Add" at bounding box center [1416, 111] width 164 height 30
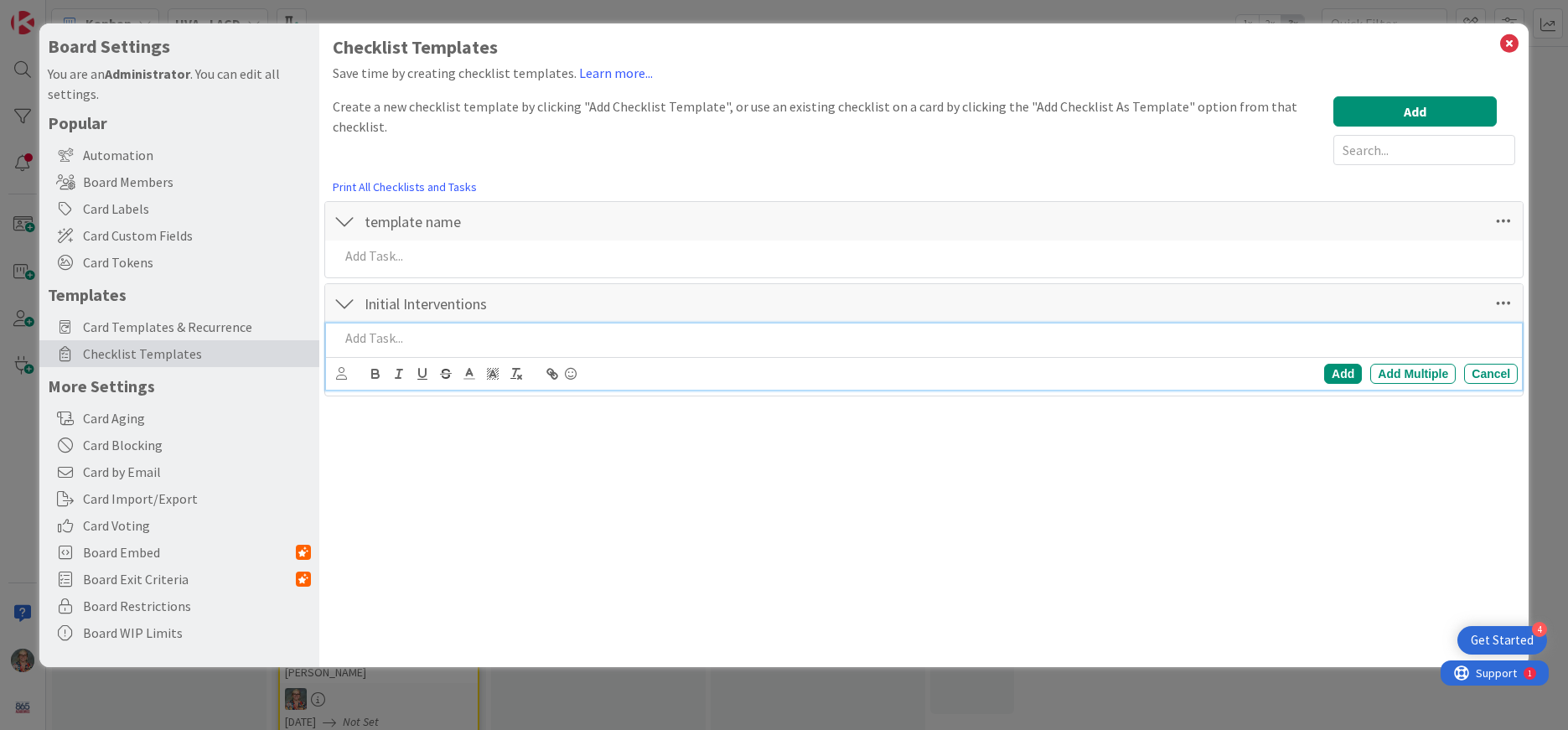
click at [375, 343] on p at bounding box center [925, 338] width 1172 height 19
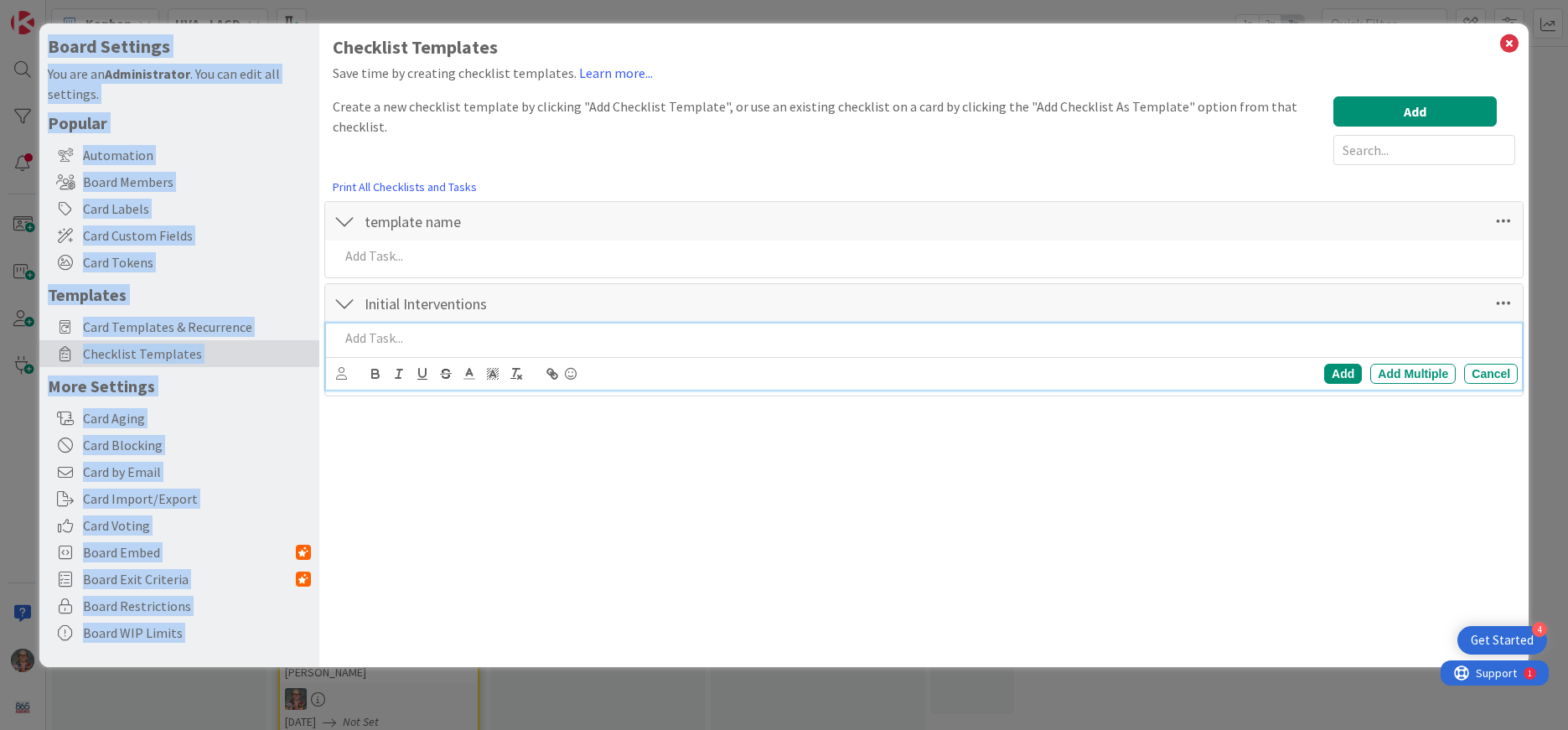
drag, startPoint x: 172, startPoint y: 34, endPoint x: 467, endPoint y: 20, distance: 295.3
click at [467, 20] on div "Board Settings You are an Administrator . You can edit all settings. Popular Au…" at bounding box center [784, 365] width 1568 height 730
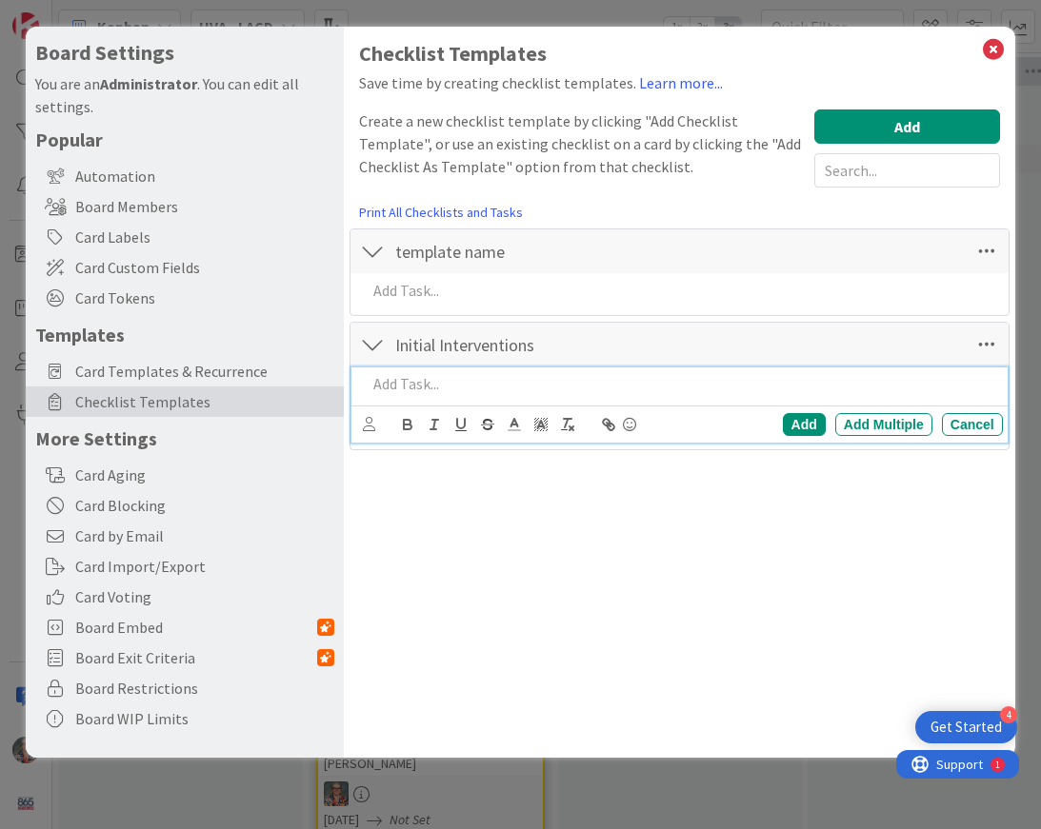
click at [421, 393] on p at bounding box center [680, 384] width 627 height 22
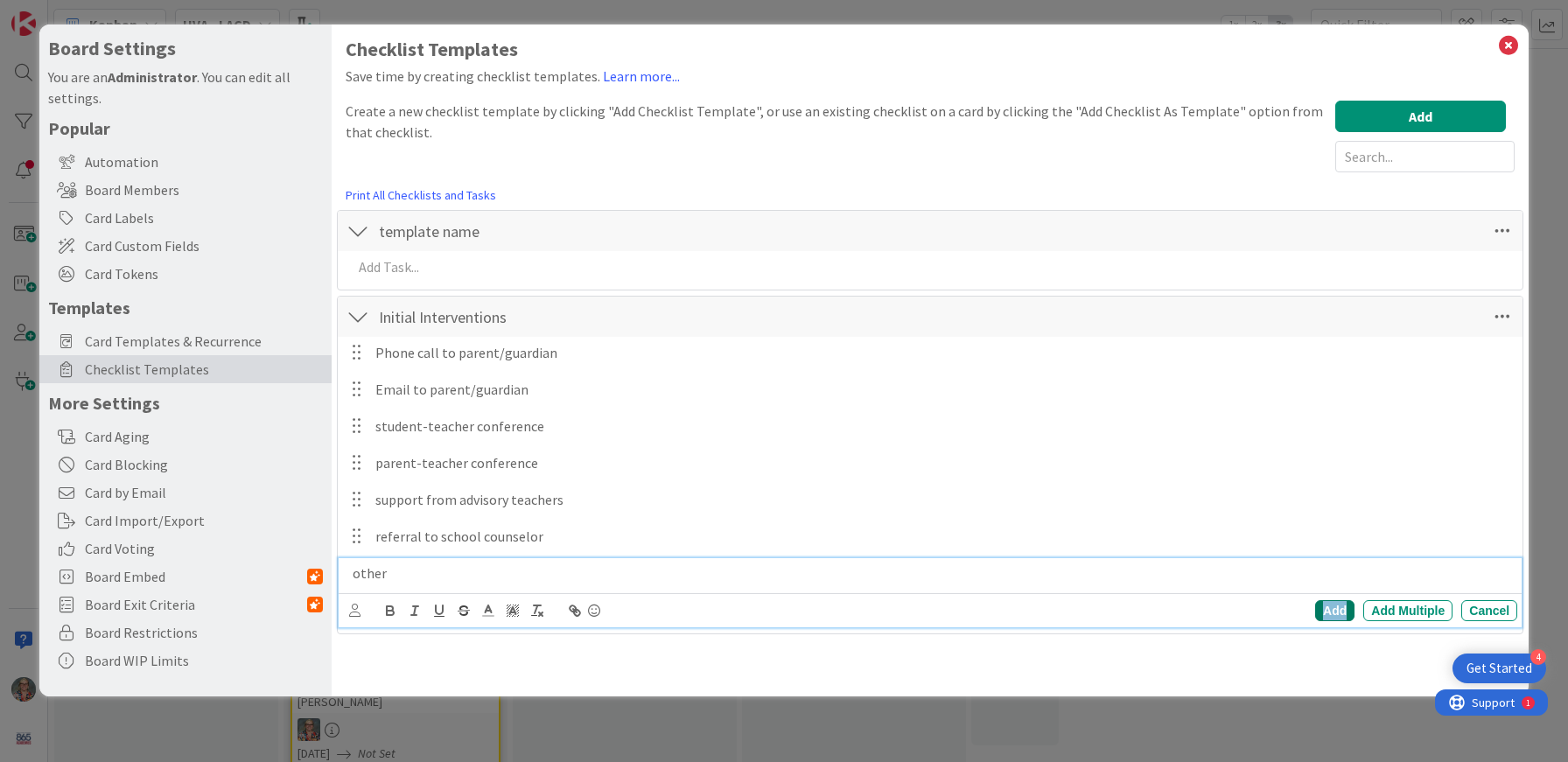
click at [1335, 613] on div "Add" at bounding box center [1335, 610] width 40 height 21
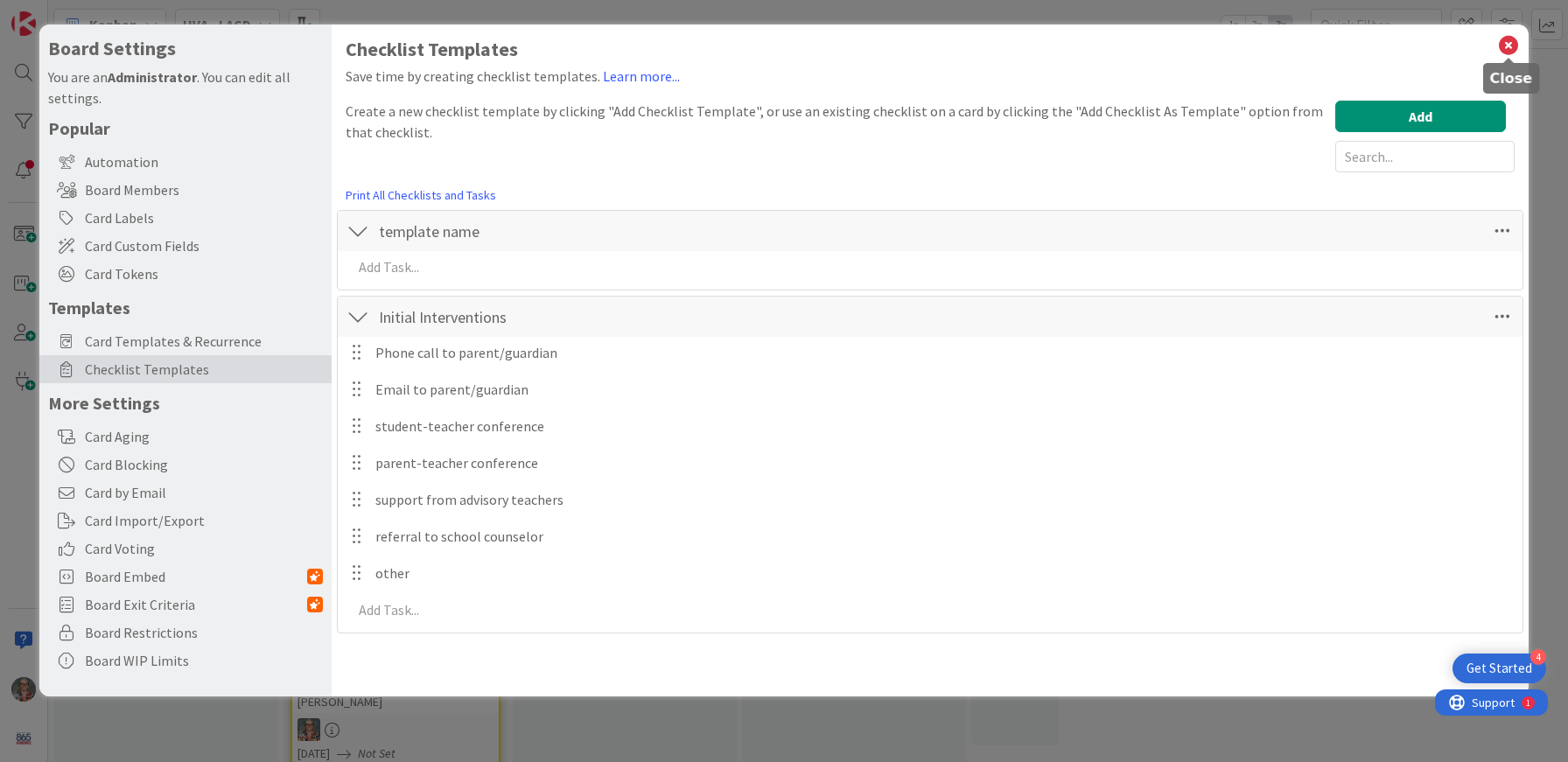
click at [1510, 46] on icon at bounding box center [1508, 45] width 23 height 25
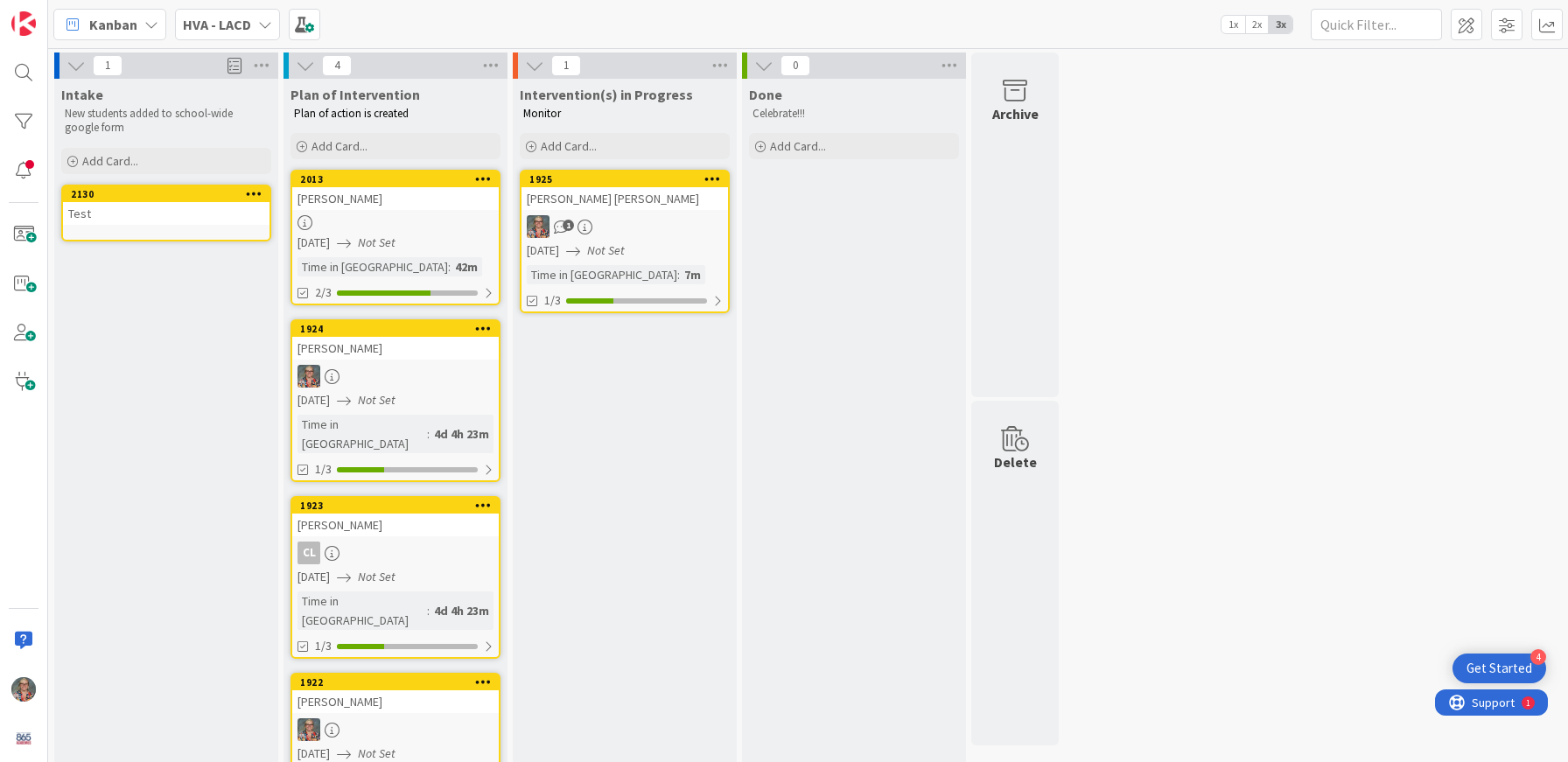
click at [252, 194] on icon at bounding box center [255, 193] width 17 height 12
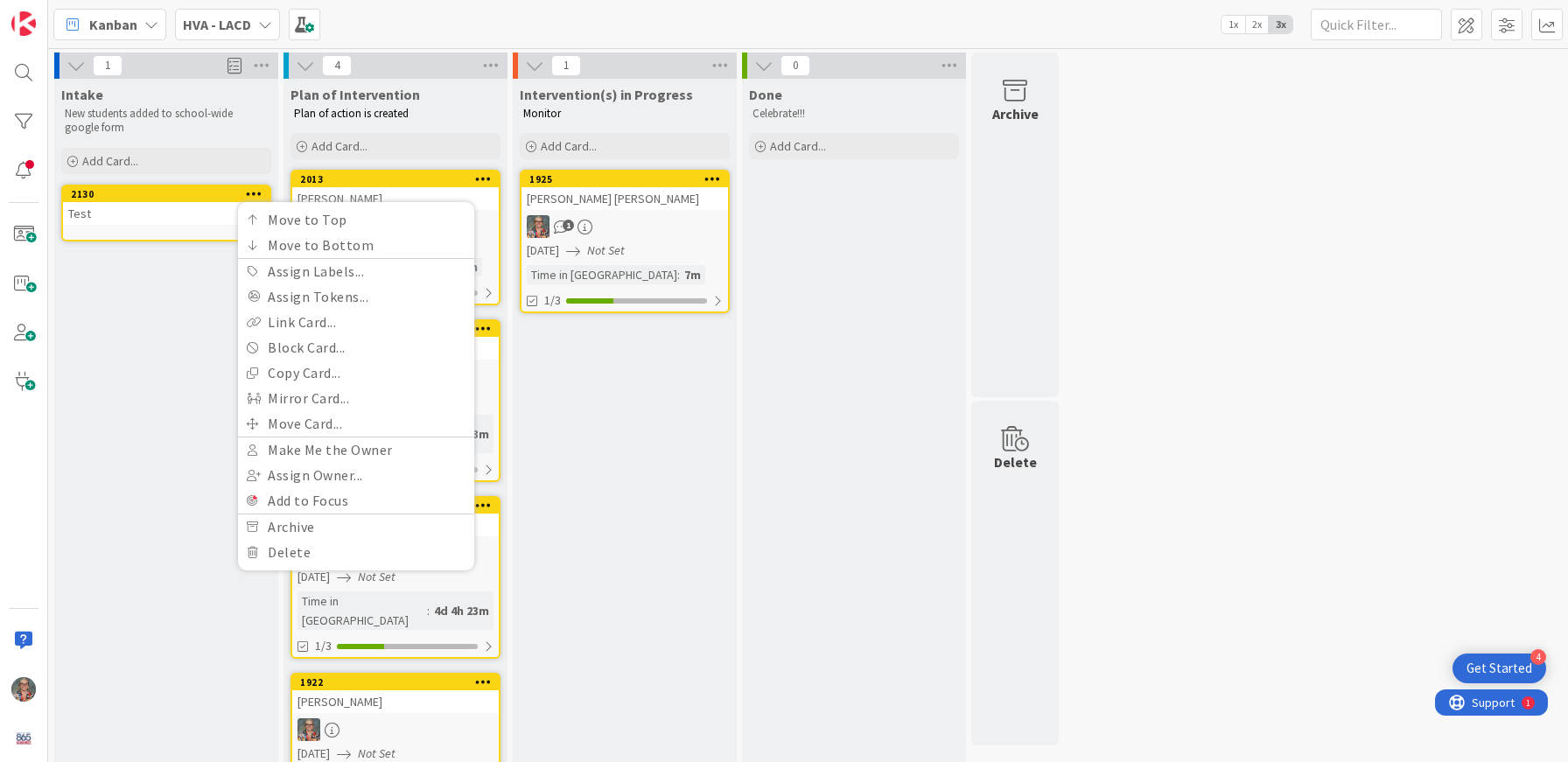
click at [148, 222] on div "Test" at bounding box center [166, 213] width 207 height 23
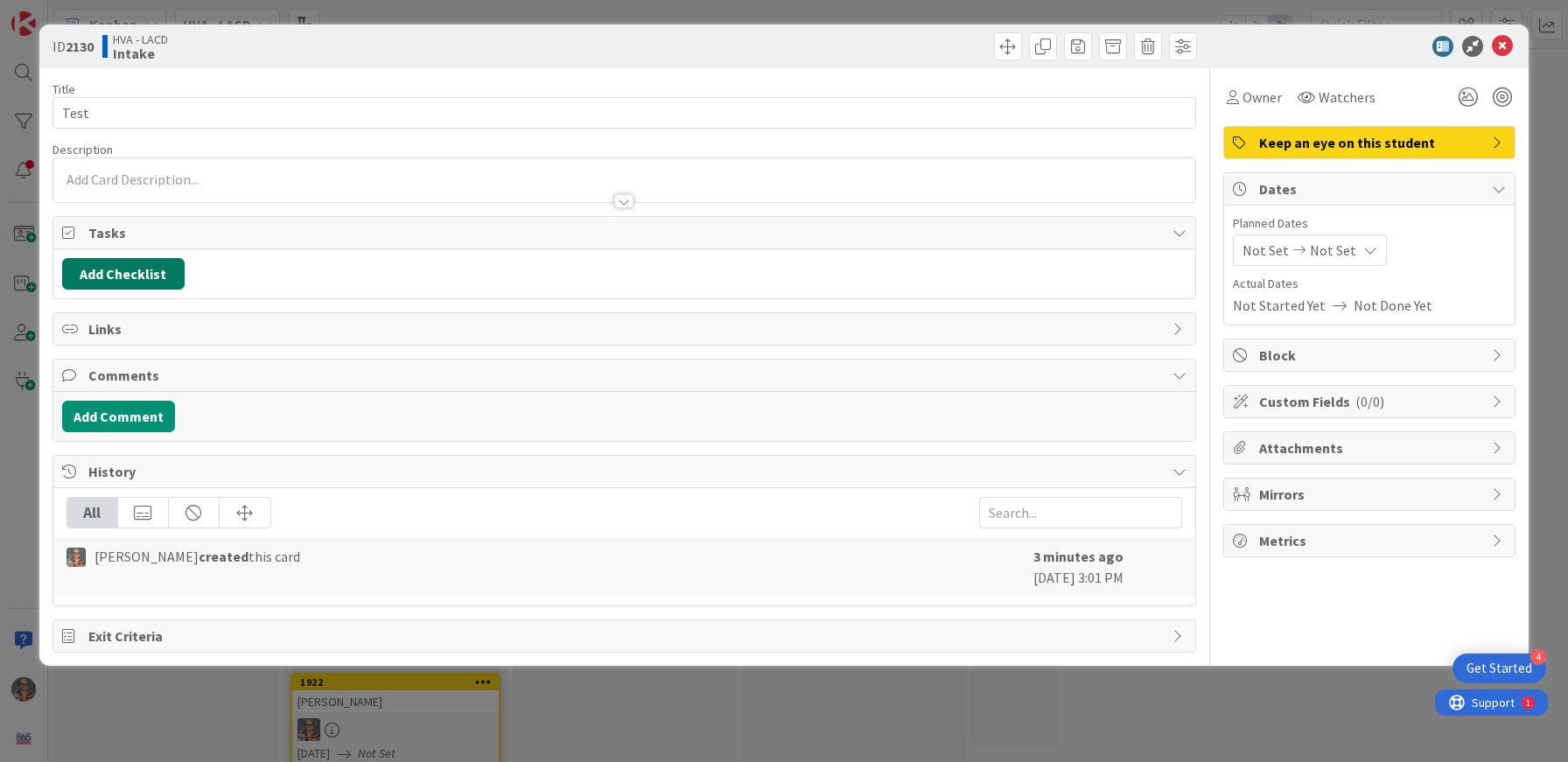
click at [127, 279] on button "Add Checklist" at bounding box center [123, 274] width 122 height 31
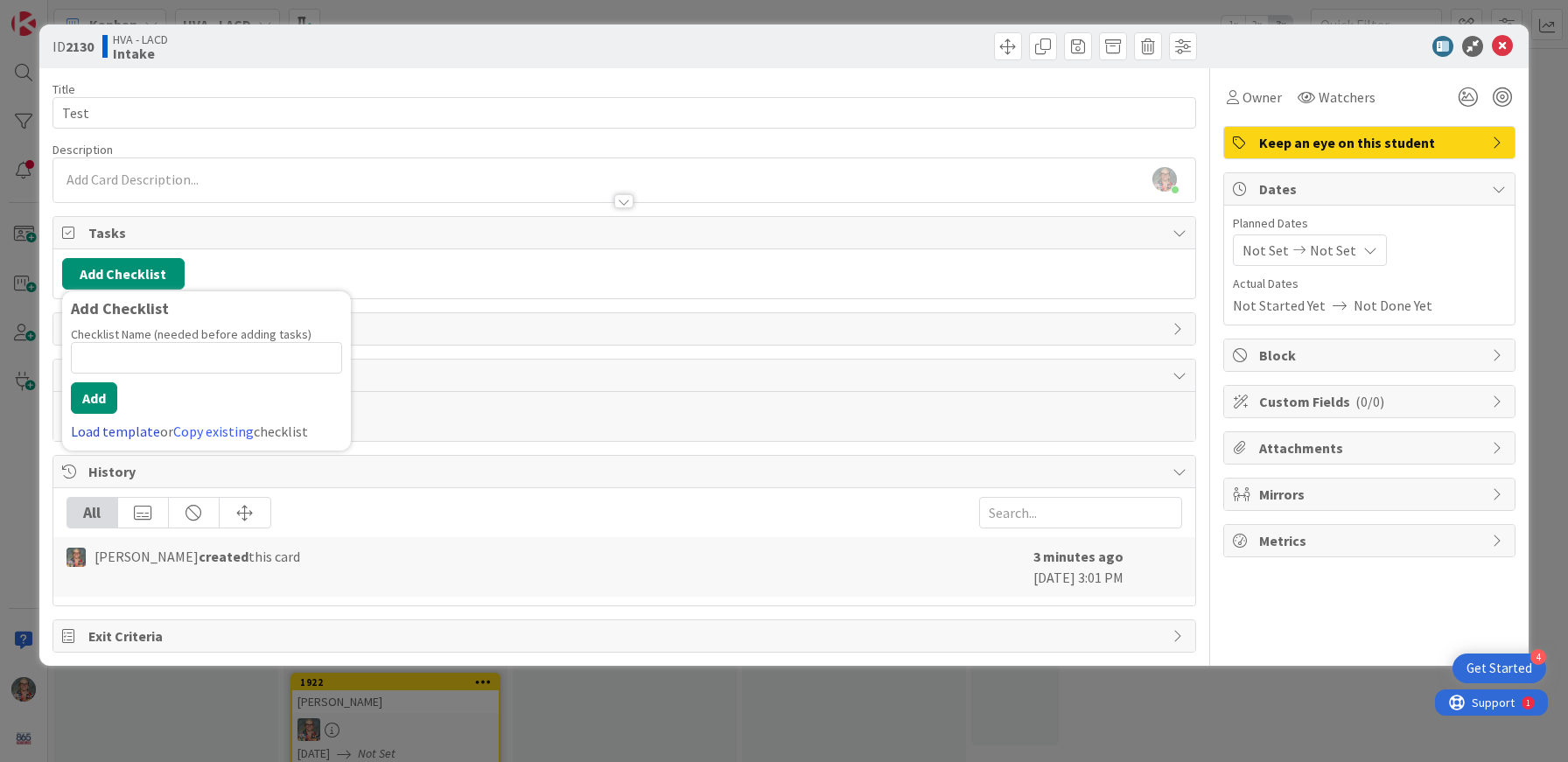
click at [138, 432] on link "Load template" at bounding box center [115, 431] width 89 height 17
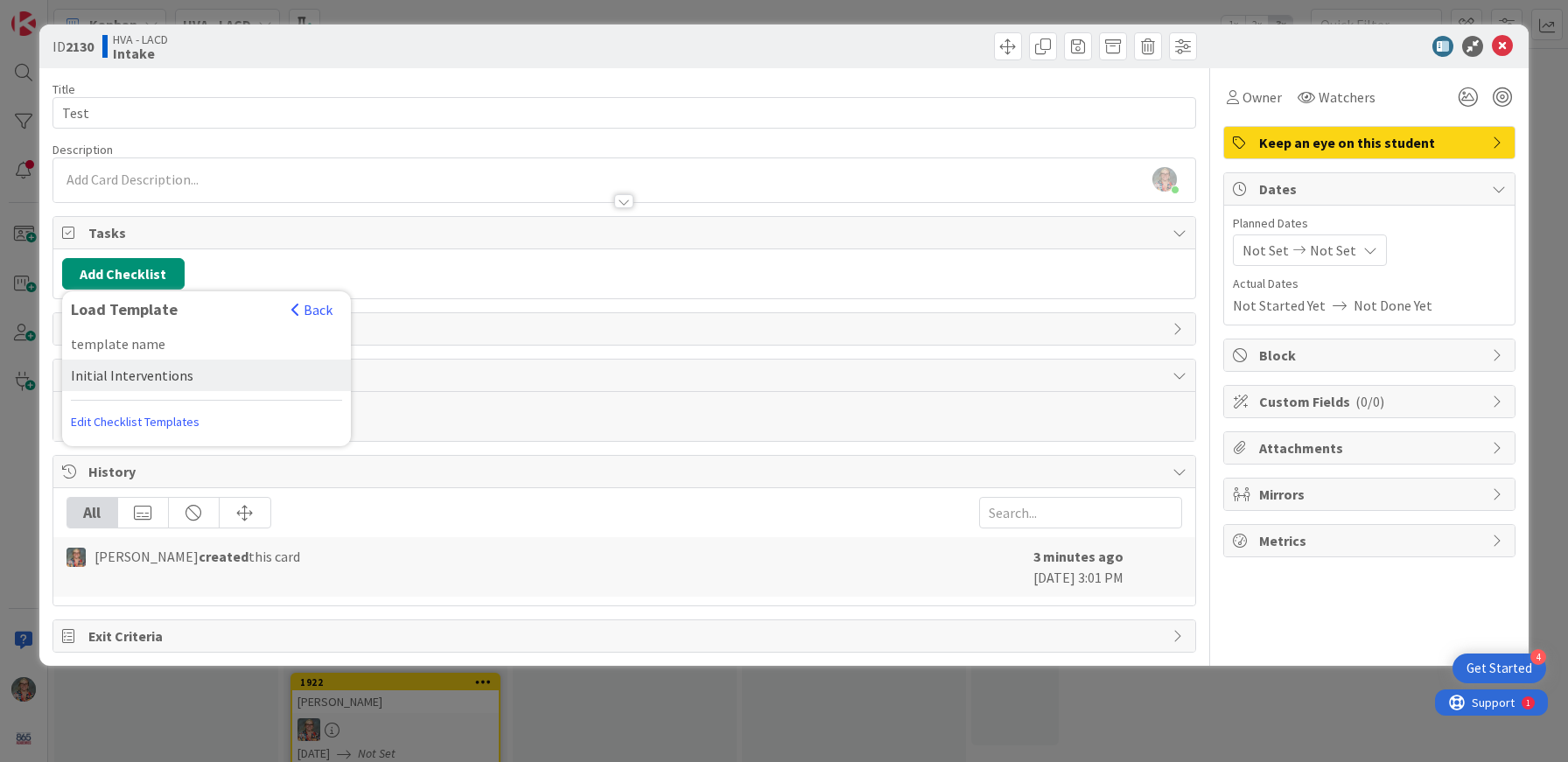
click at [177, 386] on div "Initial Interventions" at bounding box center [207, 375] width 289 height 31
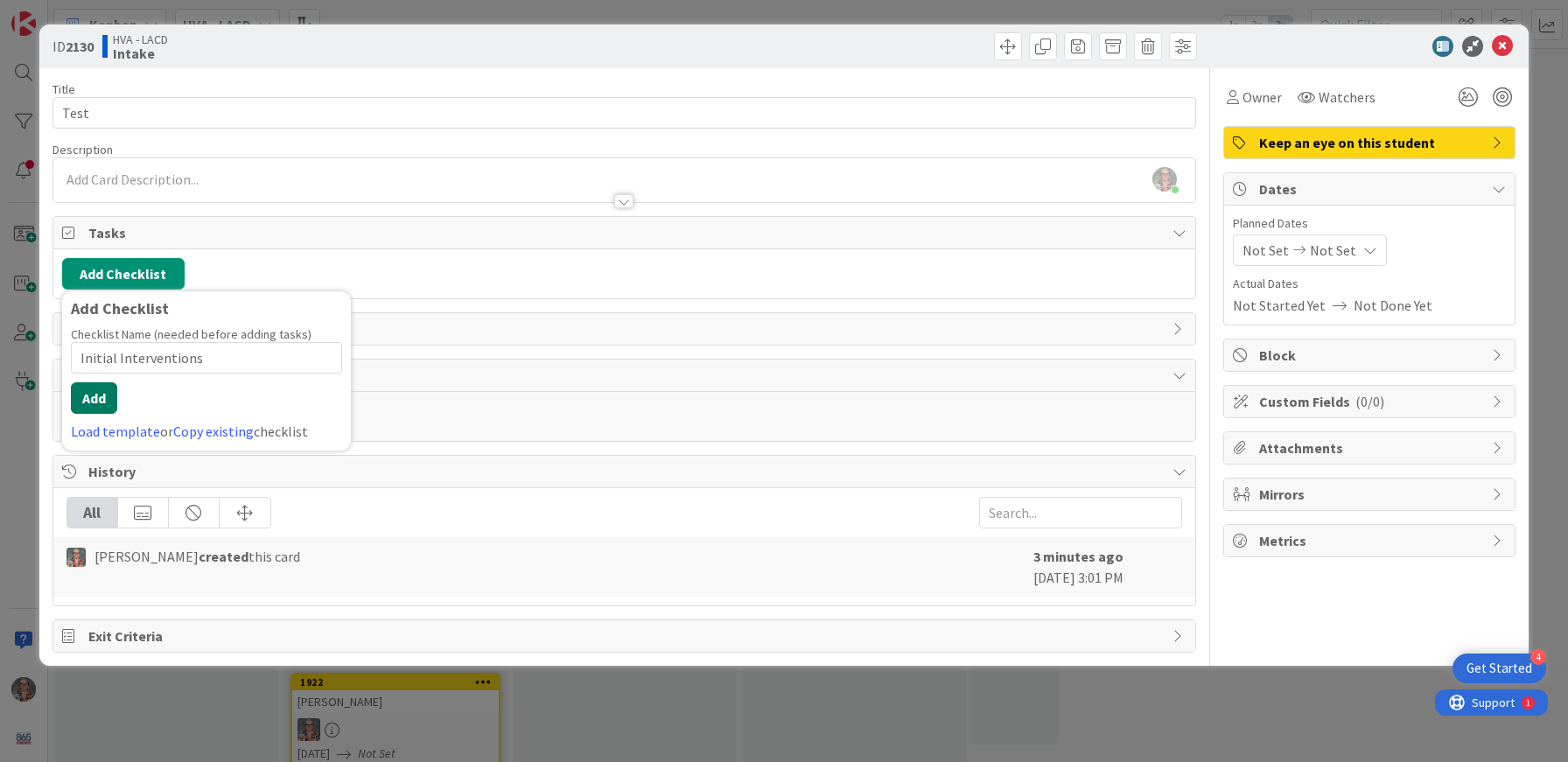
click at [83, 390] on button "Add" at bounding box center [94, 398] width 46 height 31
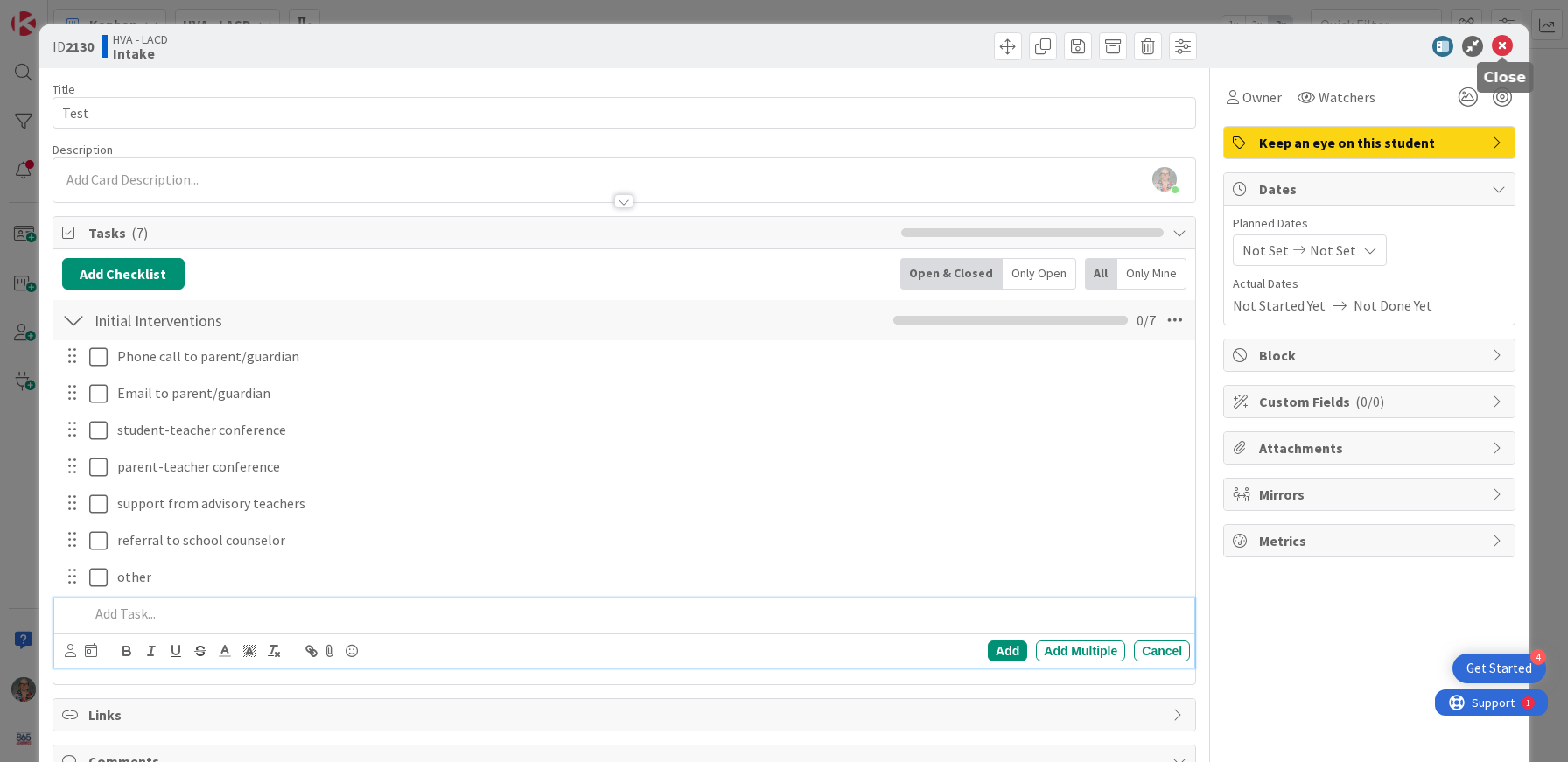
click at [1506, 52] on icon at bounding box center [1502, 46] width 21 height 21
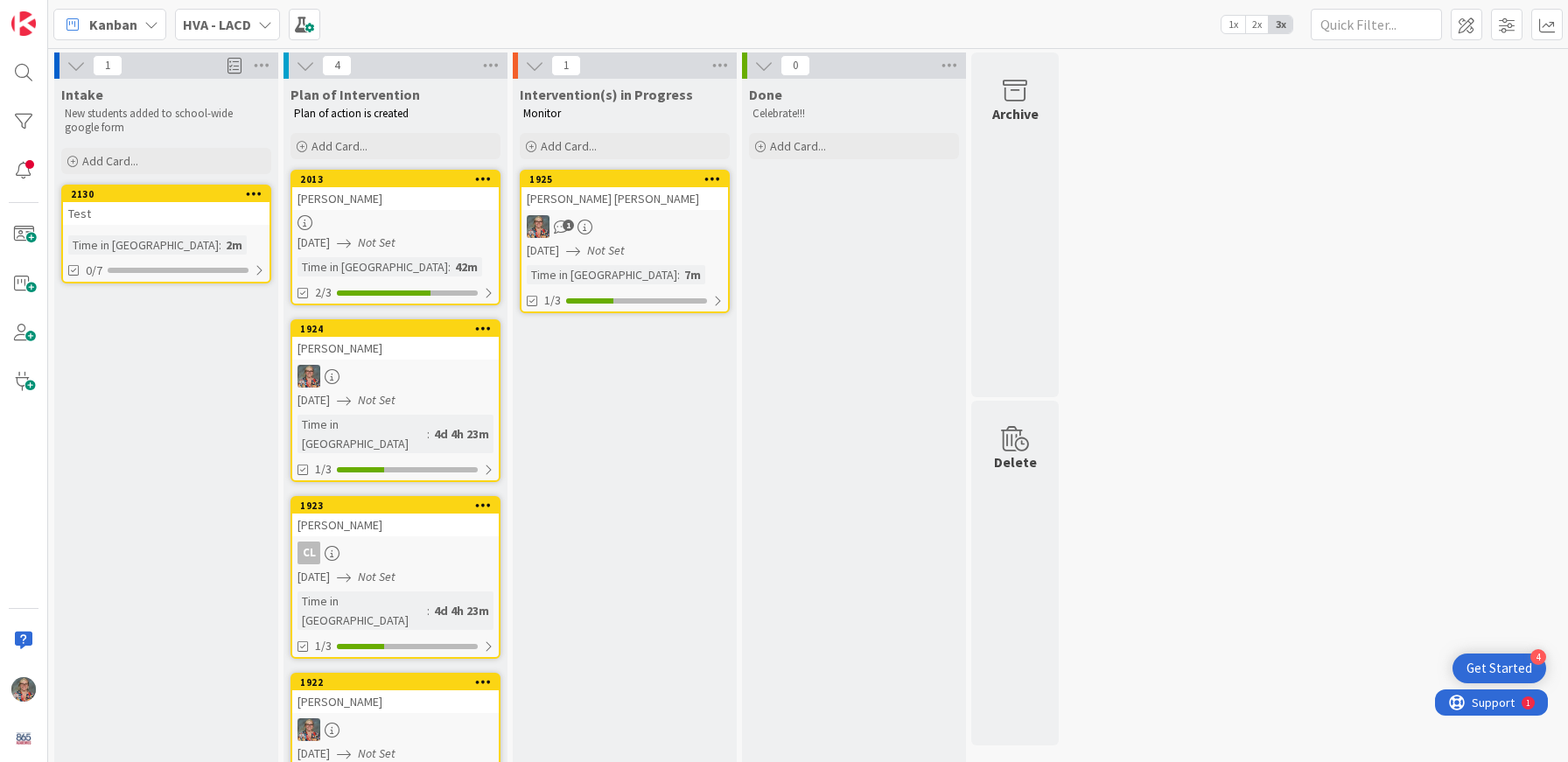
click at [256, 179] on div "Intake New students added to school-wide google form Add Card... 2130 Move to T…" at bounding box center [166, 464] width 224 height 771
click at [252, 191] on icon at bounding box center [255, 193] width 17 height 12
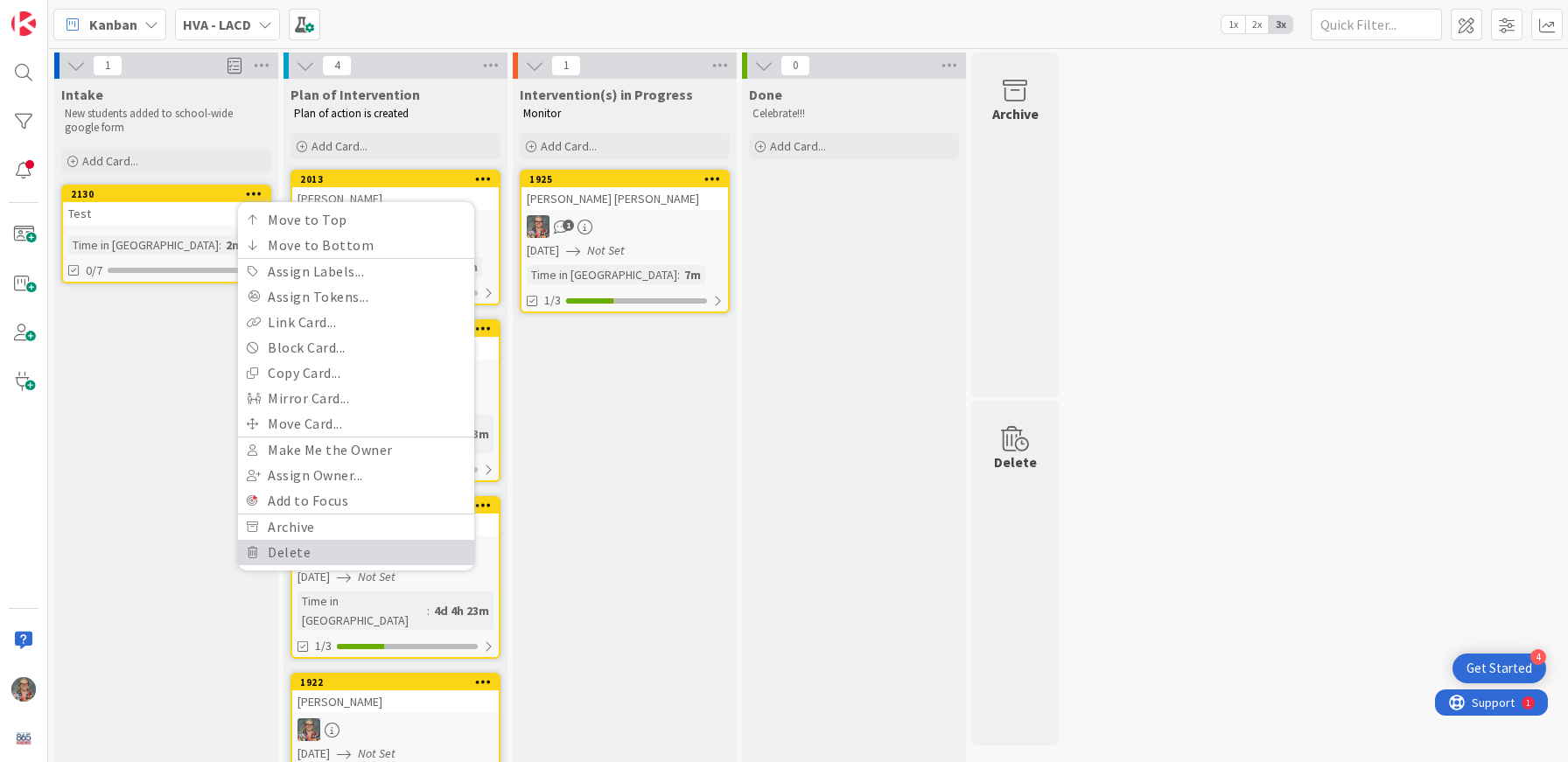
click at [305, 551] on link "Delete" at bounding box center [356, 552] width 236 height 26
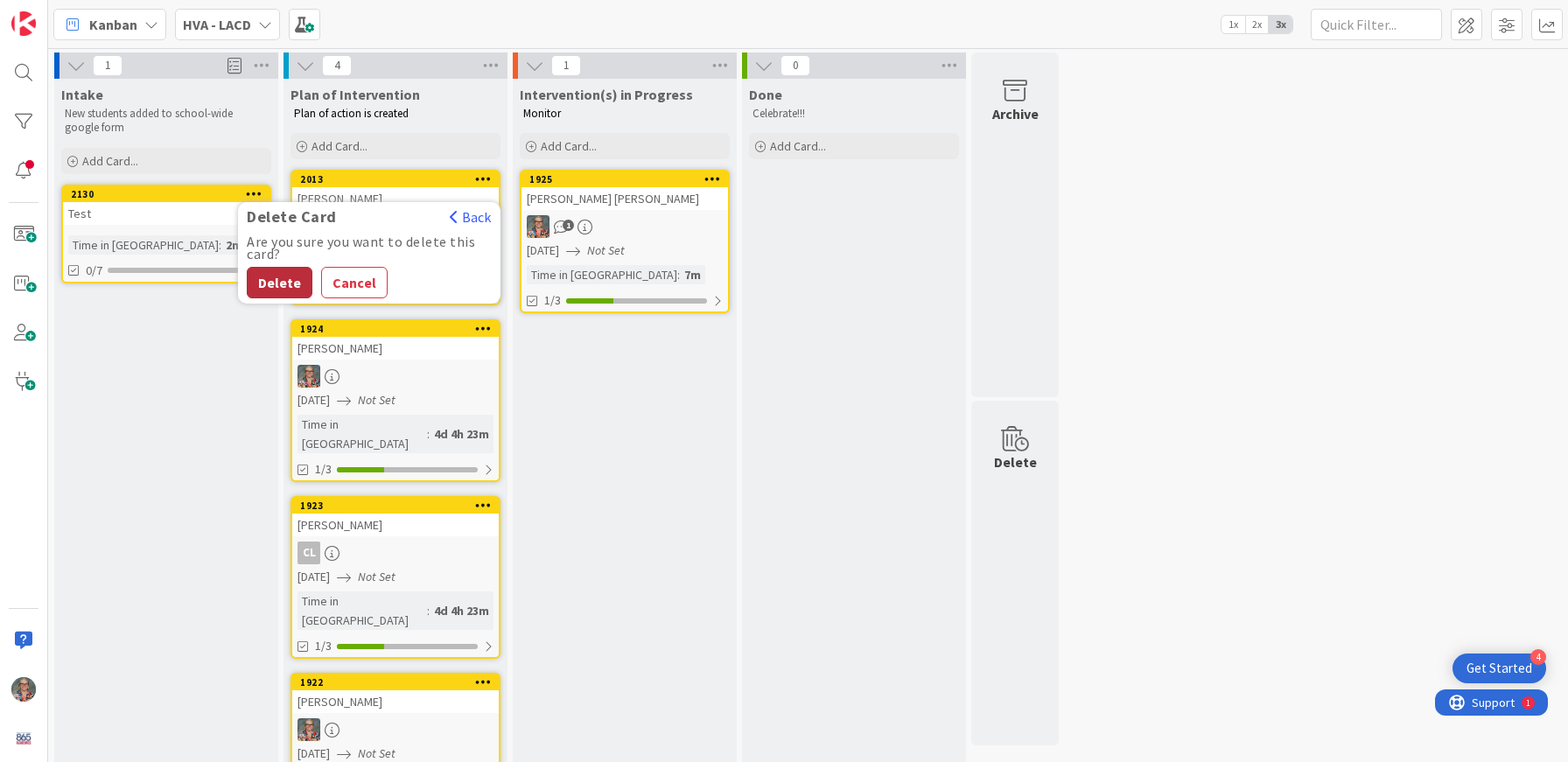
click at [274, 279] on button "Delete" at bounding box center [278, 282] width 65 height 31
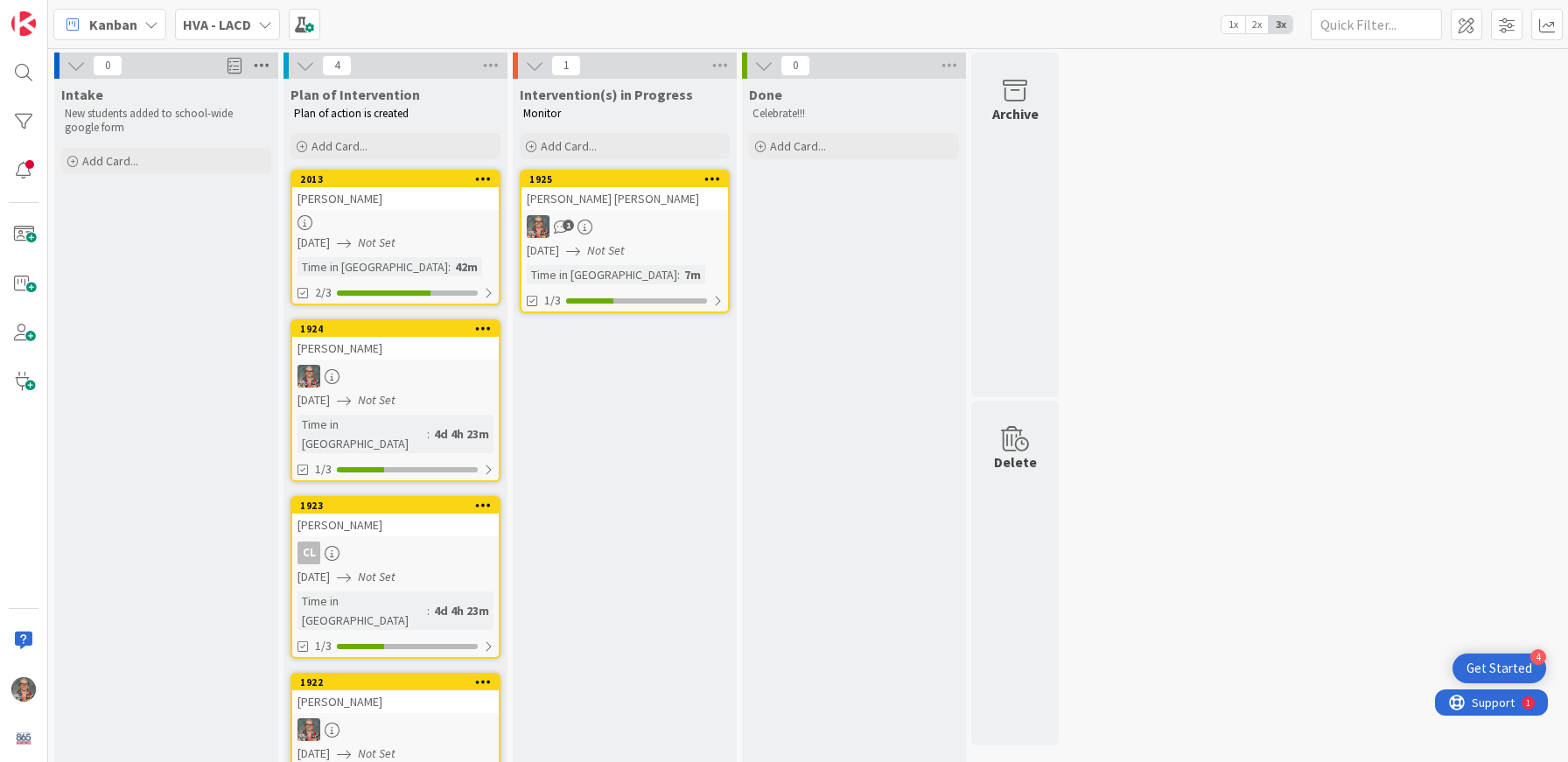
click at [256, 71] on icon at bounding box center [261, 65] width 23 height 27
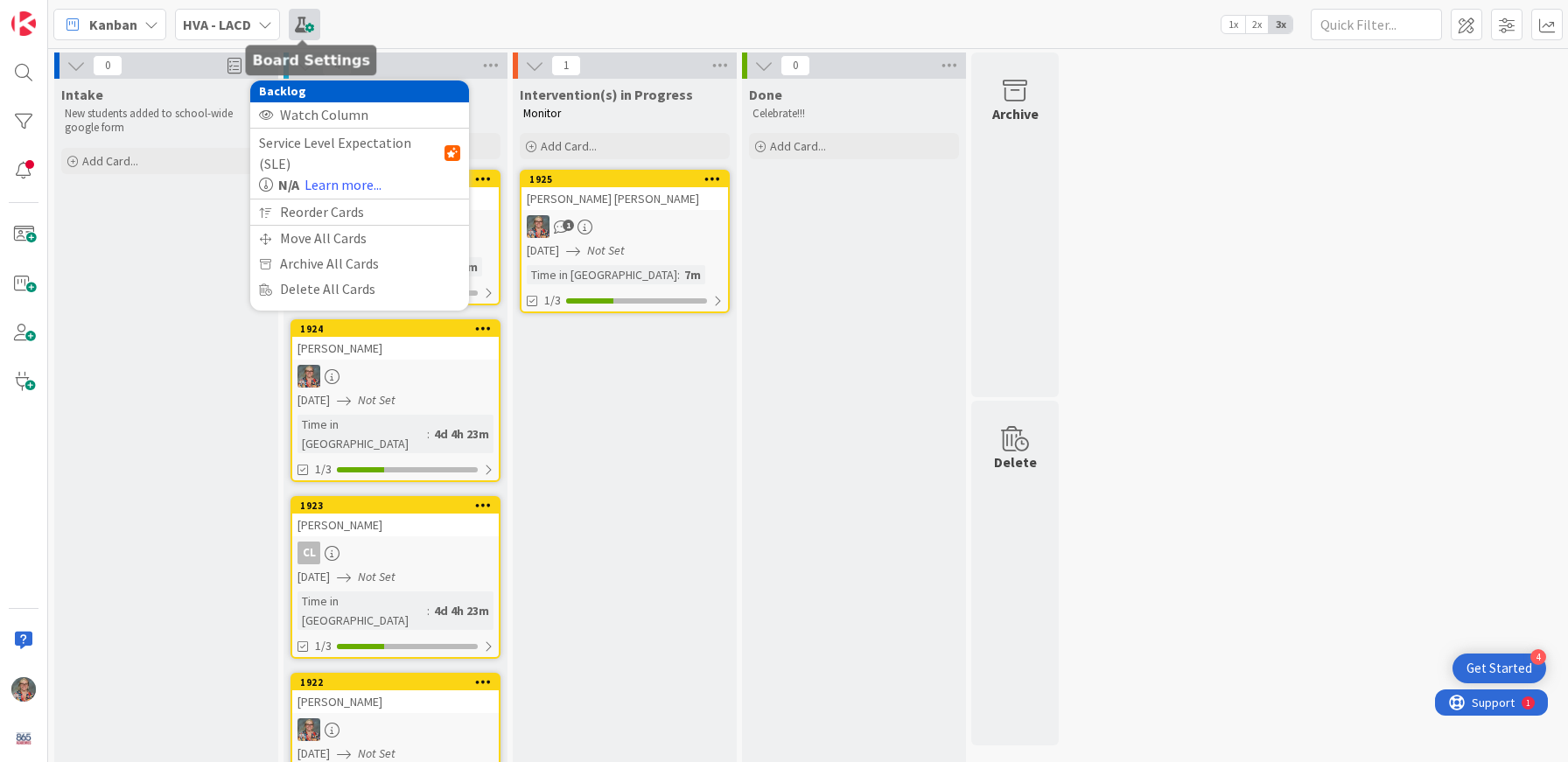
click at [306, 21] on span at bounding box center [304, 25] width 31 height 31
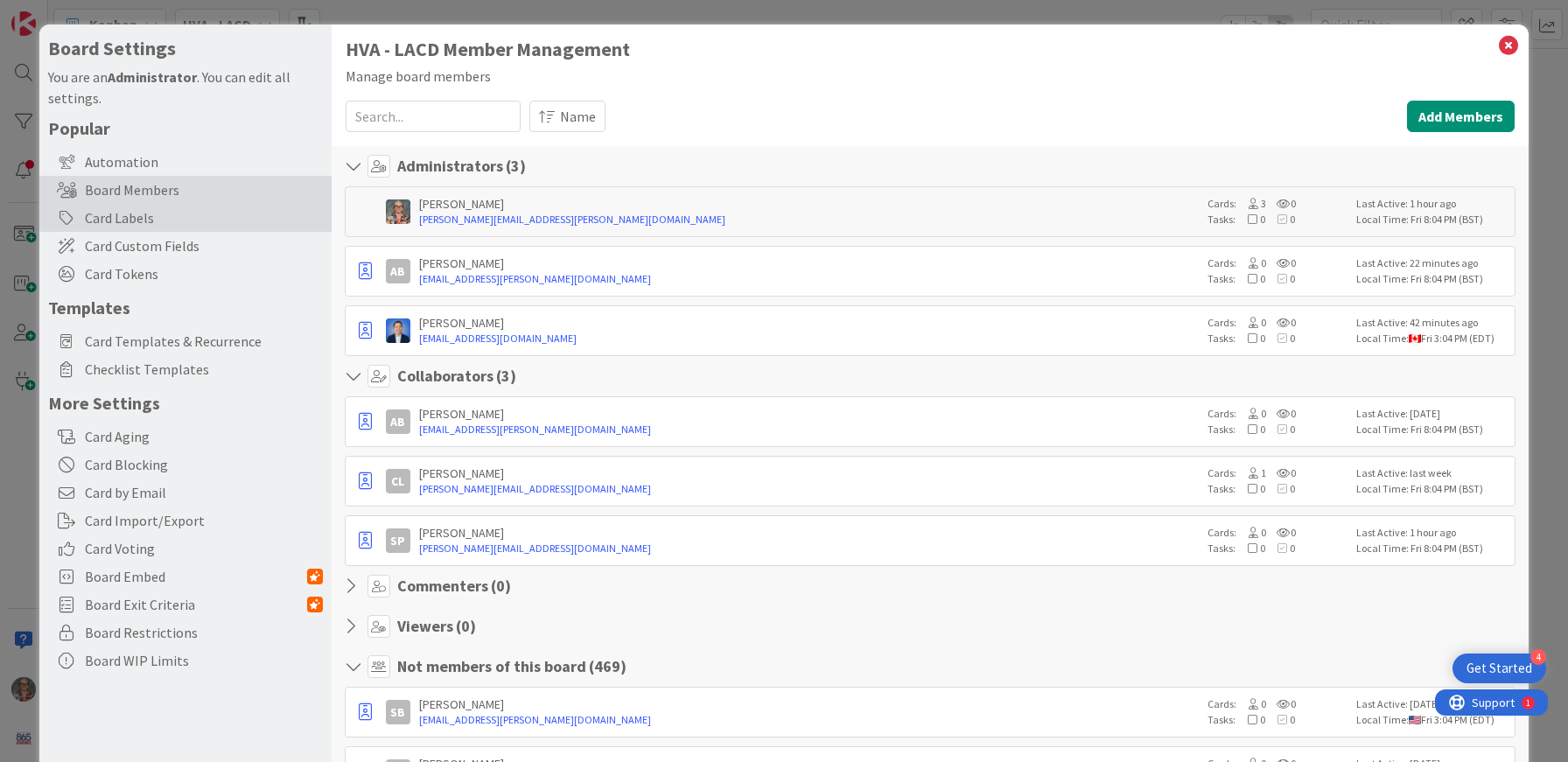
click at [119, 223] on div "Card Labels" at bounding box center [186, 218] width 292 height 28
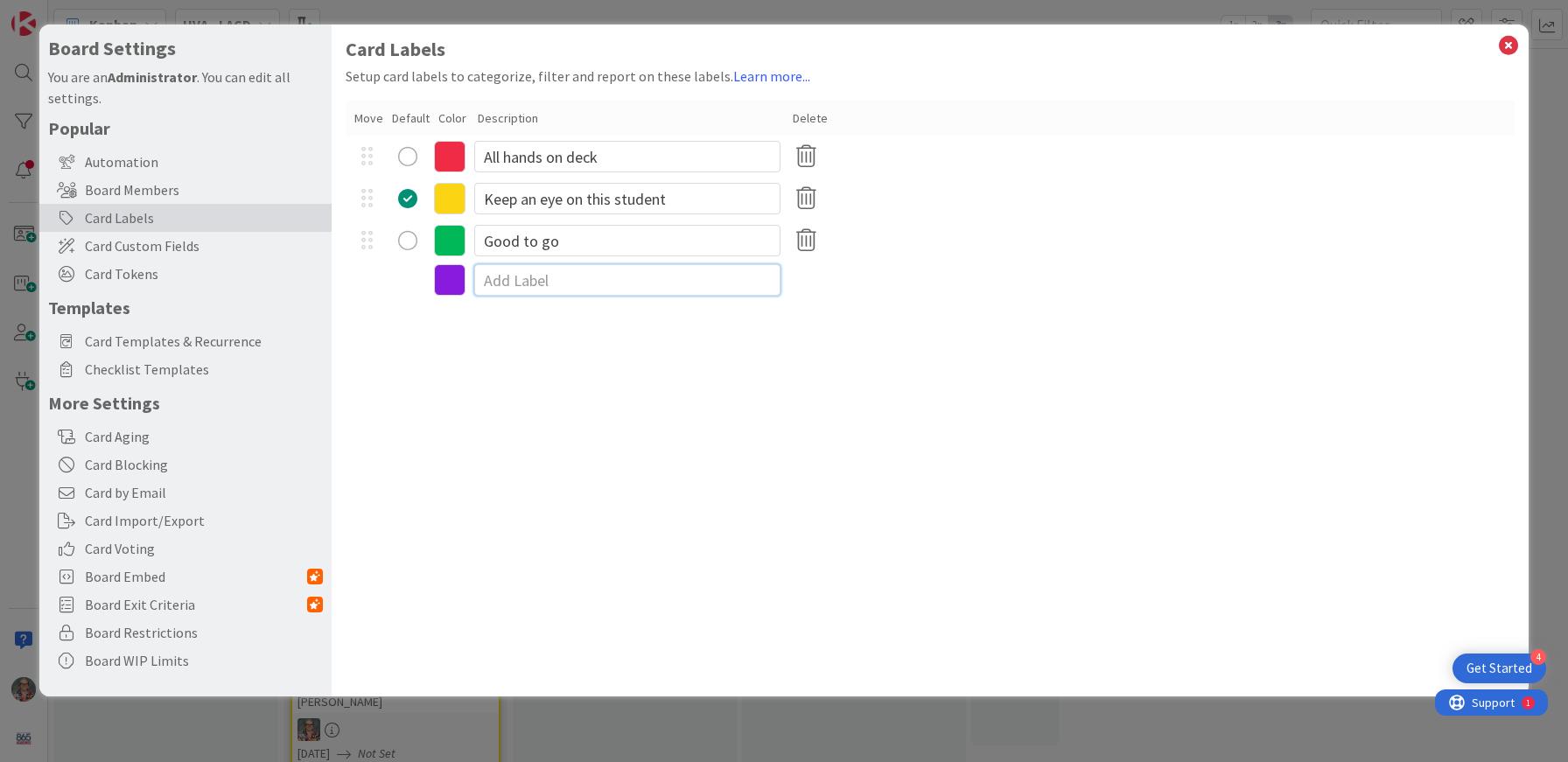
click at [543, 283] on input at bounding box center [627, 280] width 306 height 31
click at [728, 284] on input "Referred by teacher outside of a" at bounding box center [627, 280] width 306 height 31
click at [717, 281] on input "Referred by teacher outside of a" at bounding box center [627, 280] width 306 height 31
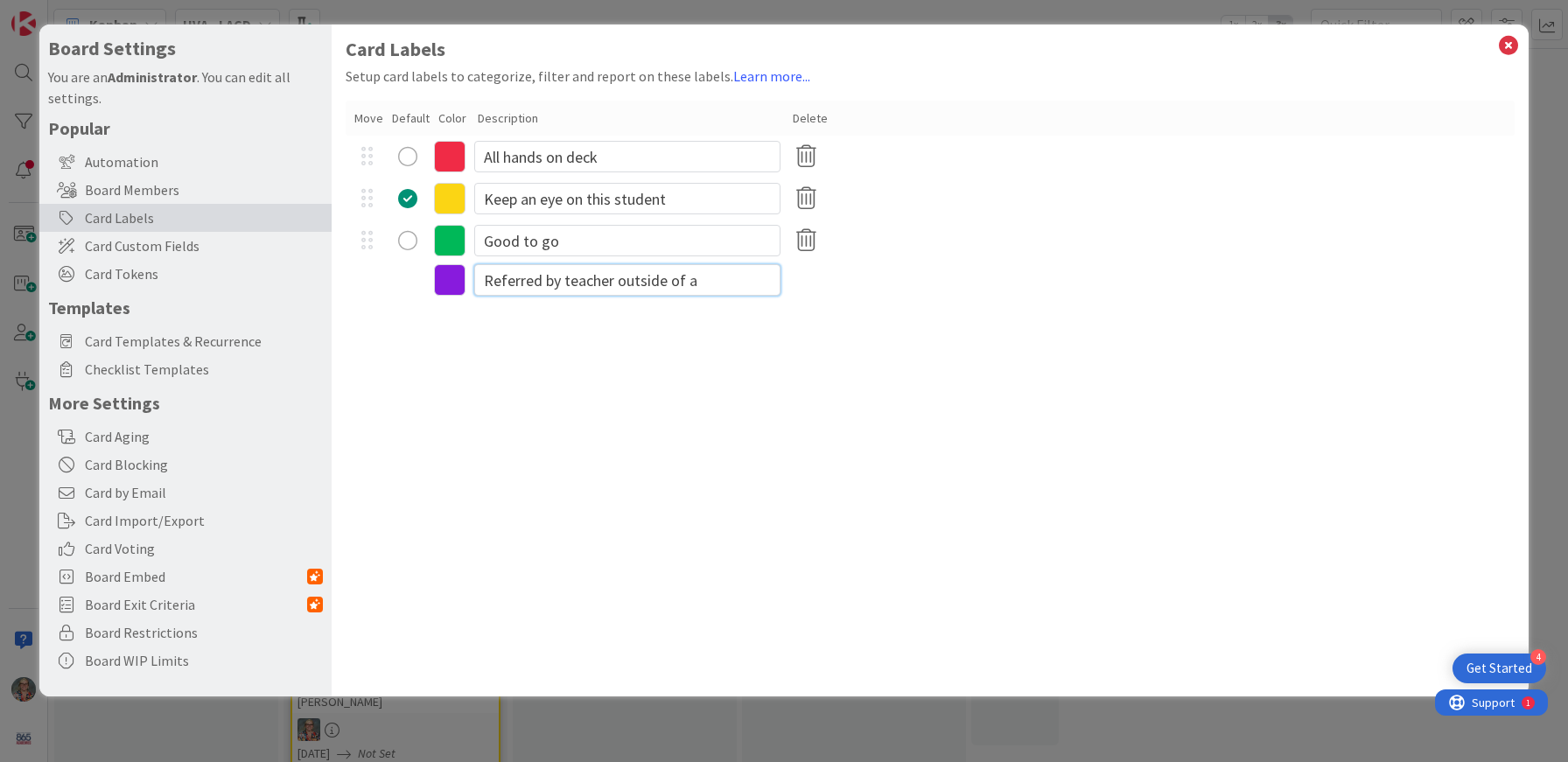
click at [717, 281] on input "Referred by teacher outside of a" at bounding box center [627, 280] width 306 height 31
click at [715, 274] on input "Referred by teacher outside of a" at bounding box center [627, 280] width 306 height 31
drag, startPoint x: 657, startPoint y: 281, endPoint x: 421, endPoint y: 282, distance: 236.0
click at [421, 282] on div "Referred by teacher" at bounding box center [930, 280] width 1169 height 37
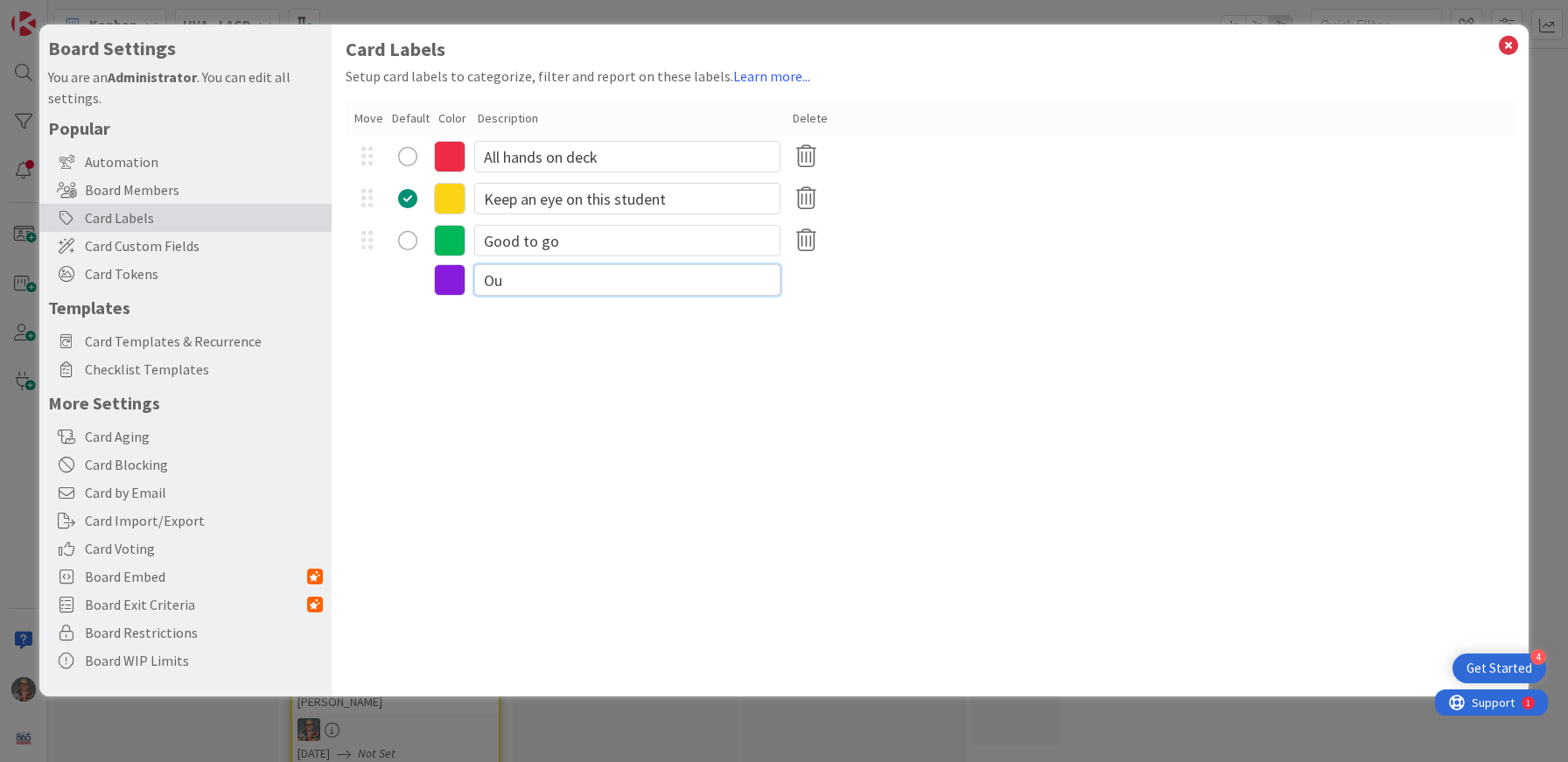
type input "O"
click at [538, 279] on input "Referred by other academy teache" at bounding box center [627, 280] width 306 height 31
click at [710, 286] on input "Ref. by other academy teache" at bounding box center [627, 280] width 306 height 31
type input "Ref. by other academy teacher"
click at [692, 202] on input "Keep an eye on this student" at bounding box center [627, 199] width 306 height 31
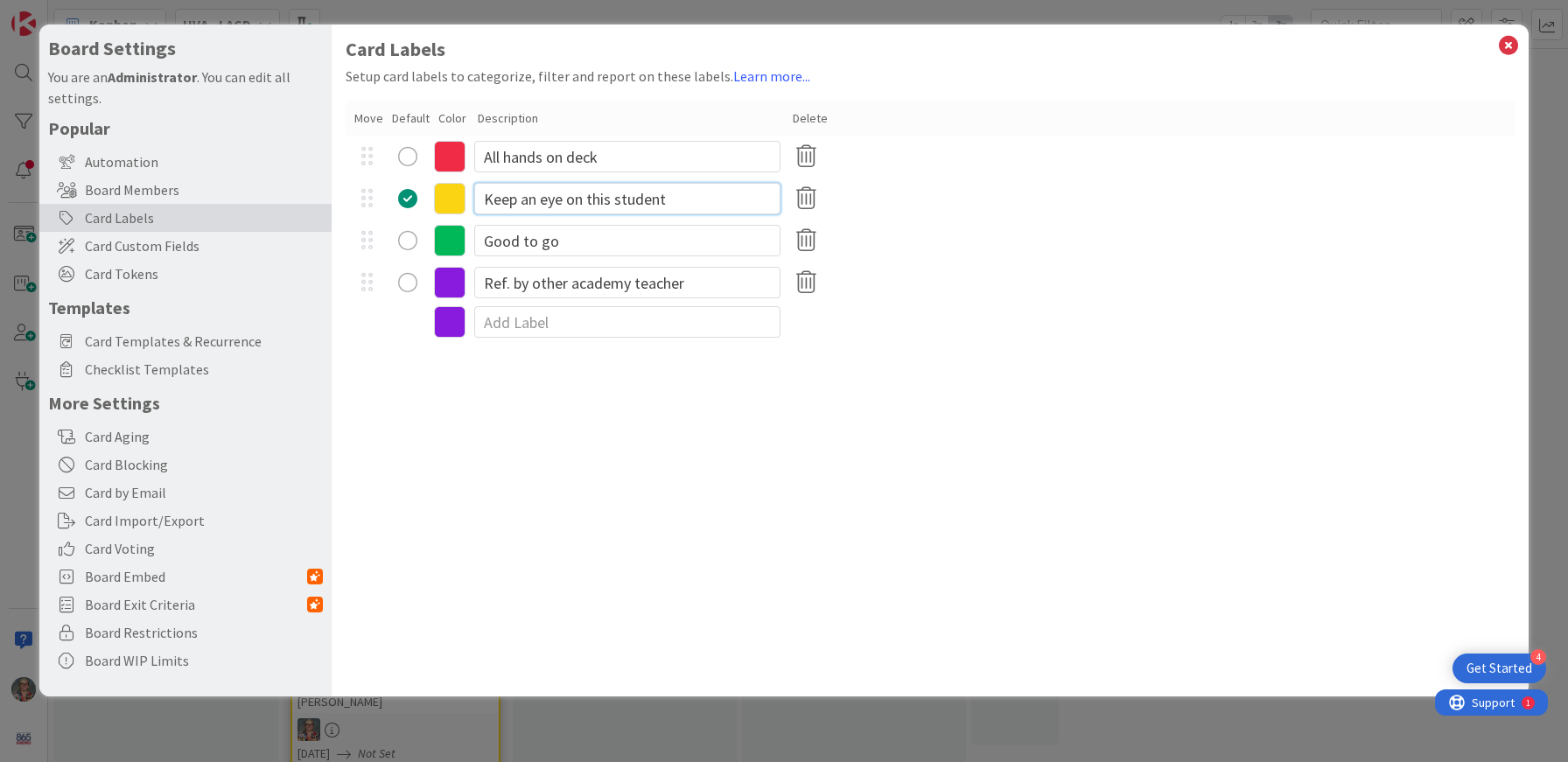
click at [692, 202] on input "Keep an eye on this student" at bounding box center [627, 199] width 306 height 31
click at [802, 164] on icon at bounding box center [806, 156] width 34 height 37
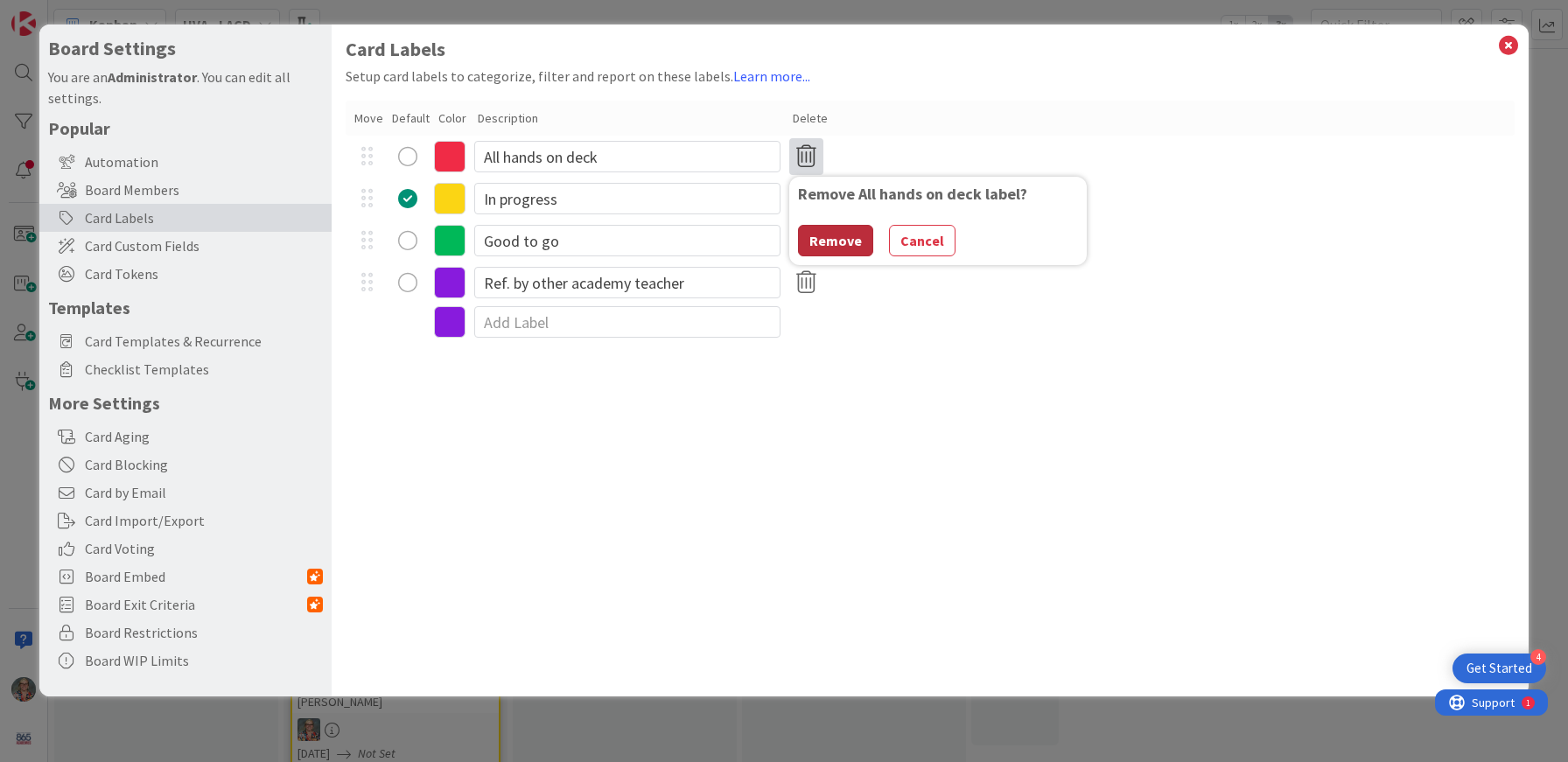
click at [846, 237] on button "Remove" at bounding box center [835, 241] width 75 height 31
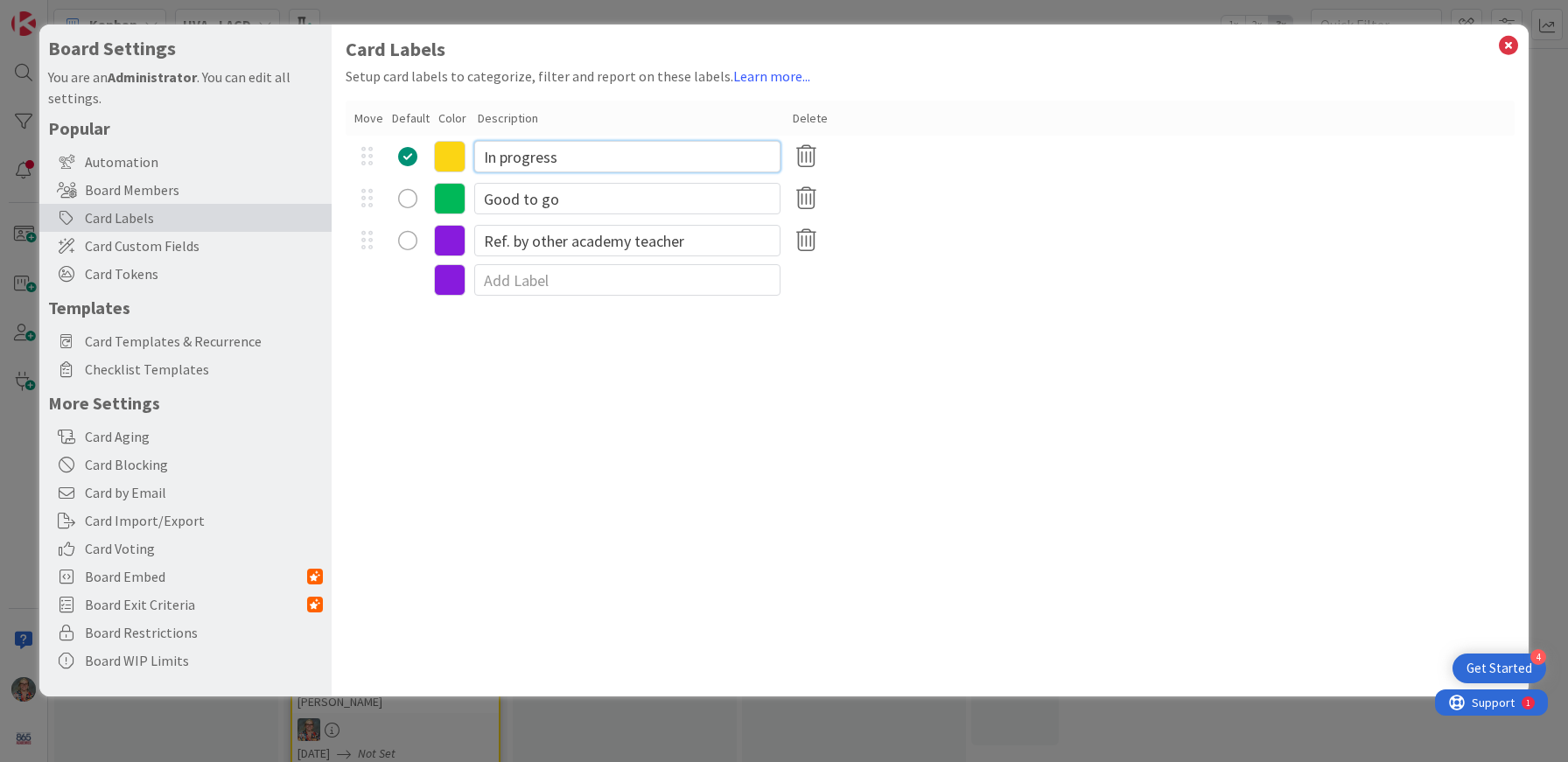
click at [639, 156] on input "In progress" at bounding box center [627, 156] width 306 height 31
type input "LACD Referral"
click at [449, 151] on icon at bounding box center [449, 156] width 31 height 31
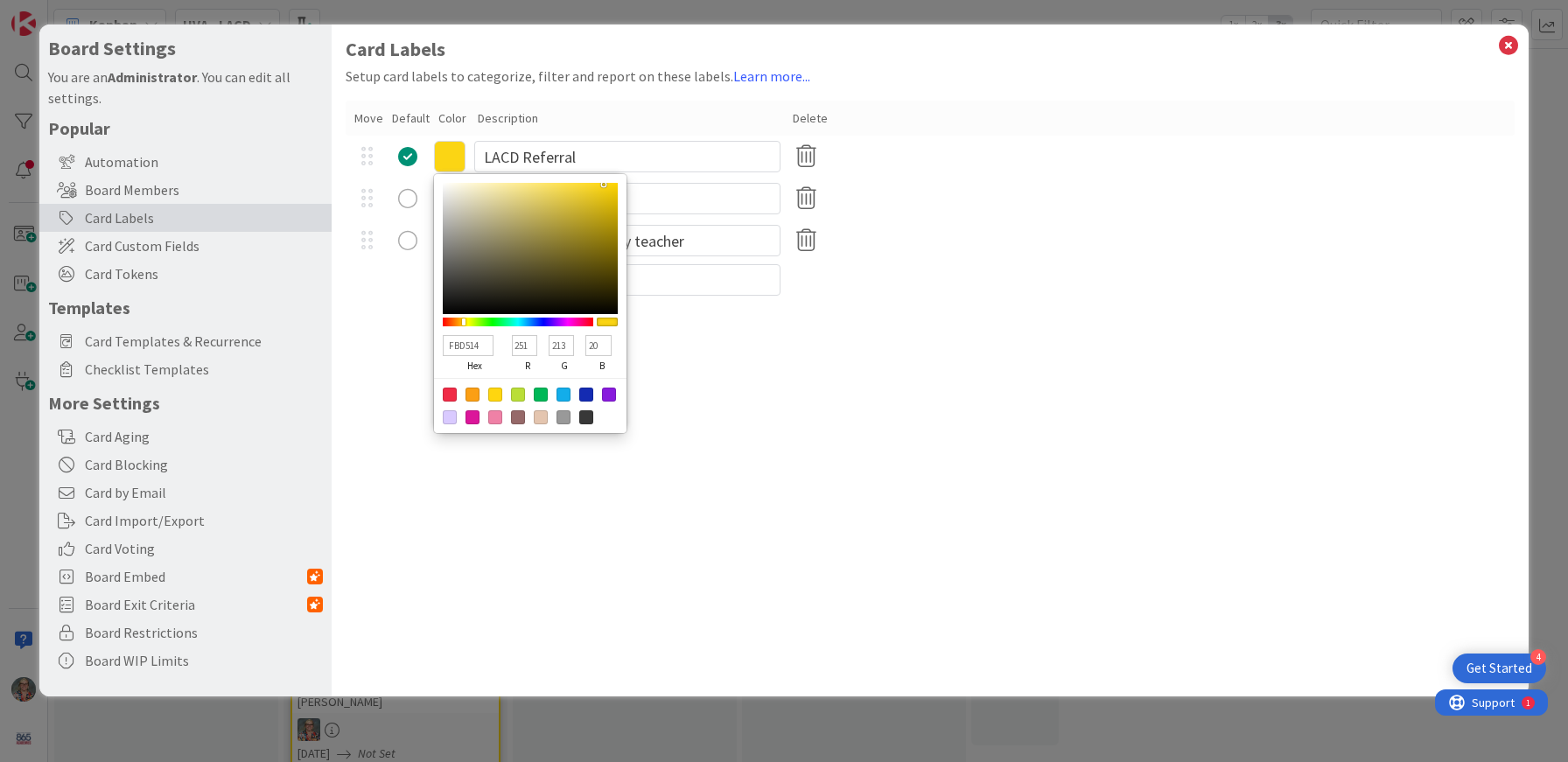
click at [564, 394] on div at bounding box center [563, 394] width 14 height 14
type input "13ADEA"
type input "19"
type input "173"
type input "234"
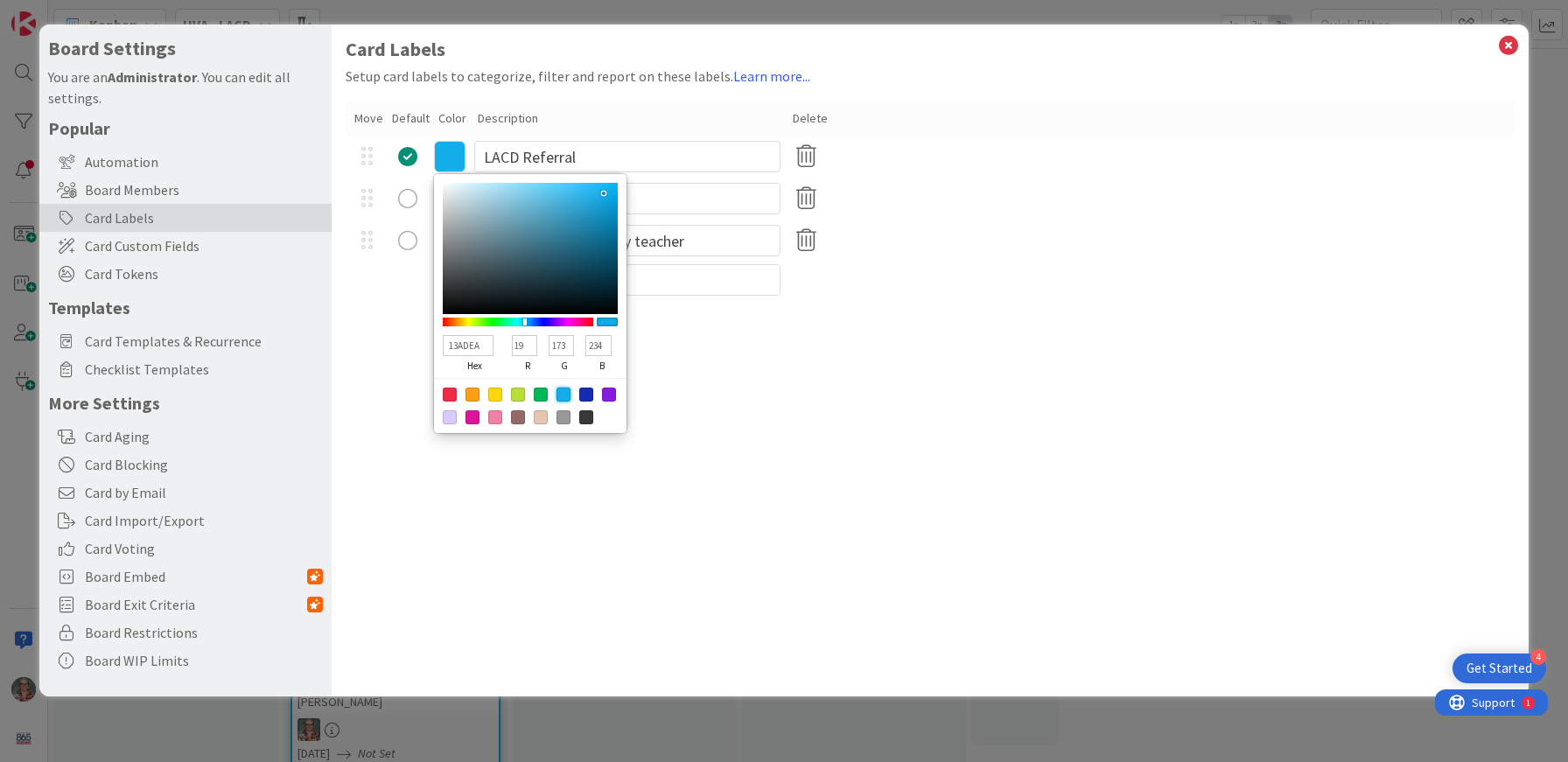
click at [715, 398] on div "Card Labels Setup card labels to categorize, filter and report on these labels.…" at bounding box center [930, 360] width 1197 height 672
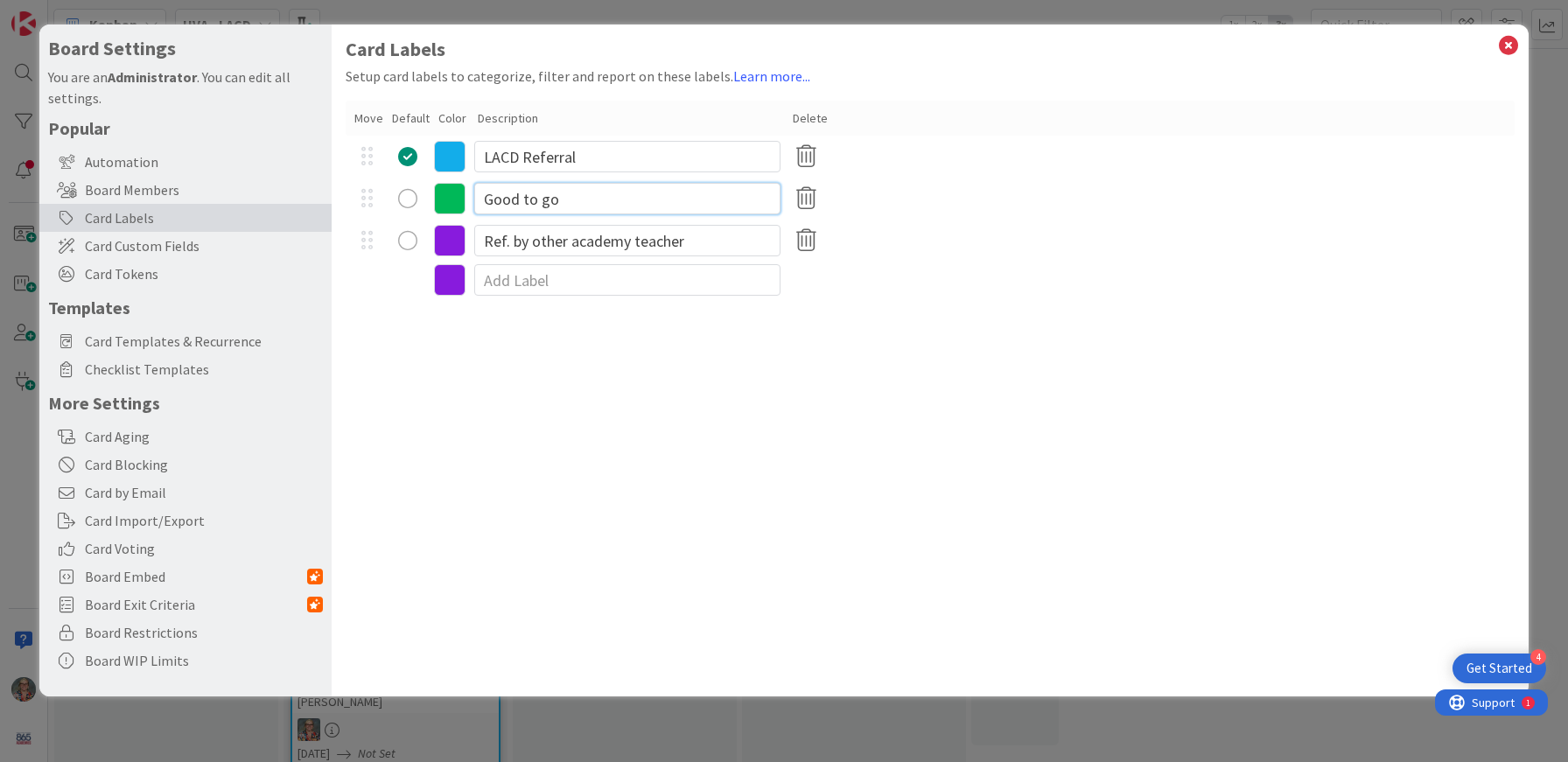
click at [588, 207] on input "Good to go" at bounding box center [627, 199] width 306 height 31
type input "Interventions Complete"
click at [805, 208] on icon at bounding box center [806, 199] width 34 height 37
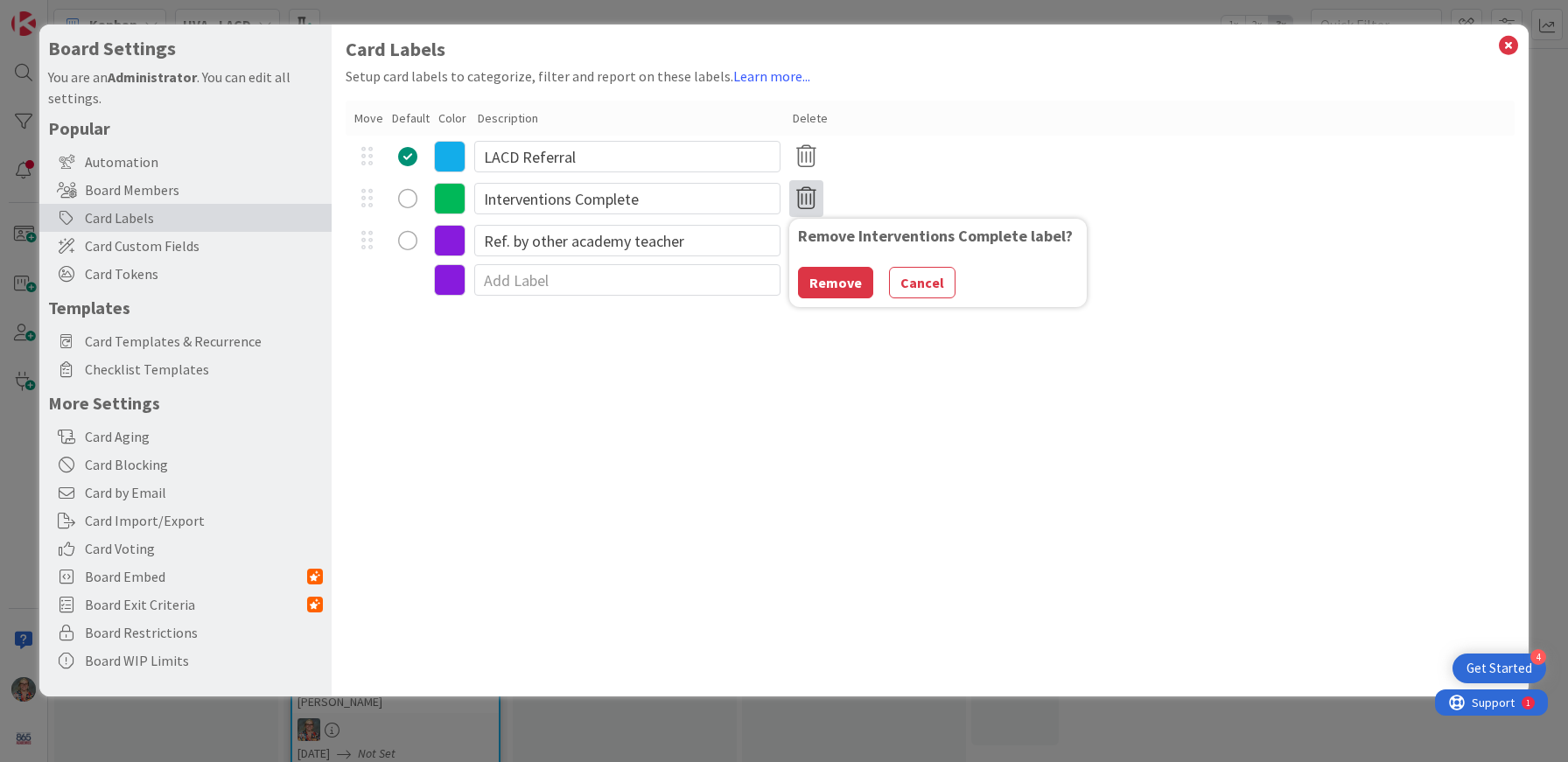
click at [839, 301] on div "Remove Interventions Complete label? Remove Cancel" at bounding box center [938, 263] width 298 height 88
click at [839, 284] on button "Remove" at bounding box center [835, 282] width 75 height 31
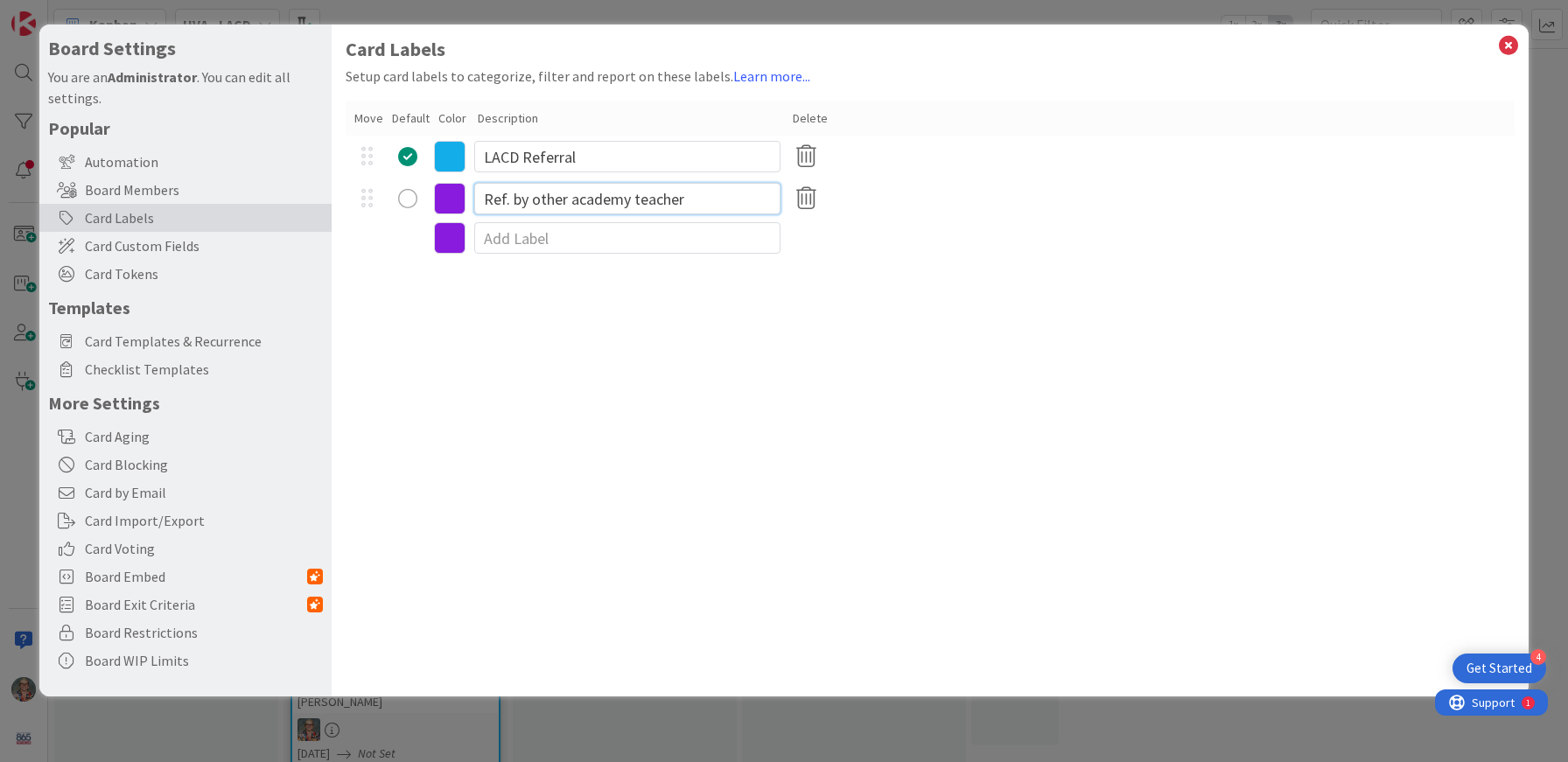
click at [718, 200] on input "Ref. by other academy teacher" at bounding box center [627, 199] width 306 height 31
type input "STEM Referral"
click at [561, 232] on input at bounding box center [627, 238] width 306 height 31
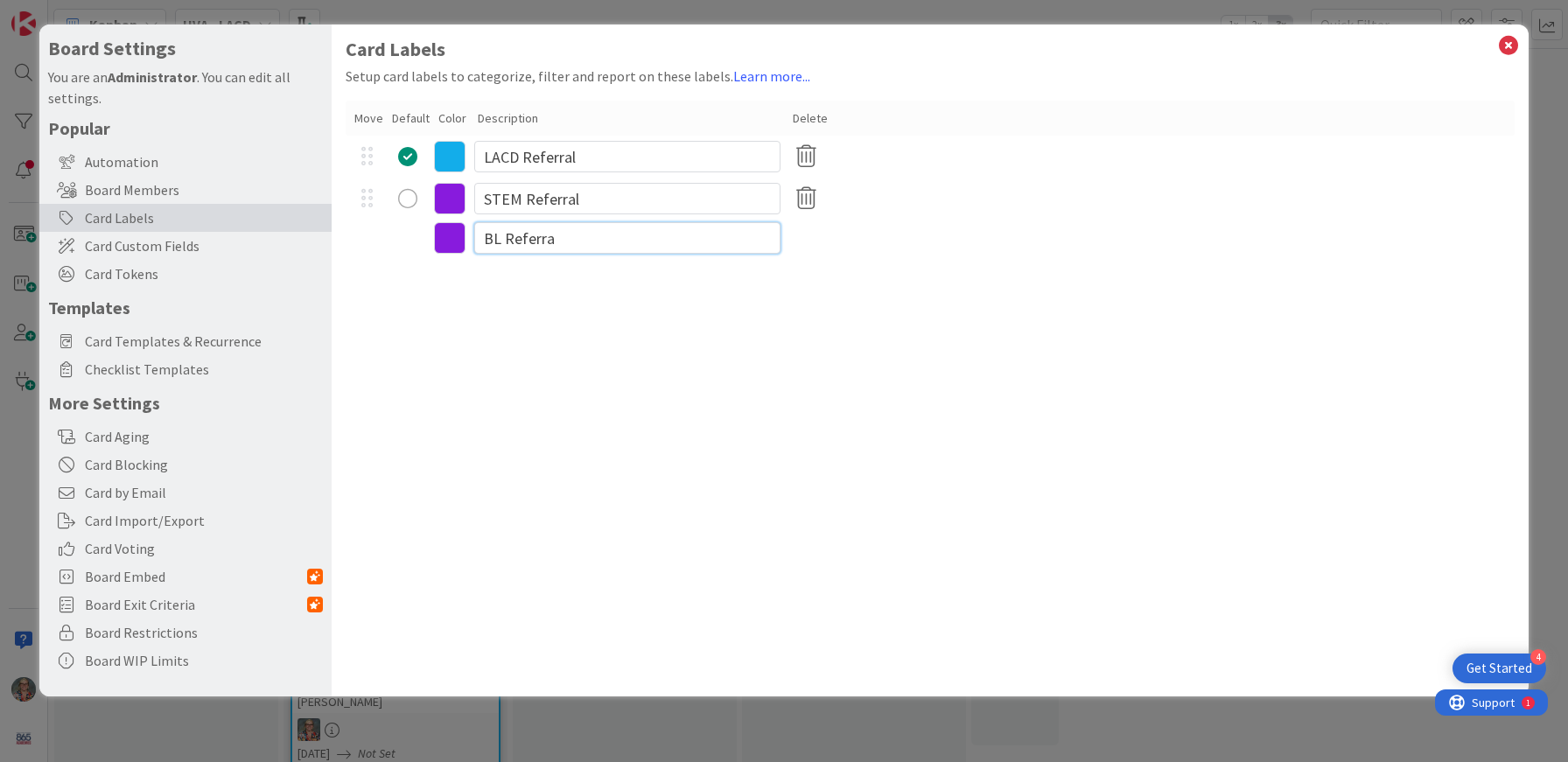
type input "BL Referral"
click at [450, 239] on icon at bounding box center [449, 241] width 31 height 31
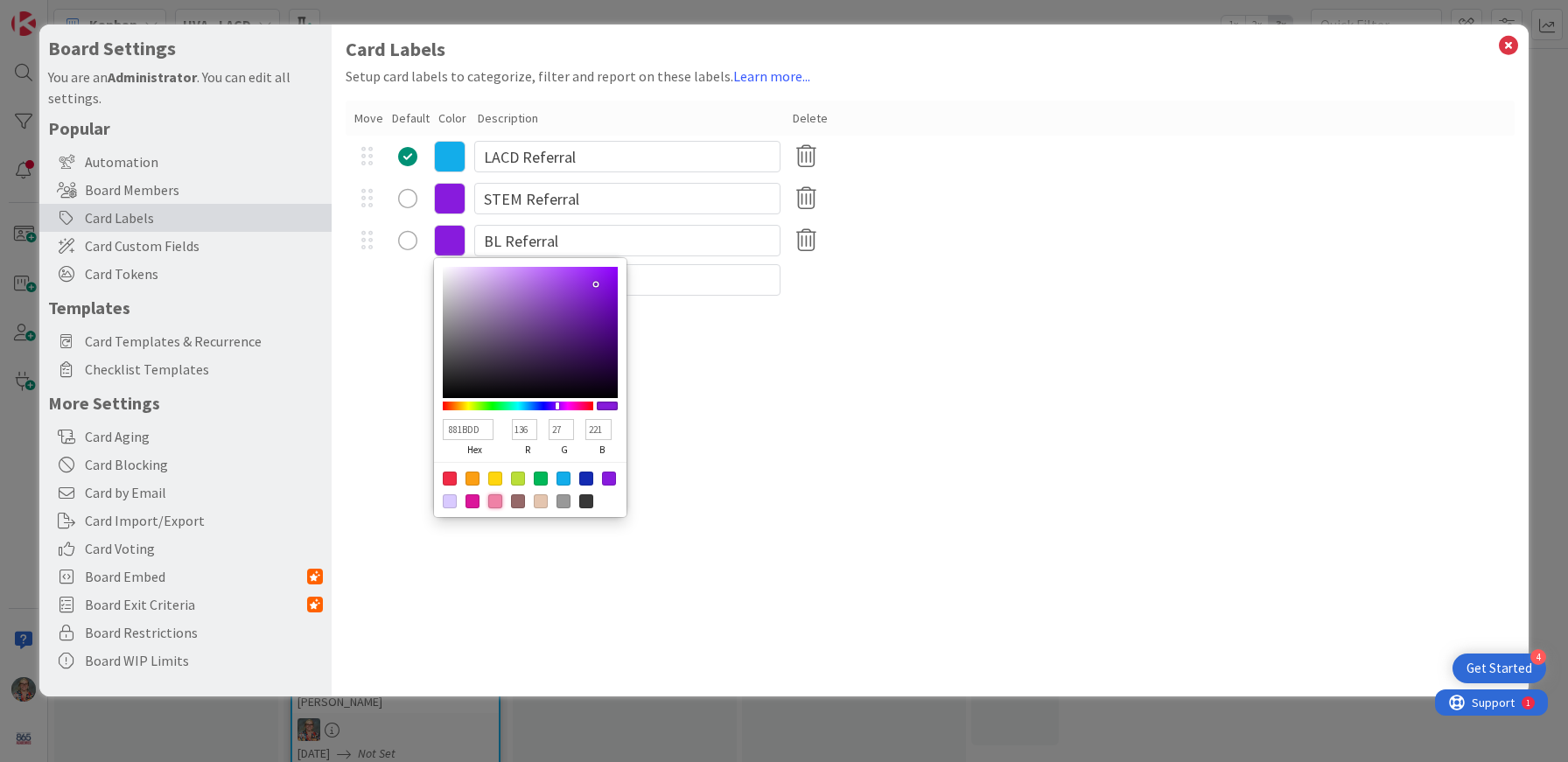
click at [495, 503] on div at bounding box center [494, 501] width 14 height 14
type input "EF81A6"
type input "239"
type input "129"
type input "166"
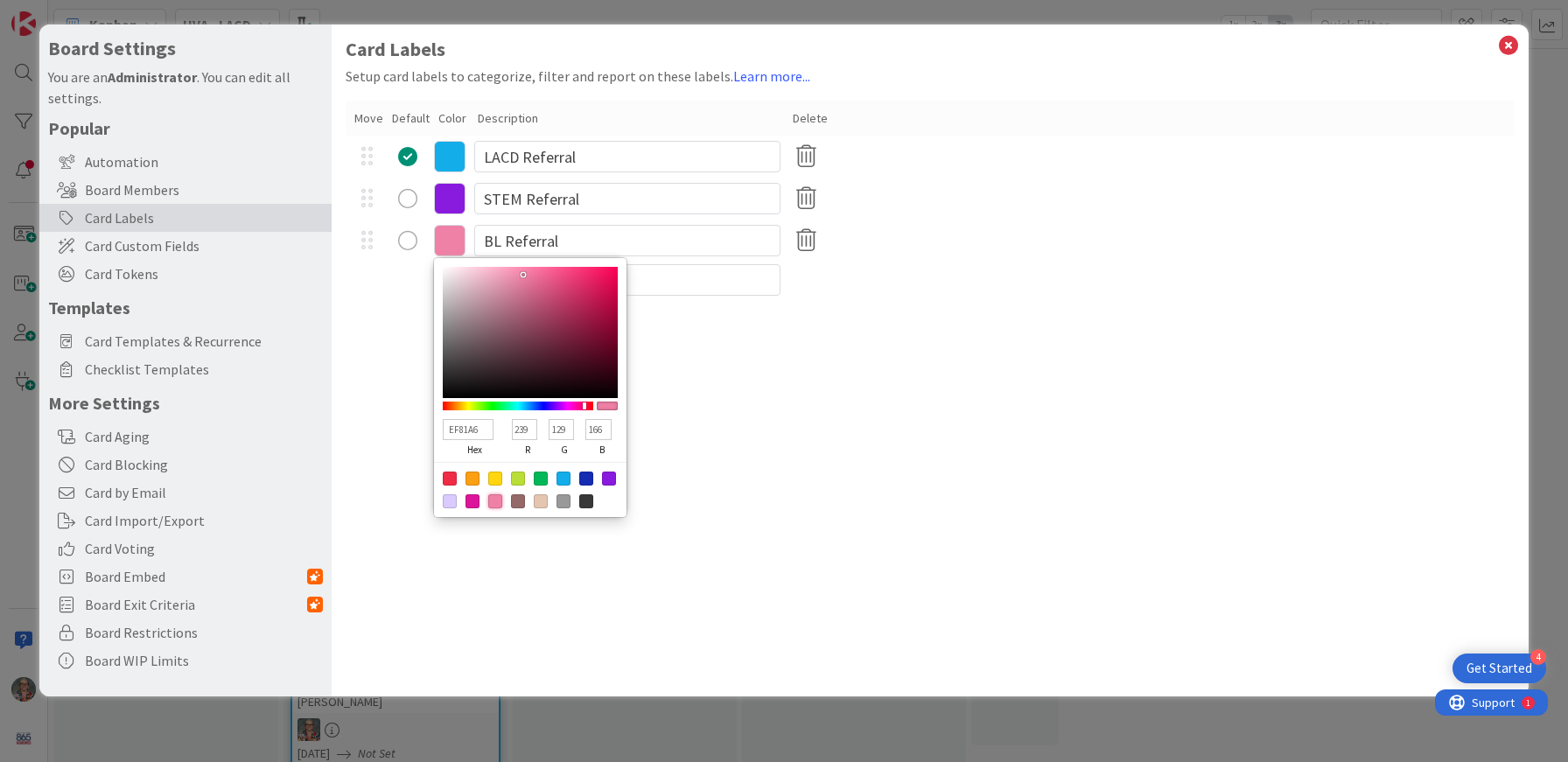
click at [393, 357] on div "Card Labels Setup card labels to categorize, filter and report on these labels.…" at bounding box center [930, 360] width 1197 height 672
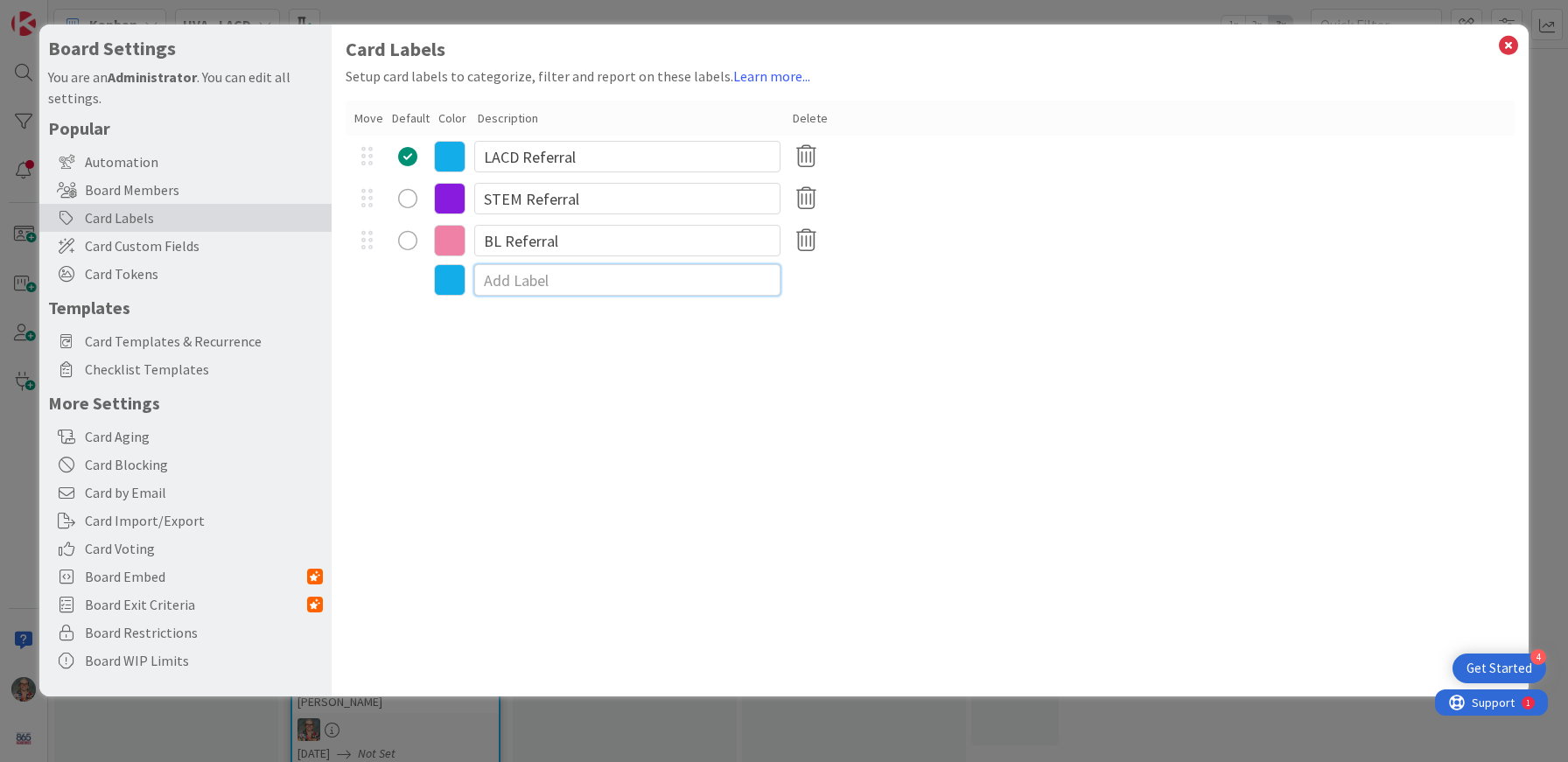
click at [536, 281] on input at bounding box center [627, 280] width 306 height 31
type input "HS Referral"
click at [449, 158] on icon at bounding box center [449, 156] width 31 height 31
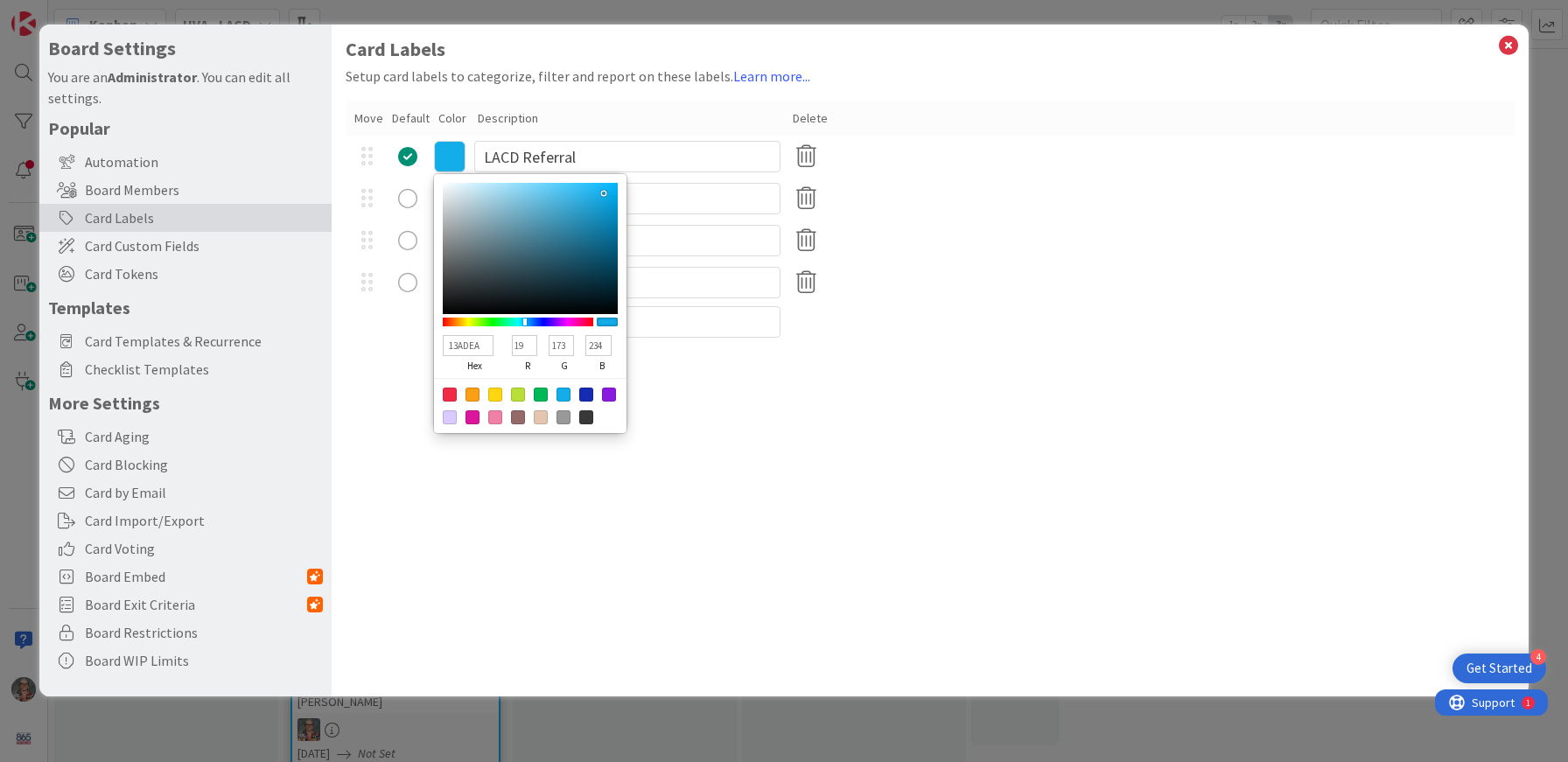
type input "DA13EA"
type input "218"
type input "19"
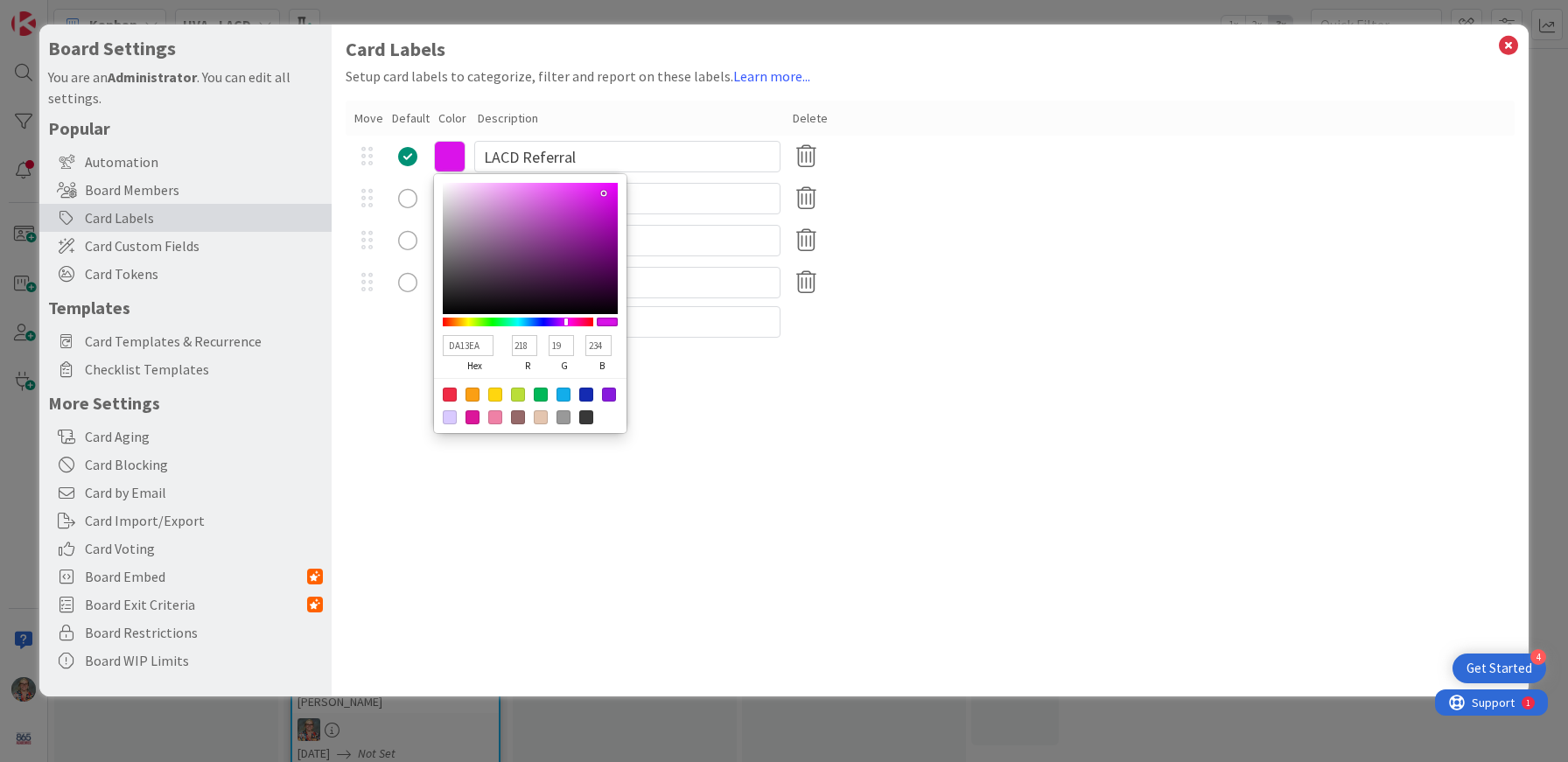
click at [566, 321] on div at bounding box center [518, 323] width 151 height 9
click at [744, 370] on div "Card Labels Setup card labels to categorize, filter and report on these labels.…" at bounding box center [930, 360] width 1197 height 672
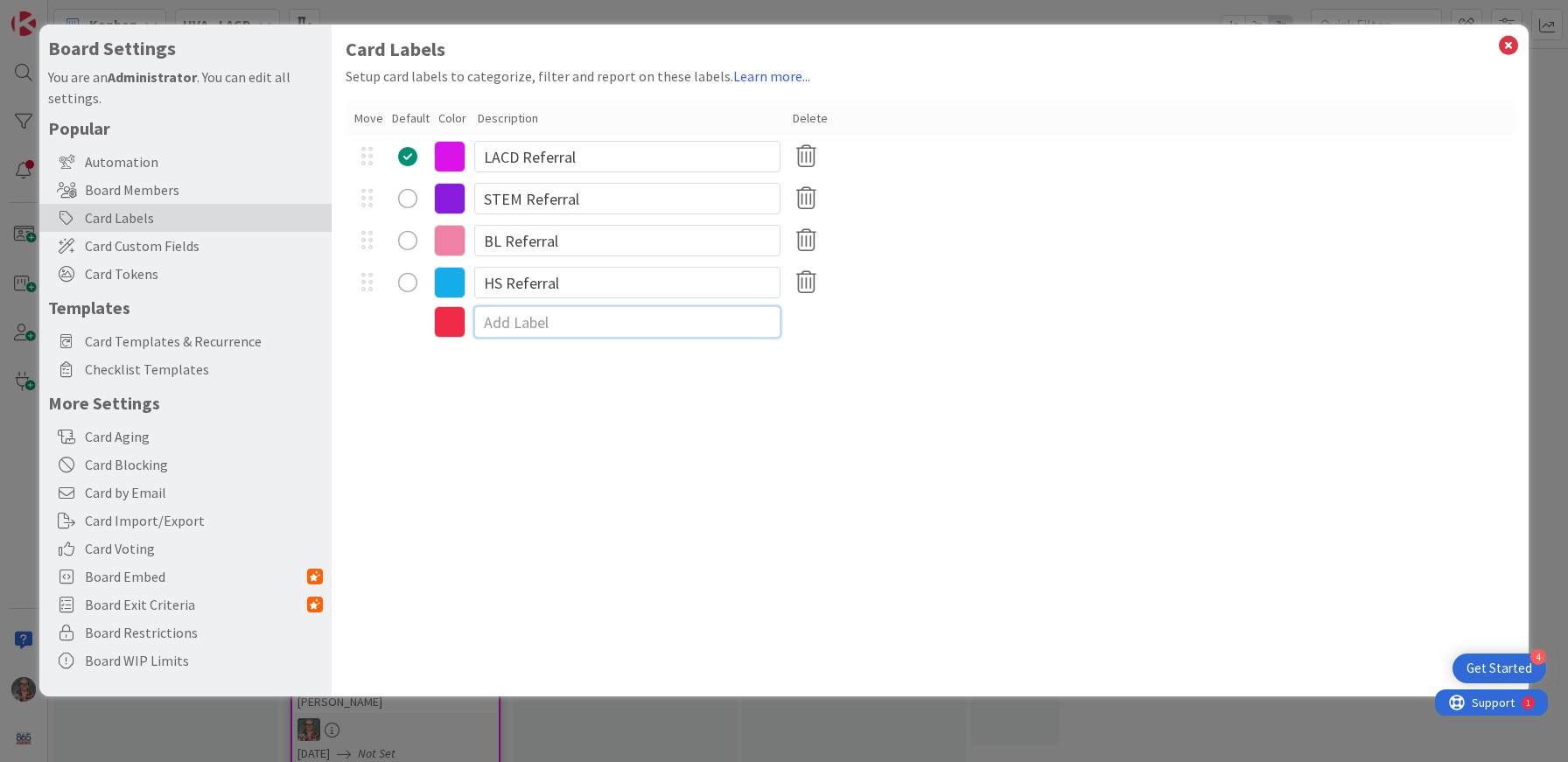
click at [539, 318] on input at bounding box center [627, 322] width 306 height 31
type input "F"
click at [455, 240] on icon at bounding box center [449, 241] width 31 height 31
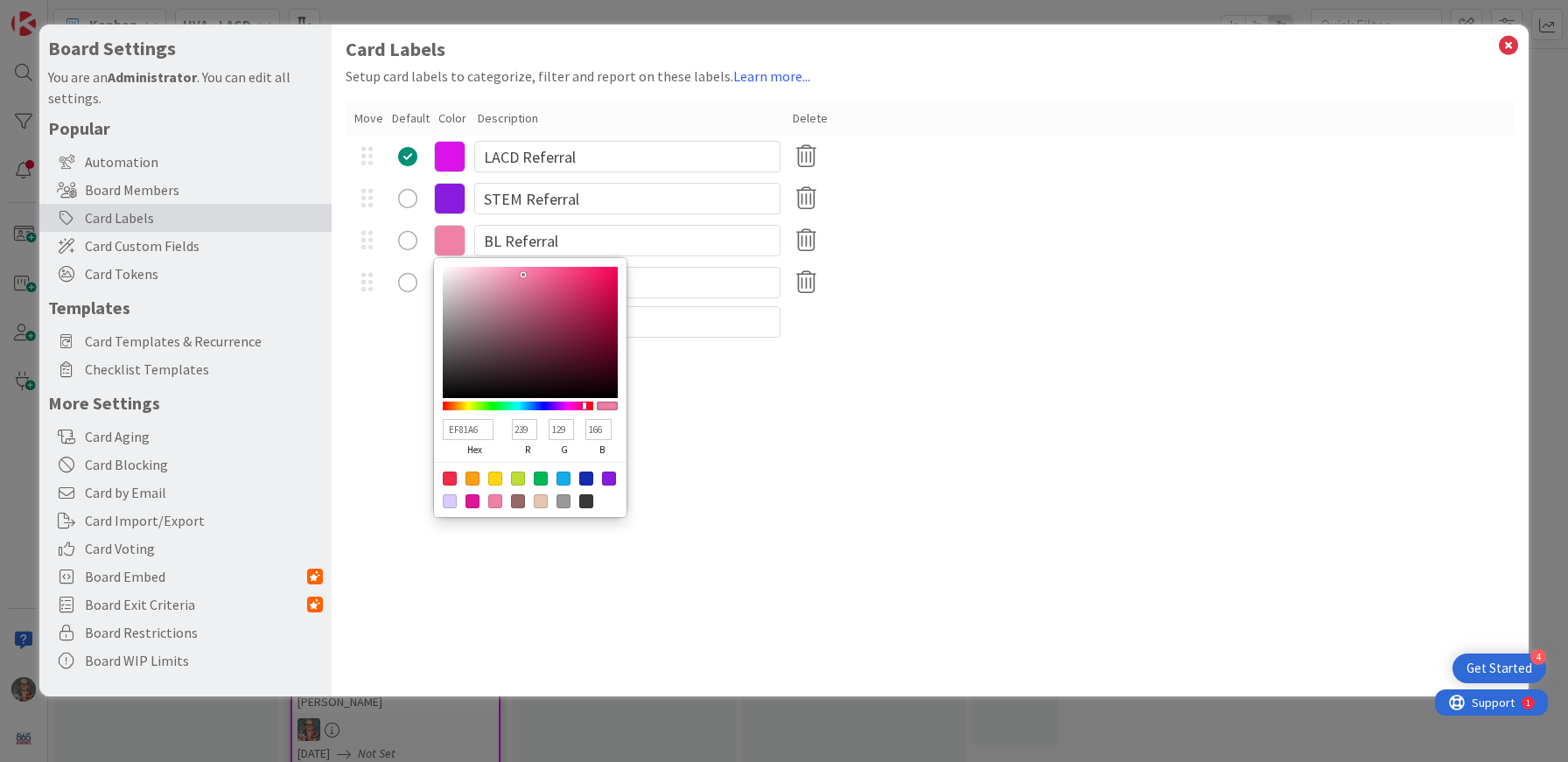
click at [540, 481] on div at bounding box center [540, 478] width 14 height 14
type input "00B858"
type input "0"
type input "184"
type input "88"
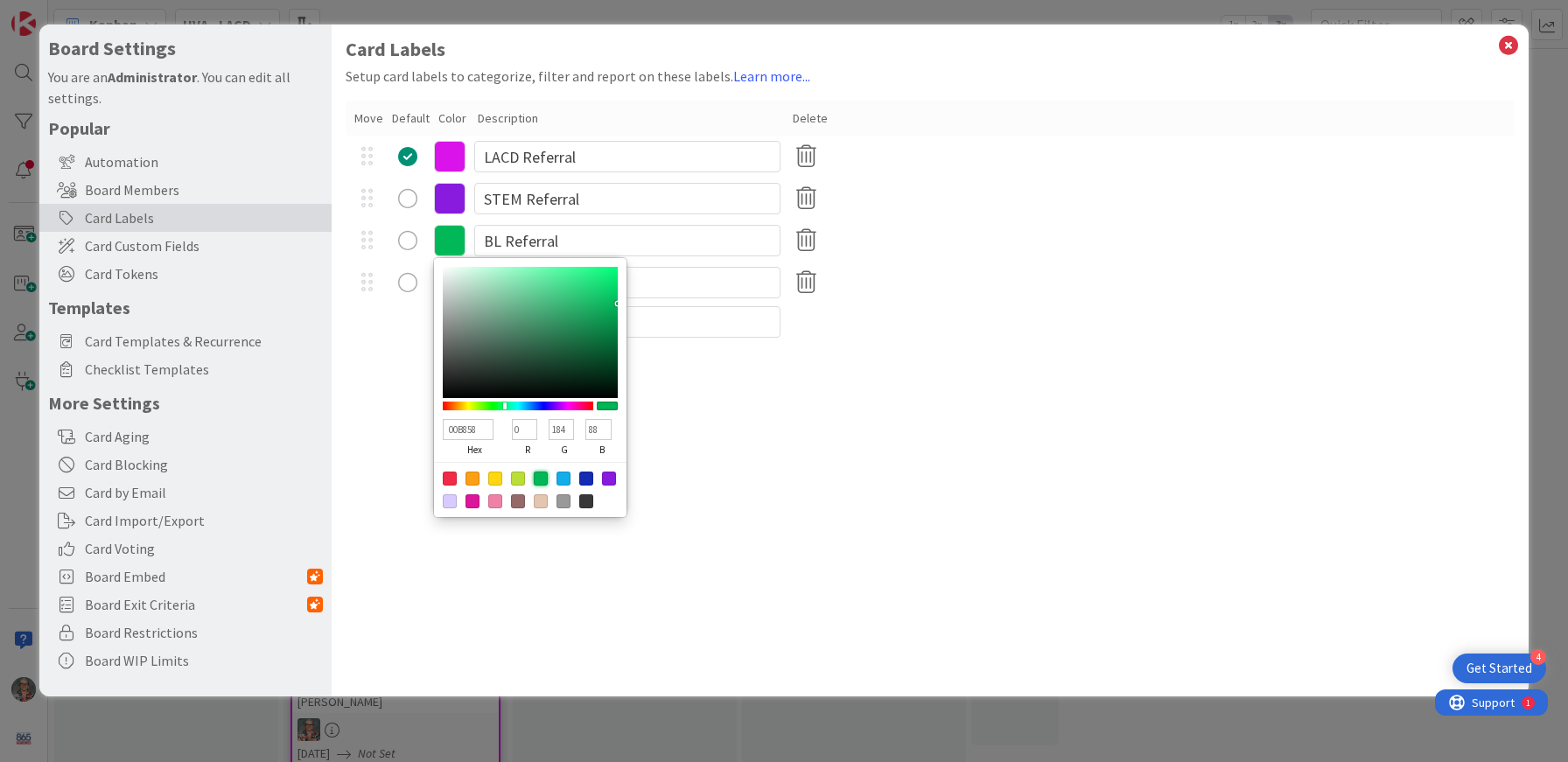
click at [389, 453] on div "Card Labels Setup card labels to categorize, filter and report on these labels.…" at bounding box center [930, 360] width 1197 height 672
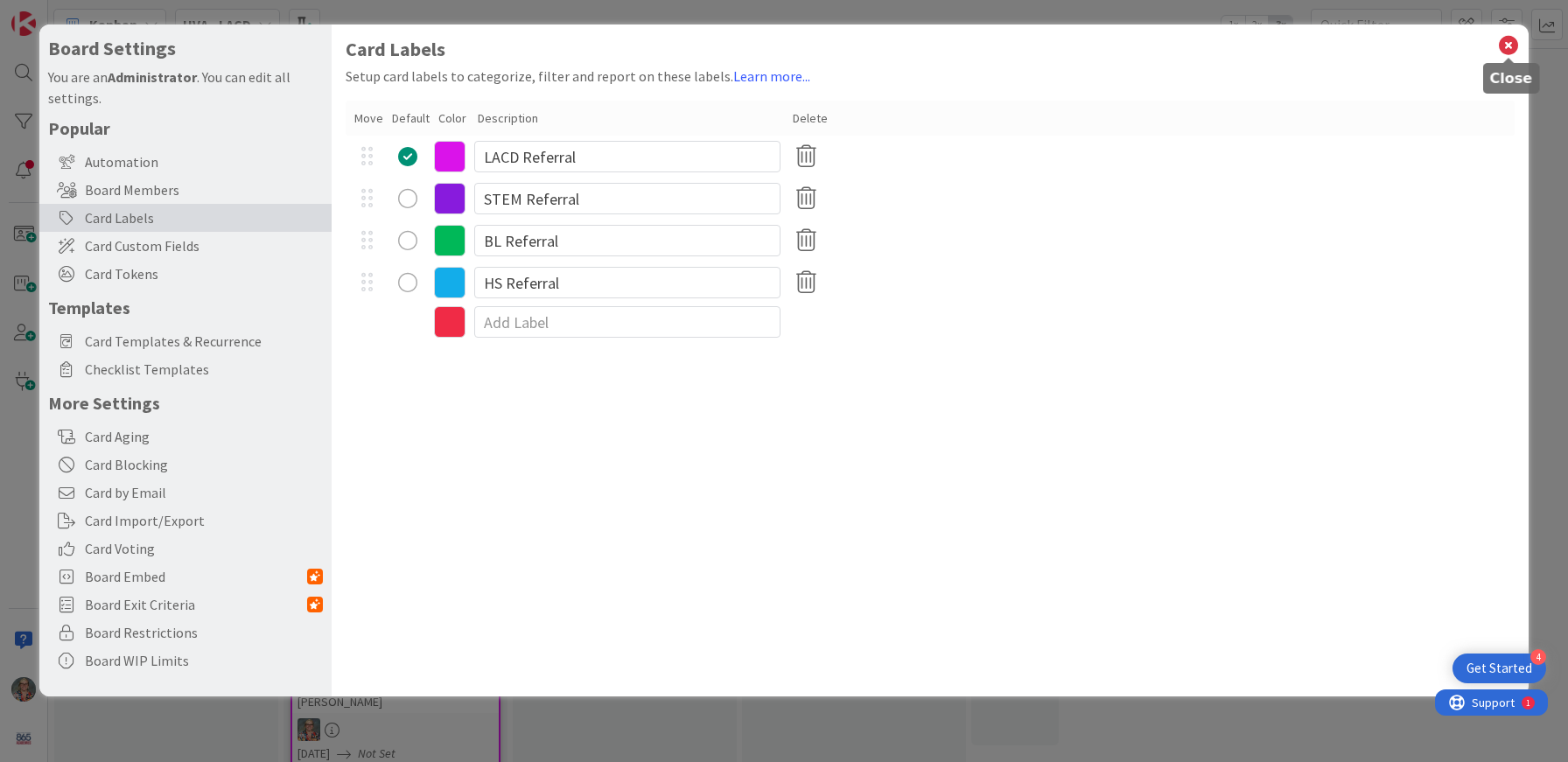
click at [1517, 54] on icon at bounding box center [1508, 45] width 23 height 25
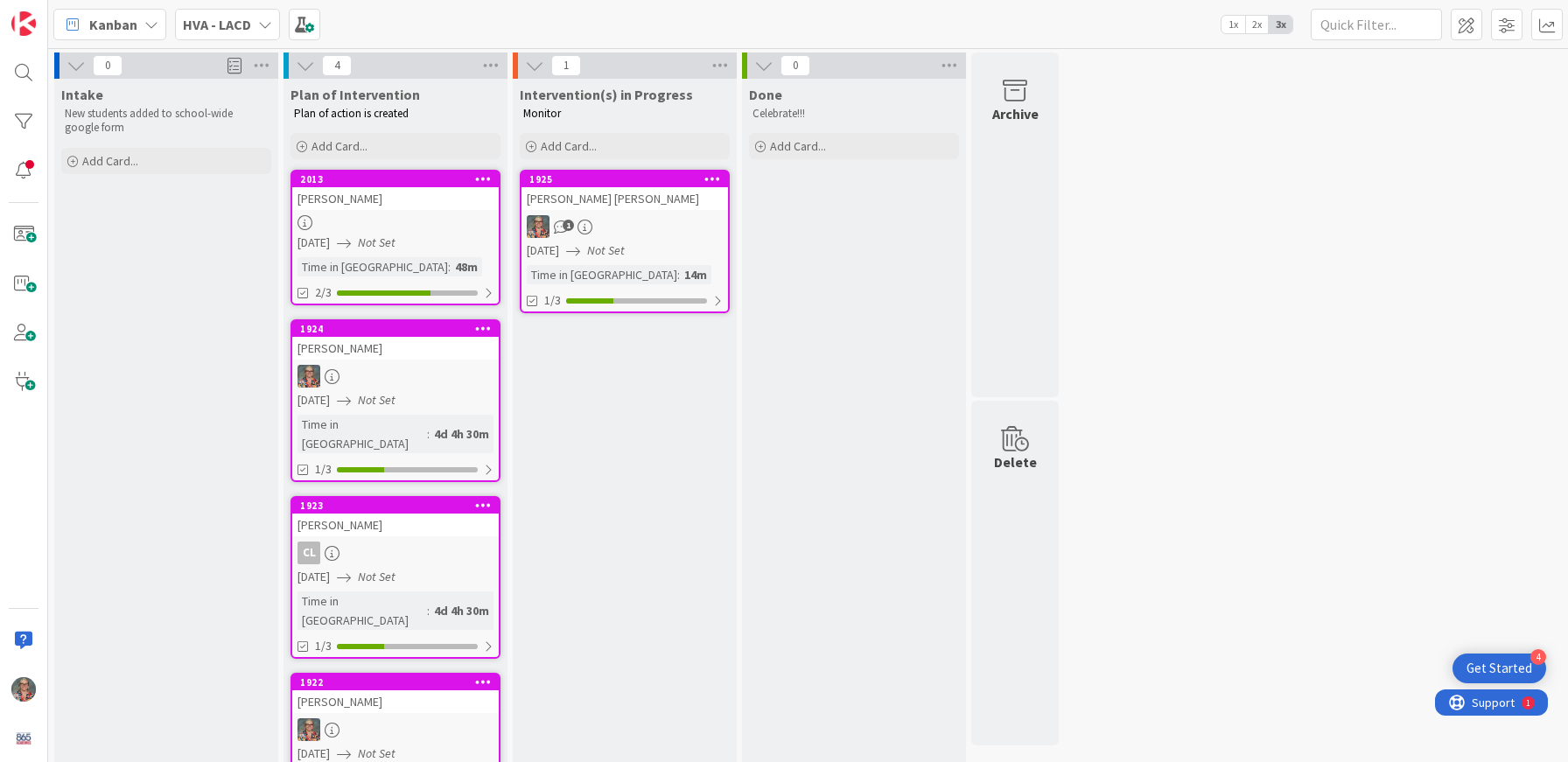
click at [636, 534] on div "Intervention(s) in Progress Monitor Add Card... 1925 U. Cantu Perez 1 08/18/202…" at bounding box center [625, 464] width 224 height 771
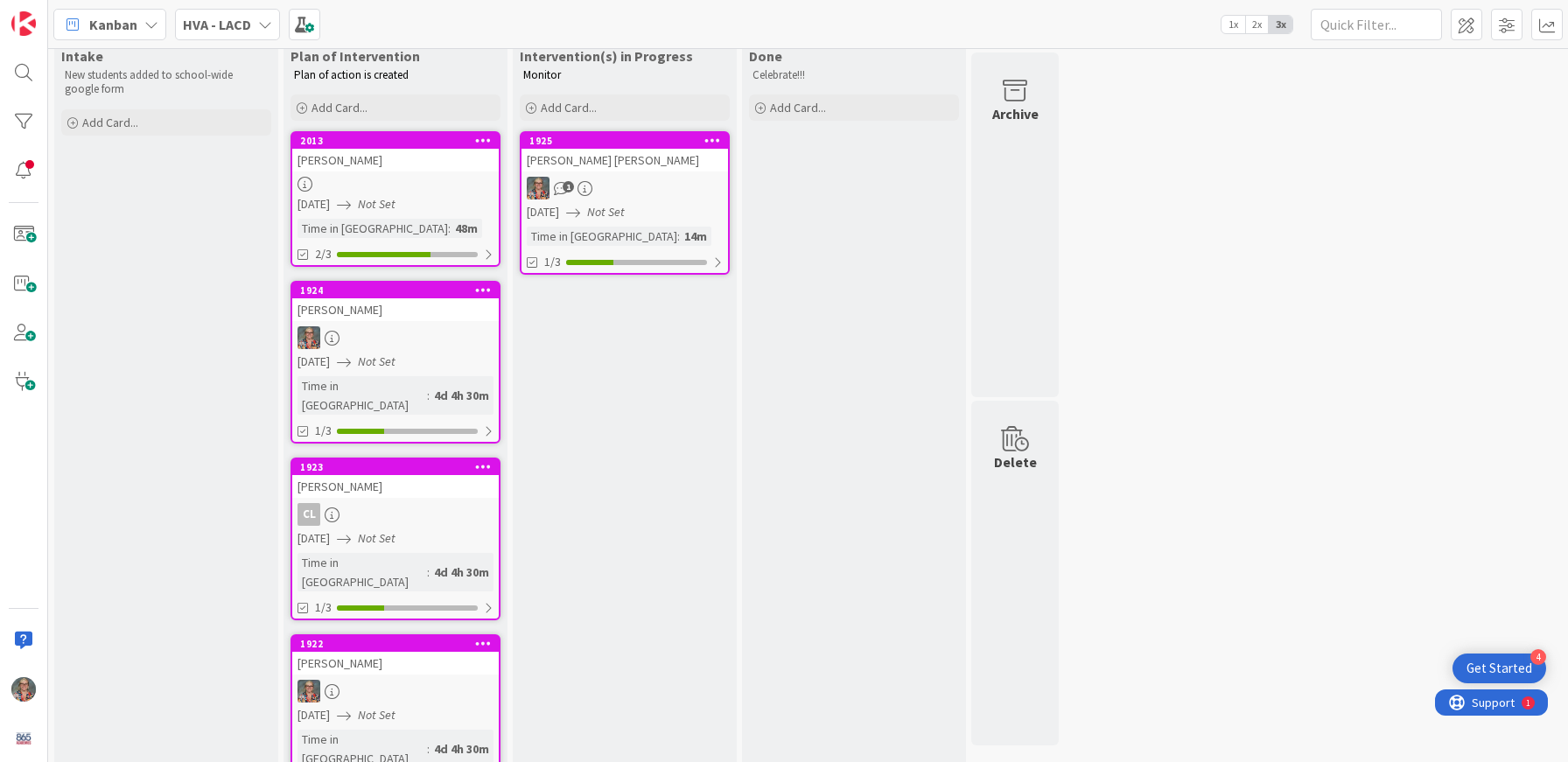
scroll to position [36, 0]
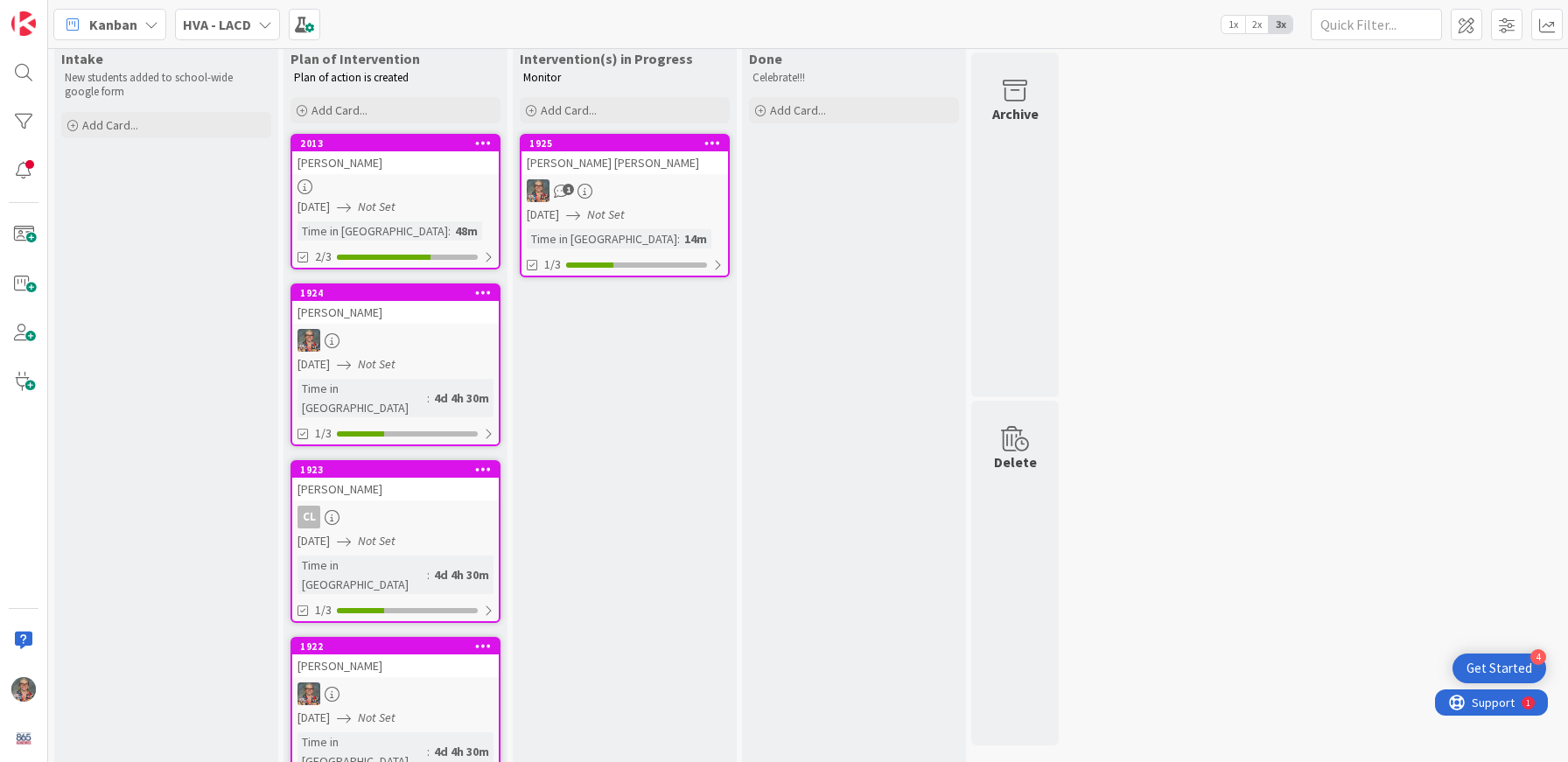
click at [483, 142] on icon at bounding box center [483, 142] width 17 height 12
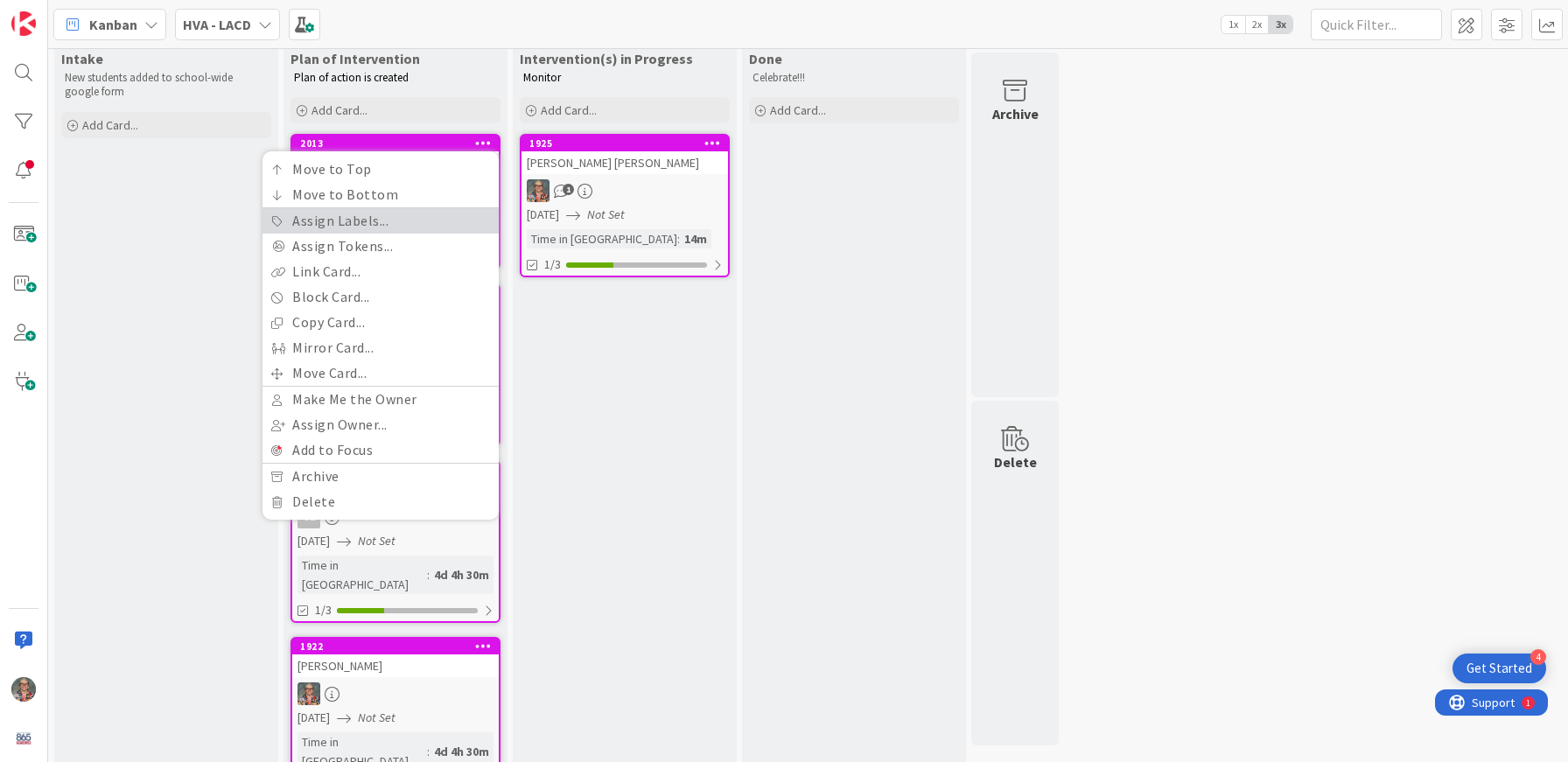
click at [358, 221] on link "Assign Labels..." at bounding box center [381, 222] width 236 height 26
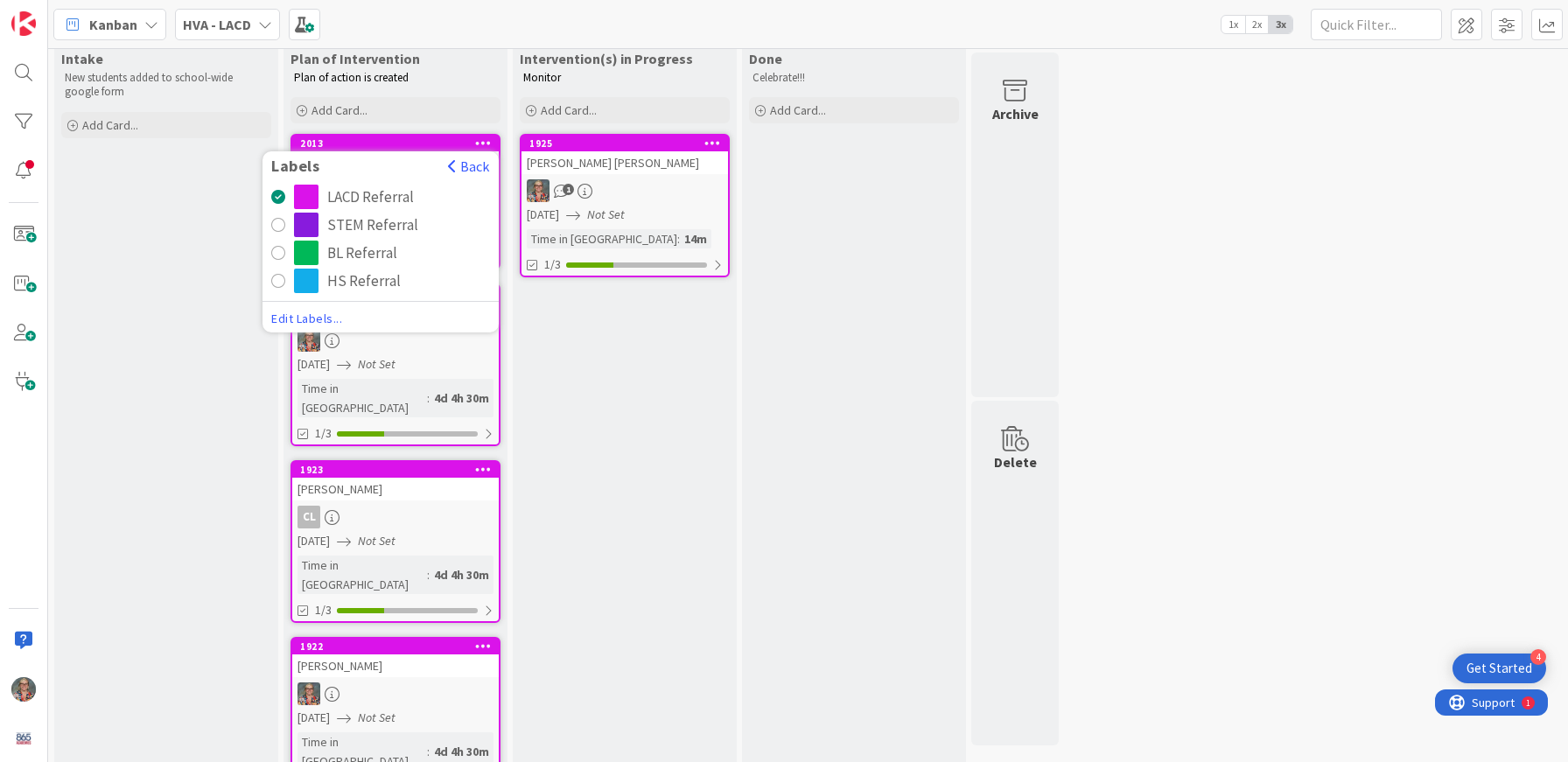
click at [369, 285] on div "HS Referral" at bounding box center [364, 280] width 74 height 25
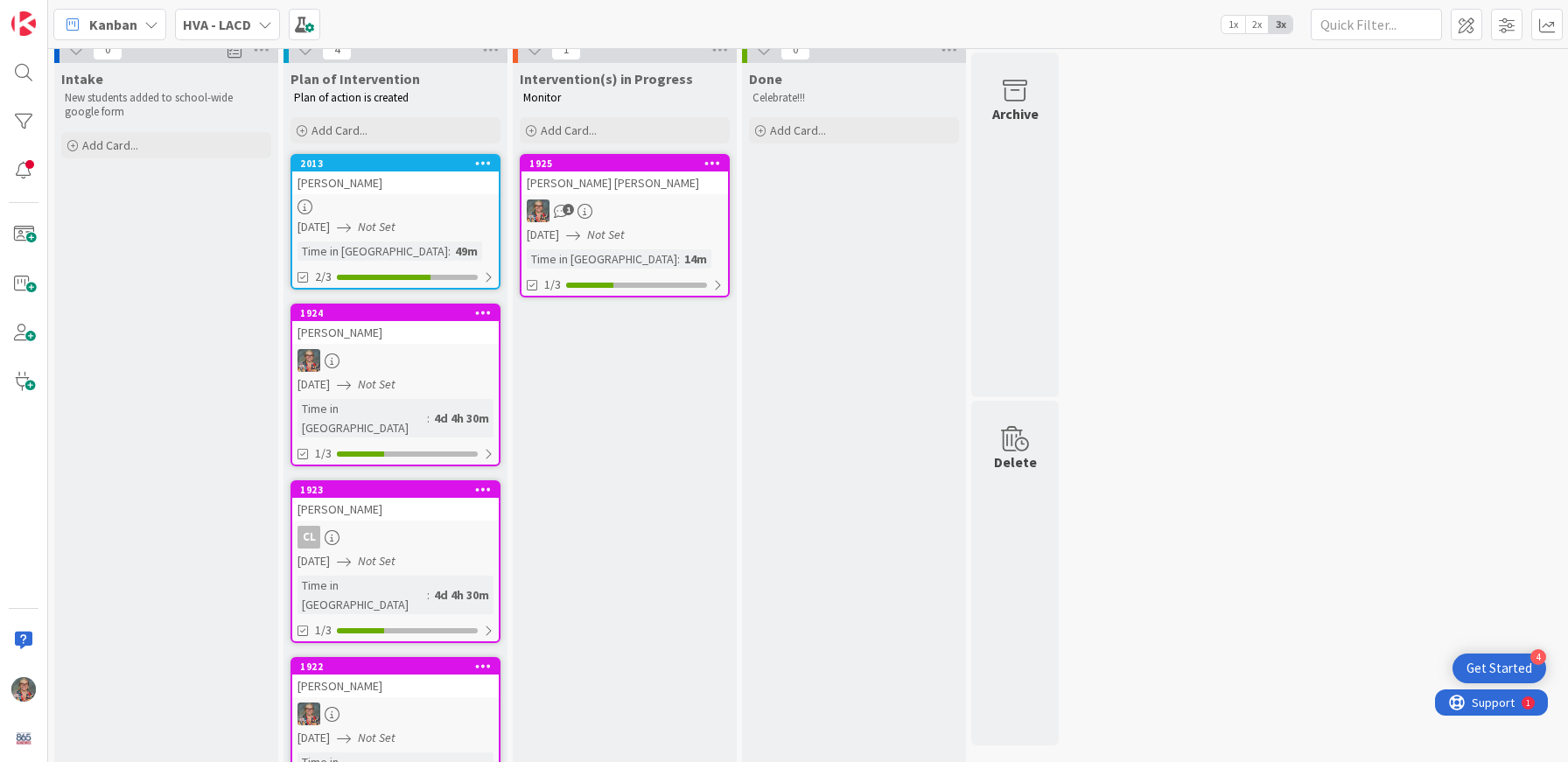
scroll to position [39, 0]
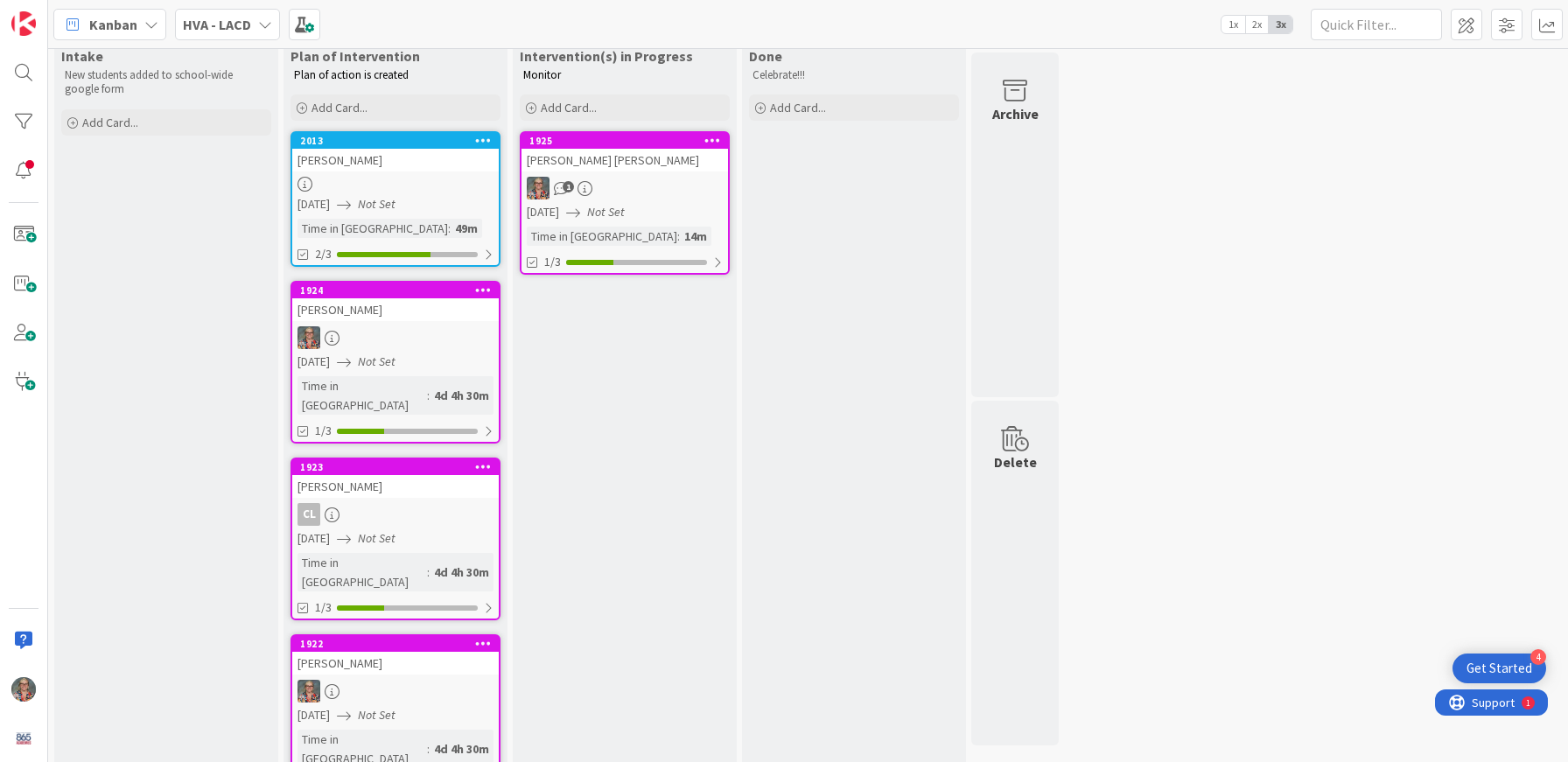
click at [481, 637] on icon at bounding box center [483, 643] width 17 height 12
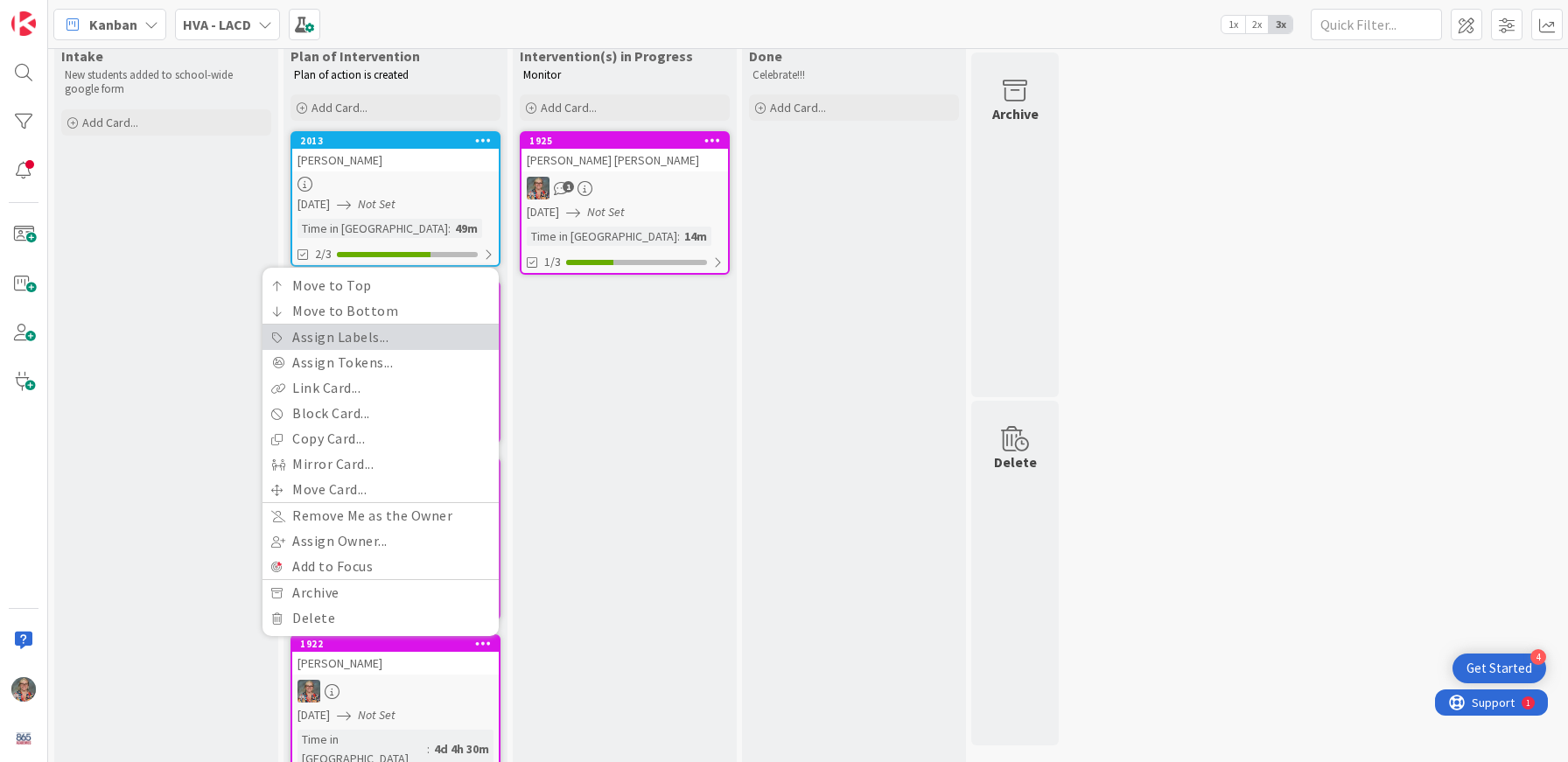
click at [371, 324] on link "Assign Labels..." at bounding box center [381, 337] width 236 height 26
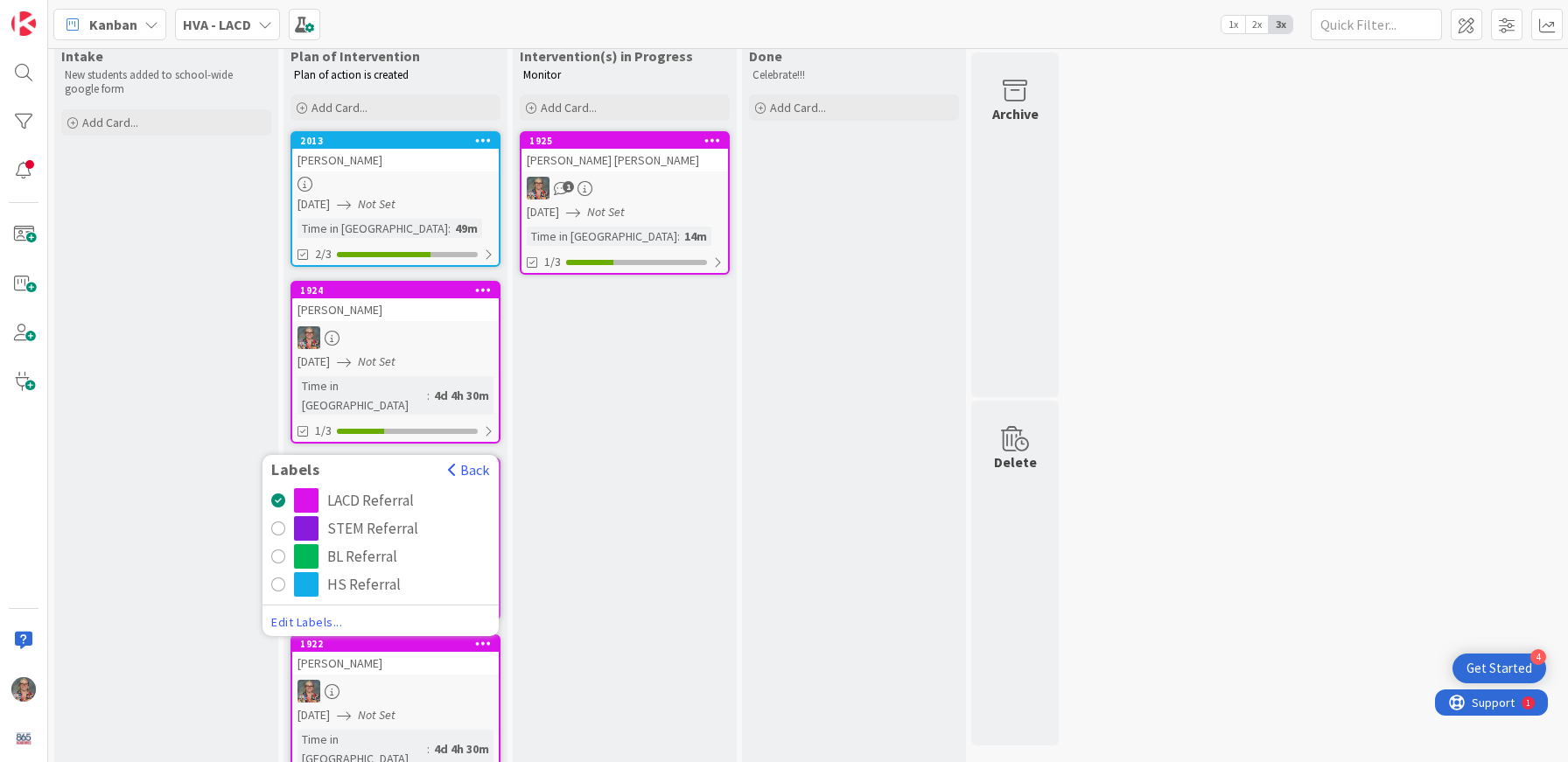
click at [278, 577] on div "radio" at bounding box center [278, 584] width 14 height 14
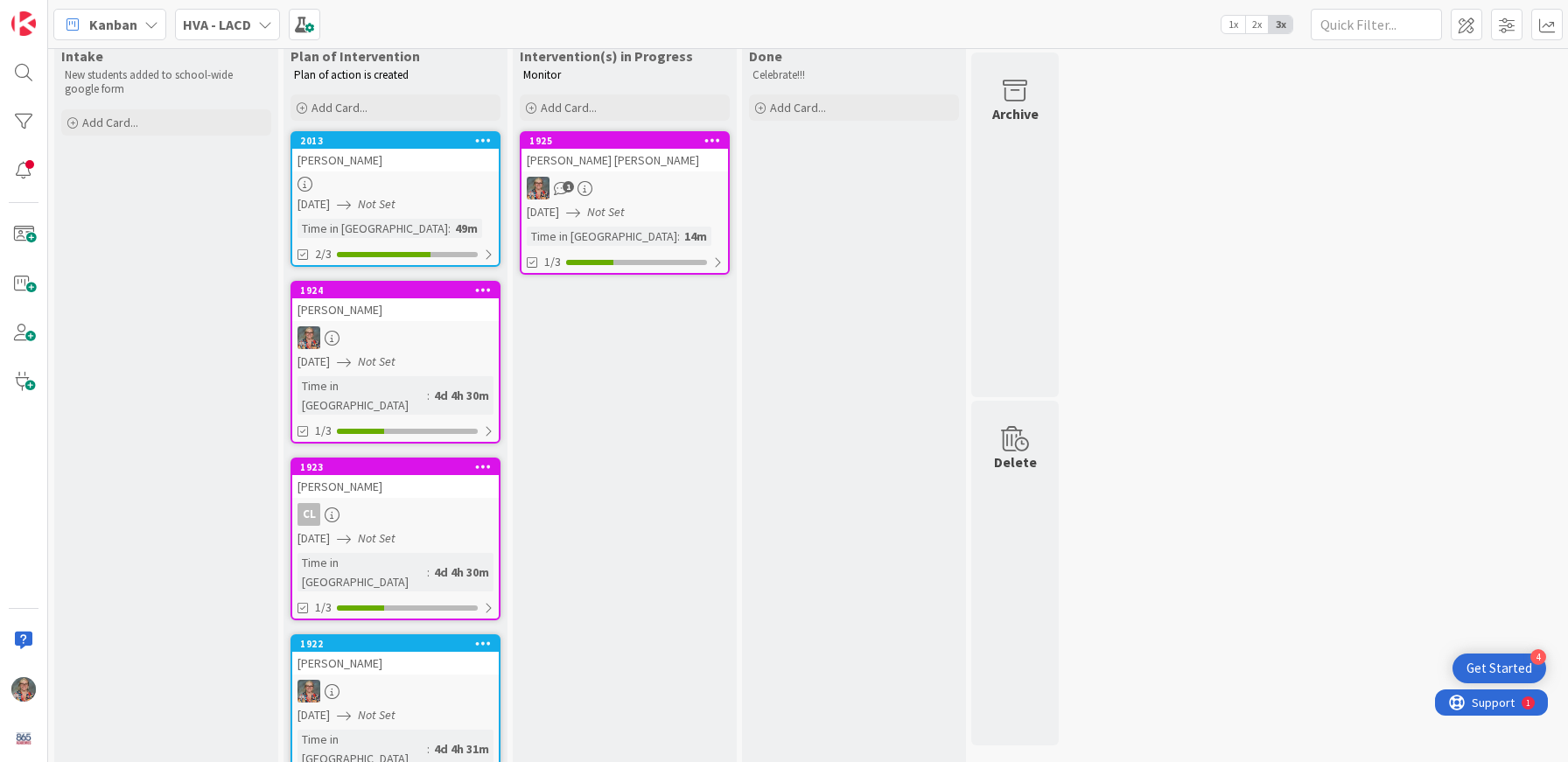
click at [797, 478] on div "Done Celebrate!!! Add Card..." at bounding box center [854, 426] width 224 height 771
click at [174, 485] on div "Intake New students added to school-wide google form Add Card..." at bounding box center [166, 426] width 224 height 771
click at [153, 247] on div "Intake New students added to school-wide google form Add Card..." at bounding box center [166, 426] width 224 height 771
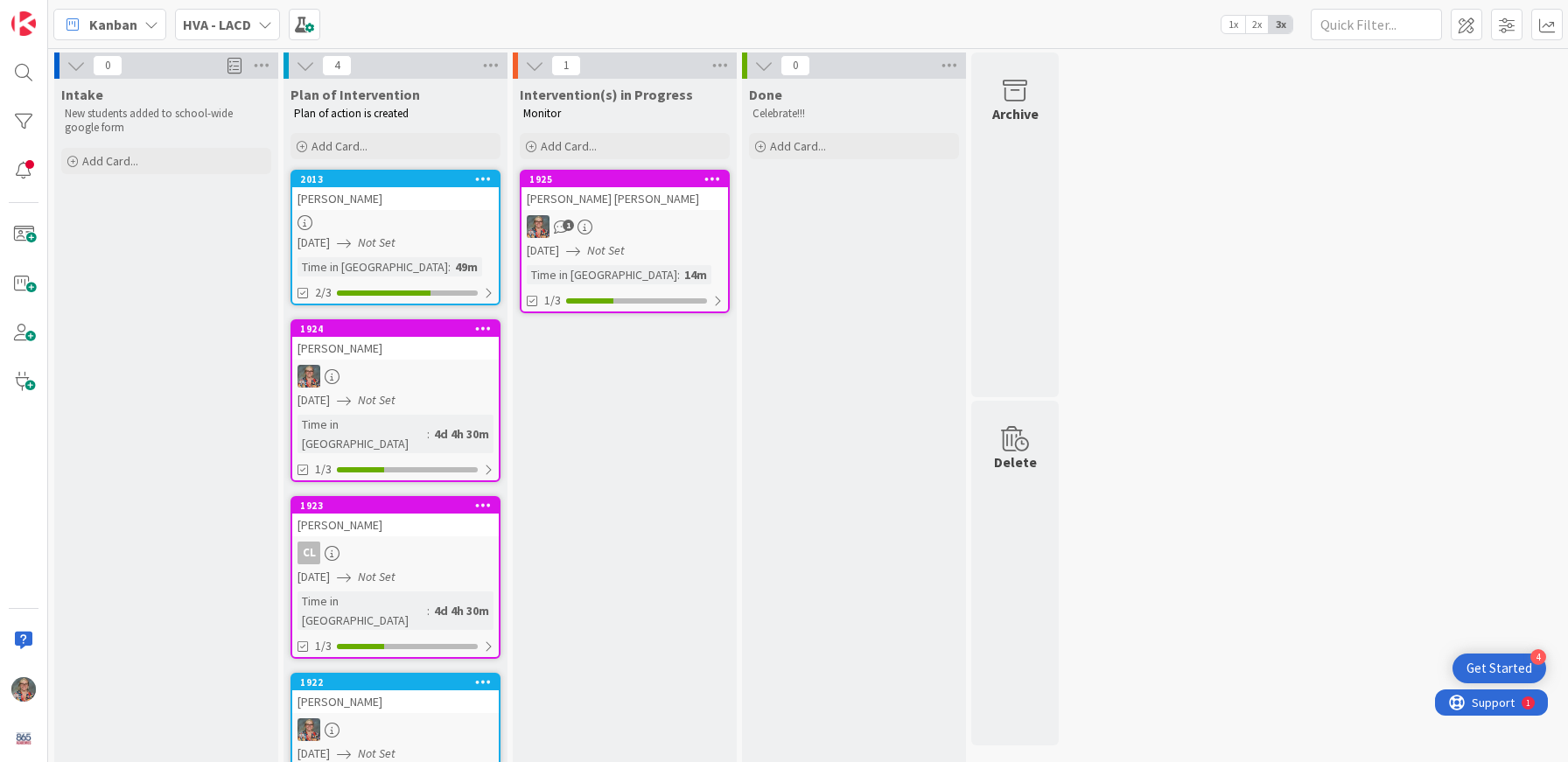
click at [78, 69] on icon at bounding box center [75, 65] width 19 height 19
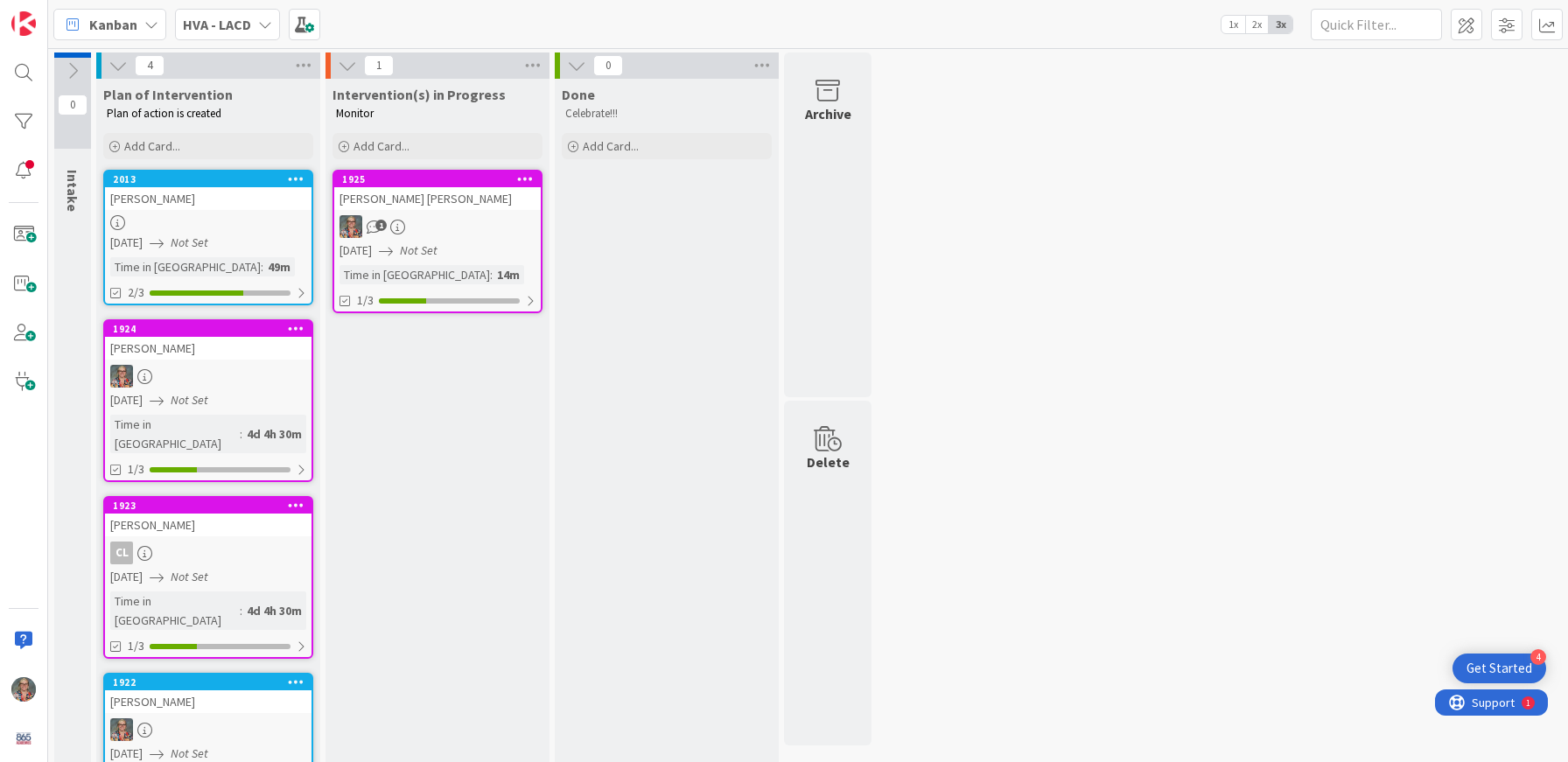
click at [77, 69] on icon at bounding box center [73, 71] width 19 height 19
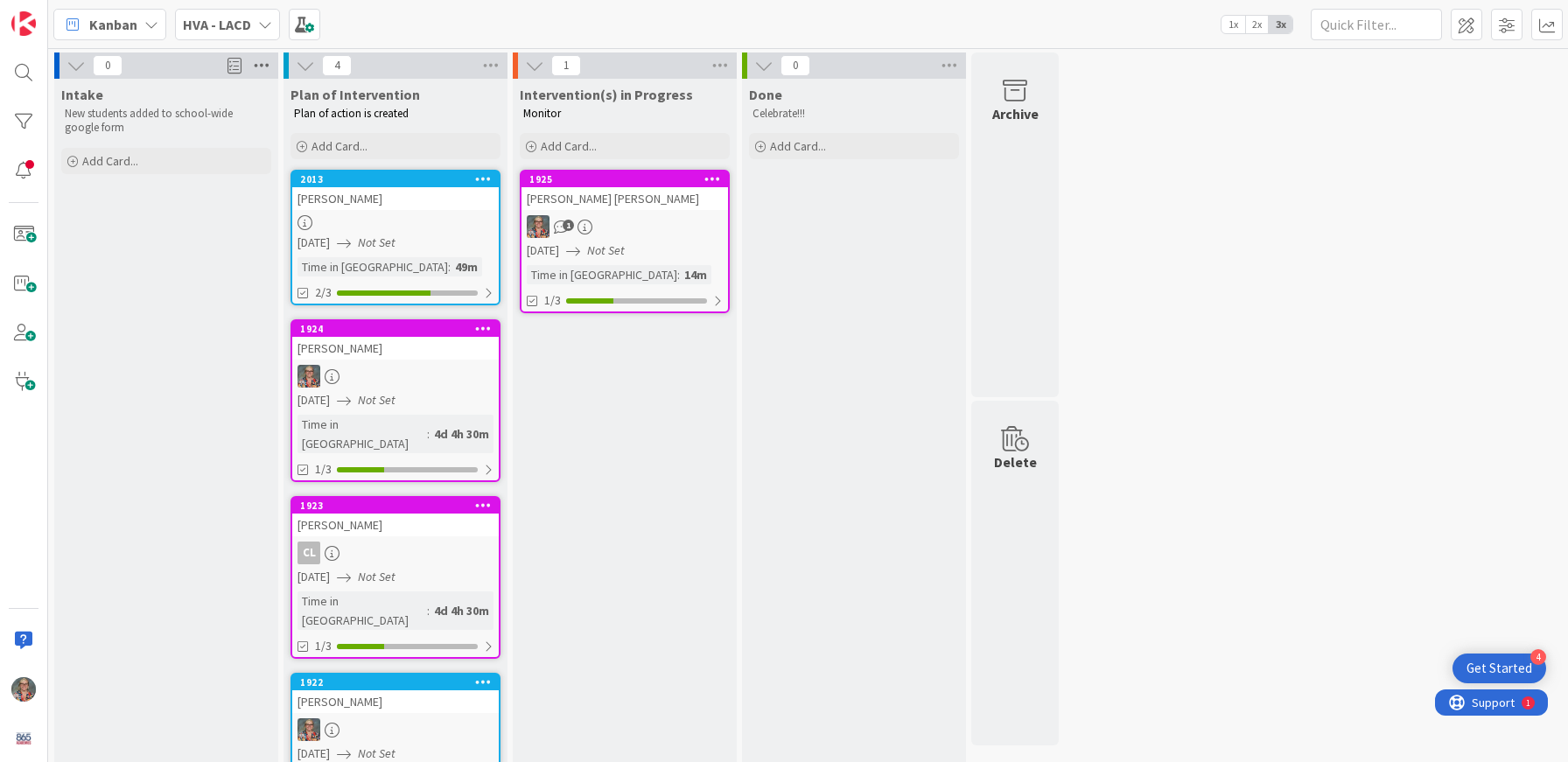
click at [267, 63] on icon at bounding box center [261, 65] width 23 height 27
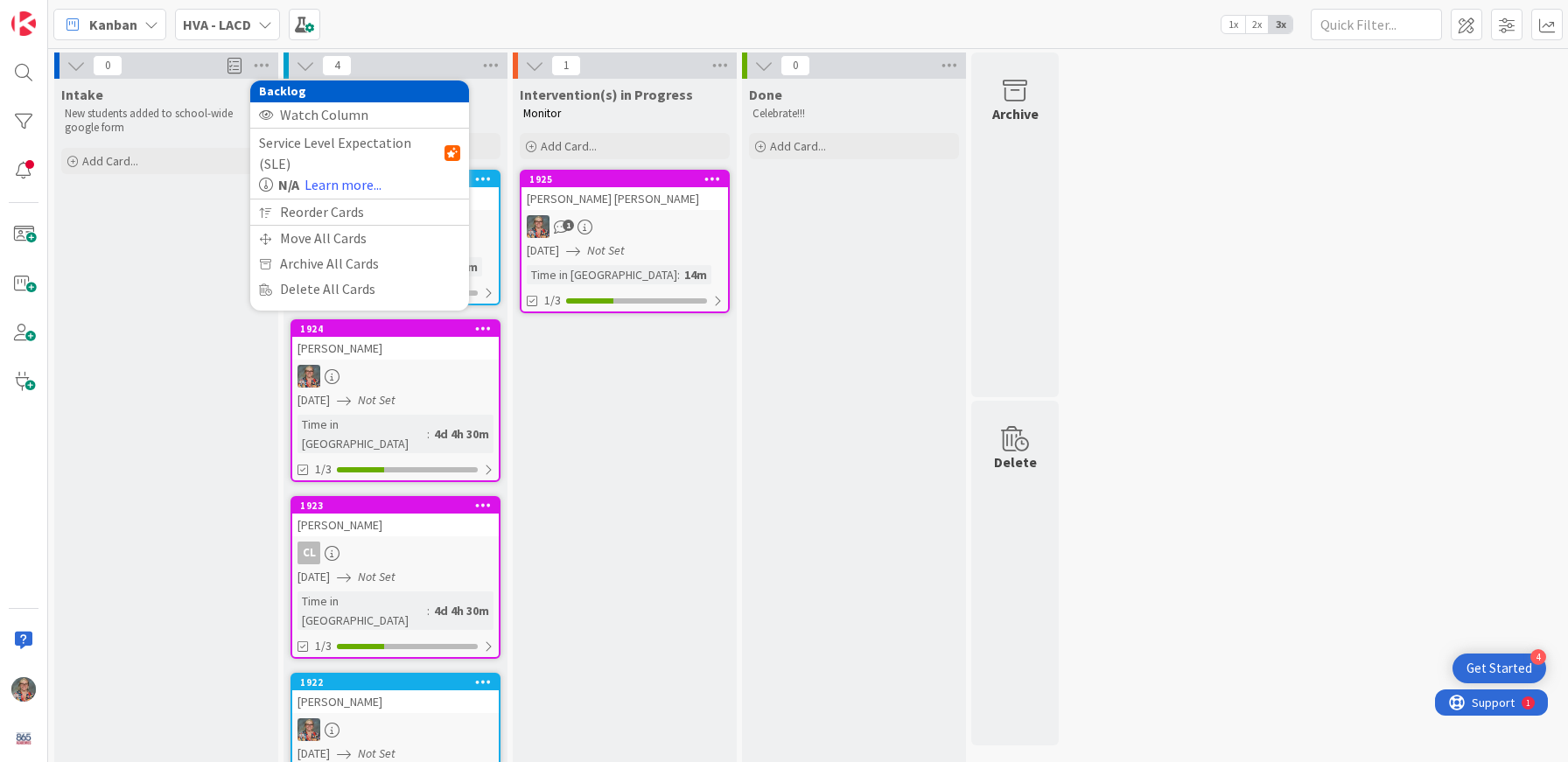
click at [143, 260] on div "Intake New students added to school-wide google form Add Card..." at bounding box center [166, 464] width 224 height 771
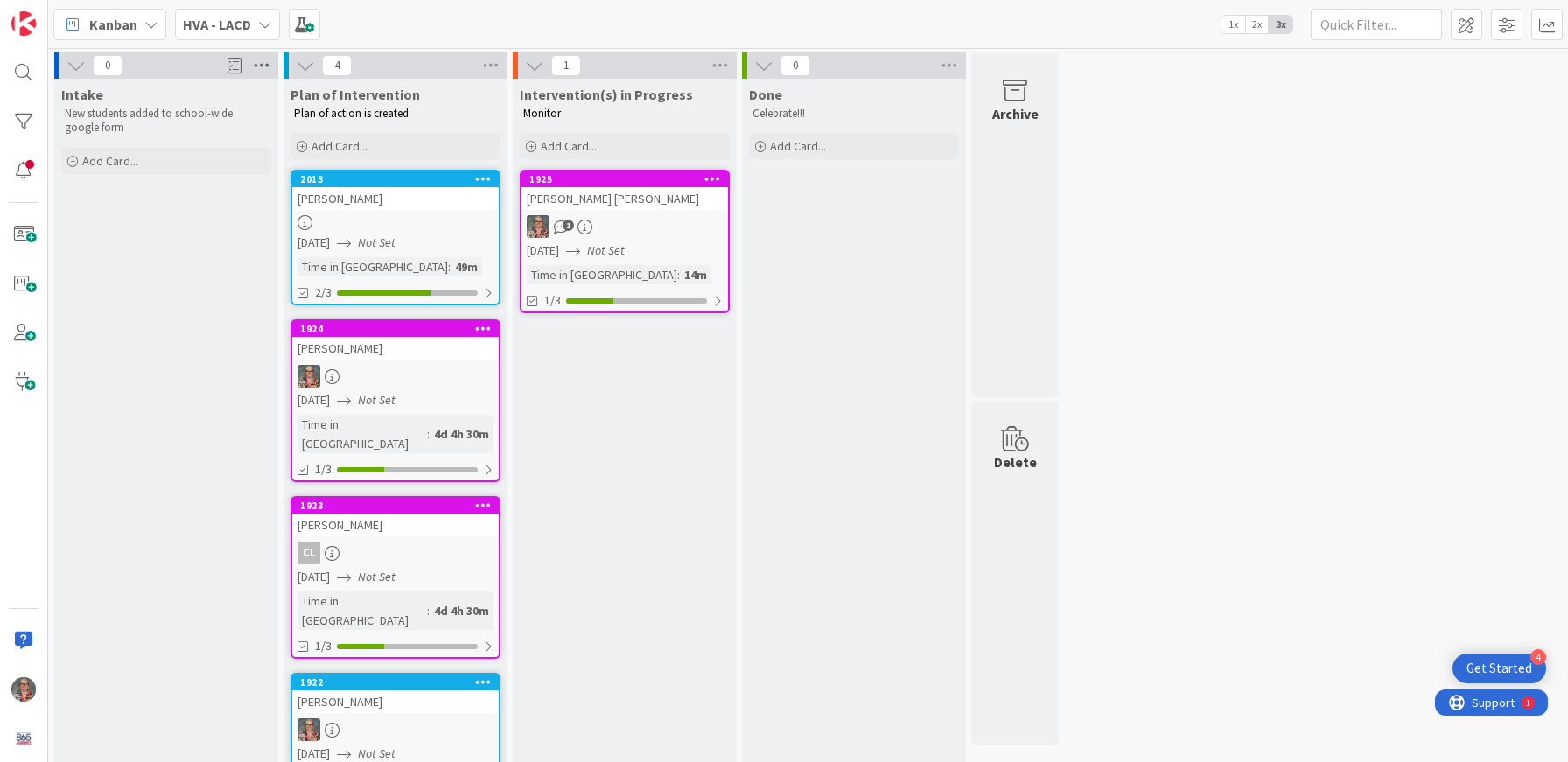
click at [256, 64] on icon at bounding box center [261, 65] width 23 height 27
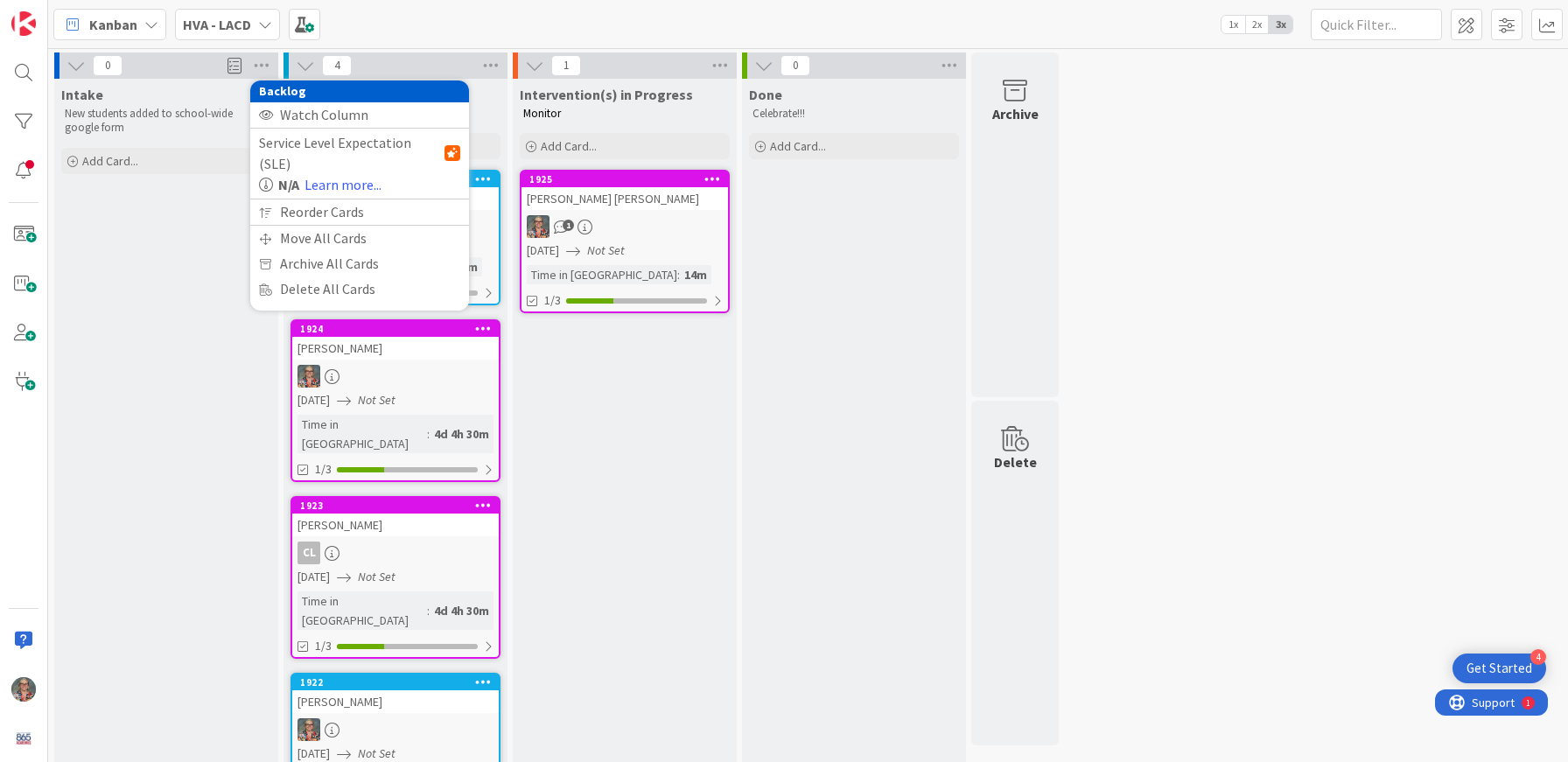
click at [182, 527] on div "Intake New students added to school-wide google form Add Card..." at bounding box center [166, 464] width 224 height 771
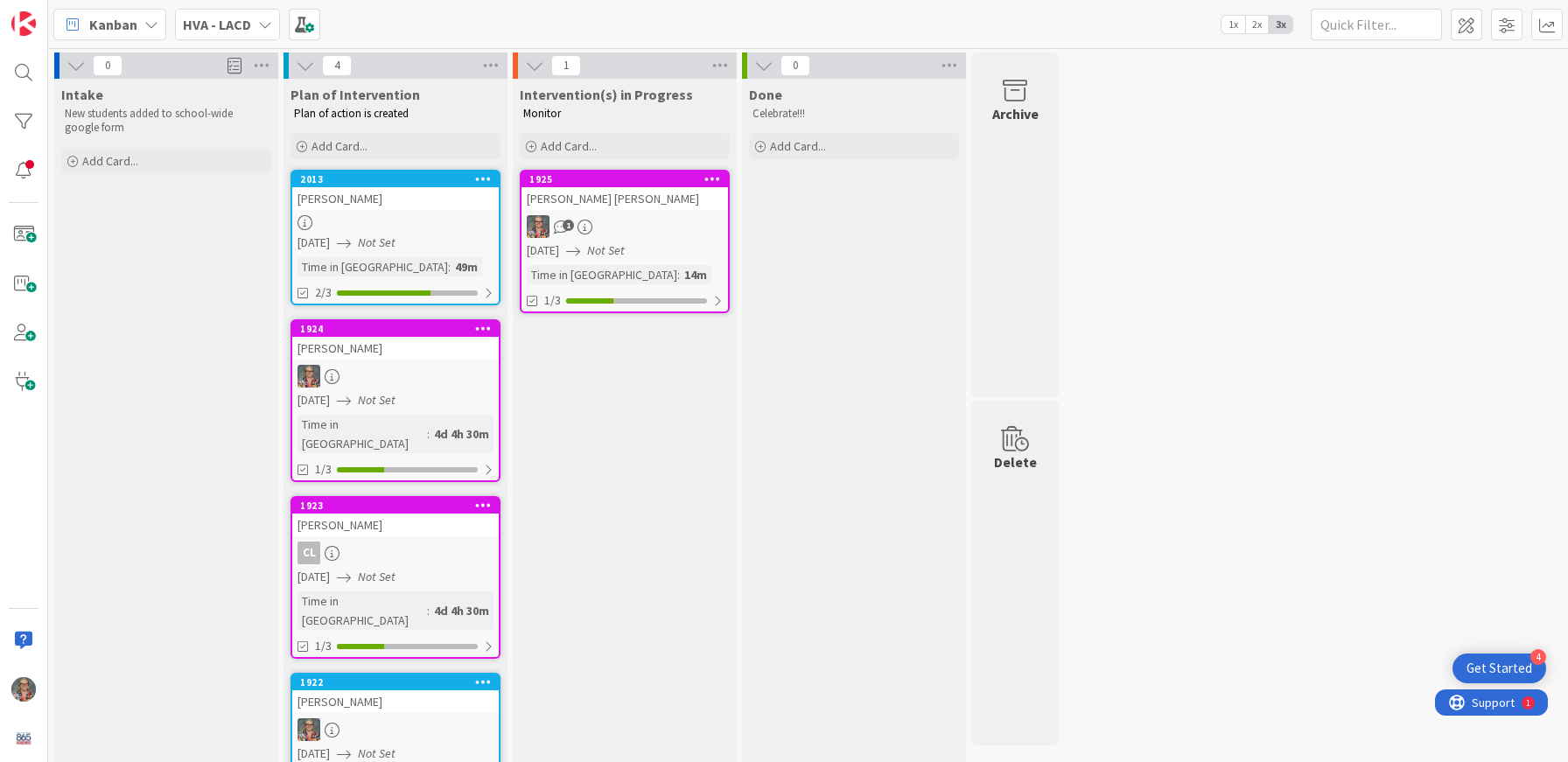
click at [300, 67] on icon at bounding box center [305, 65] width 19 height 19
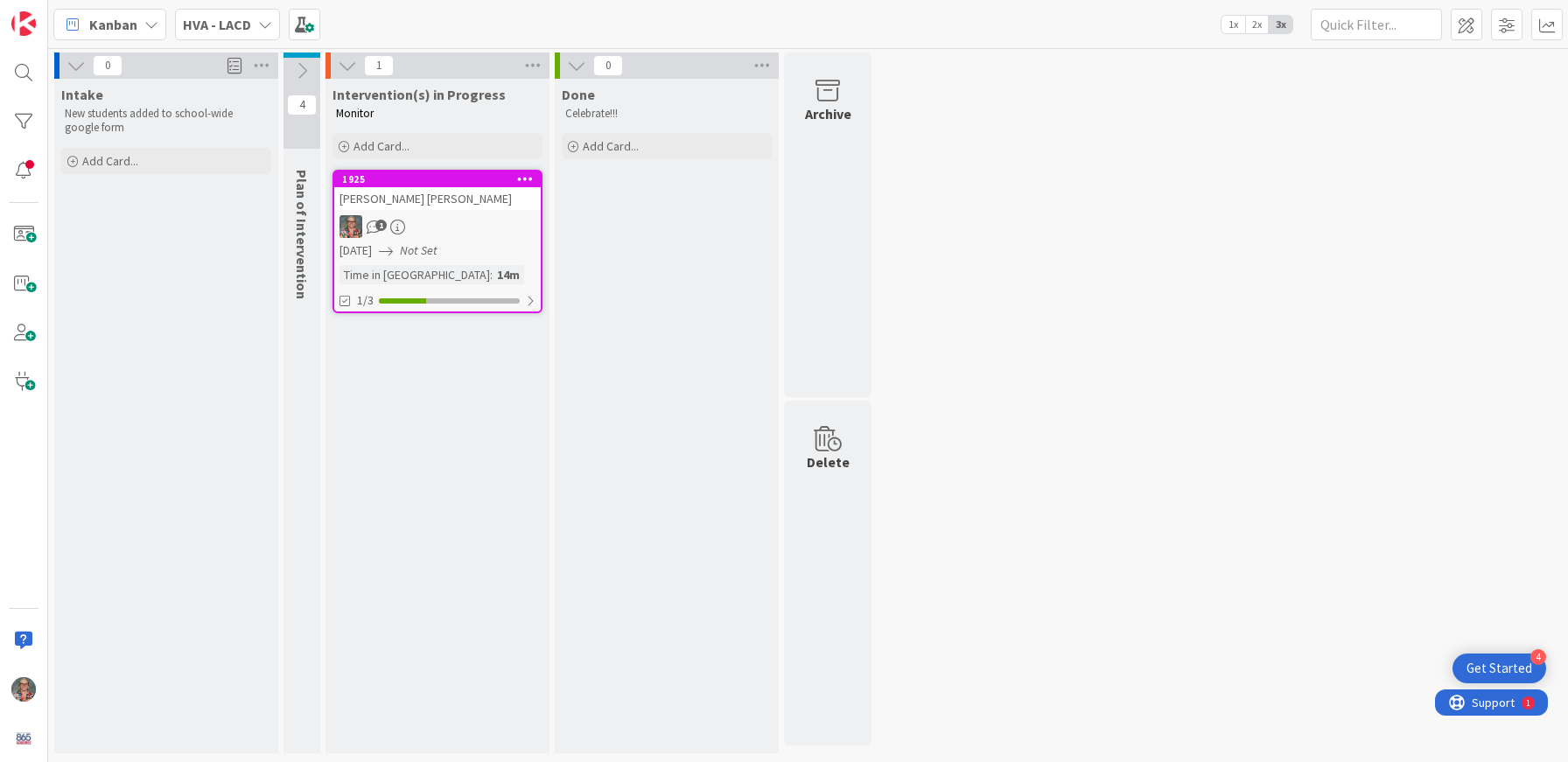
click at [314, 64] on button at bounding box center [301, 71] width 37 height 27
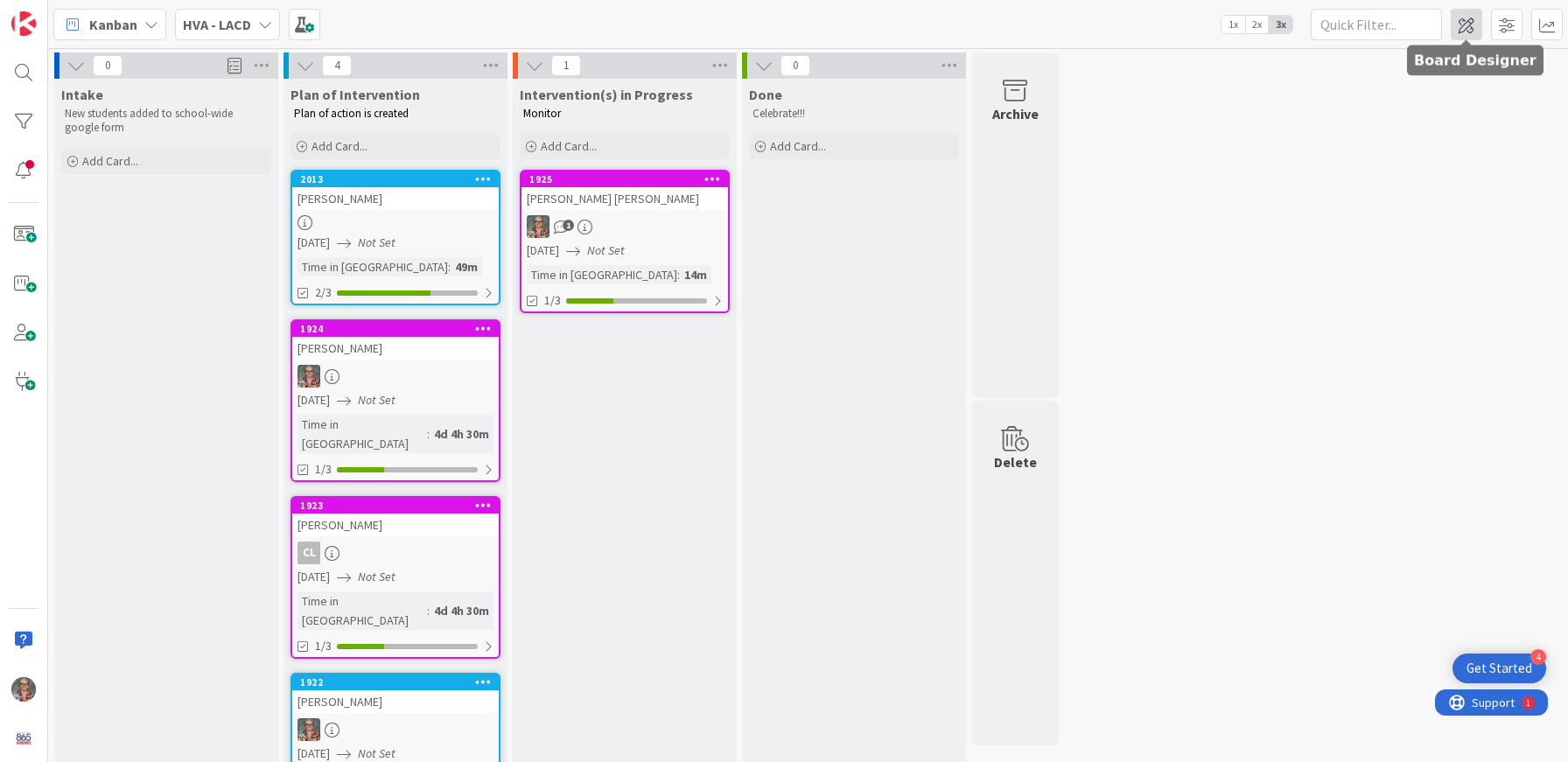
click at [1463, 28] on span at bounding box center [1467, 25] width 31 height 31
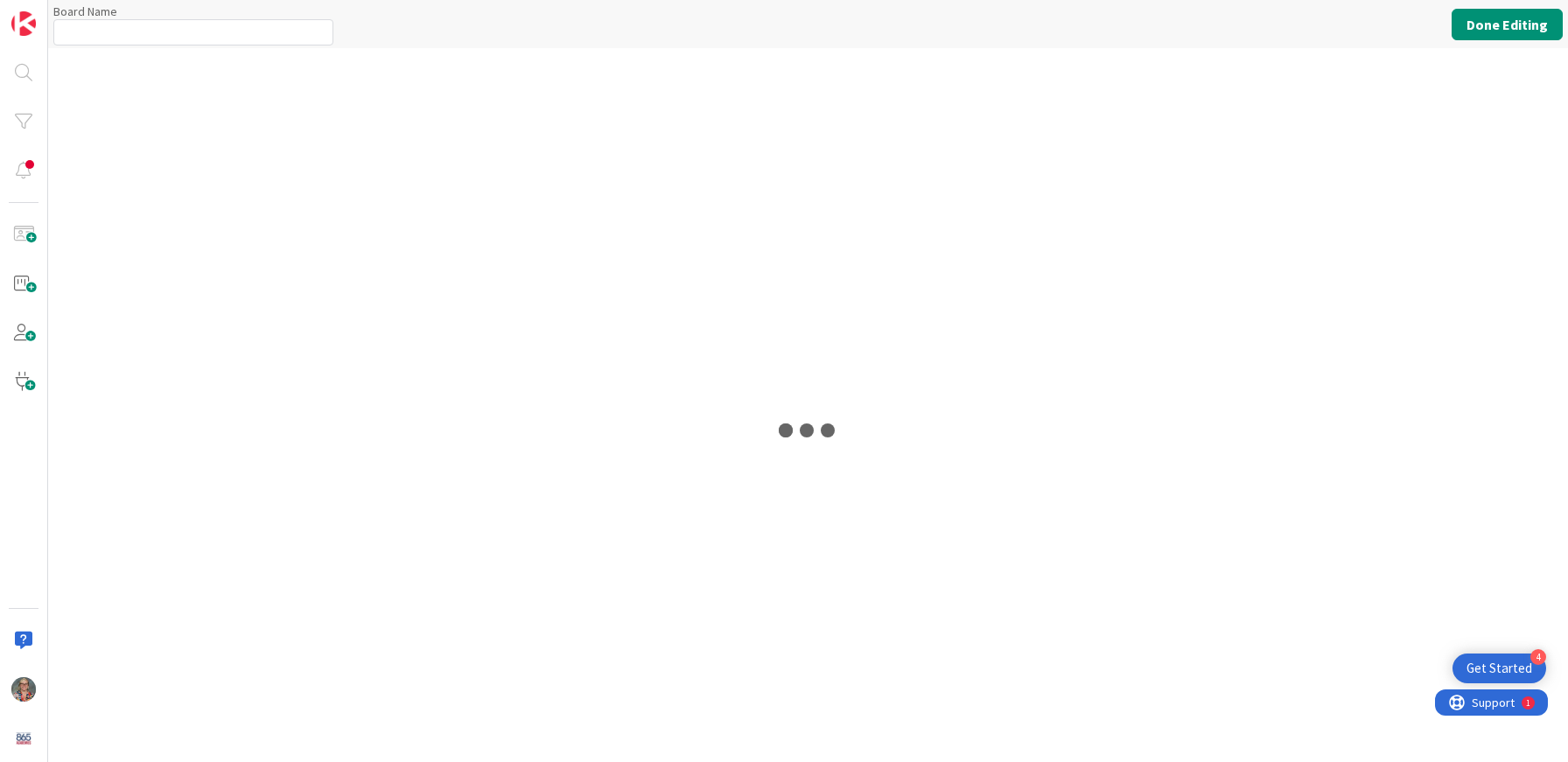
type input "HVA - LACD"
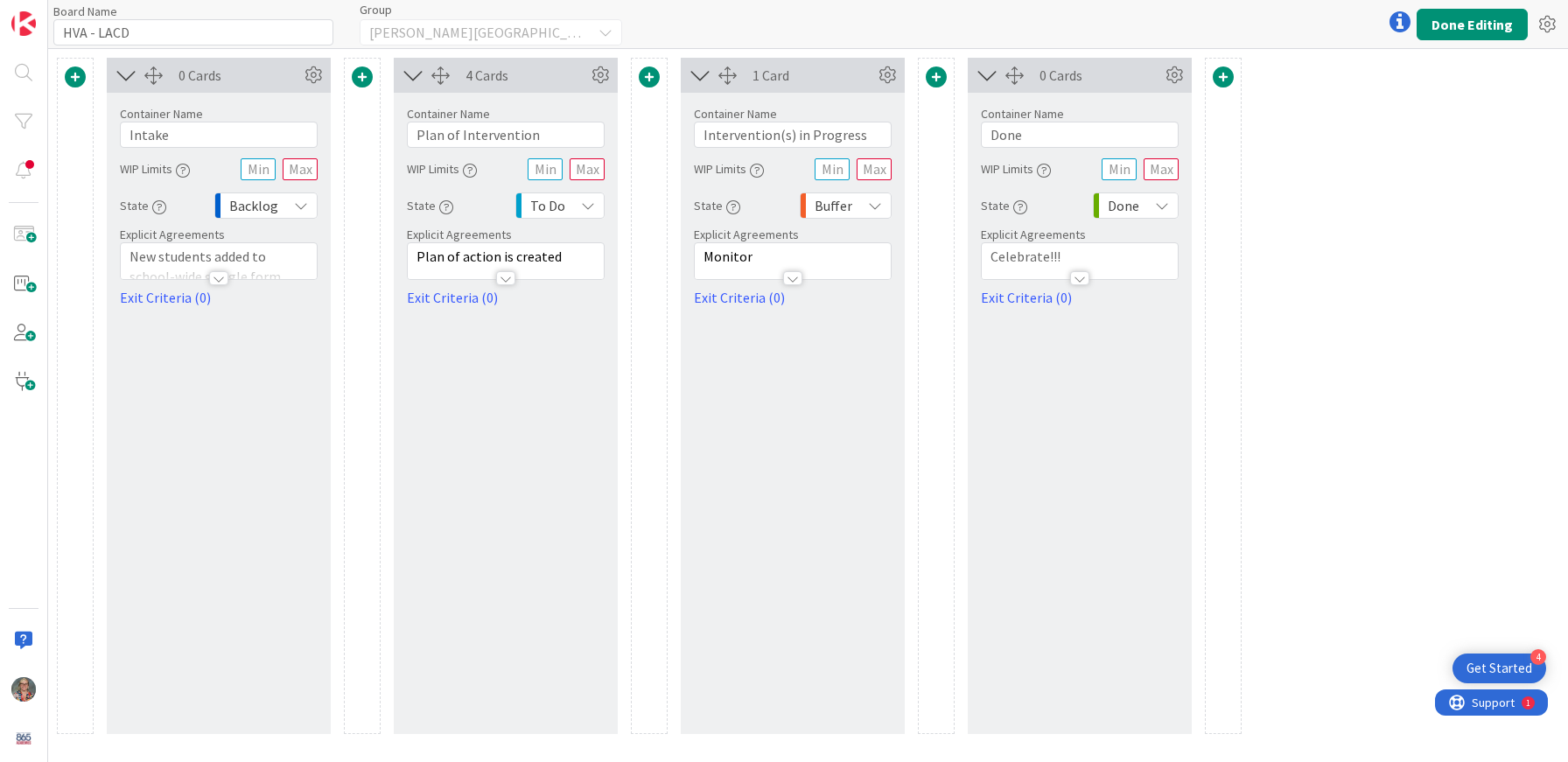
click at [301, 204] on icon at bounding box center [301, 205] width 14 height 14
click at [153, 453] on div "0 Cards Container Name 6 / 64 Intake WIP Limits State Backlog Backlog None Buff…" at bounding box center [219, 396] width 224 height 677
click at [1454, 30] on button "Done Editing" at bounding box center [1471, 25] width 111 height 31
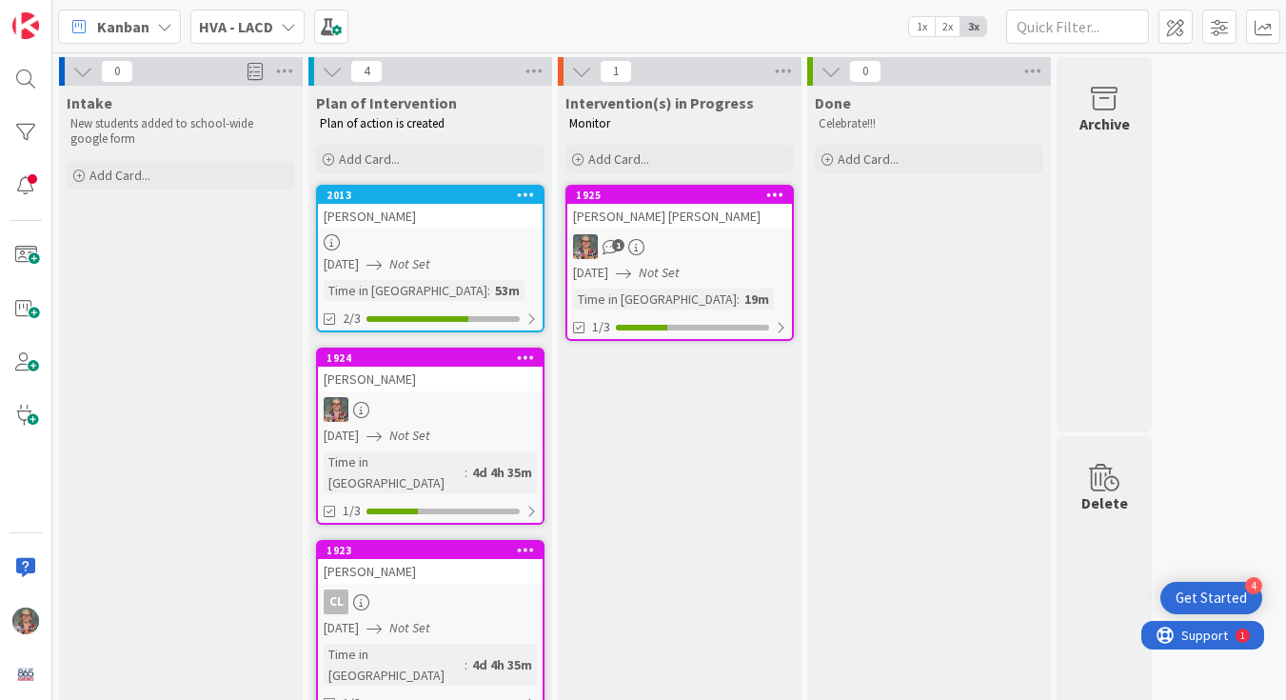
click at [932, 379] on div "Done Celebrate!!! Add Card..." at bounding box center [929, 505] width 244 height 839
click at [1161, 33] on span at bounding box center [1176, 27] width 34 height 34
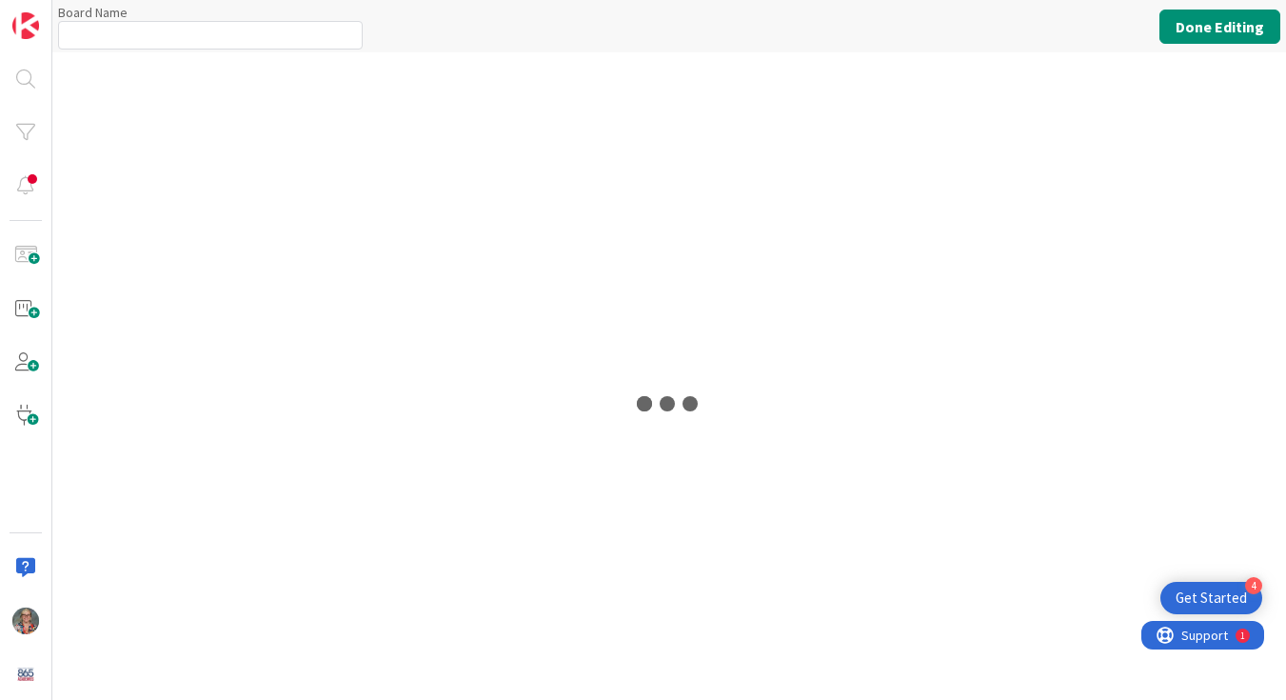
type input "HVA - LACD"
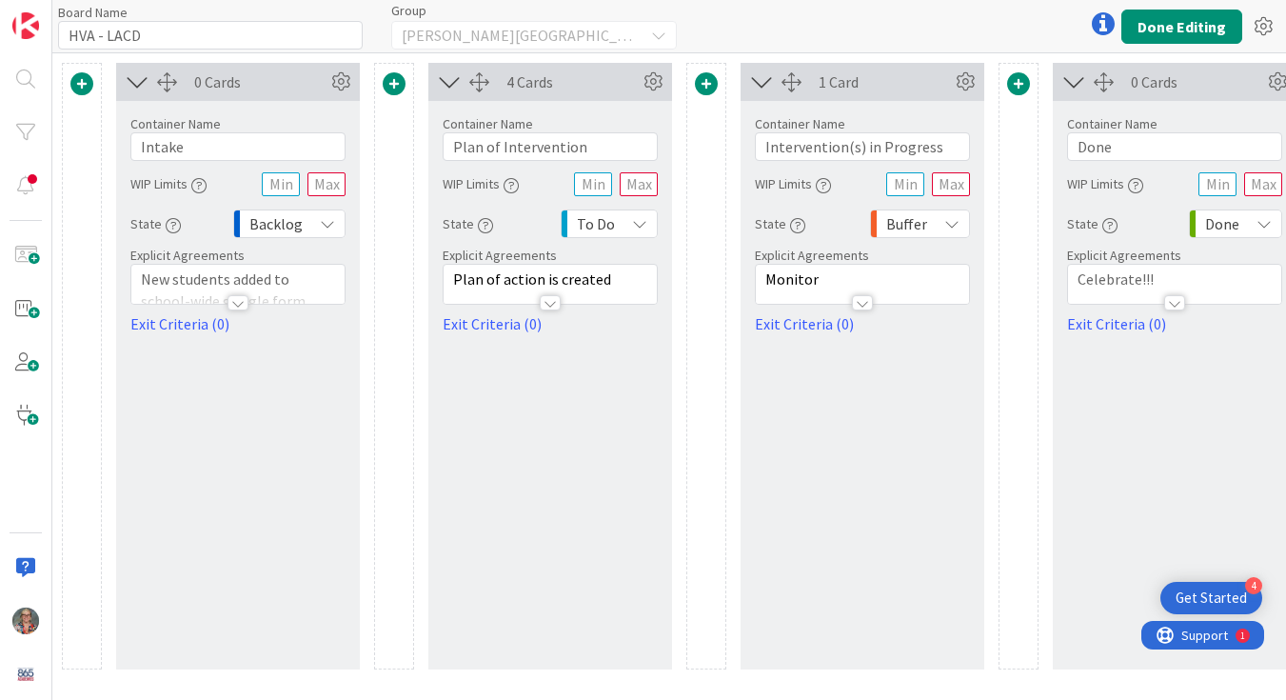
click at [336, 220] on div "Backlog" at bounding box center [289, 223] width 112 height 29
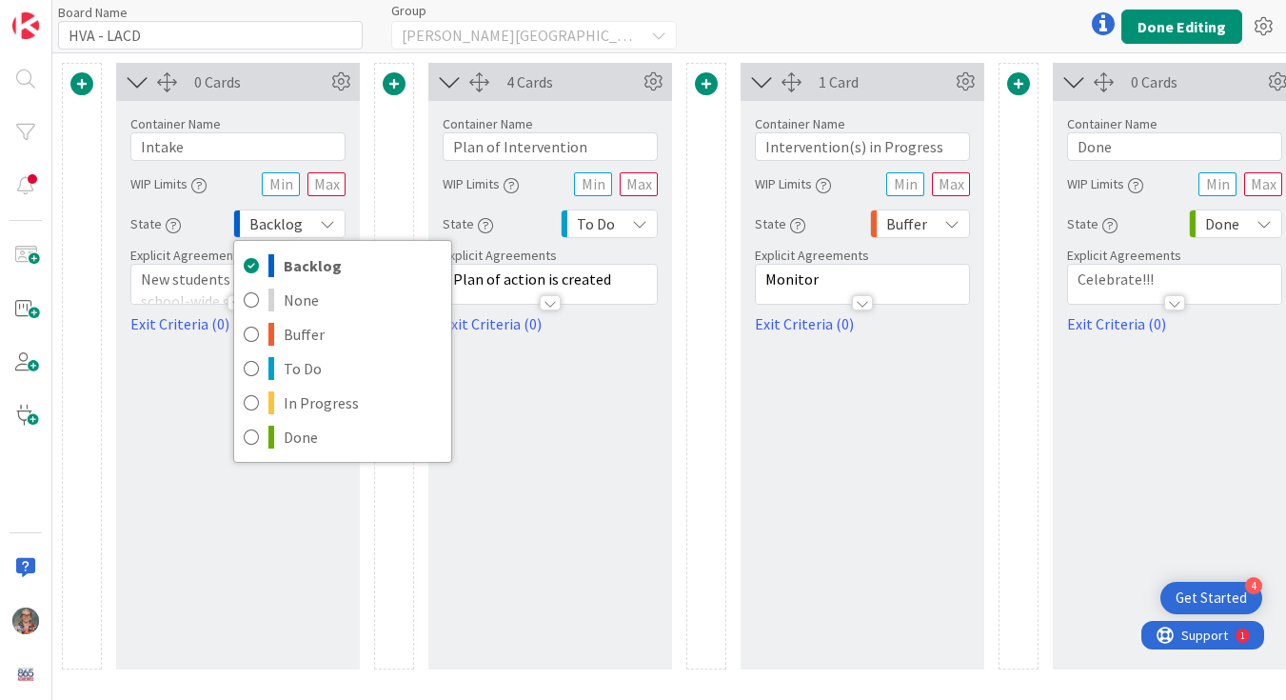
click at [642, 224] on icon at bounding box center [639, 223] width 15 height 15
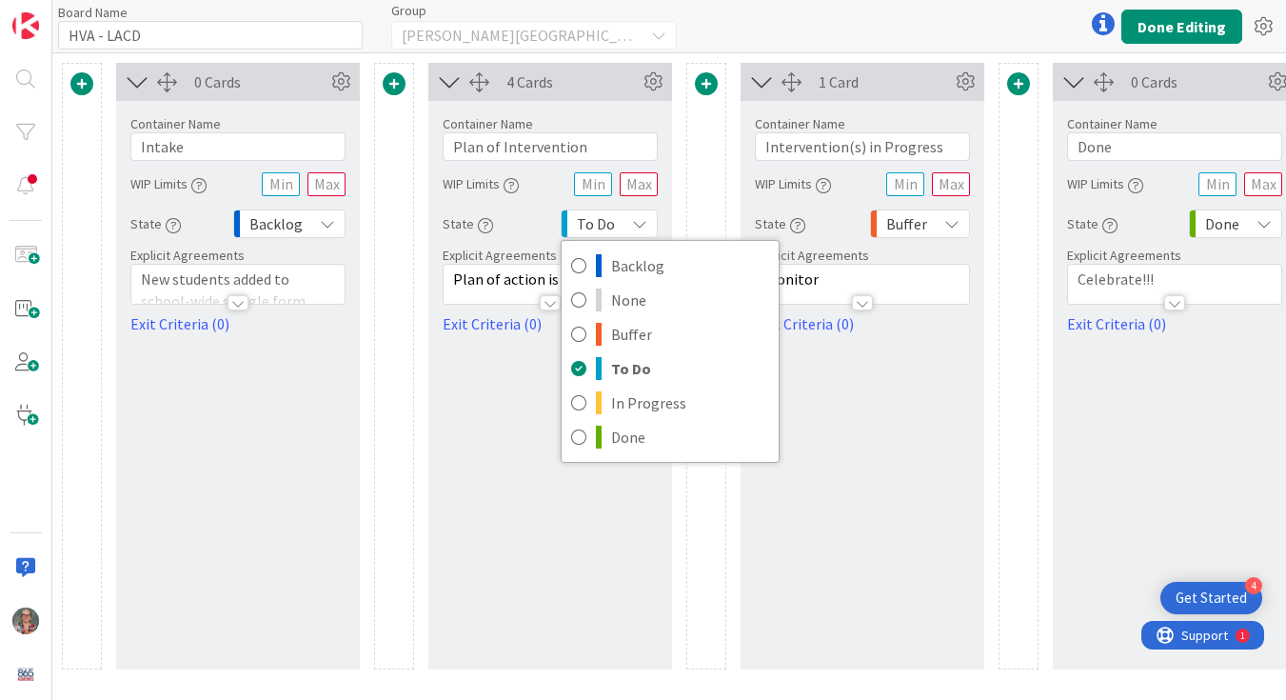
click at [953, 218] on icon at bounding box center [951, 223] width 15 height 15
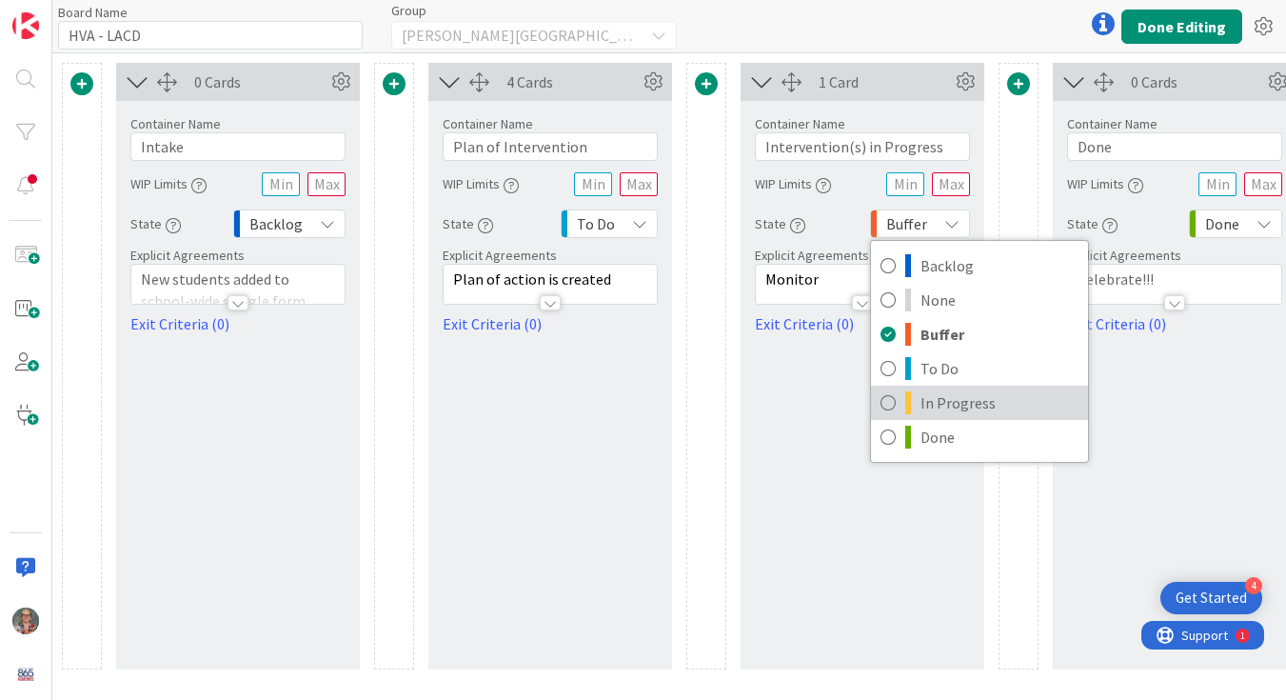
click at [969, 402] on span "In Progress" at bounding box center [1000, 402] width 158 height 29
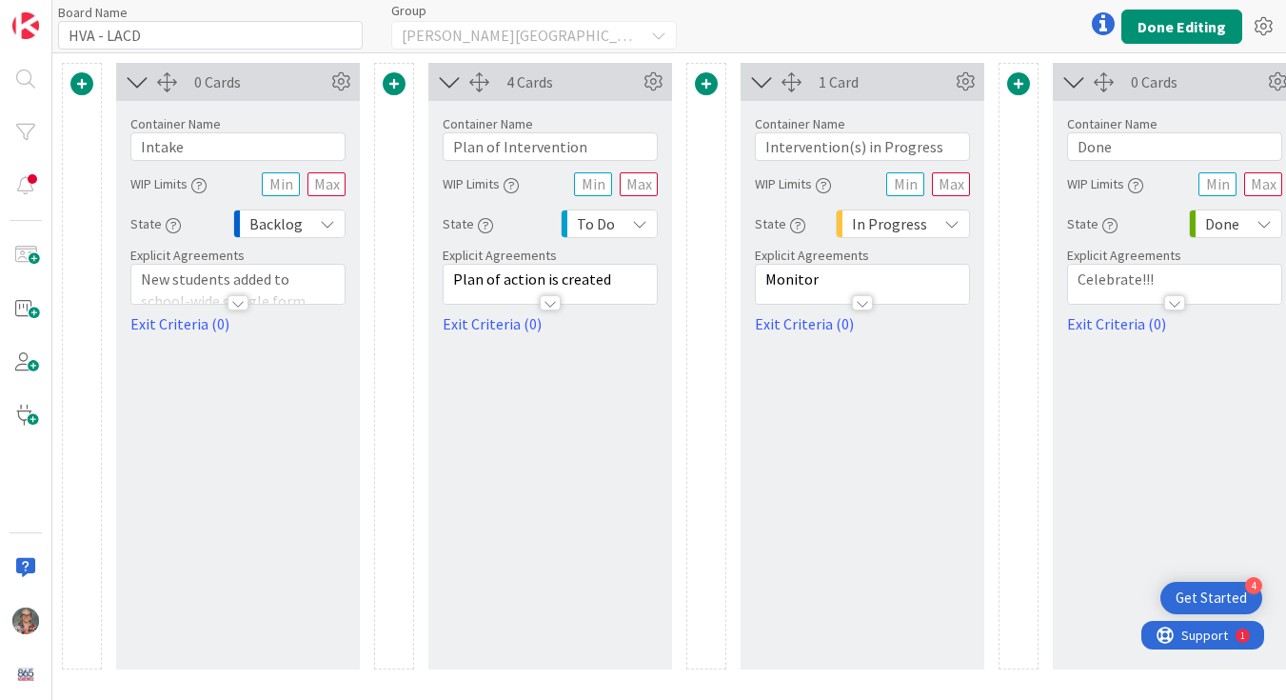
click at [328, 218] on icon at bounding box center [327, 223] width 15 height 15
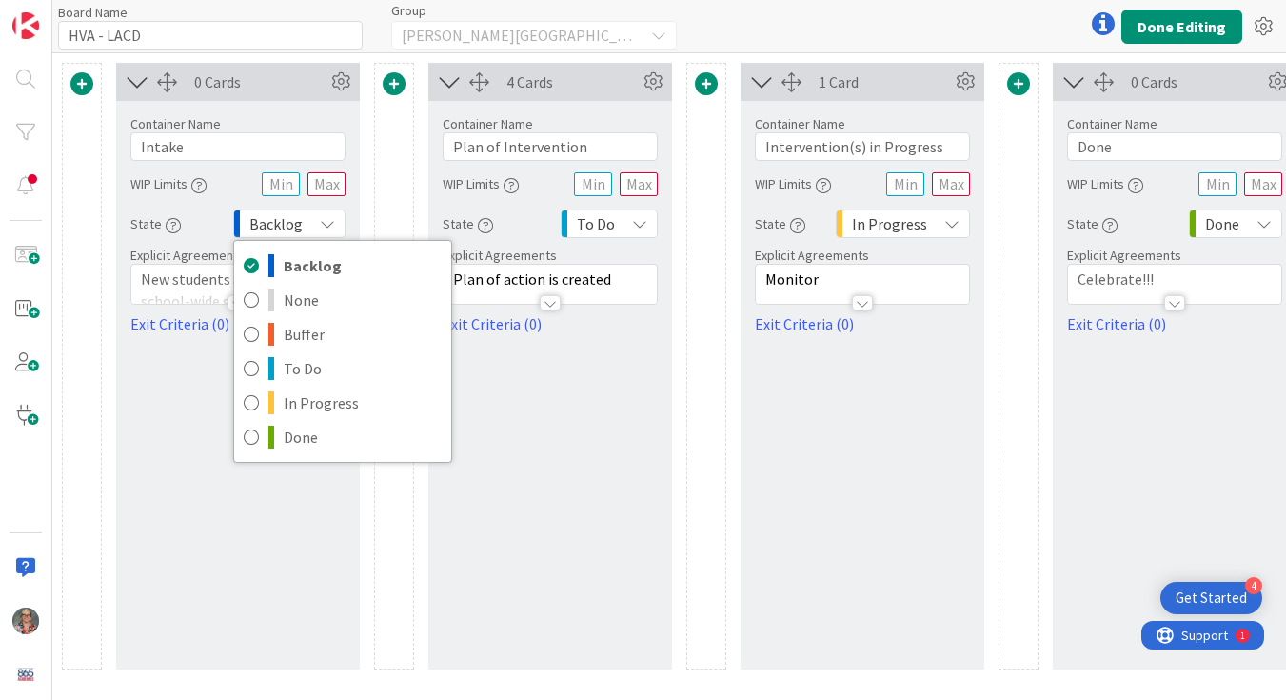
click at [184, 412] on div "0 Cards Container Name 6 / 64 Intake WIP Limits State Backlog Backlog None Buff…" at bounding box center [238, 366] width 244 height 606
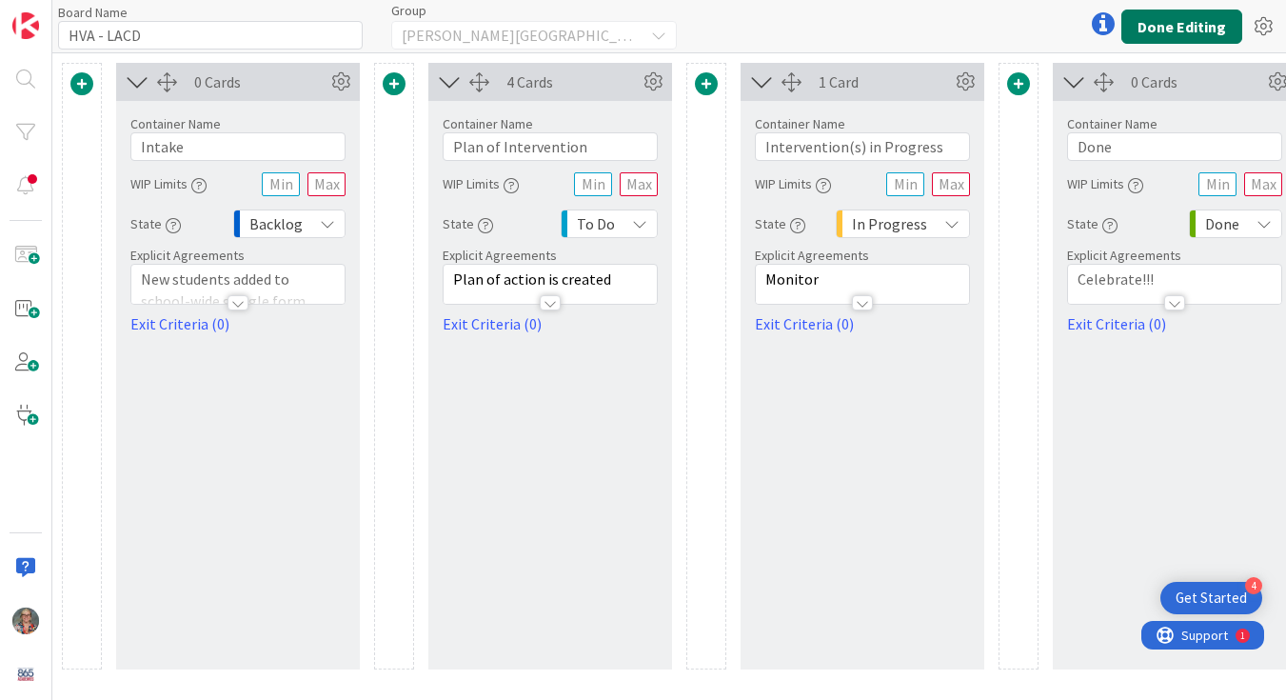
click at [1180, 30] on button "Done Editing" at bounding box center [1182, 27] width 121 height 34
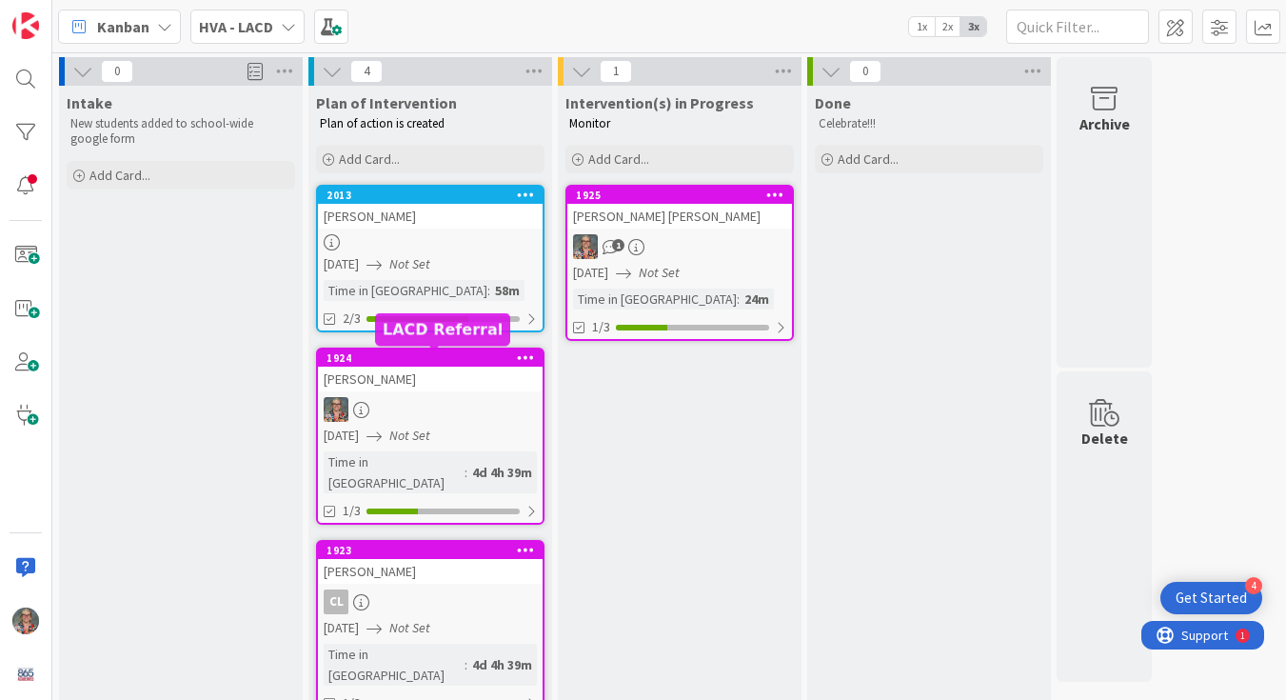
scroll to position [171, 0]
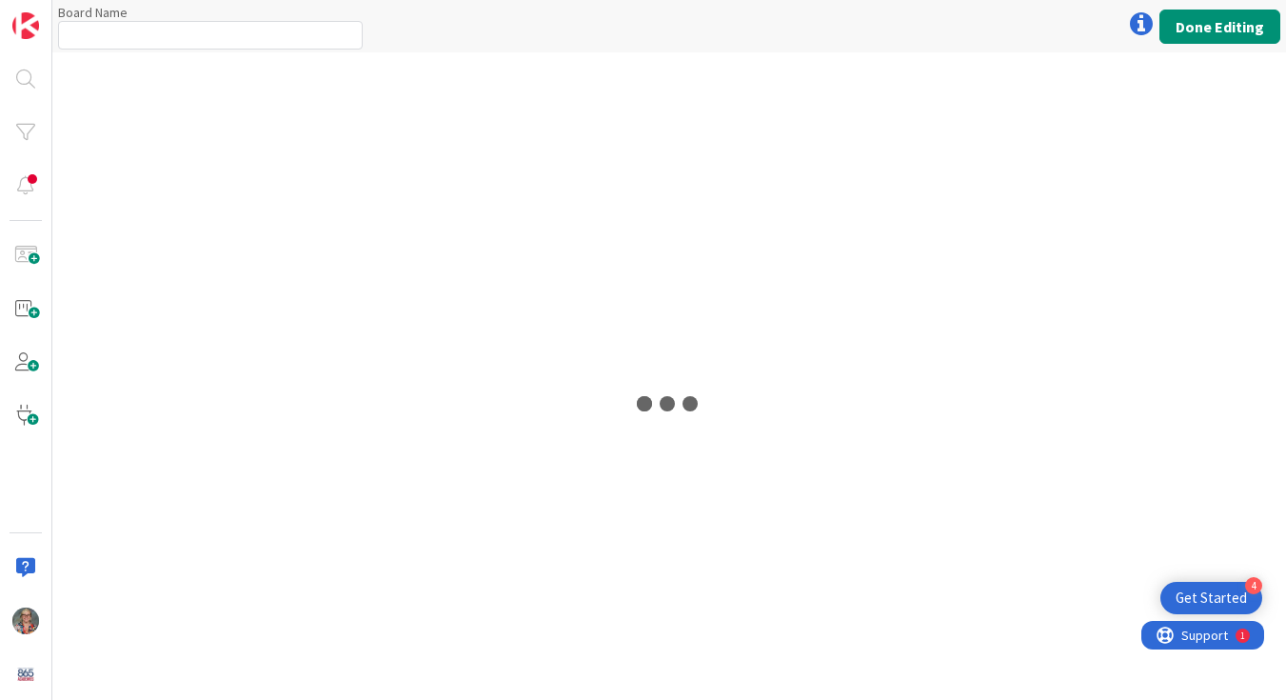
type input "HVA - LACD"
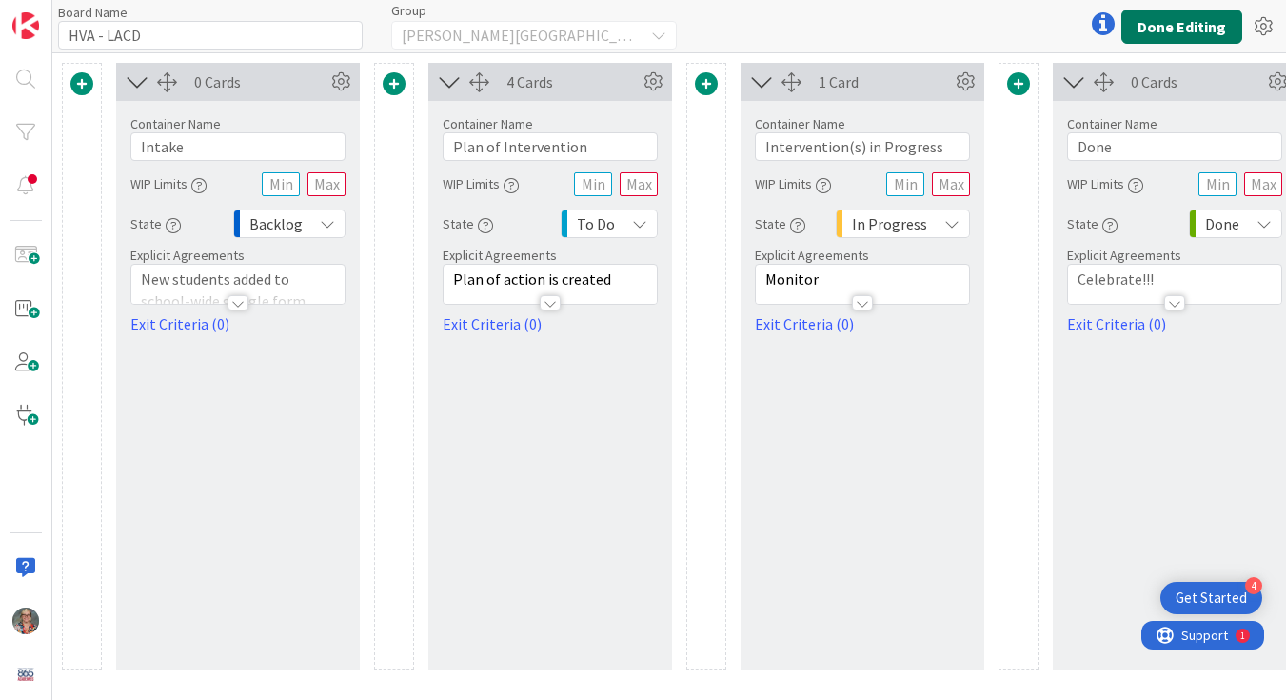
click at [1156, 19] on button "Done Editing" at bounding box center [1182, 27] width 121 height 34
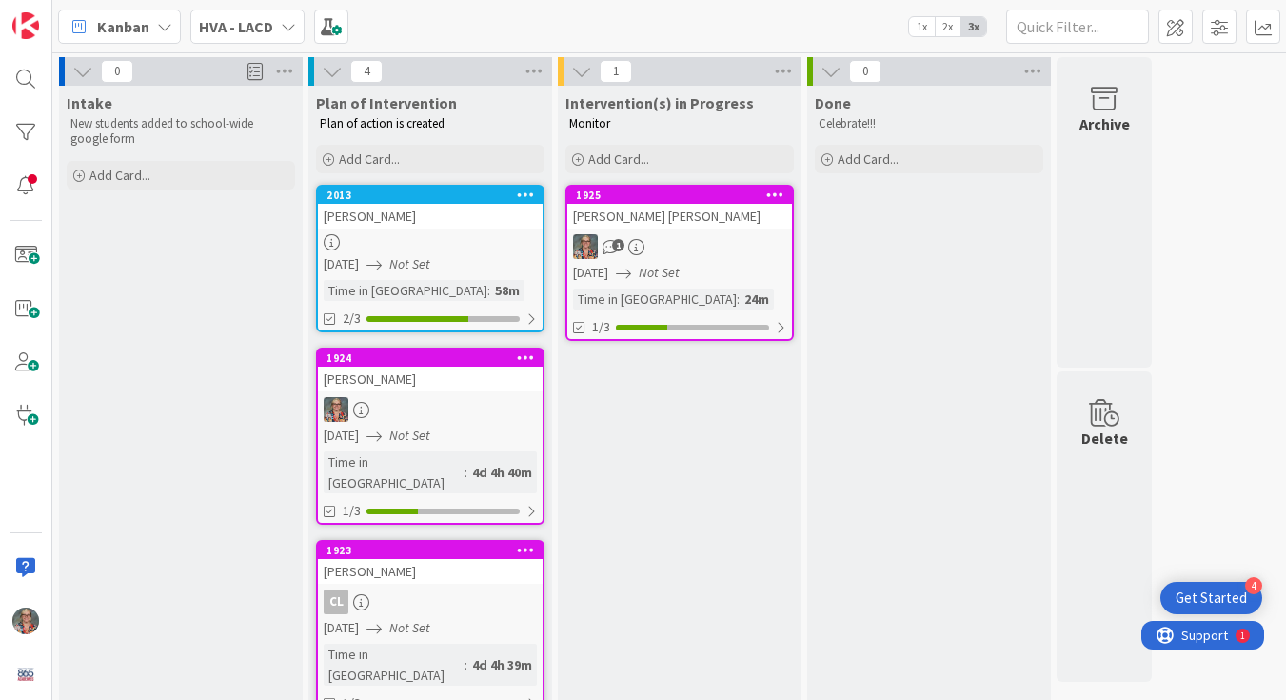
click at [81, 76] on icon at bounding box center [82, 71] width 21 height 21
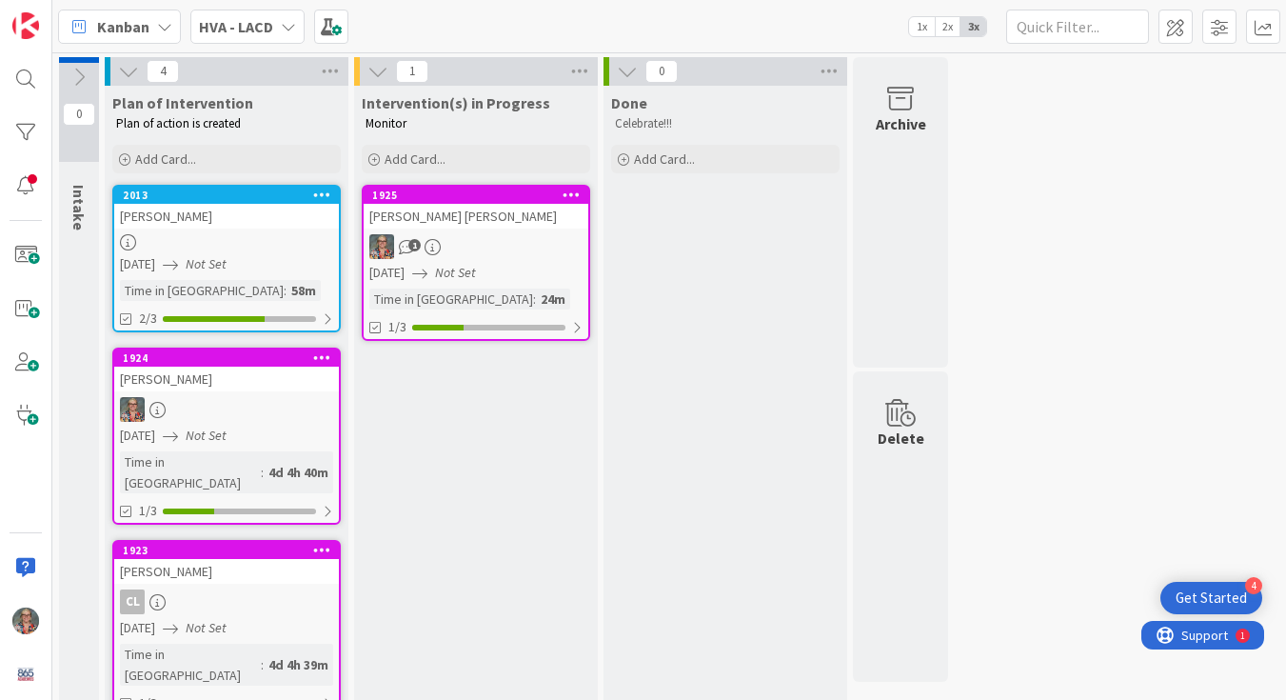
click at [81, 76] on icon at bounding box center [79, 77] width 21 height 21
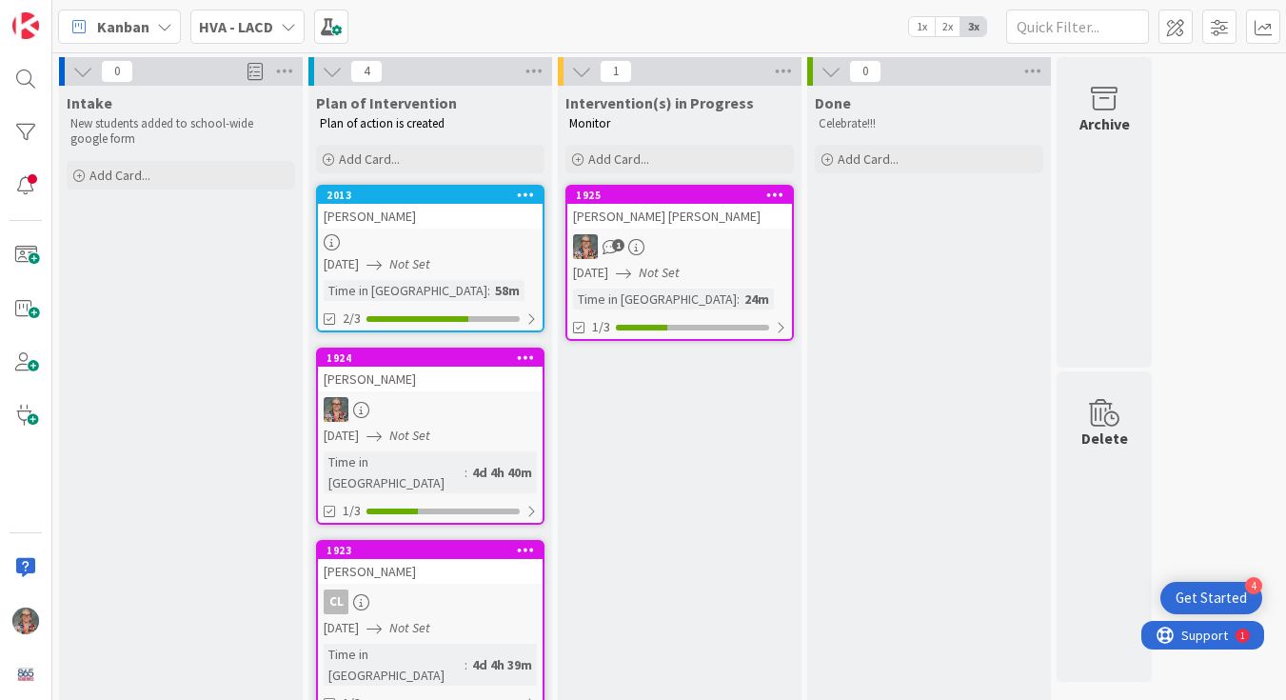
click at [919, 24] on span "1x" at bounding box center [922, 26] width 26 height 19
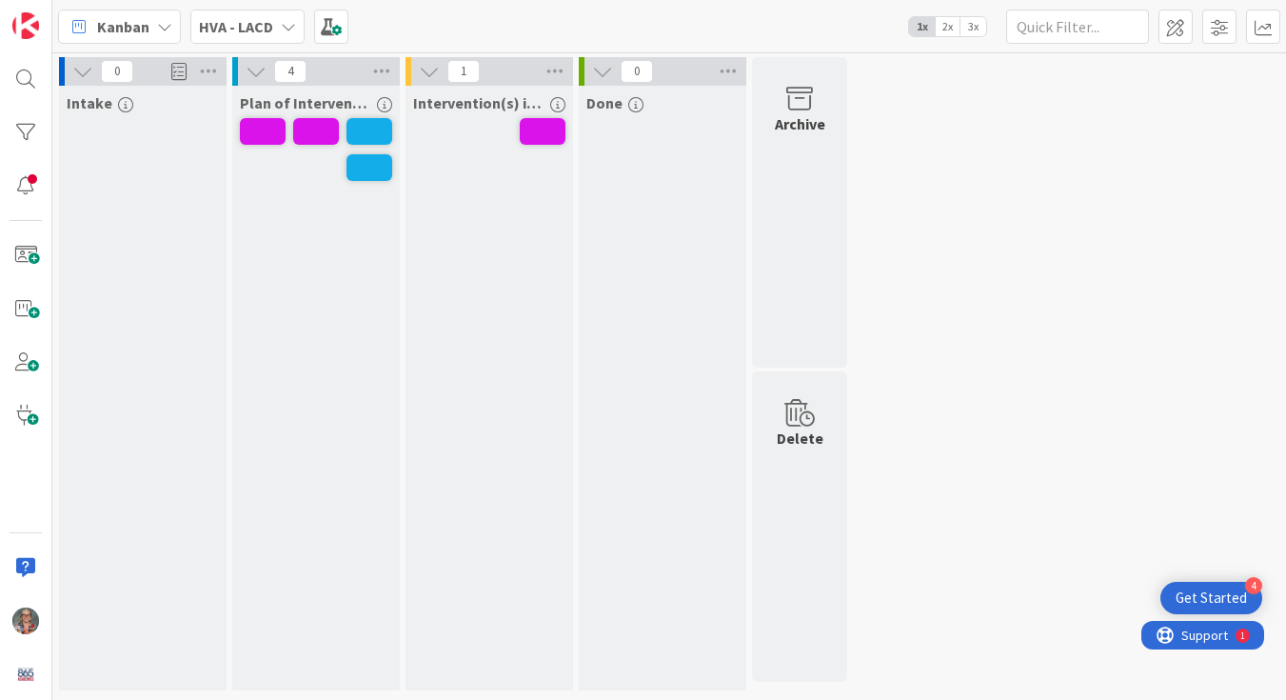
click at [953, 28] on span "2x" at bounding box center [948, 26] width 26 height 19
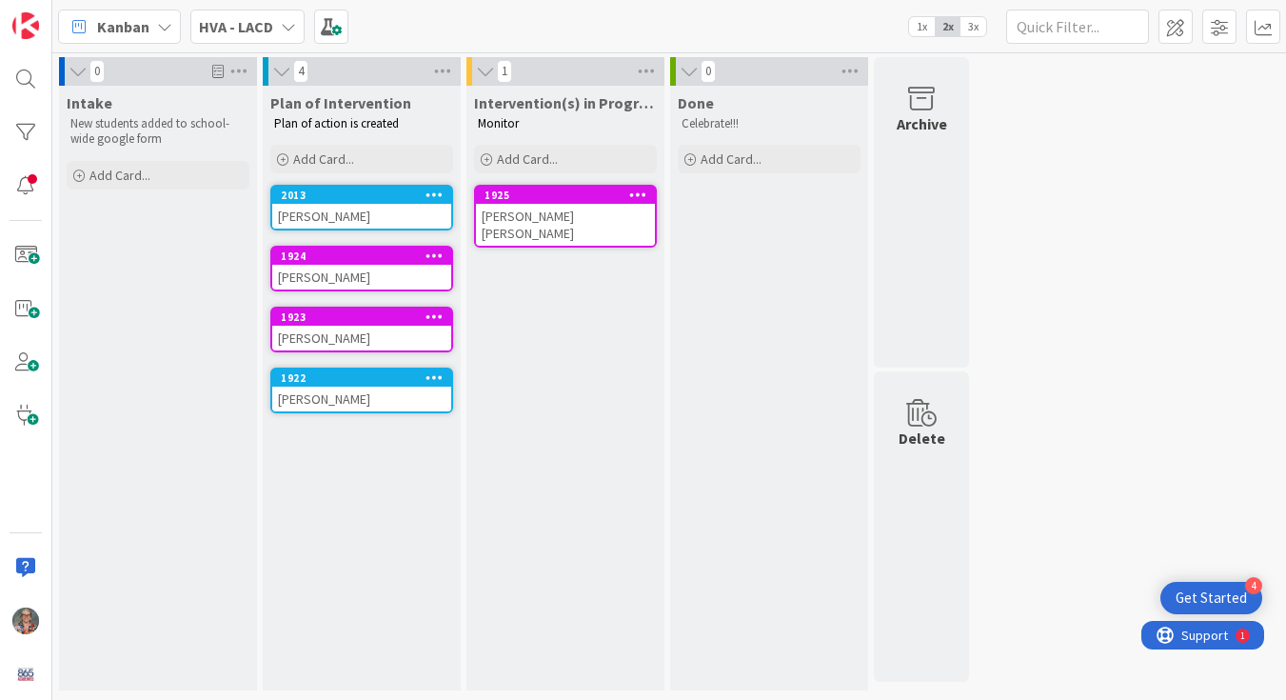
click at [975, 26] on span "3x" at bounding box center [974, 26] width 26 height 19
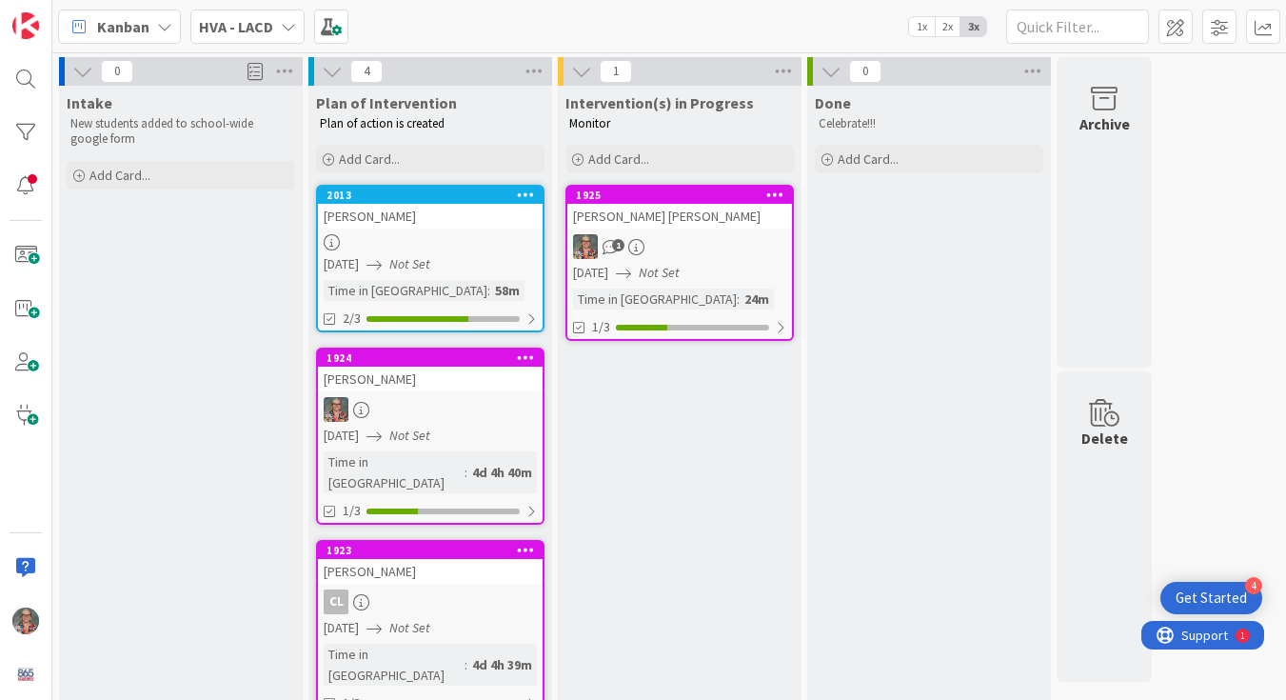
click at [613, 217] on div "[PERSON_NAME] [PERSON_NAME]" at bounding box center [679, 216] width 225 height 25
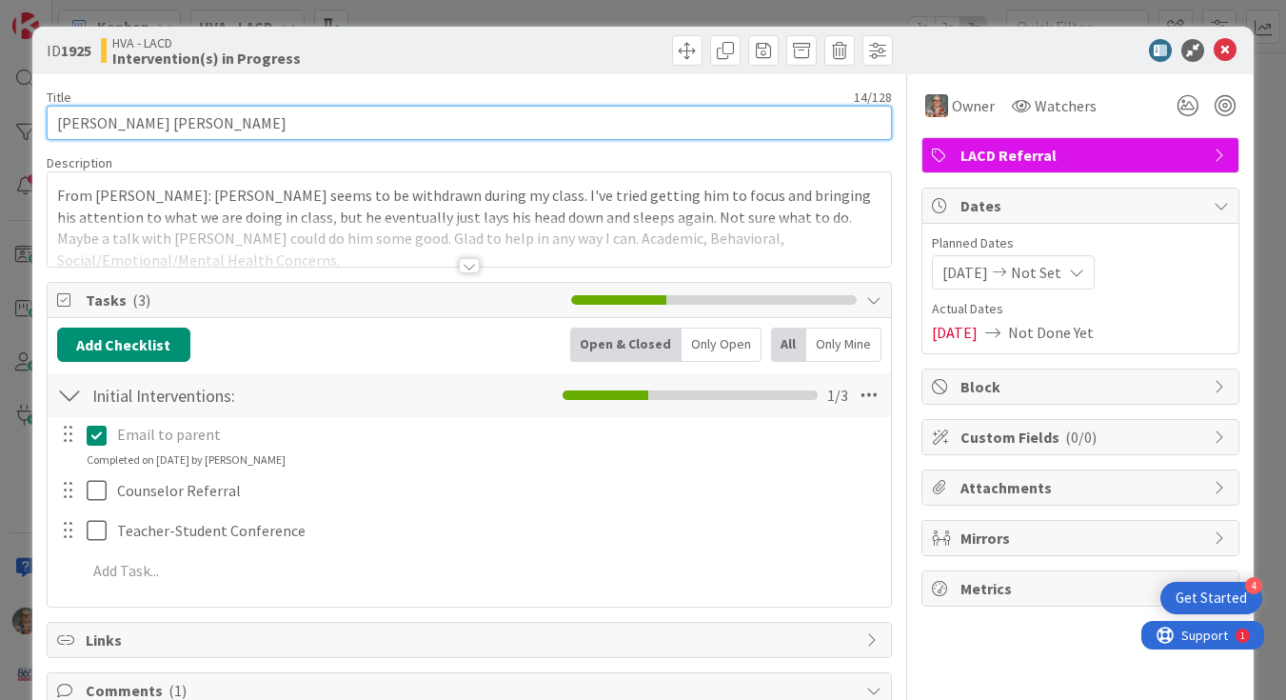
click at [73, 123] on input "[PERSON_NAME] [PERSON_NAME]" at bounding box center [469, 123] width 845 height 34
type input "Ulises Cantu Perez"
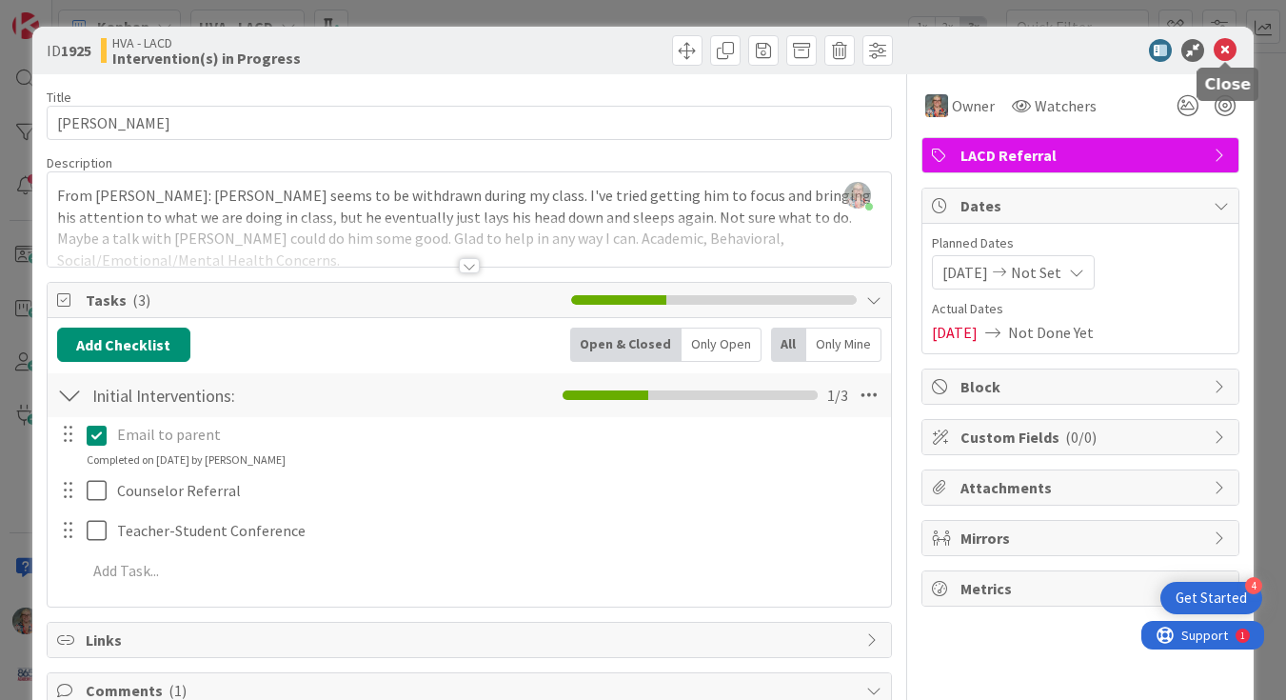
click at [1222, 51] on icon at bounding box center [1225, 50] width 23 height 23
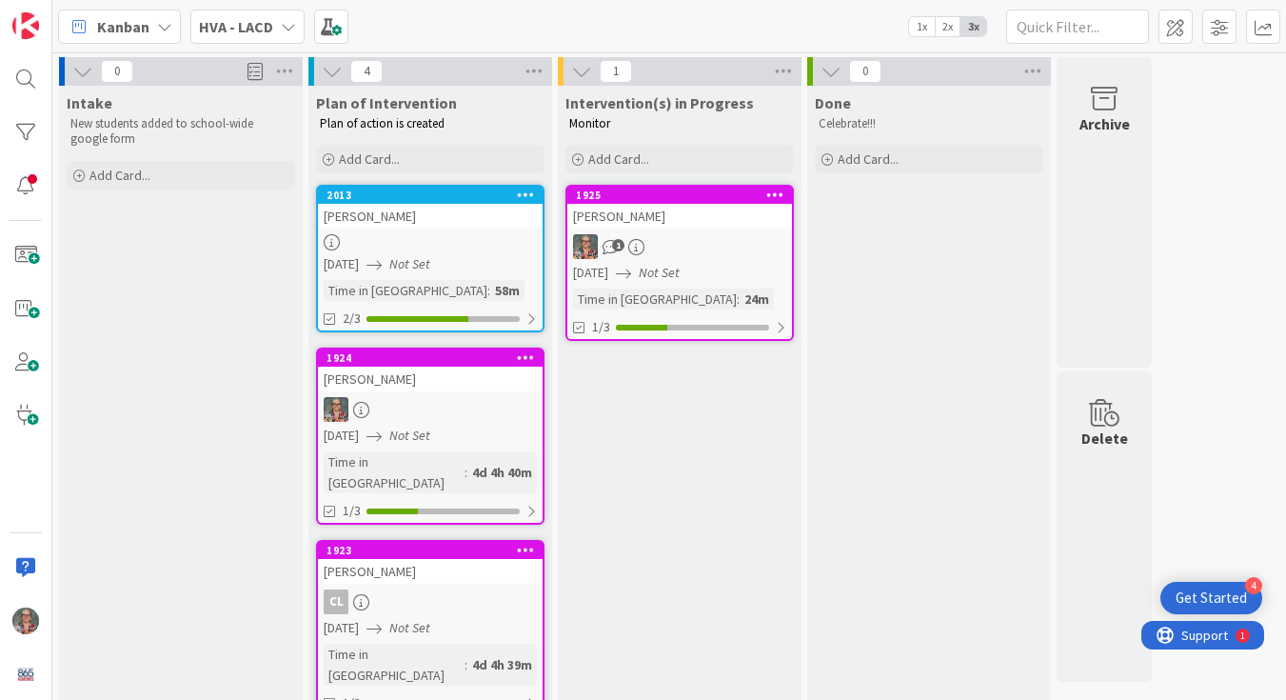
click at [351, 380] on div "[PERSON_NAME]" at bounding box center [430, 379] width 225 height 25
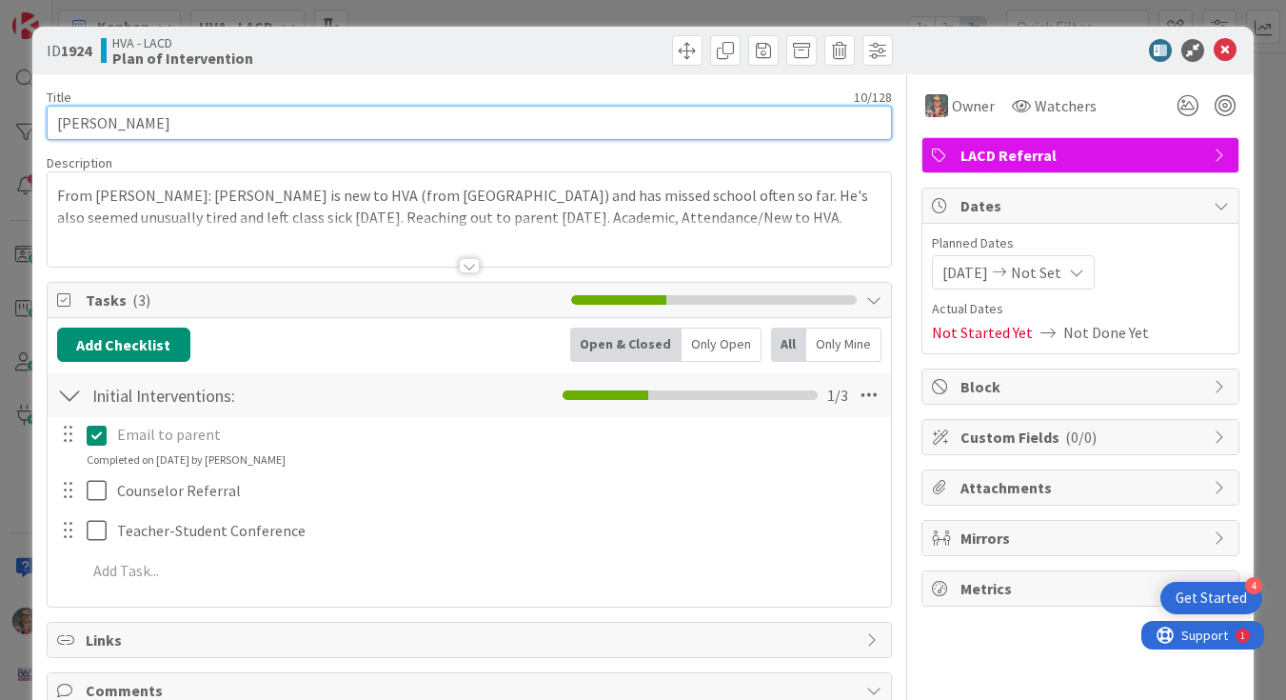
click at [73, 118] on input "[PERSON_NAME]" at bounding box center [469, 123] width 845 height 34
type input "Ethan Bartley"
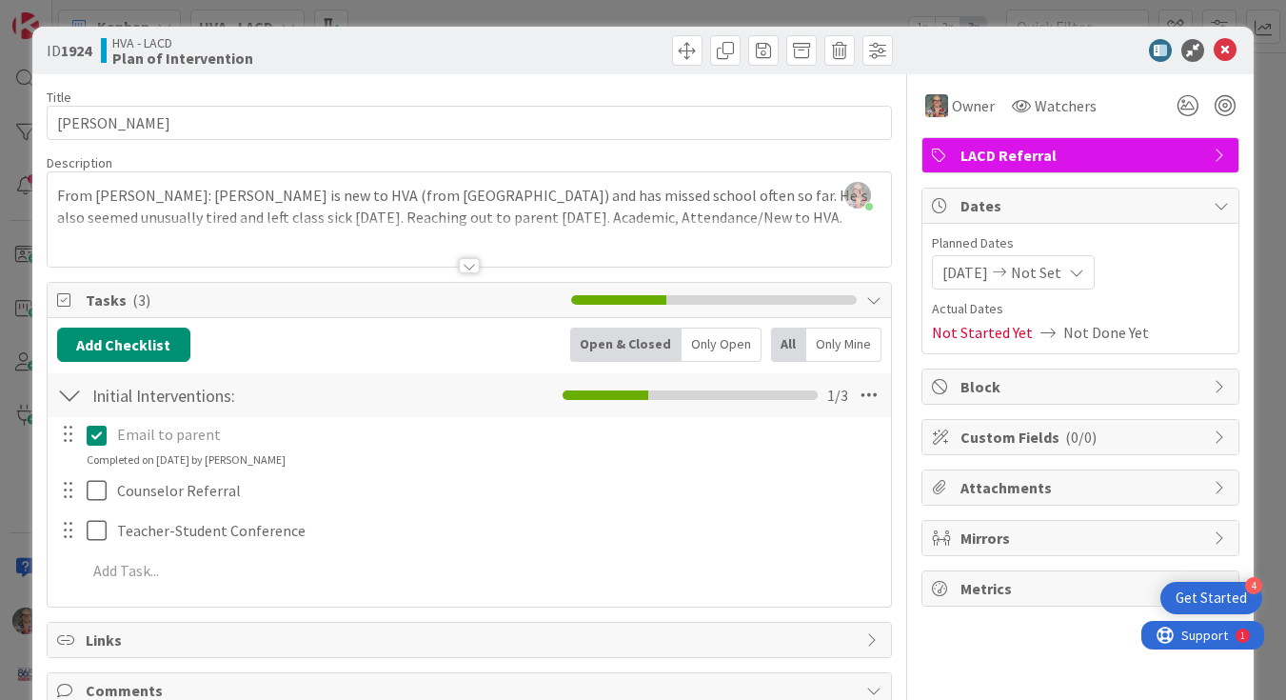
click at [1223, 48] on icon at bounding box center [1225, 50] width 23 height 23
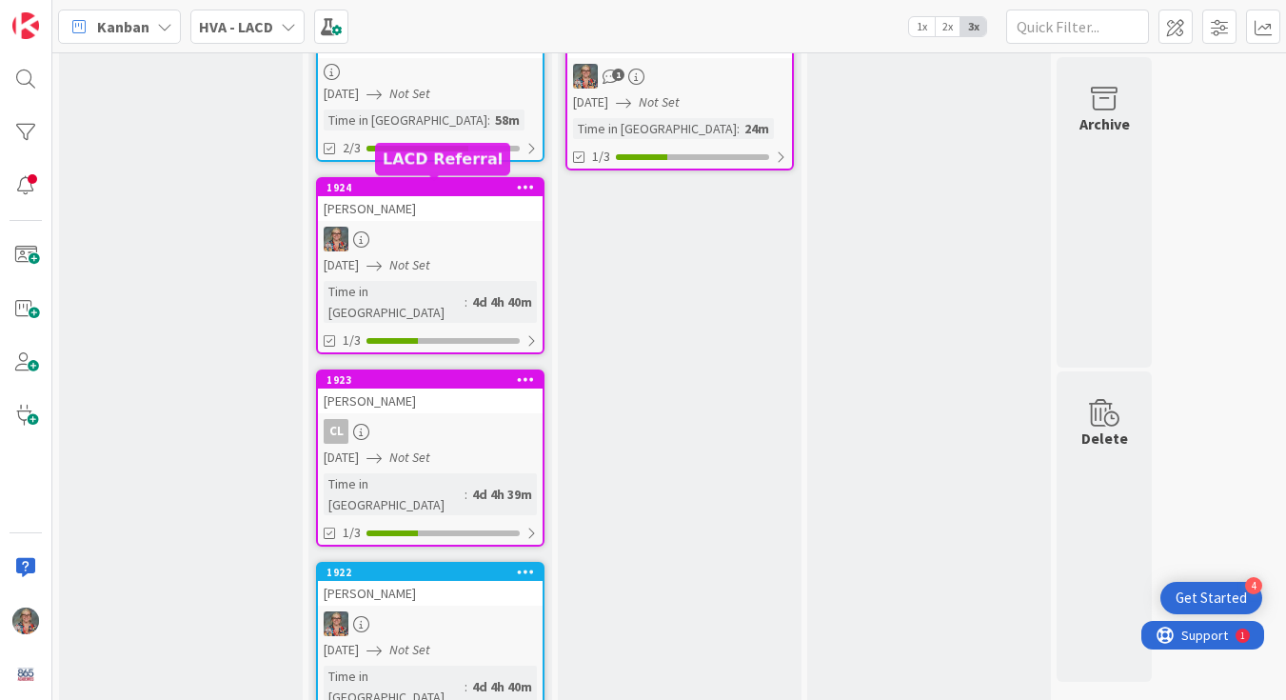
scroll to position [171, 0]
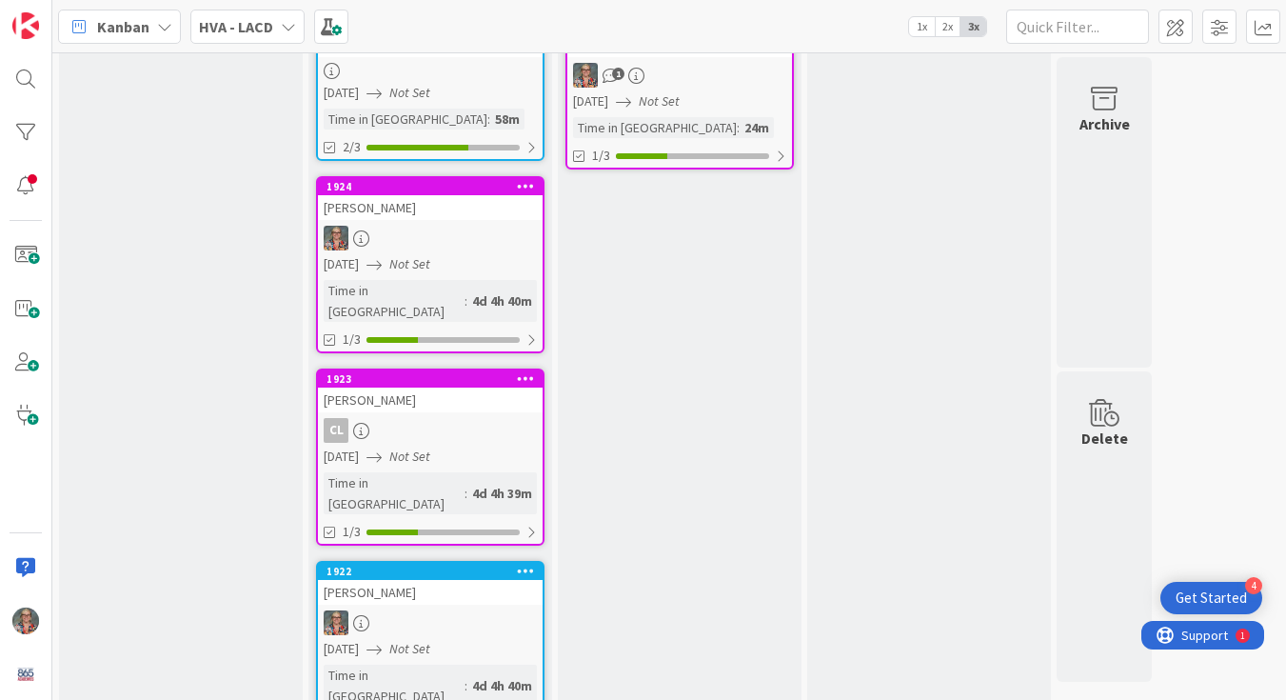
click at [333, 388] on div "[PERSON_NAME]" at bounding box center [430, 400] width 225 height 25
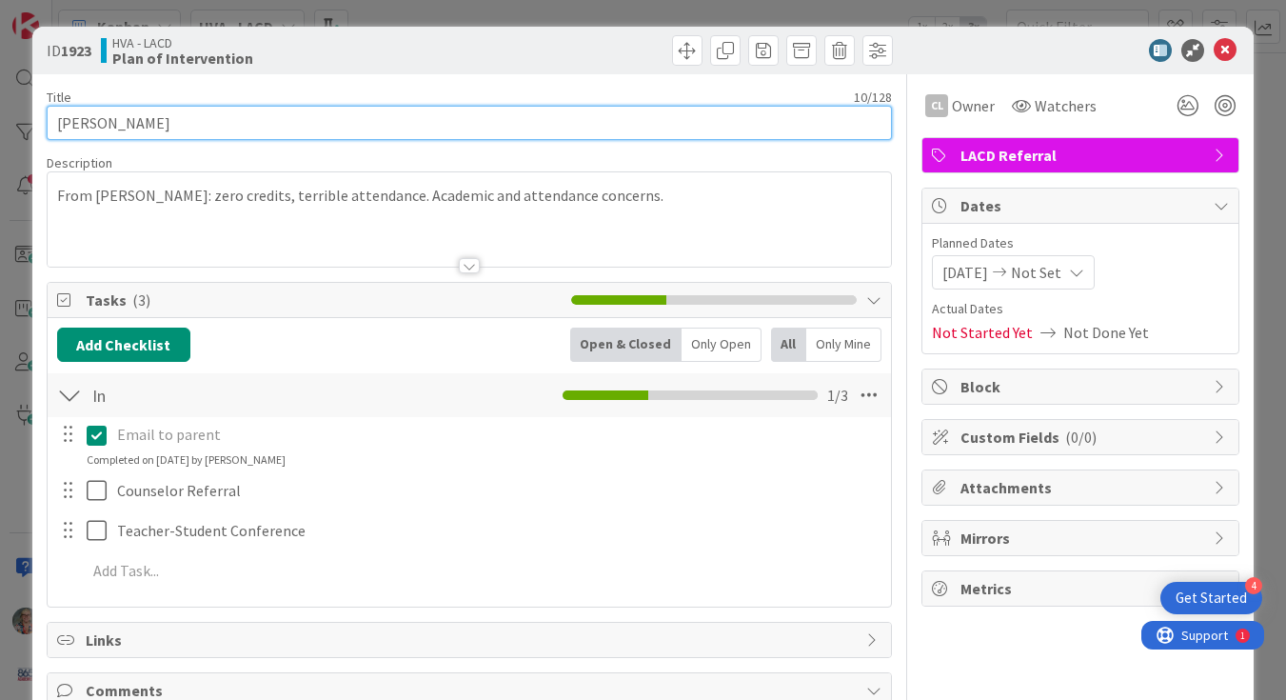
click at [162, 116] on input "[PERSON_NAME]" at bounding box center [469, 123] width 845 height 34
type input "Stanley Ferguson"
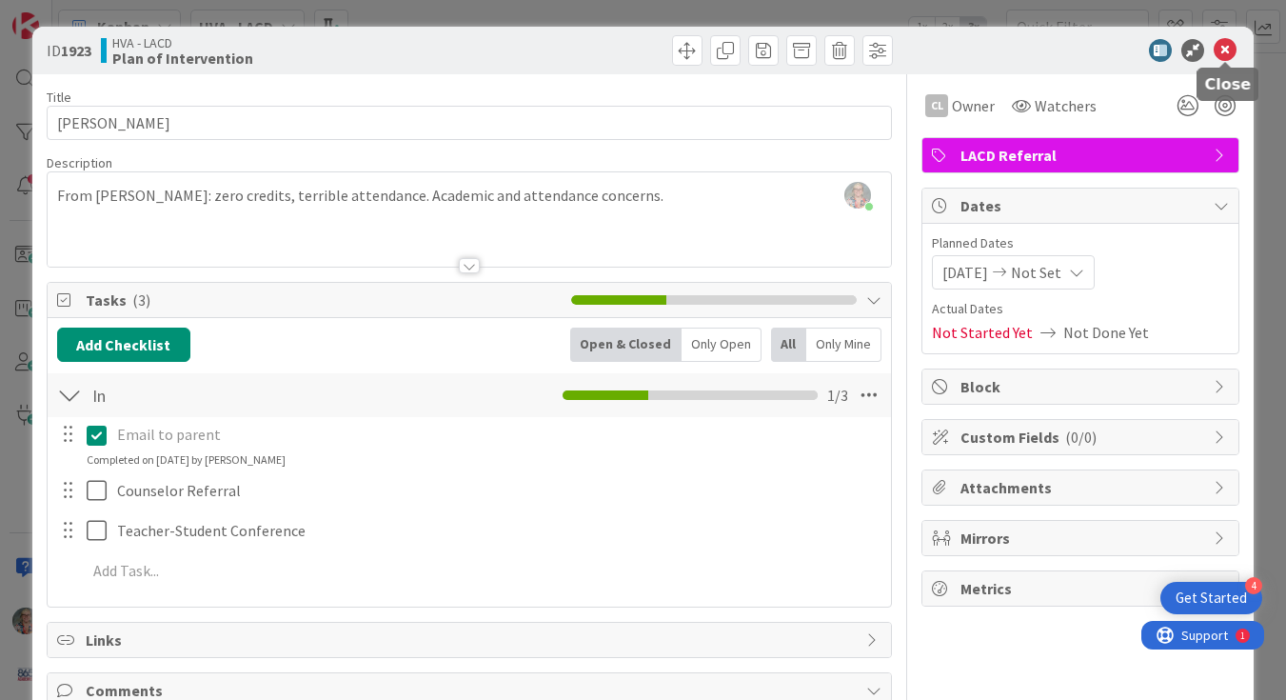
click at [1217, 52] on icon at bounding box center [1225, 50] width 23 height 23
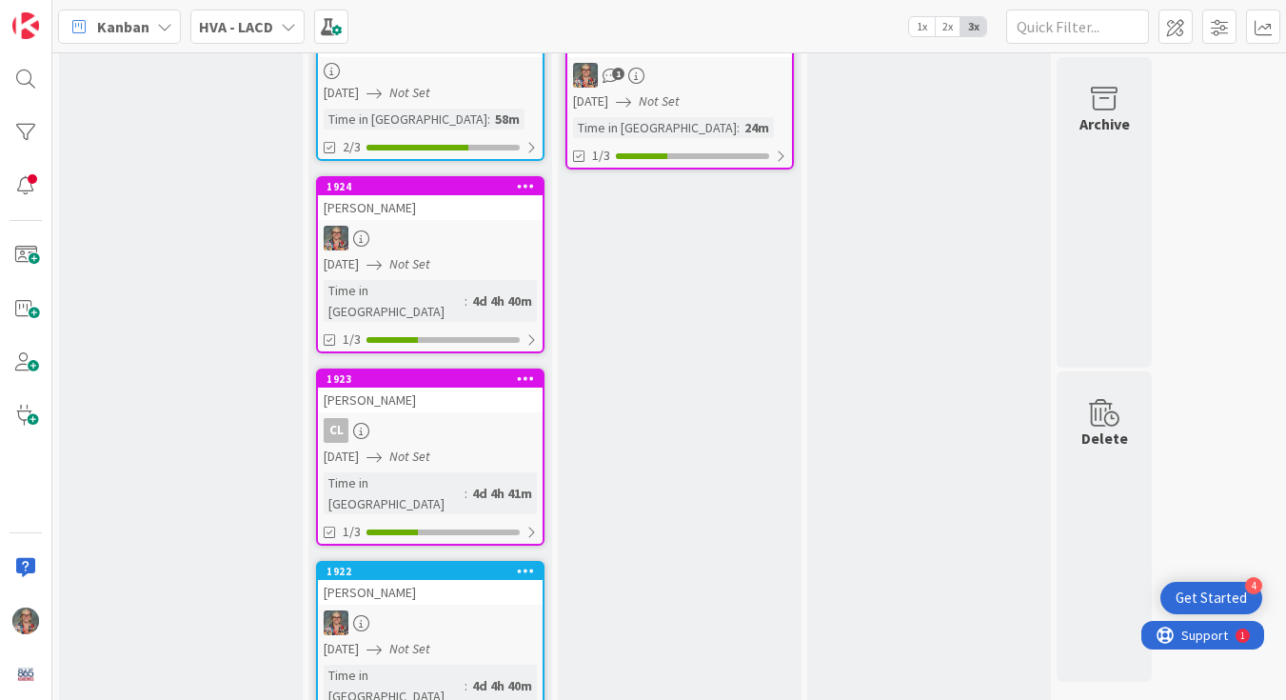
click at [347, 580] on div "[PERSON_NAME]" at bounding box center [430, 592] width 225 height 25
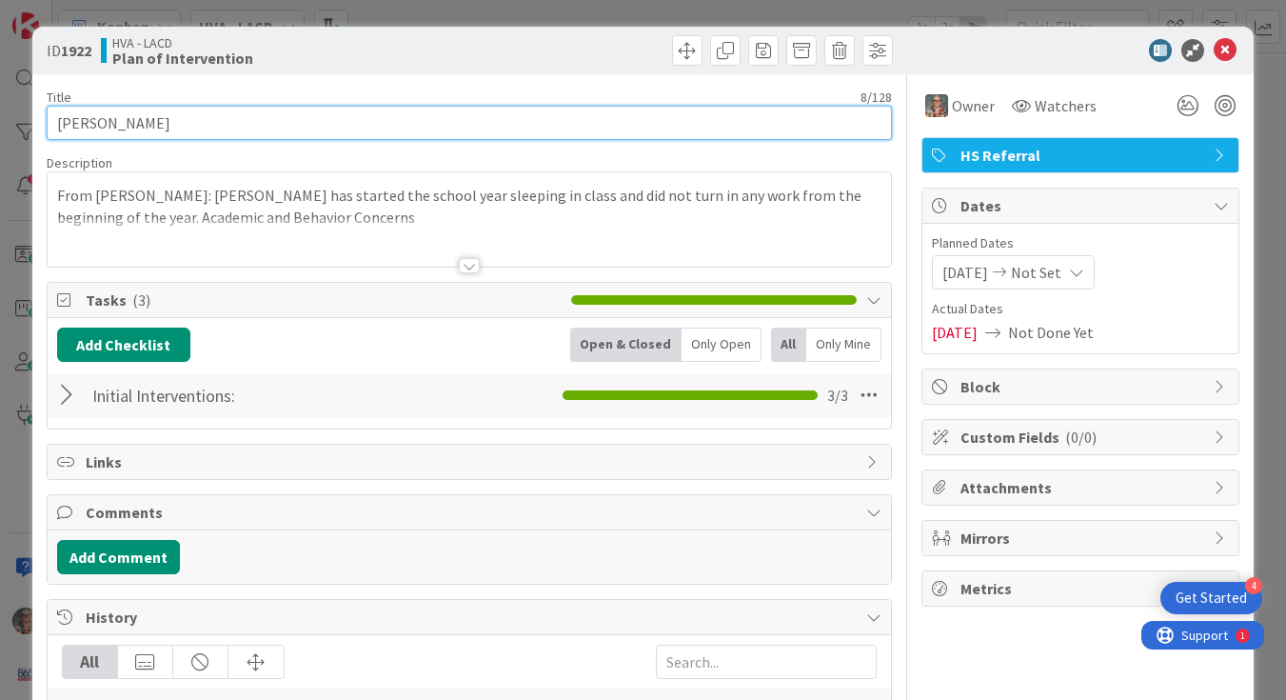
click at [149, 128] on input "[PERSON_NAME]" at bounding box center [469, 123] width 845 height 34
type input "Naila Mason"
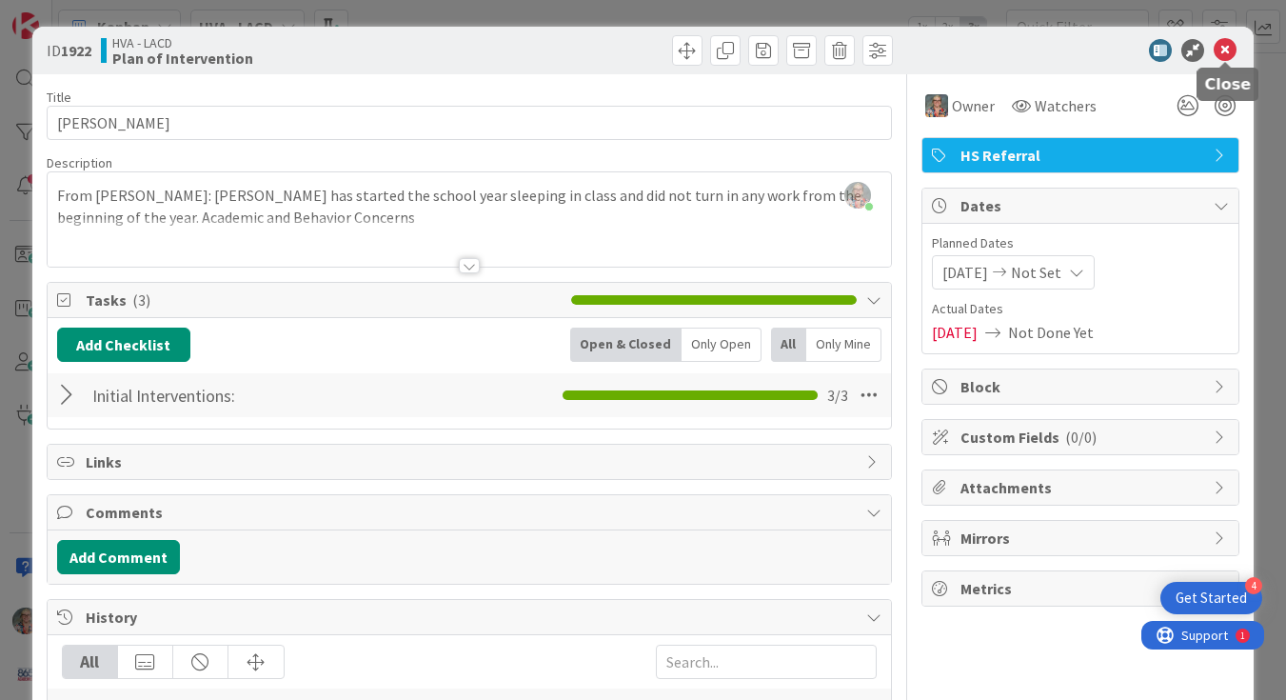
click at [1224, 44] on icon at bounding box center [1225, 50] width 23 height 23
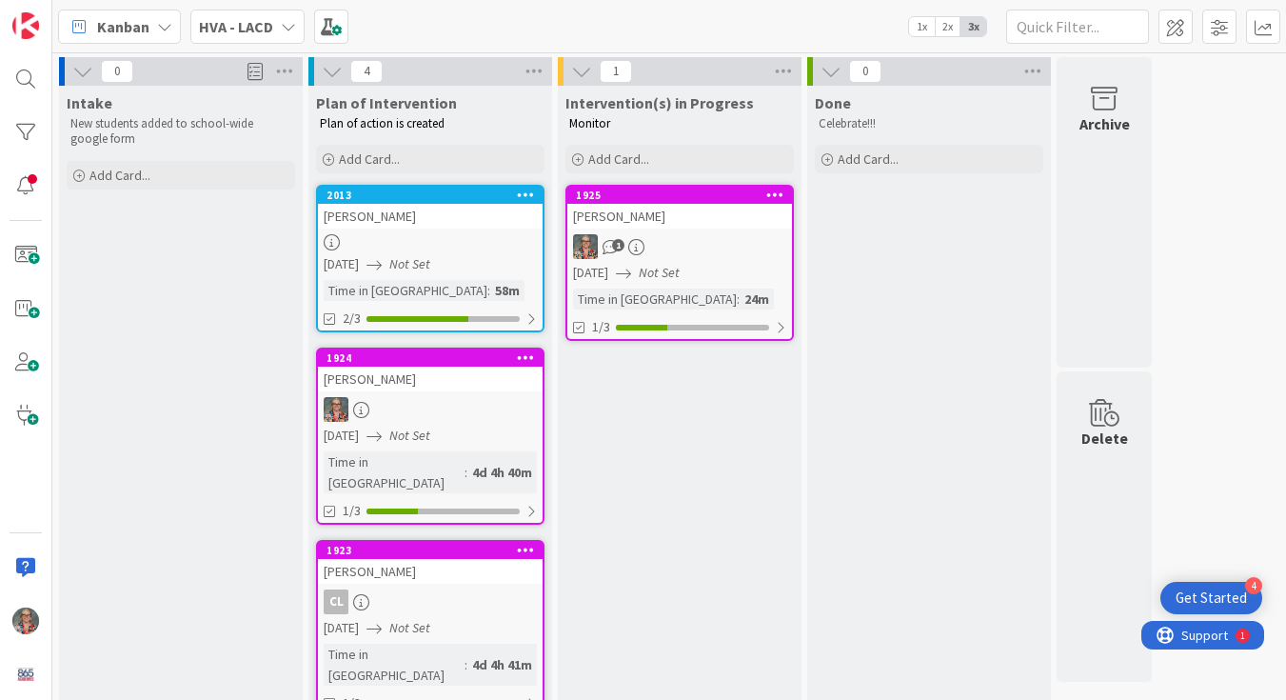
scroll to position [171, 0]
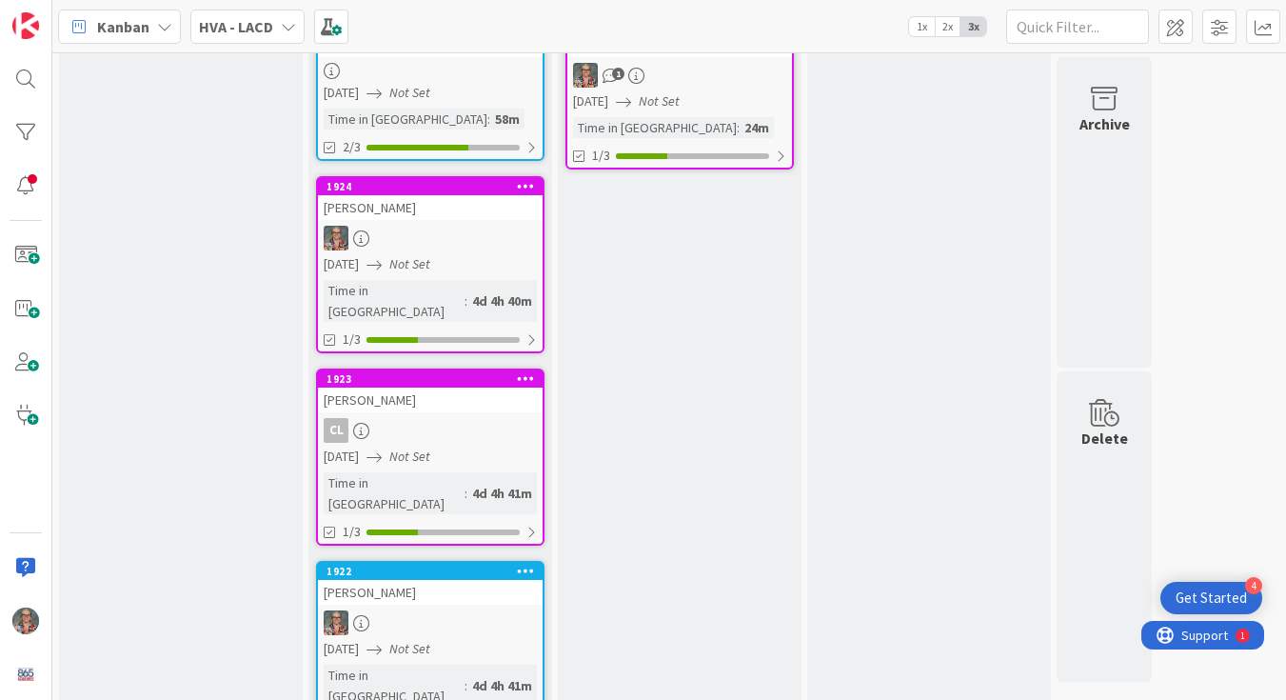
click at [376, 212] on div "Ethan Bartley" at bounding box center [430, 207] width 225 height 25
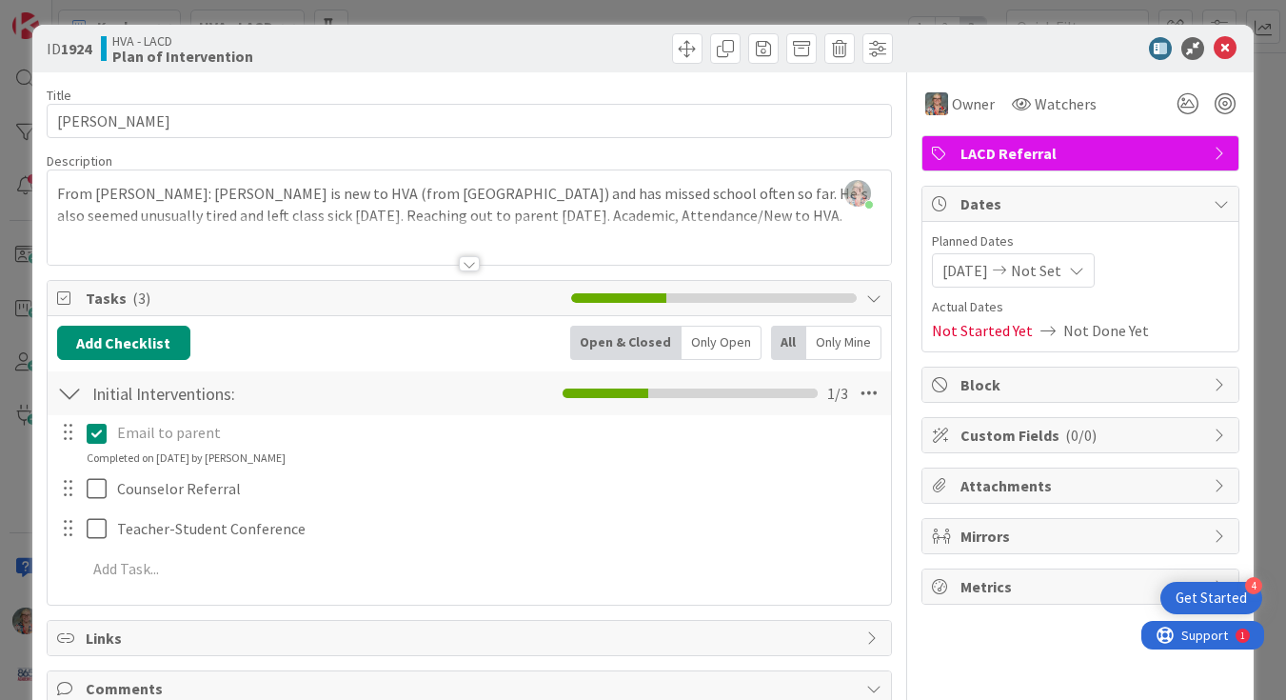
scroll to position [73, 0]
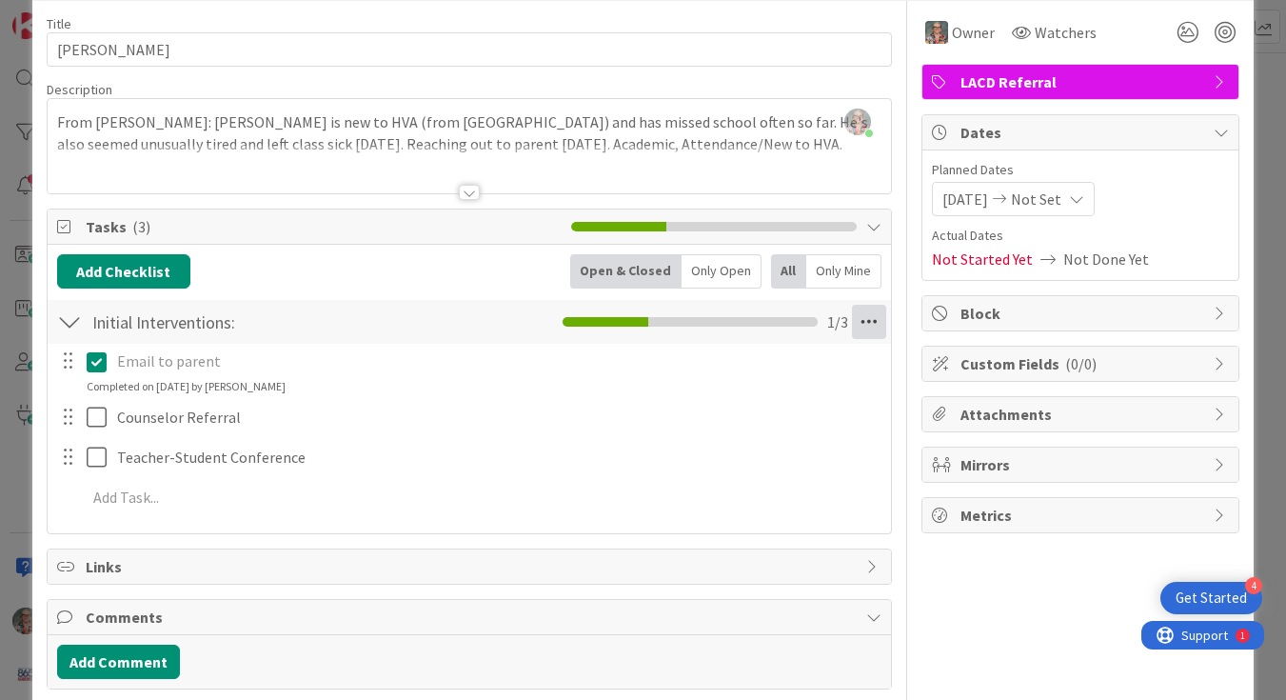
click at [874, 317] on icon at bounding box center [869, 322] width 34 height 34
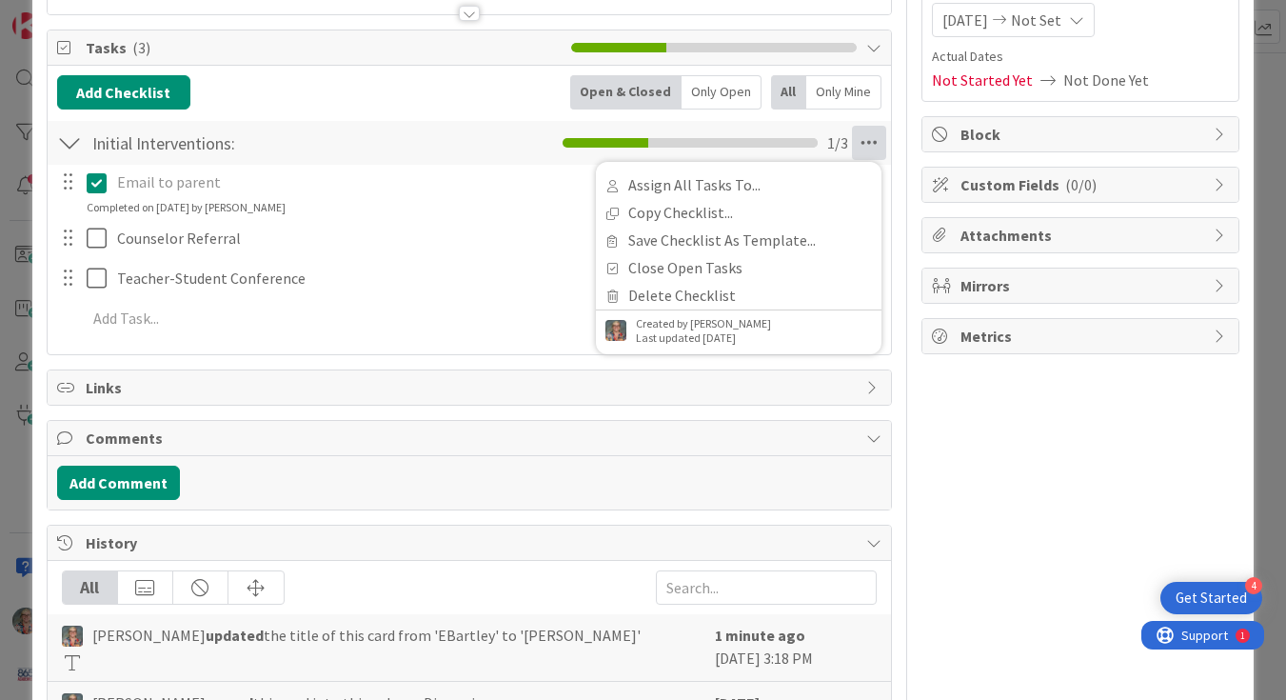
scroll to position [0, 0]
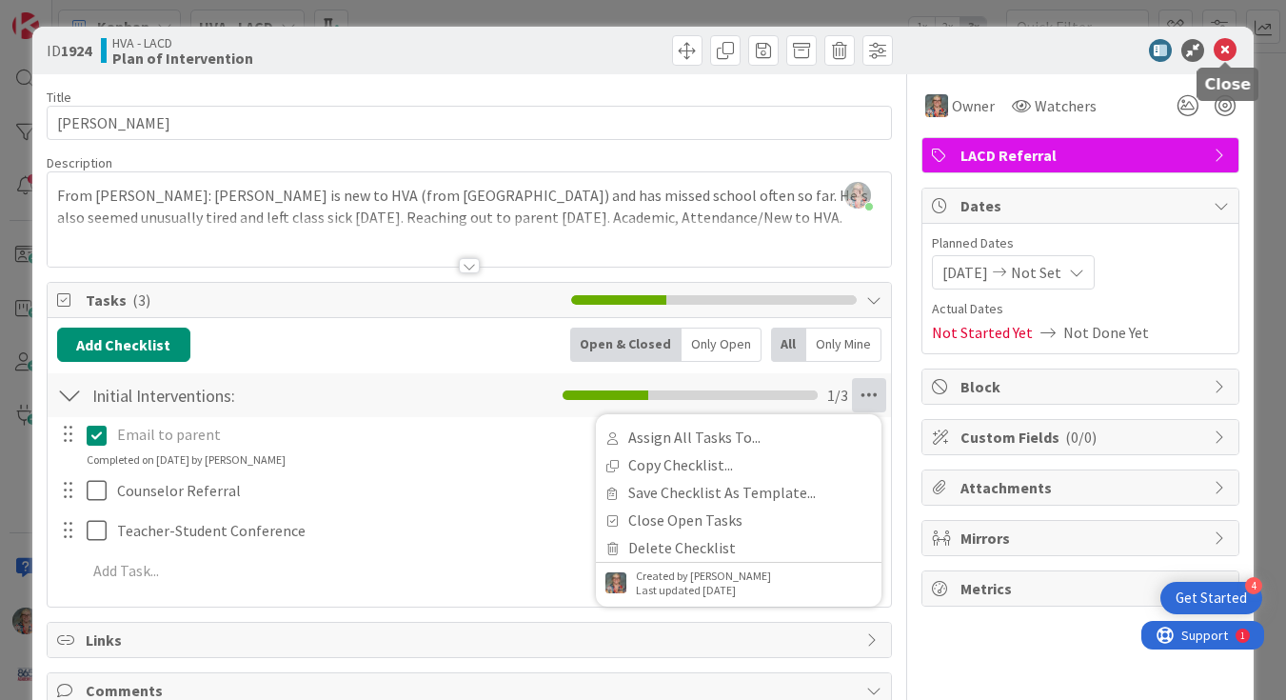
click at [1223, 48] on icon at bounding box center [1225, 50] width 23 height 23
